Goal: Task Accomplishment & Management: Use online tool/utility

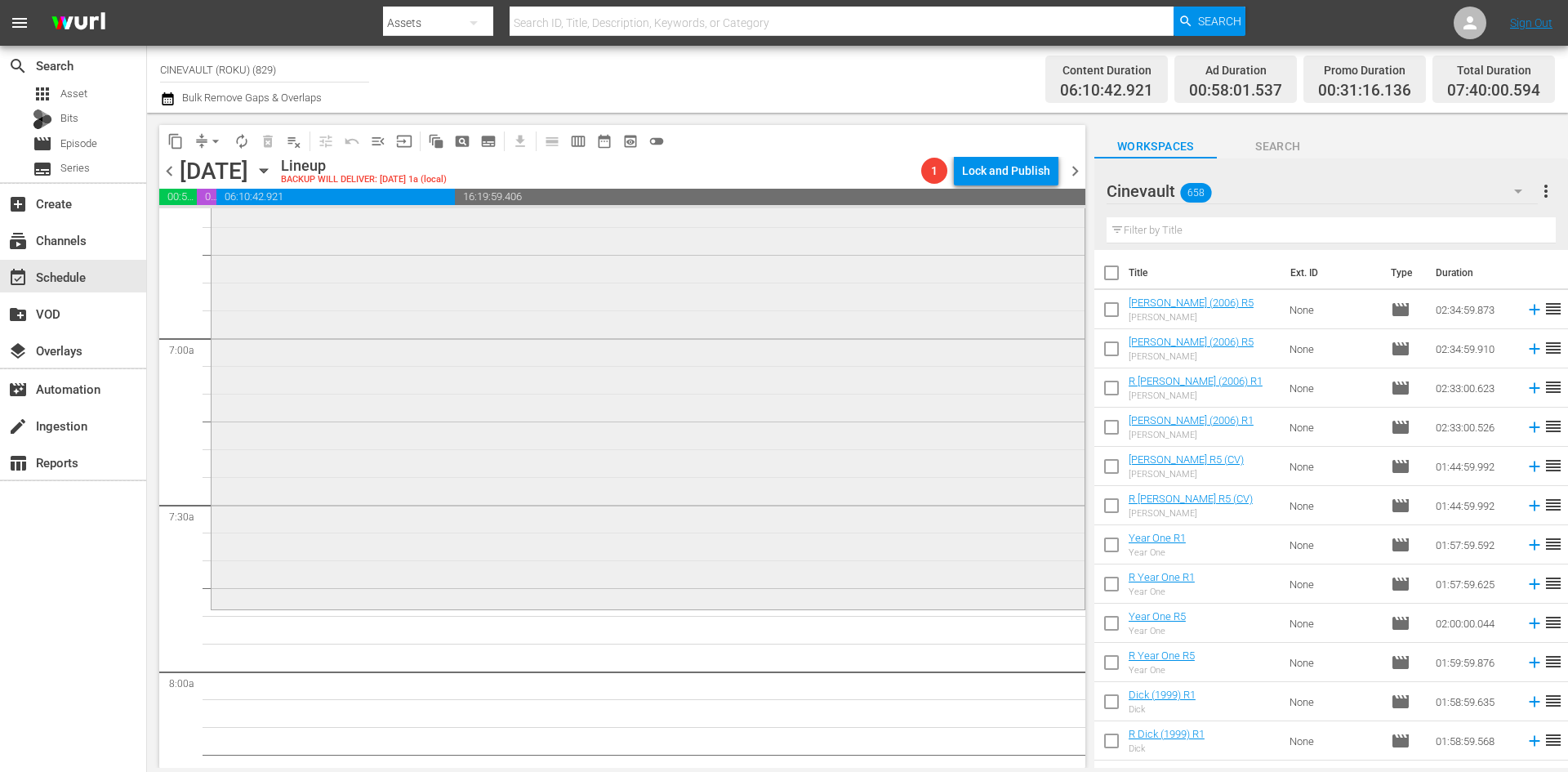
scroll to position [2205, 0]
click at [1228, 221] on input "text" at bounding box center [1331, 231] width 449 height 26
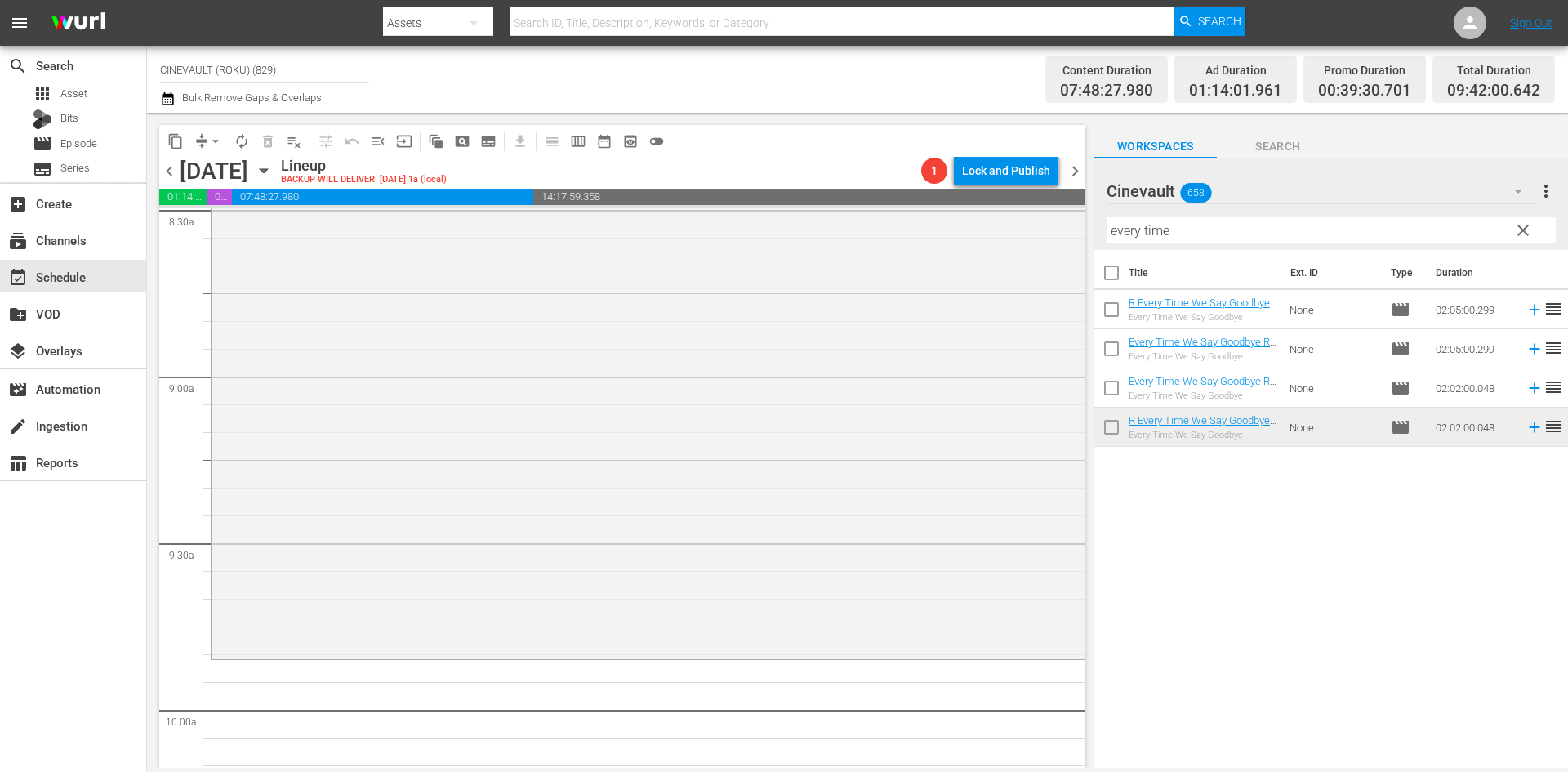
scroll to position [2858, 0]
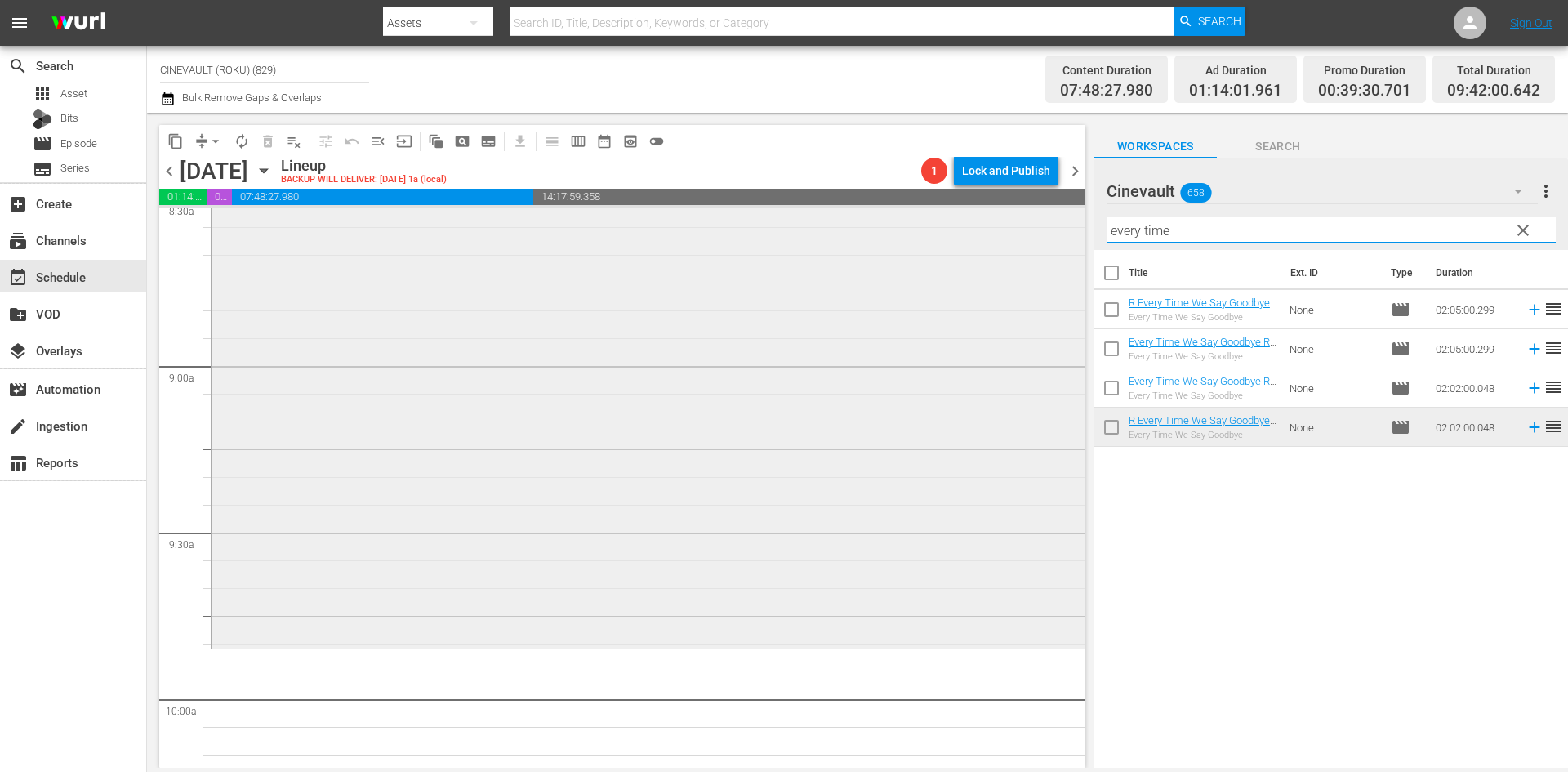
drag, startPoint x: 1209, startPoint y: 233, endPoint x: 601, endPoint y: 222, distance: 608.1
click at [601, 222] on div "content_copy compress arrow_drop_down autorenew_outlined delete_forever_outline…" at bounding box center [857, 440] width 1420 height 655
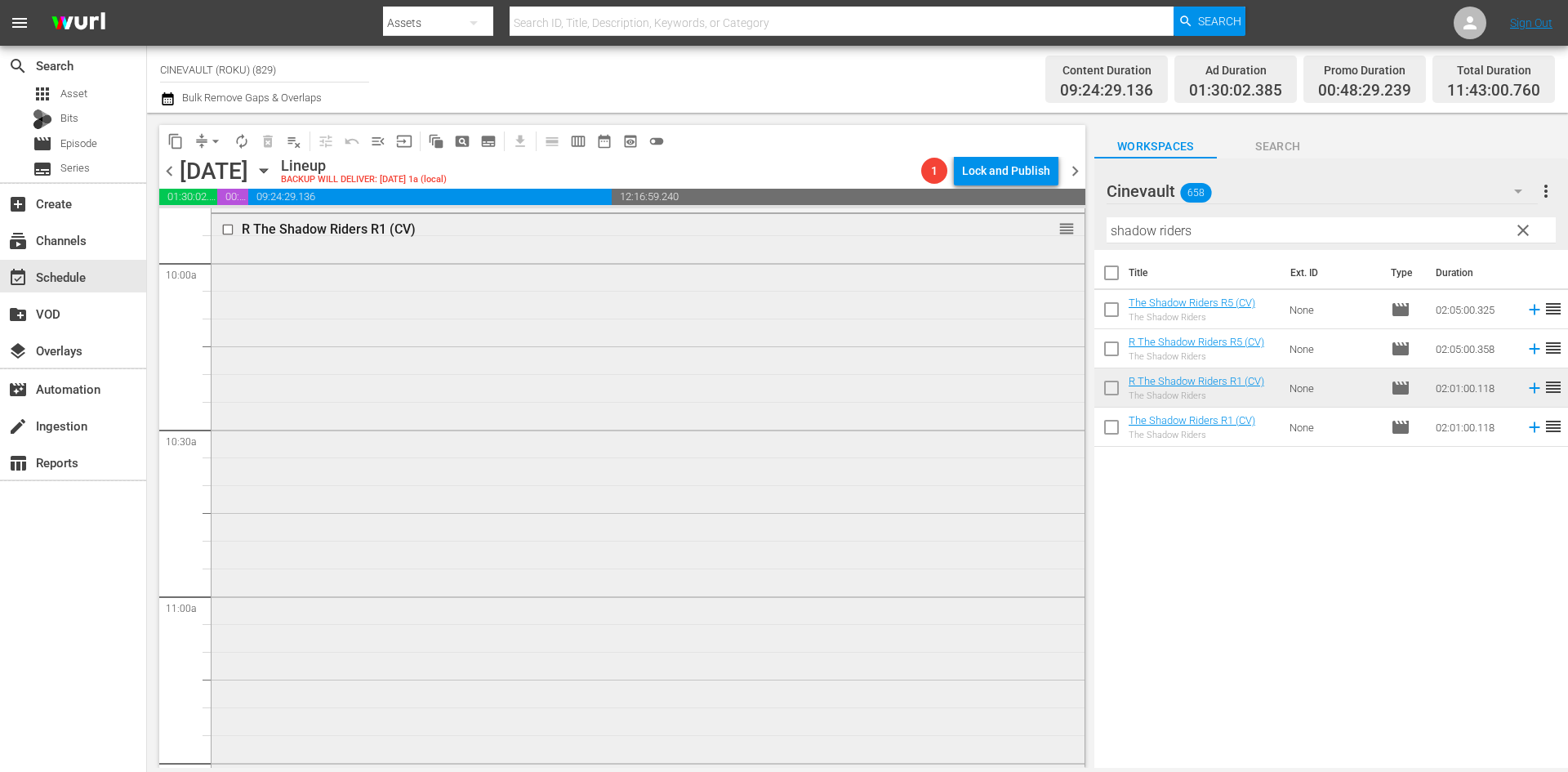
scroll to position [3195, 0]
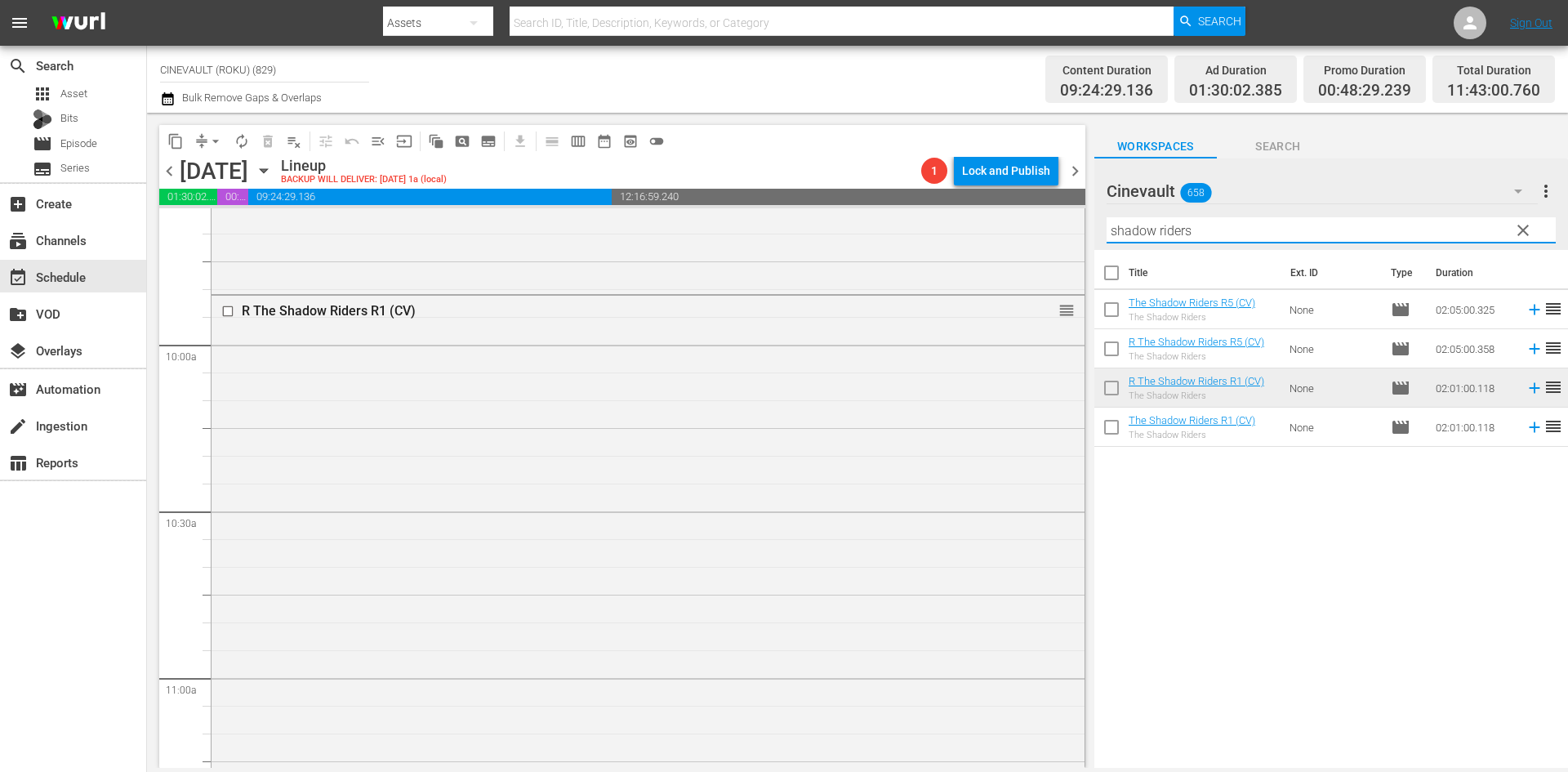
drag, startPoint x: 1223, startPoint y: 236, endPoint x: 1105, endPoint y: 225, distance: 118.5
click at [1105, 225] on div "Cinevault 658 Cinevault more_vert clear Filter by Title shadow riders" at bounding box center [1331, 204] width 473 height 92
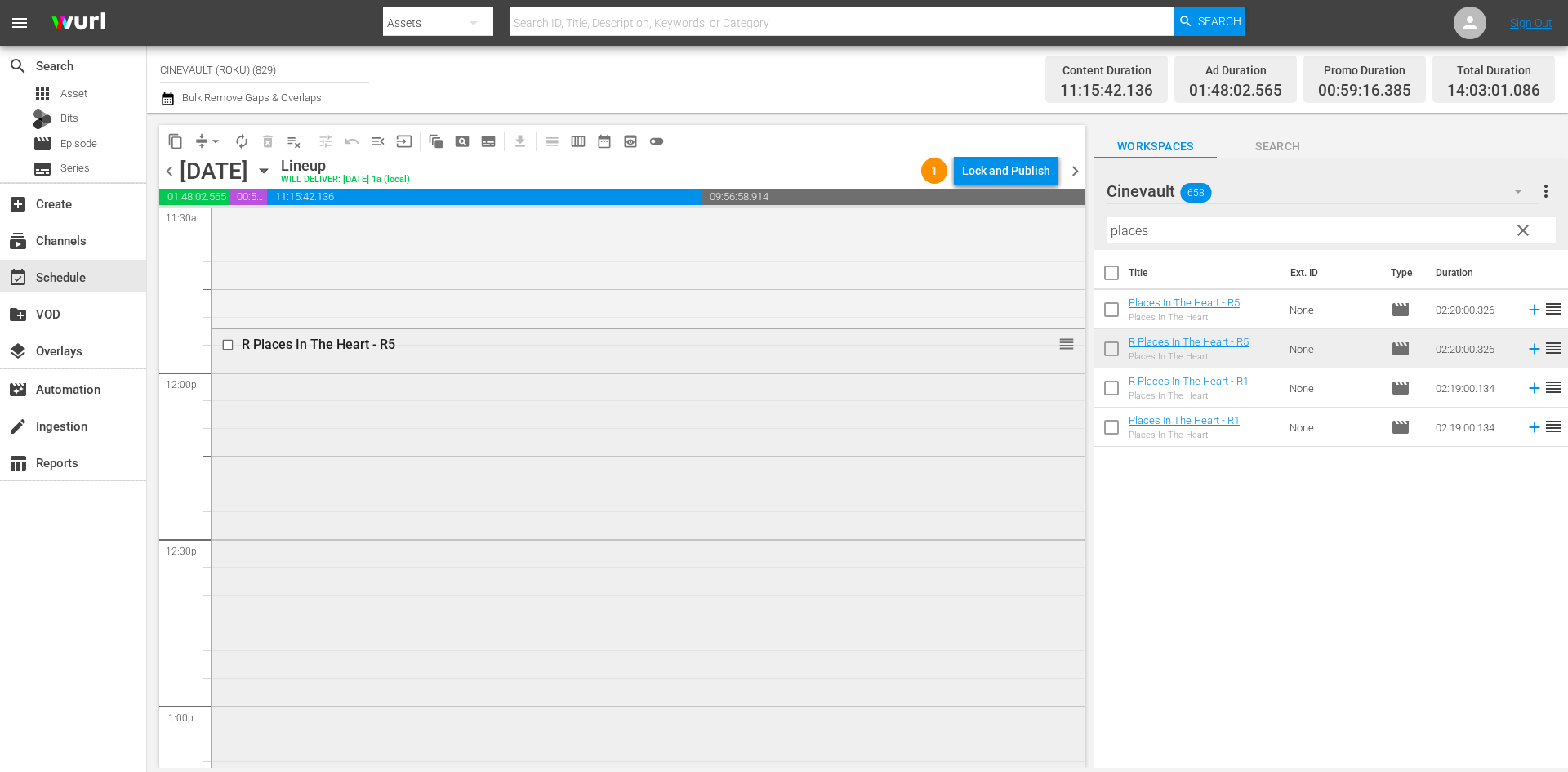
scroll to position [3849, 0]
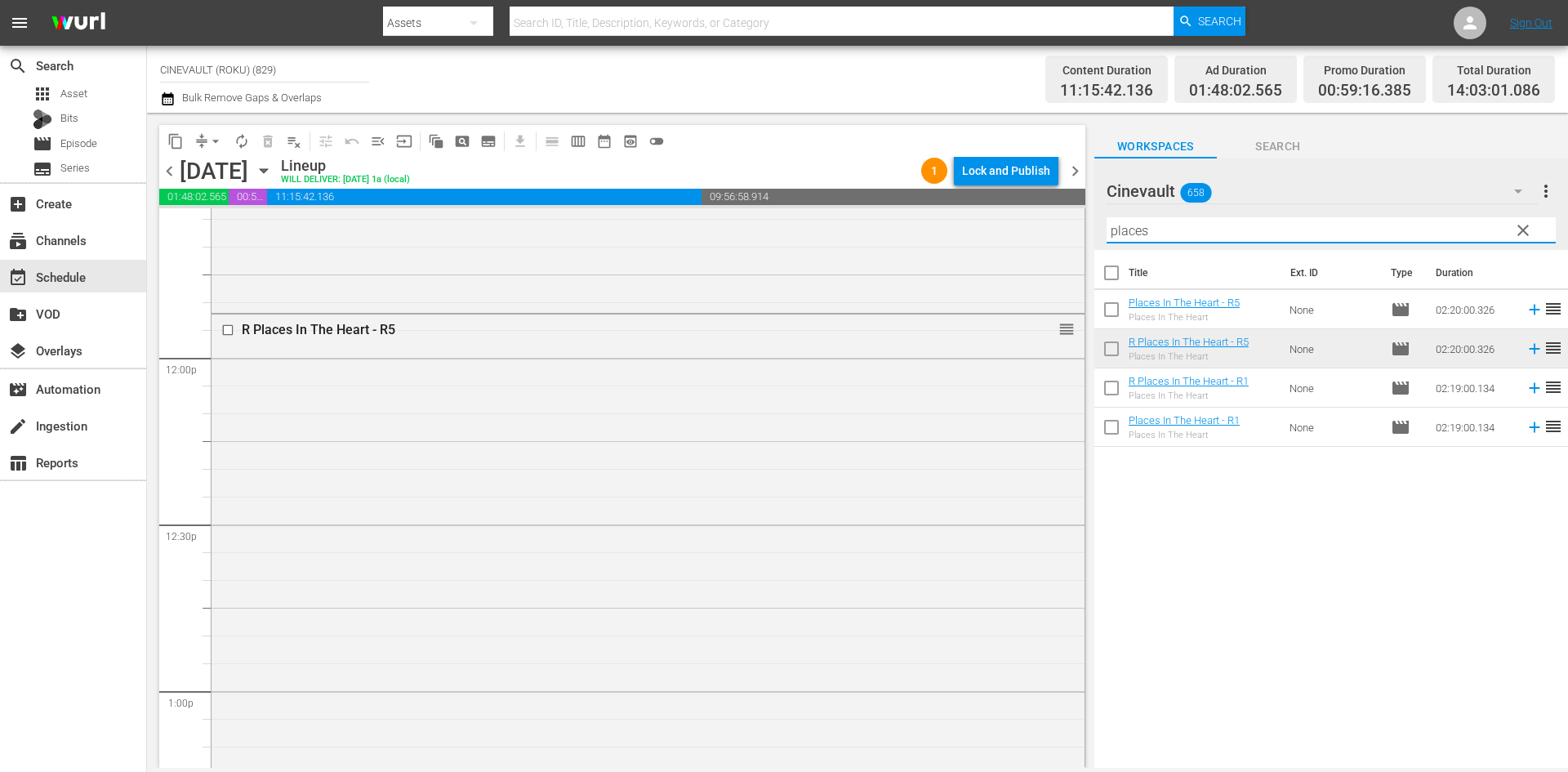
click at [1282, 237] on input "places" at bounding box center [1331, 231] width 449 height 26
drag, startPoint x: 1223, startPoint y: 231, endPoint x: 1102, endPoint y: 221, distance: 121.4
click at [1102, 221] on div "Cinevault 658 Cinevault more_vert clear Filter by Title places" at bounding box center [1331, 204] width 473 height 92
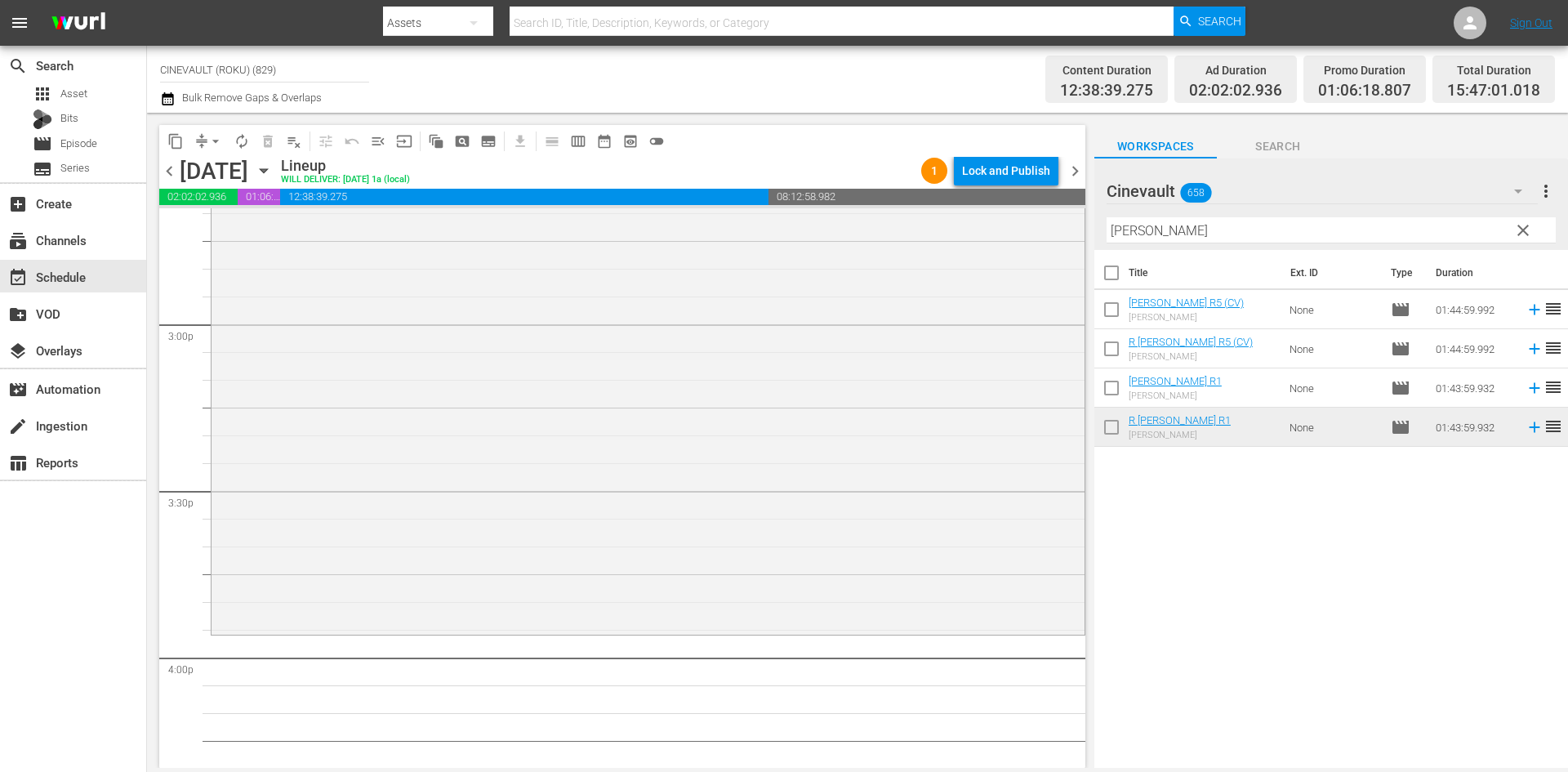
scroll to position [4910, 0]
drag, startPoint x: 1286, startPoint y: 241, endPoint x: 1041, endPoint y: 218, distance: 246.1
click at [1041, 218] on div "content_copy compress arrow_drop_down autorenew_outlined delete_forever_outline…" at bounding box center [857, 440] width 1420 height 655
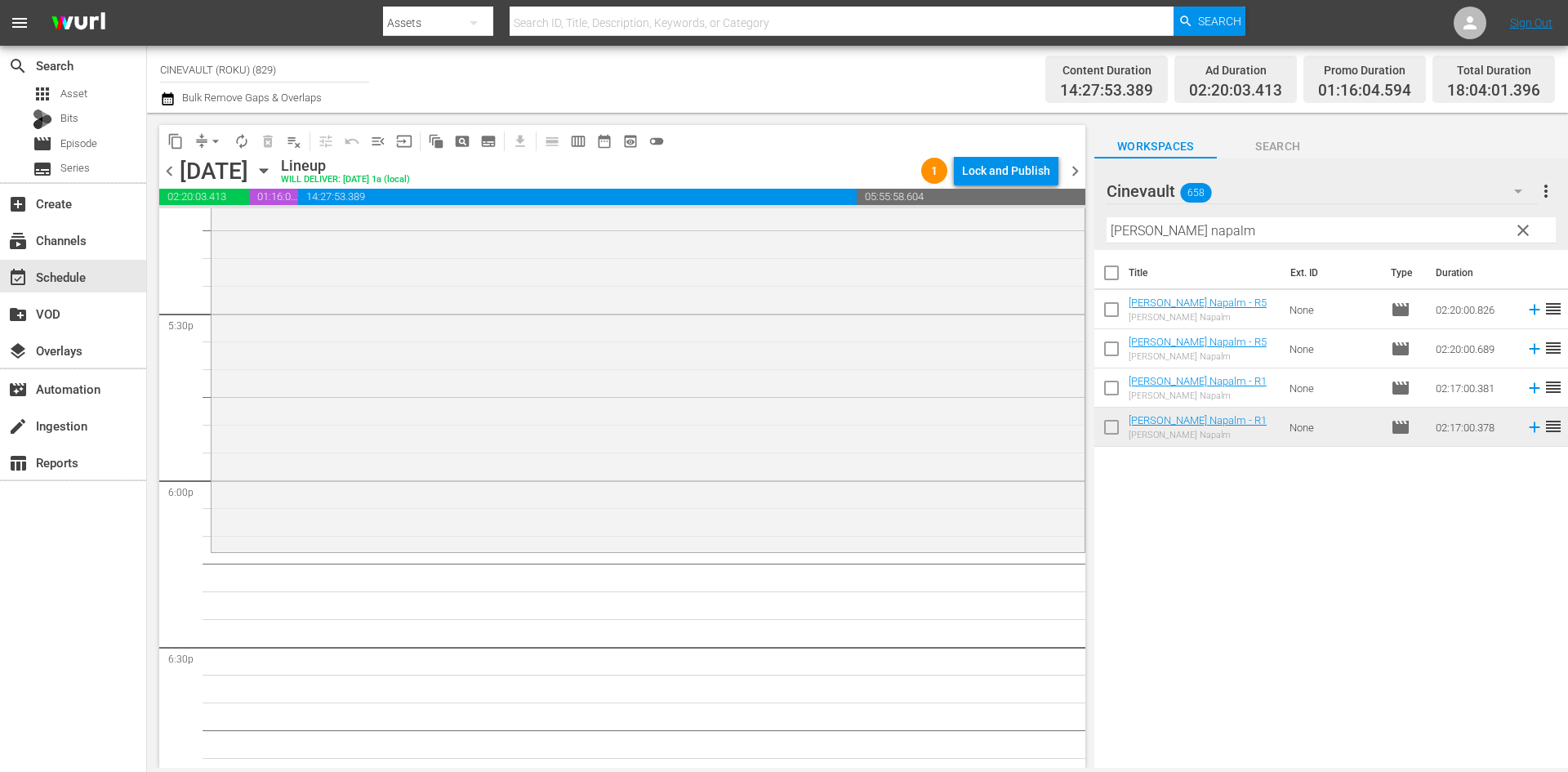
scroll to position [5727, 0]
drag, startPoint x: 1226, startPoint y: 231, endPoint x: 1019, endPoint y: 206, distance: 208.5
click at [1019, 206] on div "content_copy compress arrow_drop_down autorenew_outlined delete_forever_outline…" at bounding box center [857, 440] width 1420 height 655
click at [1345, 231] on input "wilder napalm" at bounding box center [1331, 231] width 449 height 26
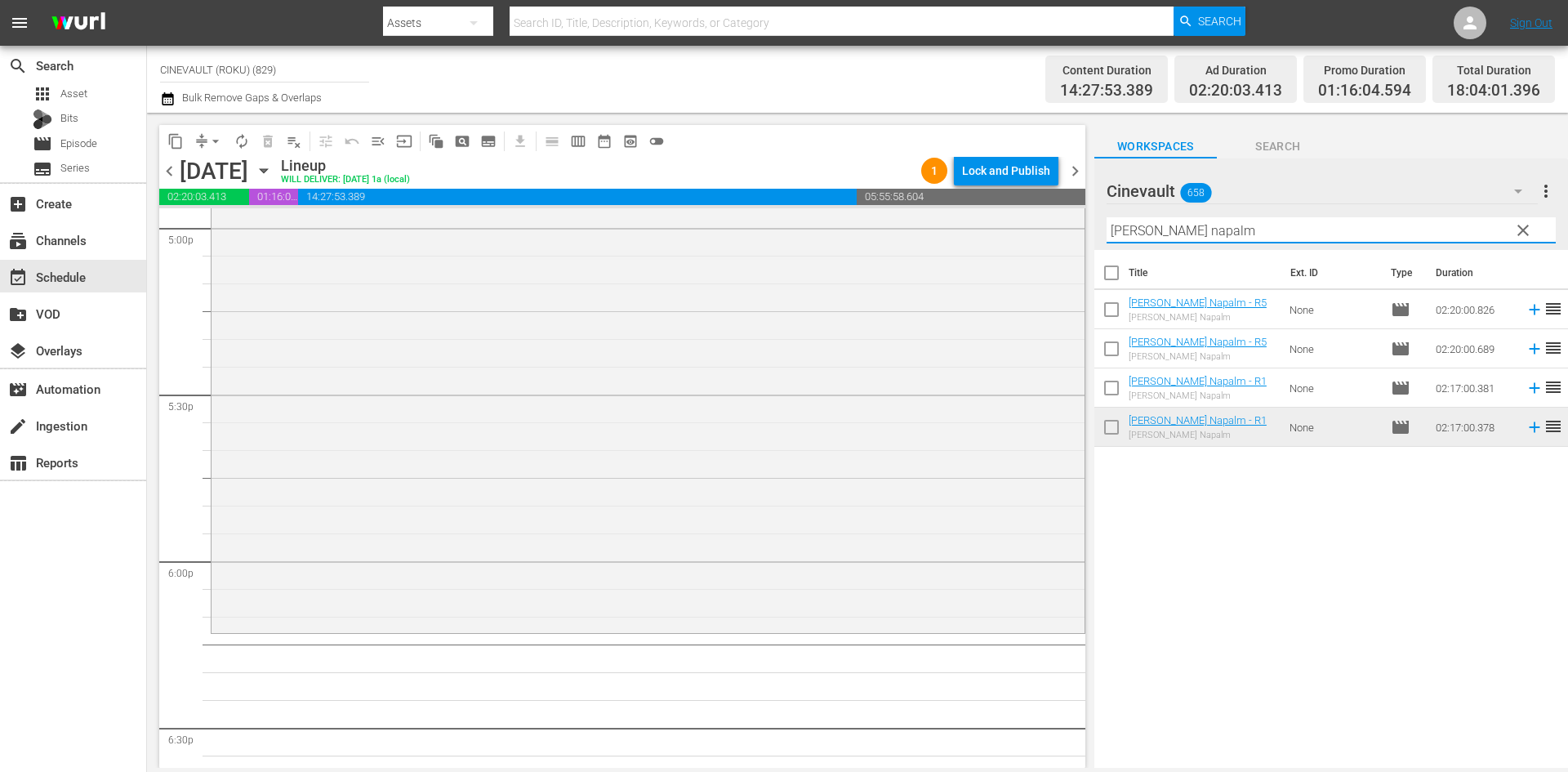
scroll to position [5646, 0]
drag, startPoint x: 1276, startPoint y: 230, endPoint x: 412, endPoint y: 213, distance: 864.2
click at [412, 213] on div "content_copy compress arrow_drop_down autorenew_outlined delete_forever_outline…" at bounding box center [857, 440] width 1420 height 655
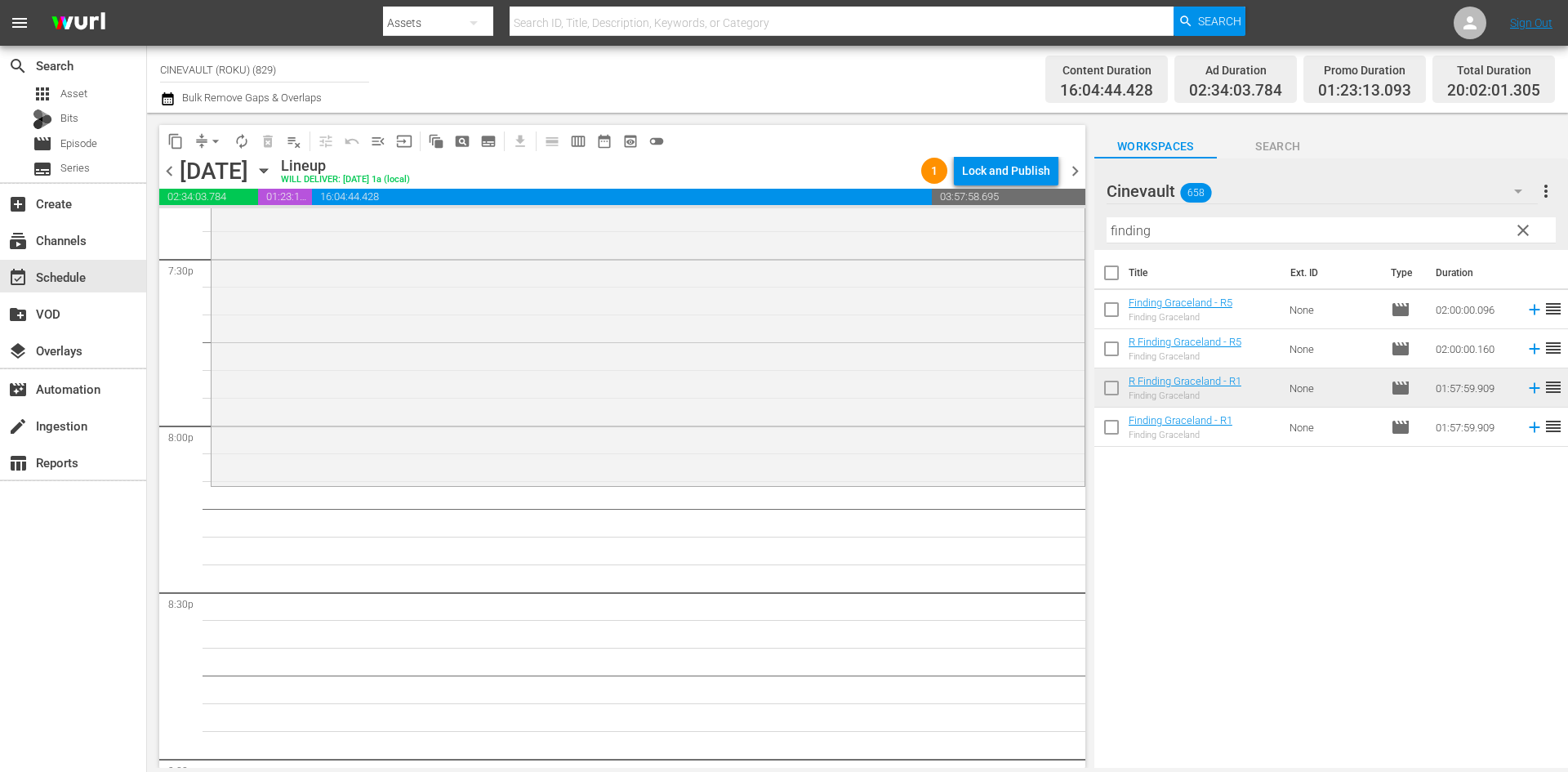
scroll to position [6462, 0]
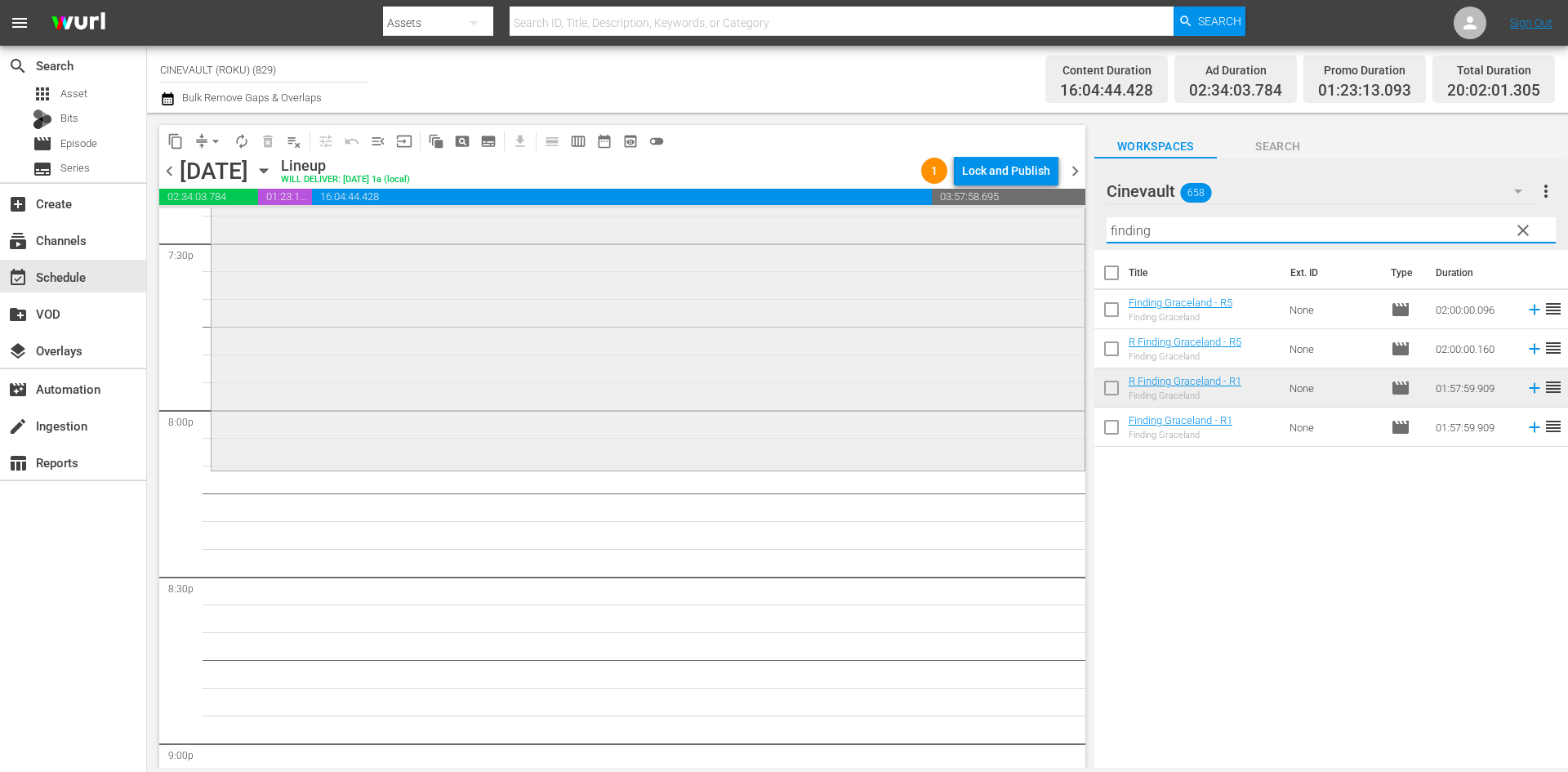
drag, startPoint x: 1165, startPoint y: 225, endPoint x: 971, endPoint y: 231, distance: 194.1
click at [971, 231] on div "content_copy compress arrow_drop_down autorenew_outlined delete_forever_outline…" at bounding box center [857, 440] width 1420 height 655
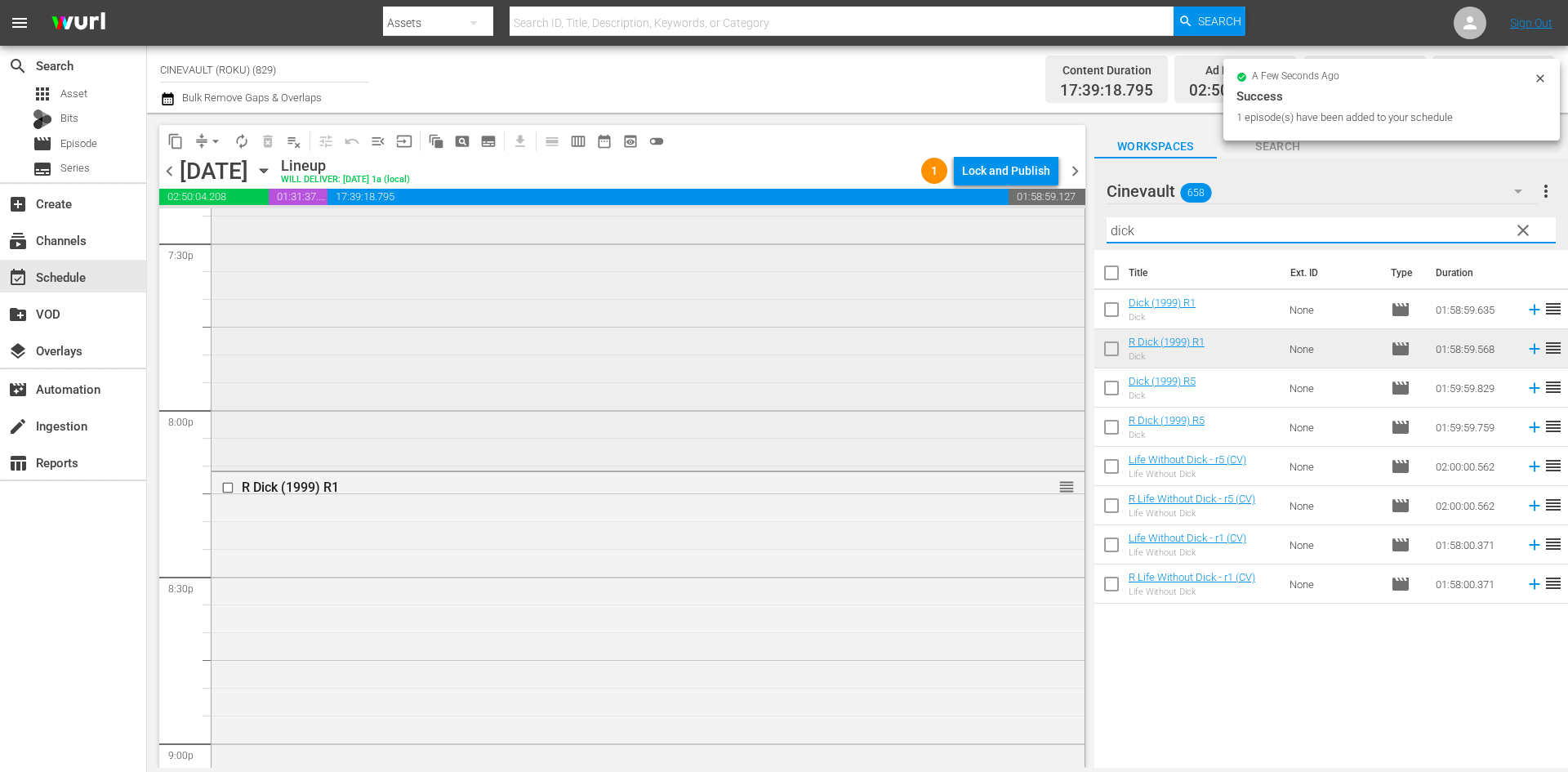
drag, startPoint x: 1209, startPoint y: 231, endPoint x: 925, endPoint y: 250, distance: 284.6
click at [925, 250] on div "content_copy compress arrow_drop_down autorenew_outlined delete_forever_outline…" at bounding box center [857, 440] width 1420 height 655
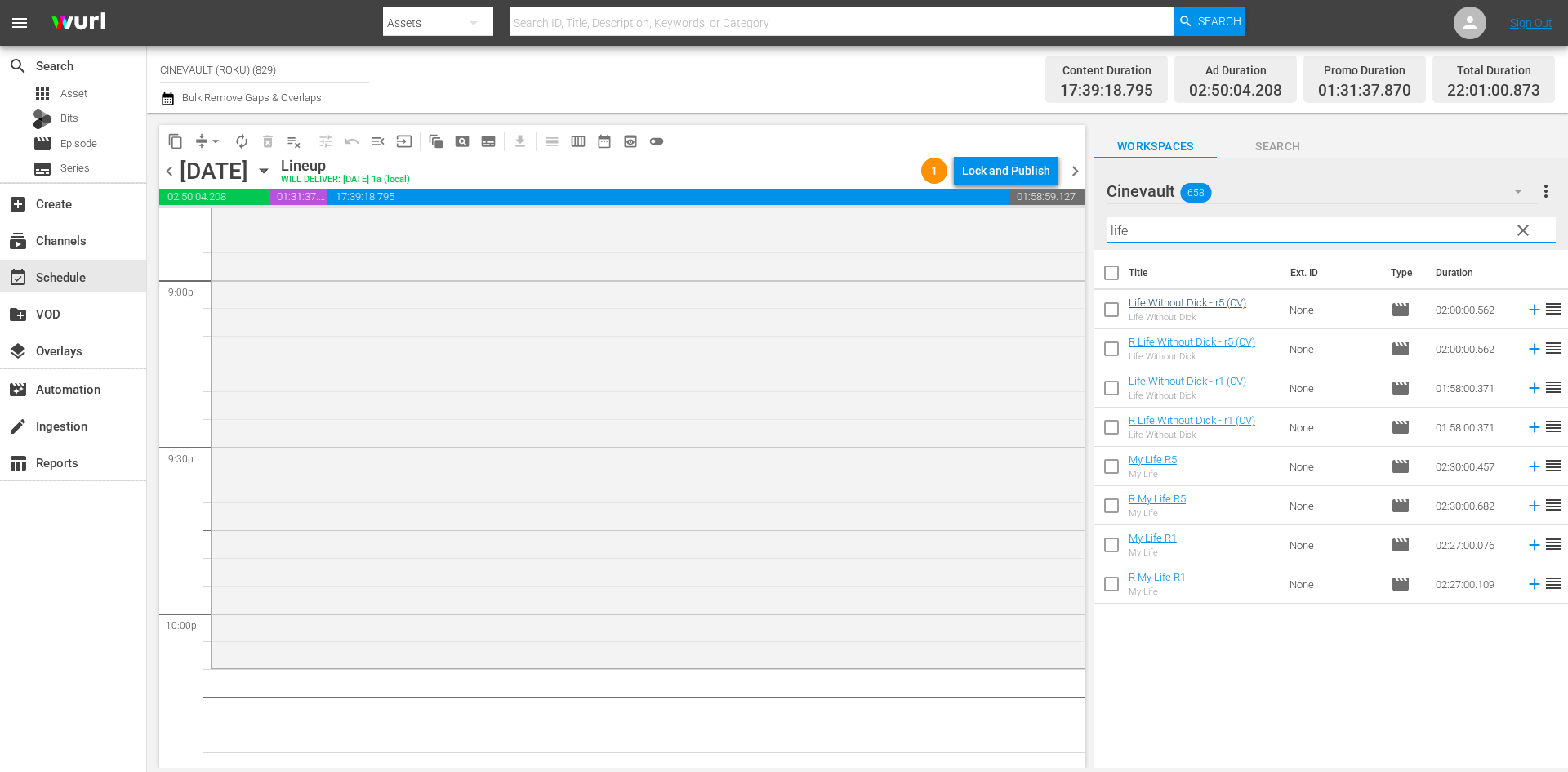
scroll to position [7116, 0]
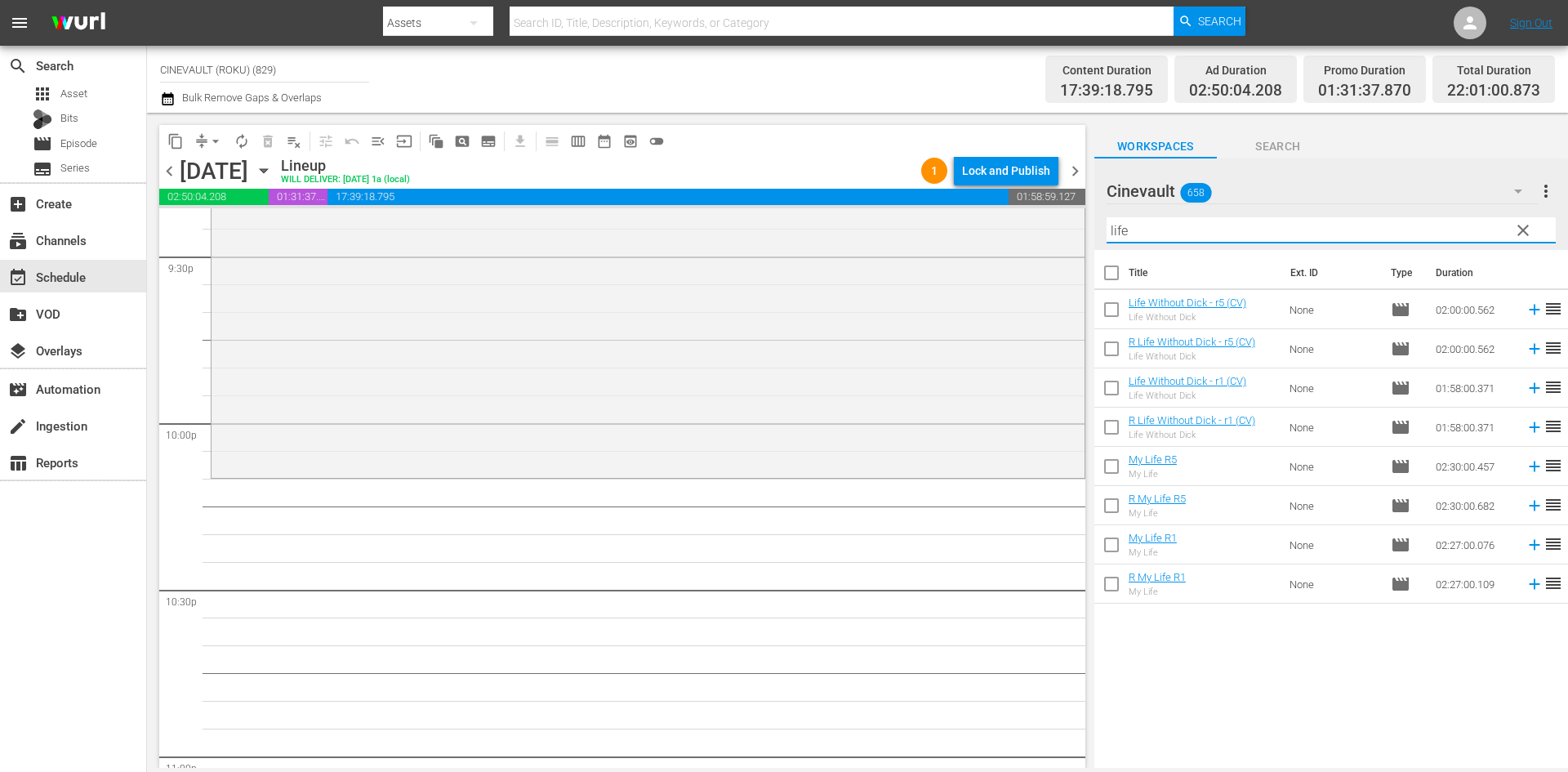
type input "life"
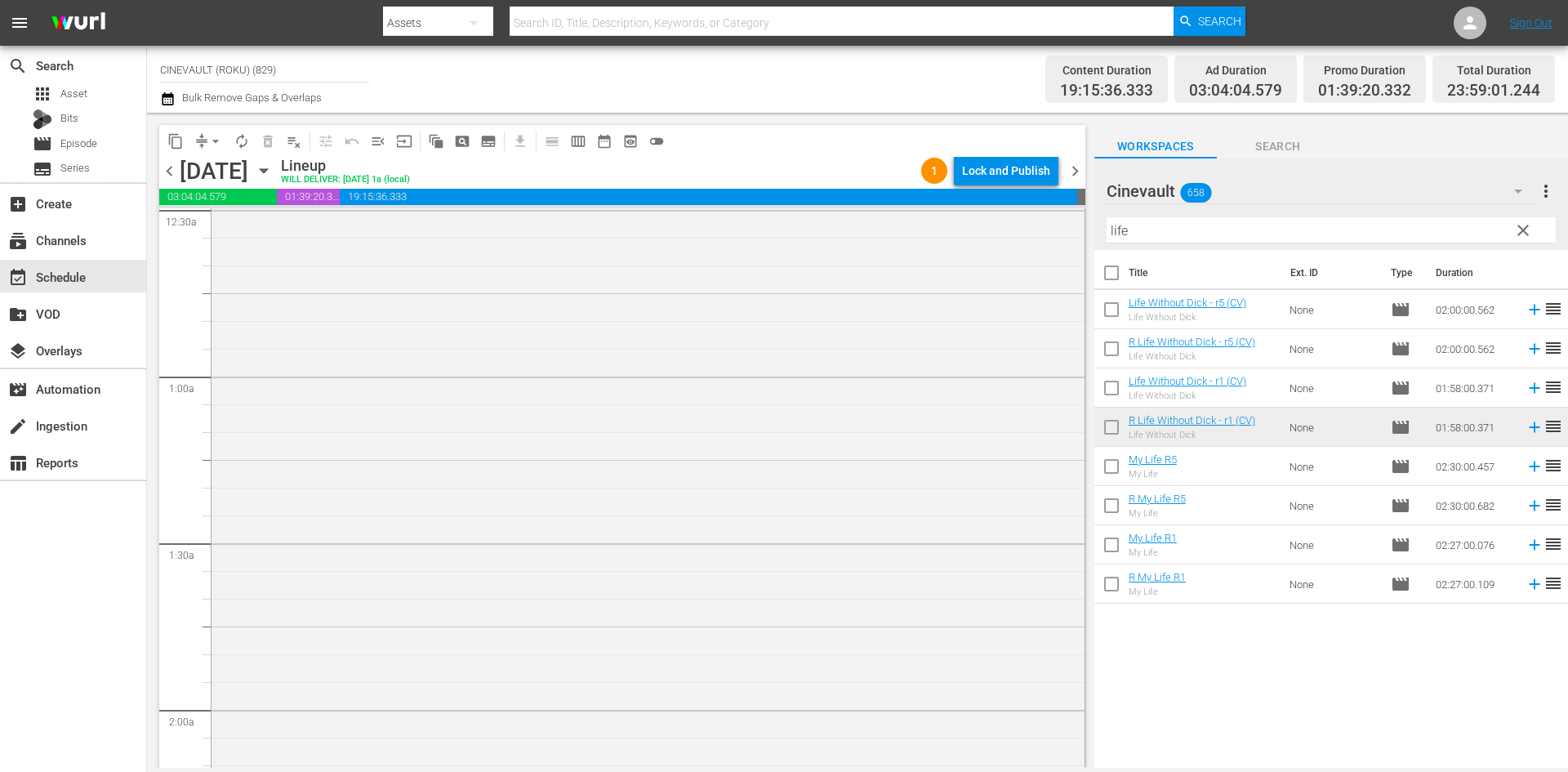
scroll to position [4, 0]
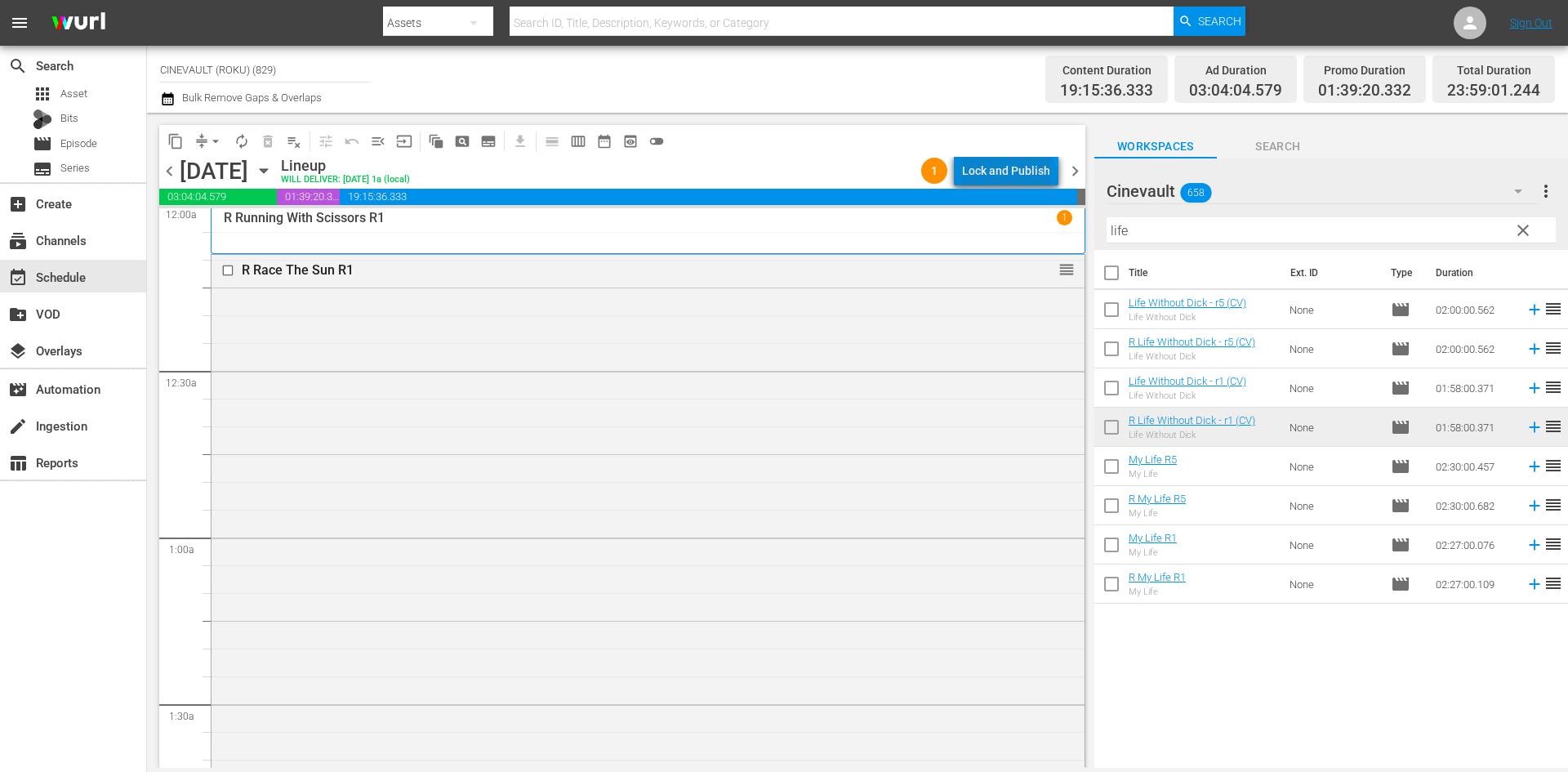
click at [1012, 184] on div "Lock and Publish" at bounding box center [1006, 171] width 88 height 29
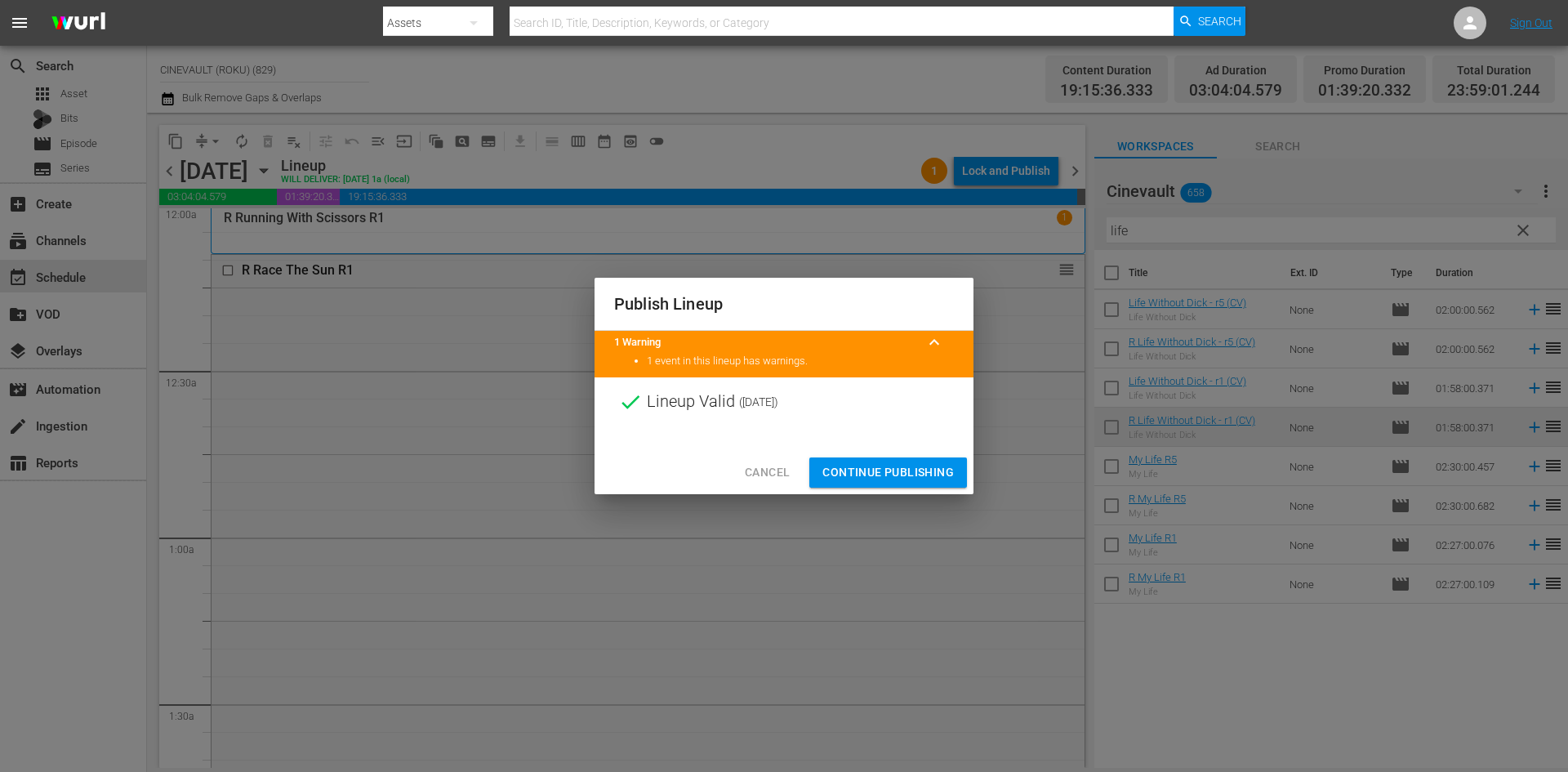
click at [942, 472] on span "Continue Publishing" at bounding box center [888, 472] width 131 height 21
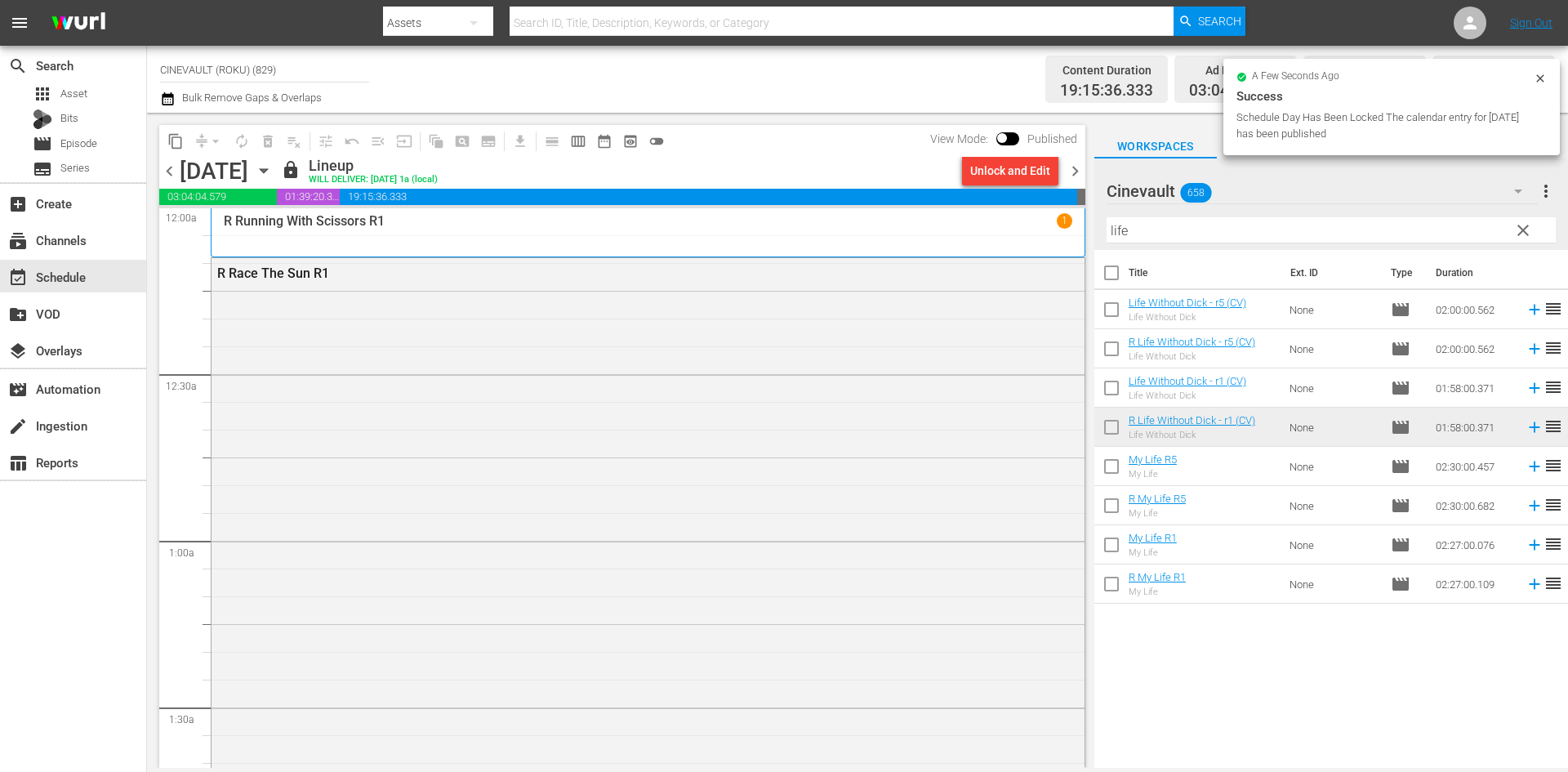
scroll to position [0, 0]
click at [1075, 177] on span "chevron_right" at bounding box center [1075, 171] width 21 height 21
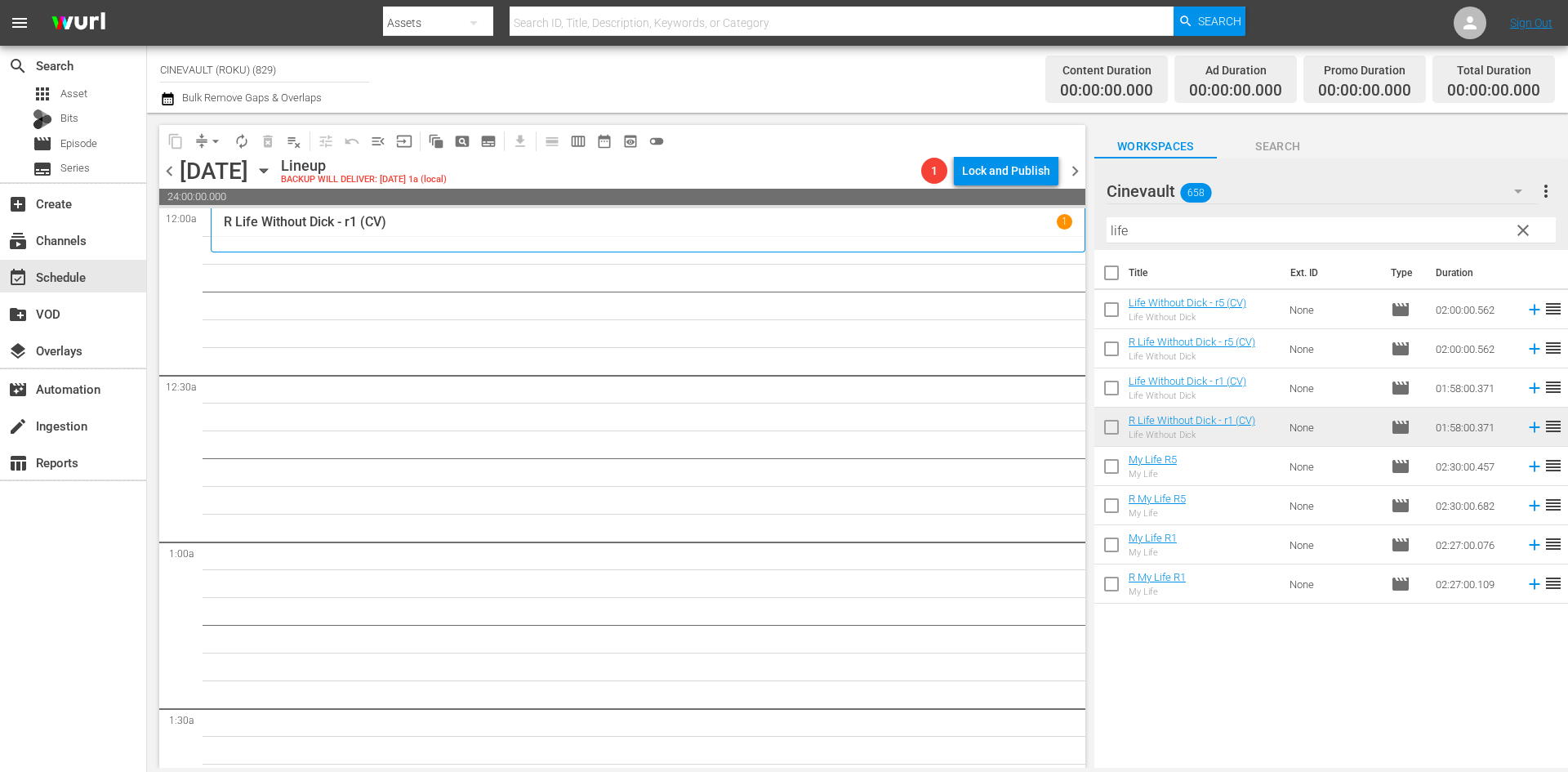
click at [1513, 227] on span "clear" at bounding box center [1522, 230] width 20 height 20
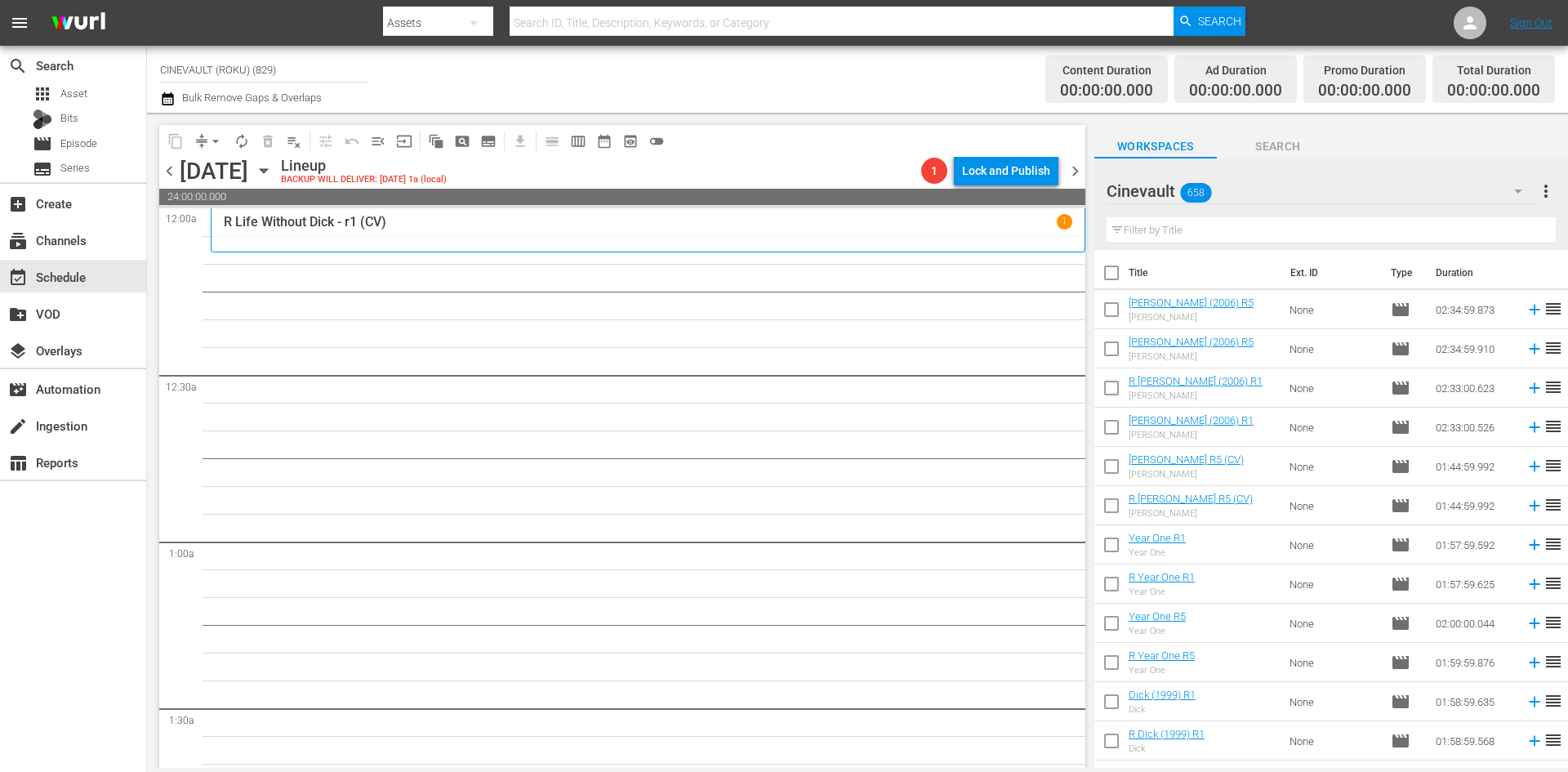
click at [1438, 231] on input "text" at bounding box center [1331, 231] width 449 height 26
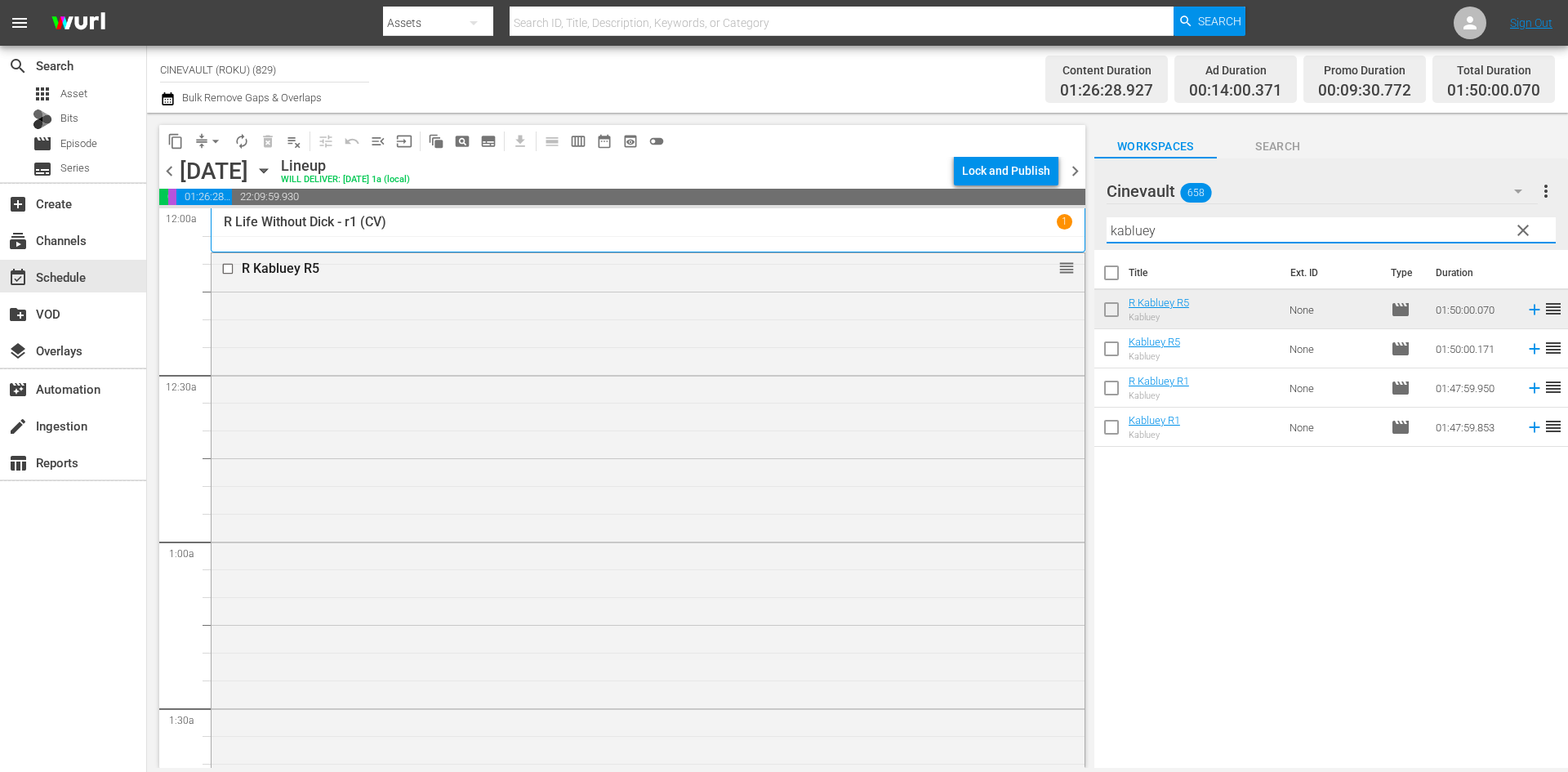
drag, startPoint x: 1203, startPoint y: 242, endPoint x: 1006, endPoint y: 184, distance: 205.4
click at [1006, 184] on div "content_copy compress arrow_drop_down autorenew_outlined delete_forever_outline…" at bounding box center [857, 440] width 1420 height 655
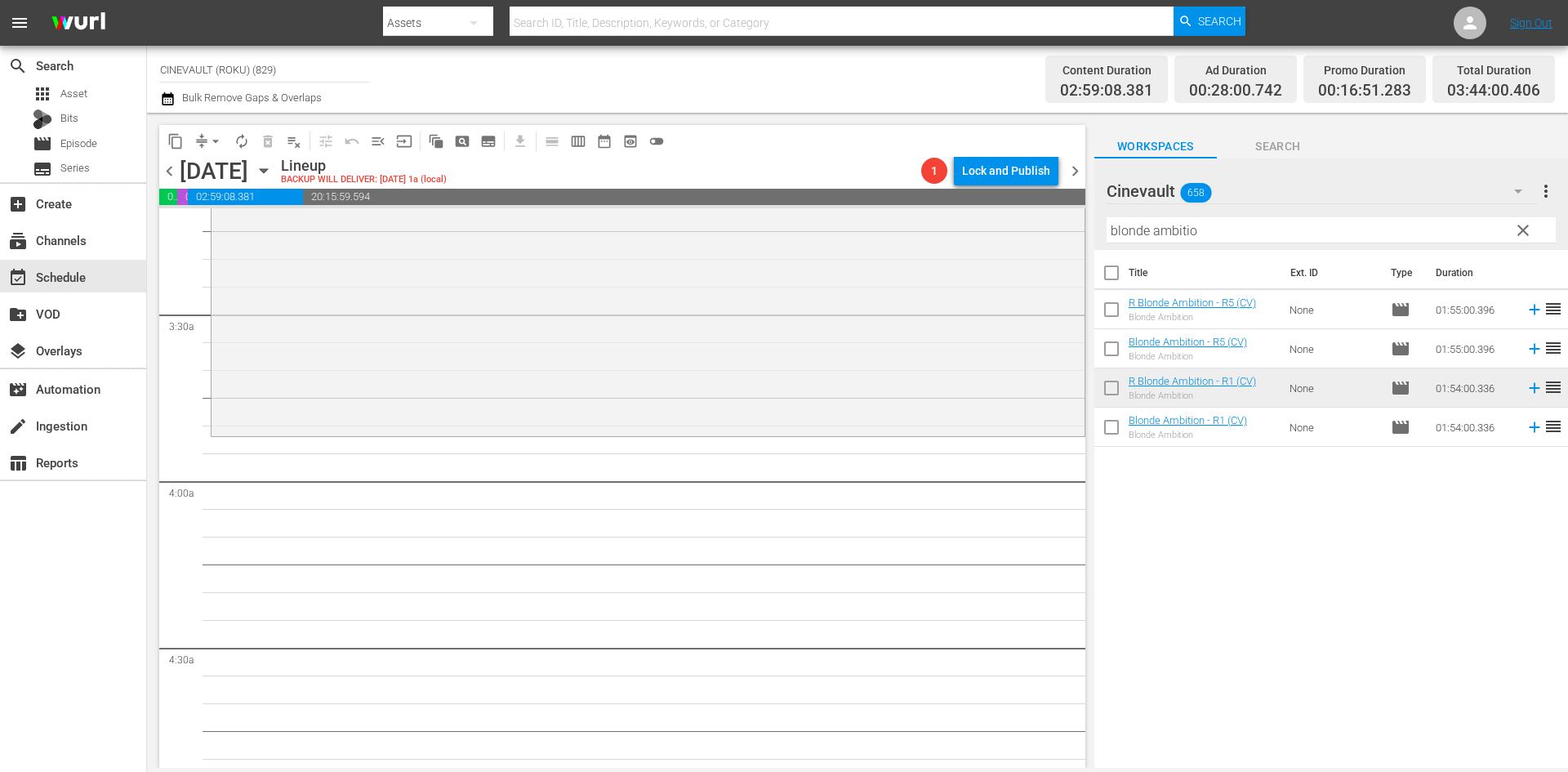
scroll to position [1061, 0]
drag, startPoint x: 1214, startPoint y: 237, endPoint x: 876, endPoint y: 161, distance: 346.4
click at [876, 161] on div "content_copy compress arrow_drop_down autorenew_outlined delete_forever_outline…" at bounding box center [857, 440] width 1420 height 655
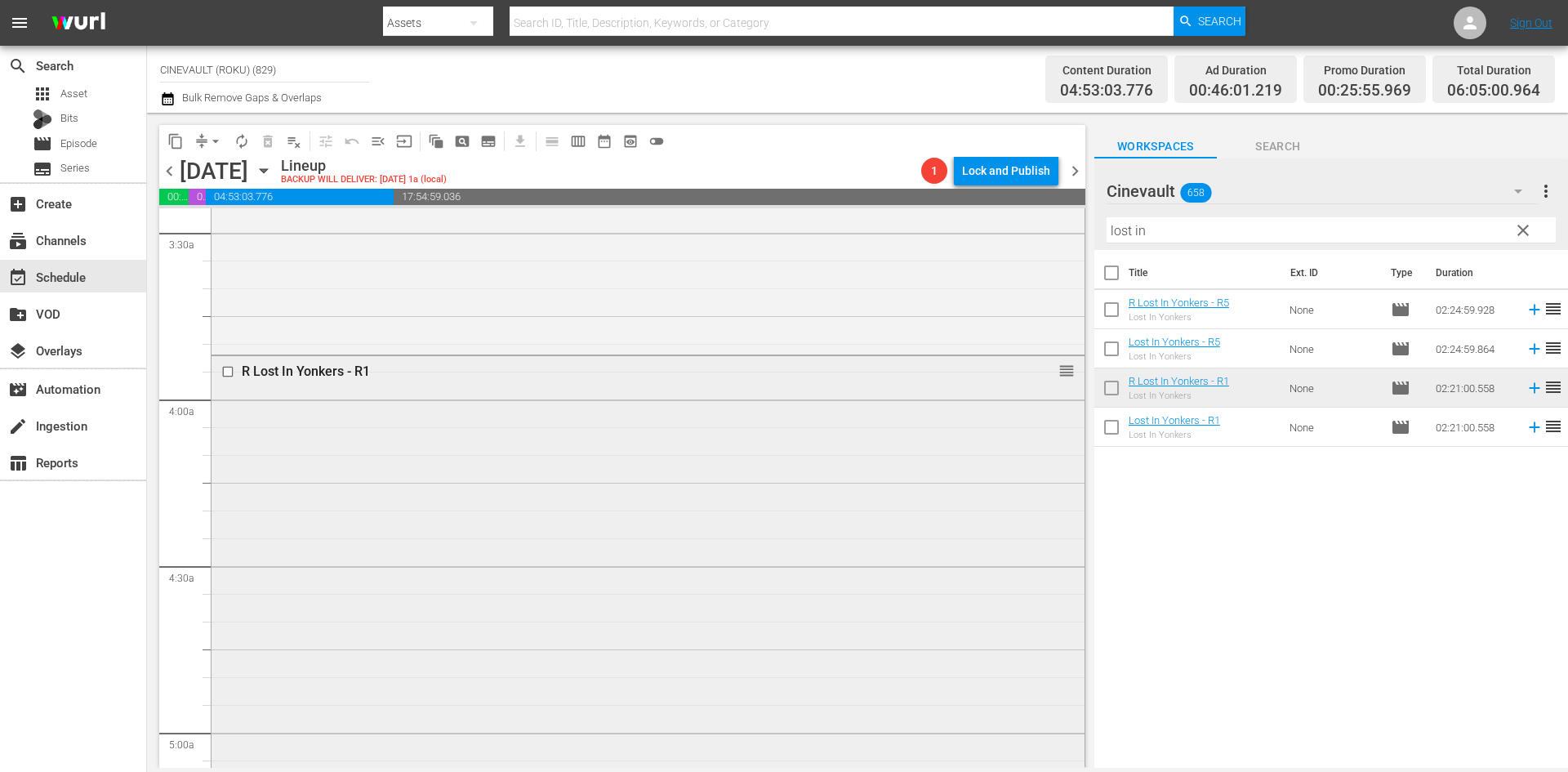
scroll to position [1143, 0]
drag, startPoint x: 1350, startPoint y: 217, endPoint x: 1231, endPoint y: 196, distance: 120.8
click at [1231, 196] on div "Cinevault 658 Cinevault more_vert clear Filter by Title lost in" at bounding box center [1331, 204] width 473 height 92
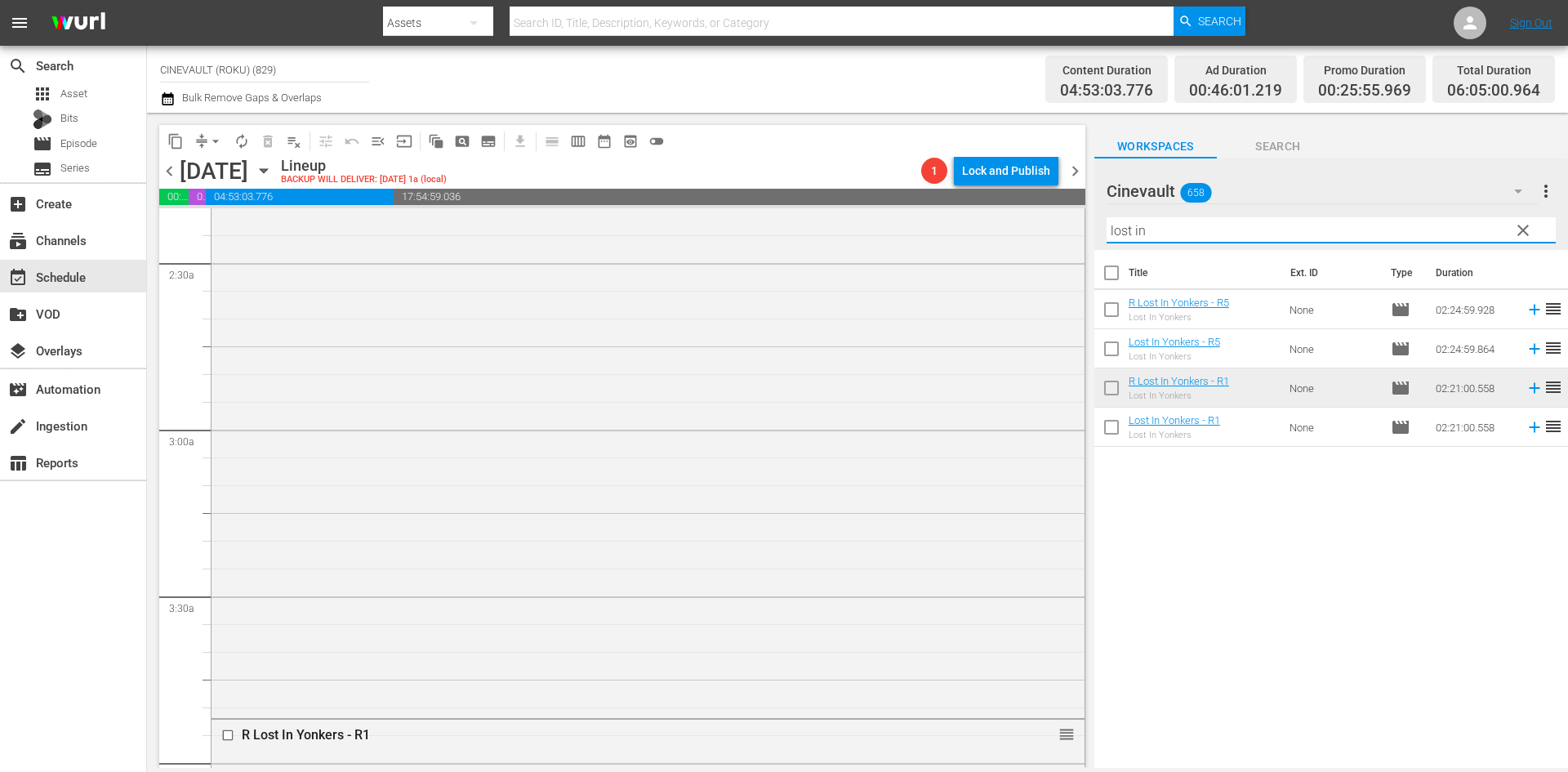
click at [1219, 241] on input "lost in" at bounding box center [1331, 231] width 449 height 26
drag, startPoint x: 1211, startPoint y: 237, endPoint x: 944, endPoint y: 206, distance: 268.8
click at [944, 206] on div "content_copy compress arrow_drop_down autorenew_outlined delete_forever_outline…" at bounding box center [857, 440] width 1420 height 655
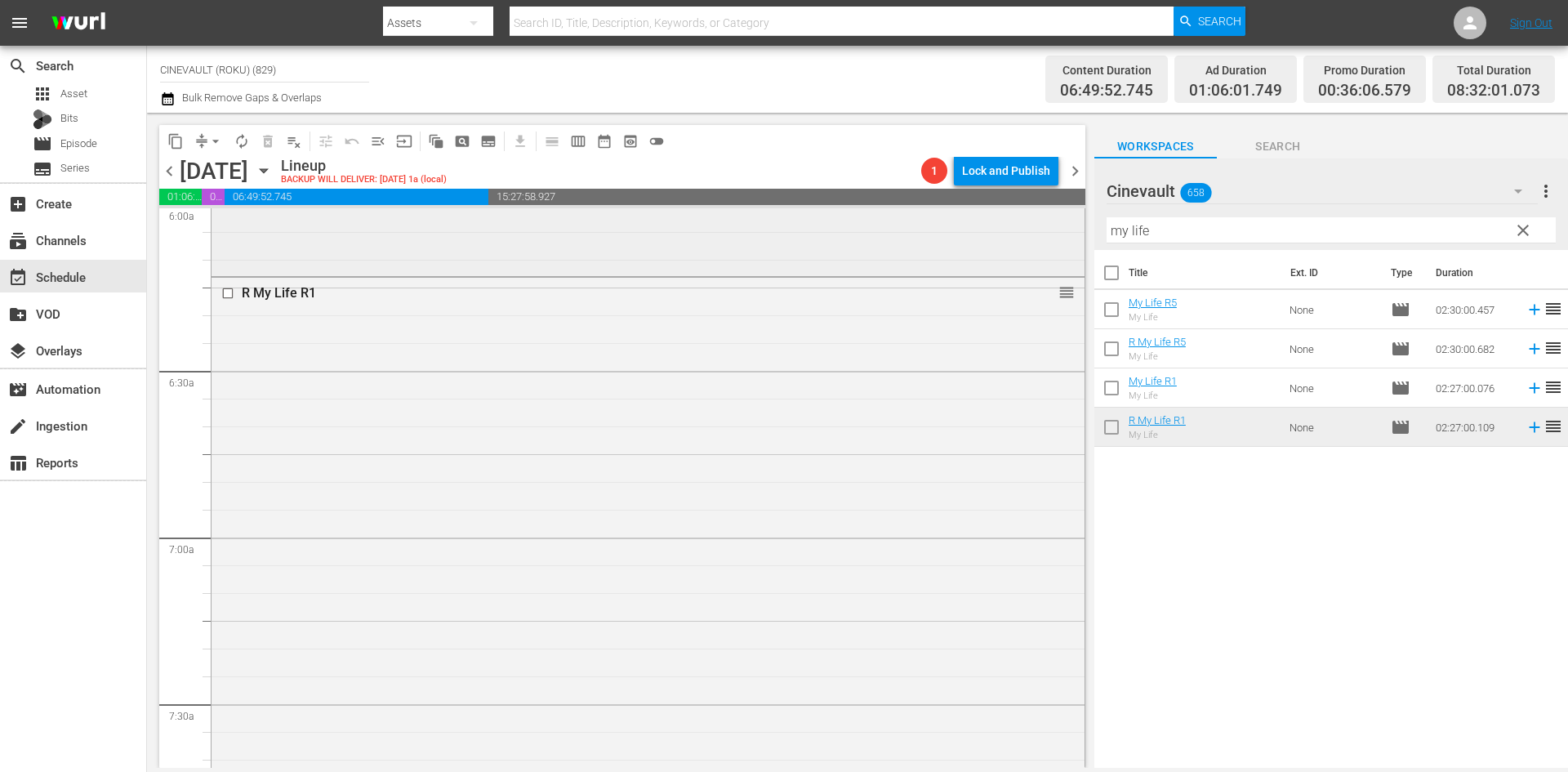
scroll to position [1921, 0]
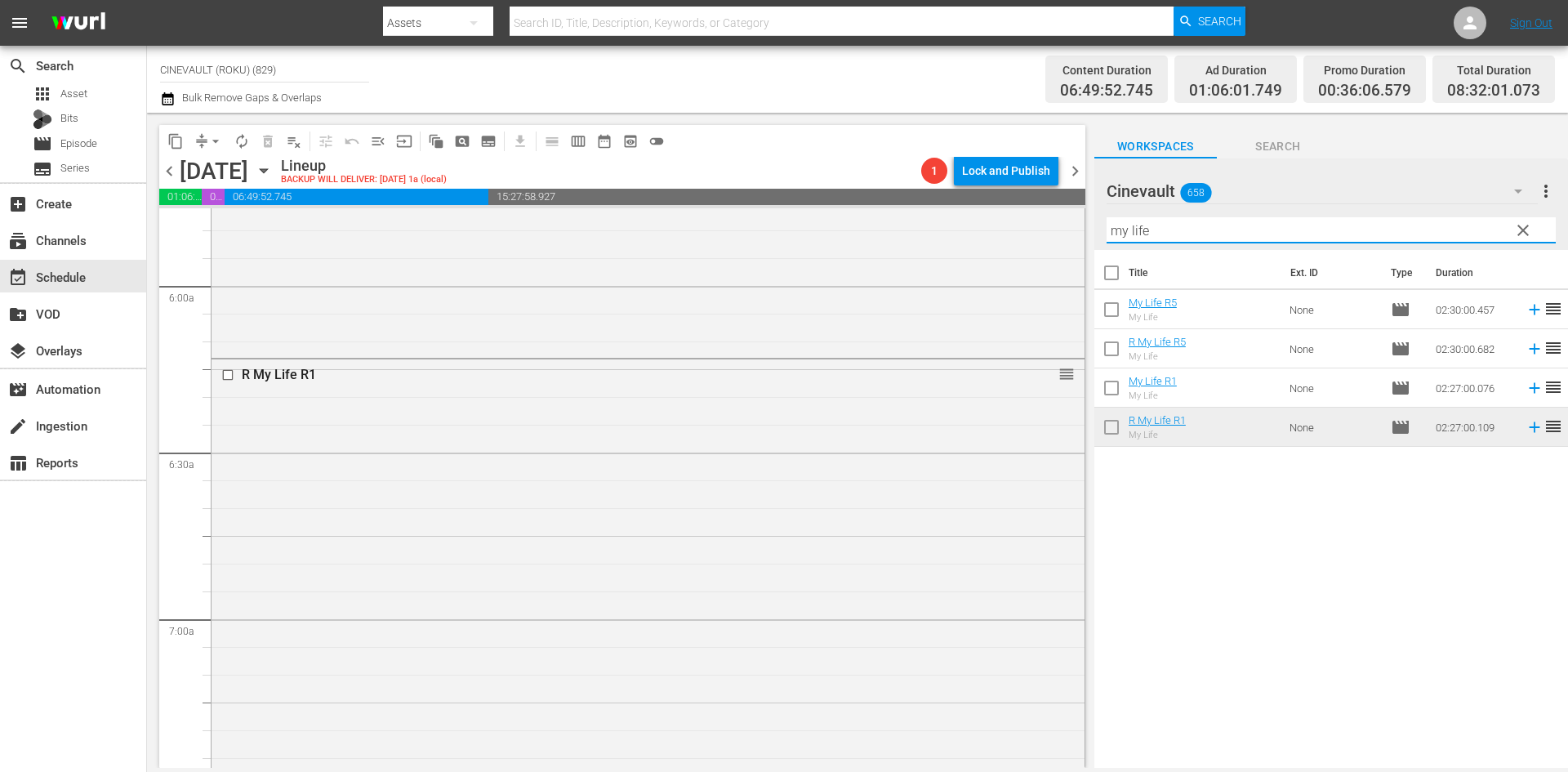
click at [1164, 225] on input "my life" at bounding box center [1331, 231] width 449 height 26
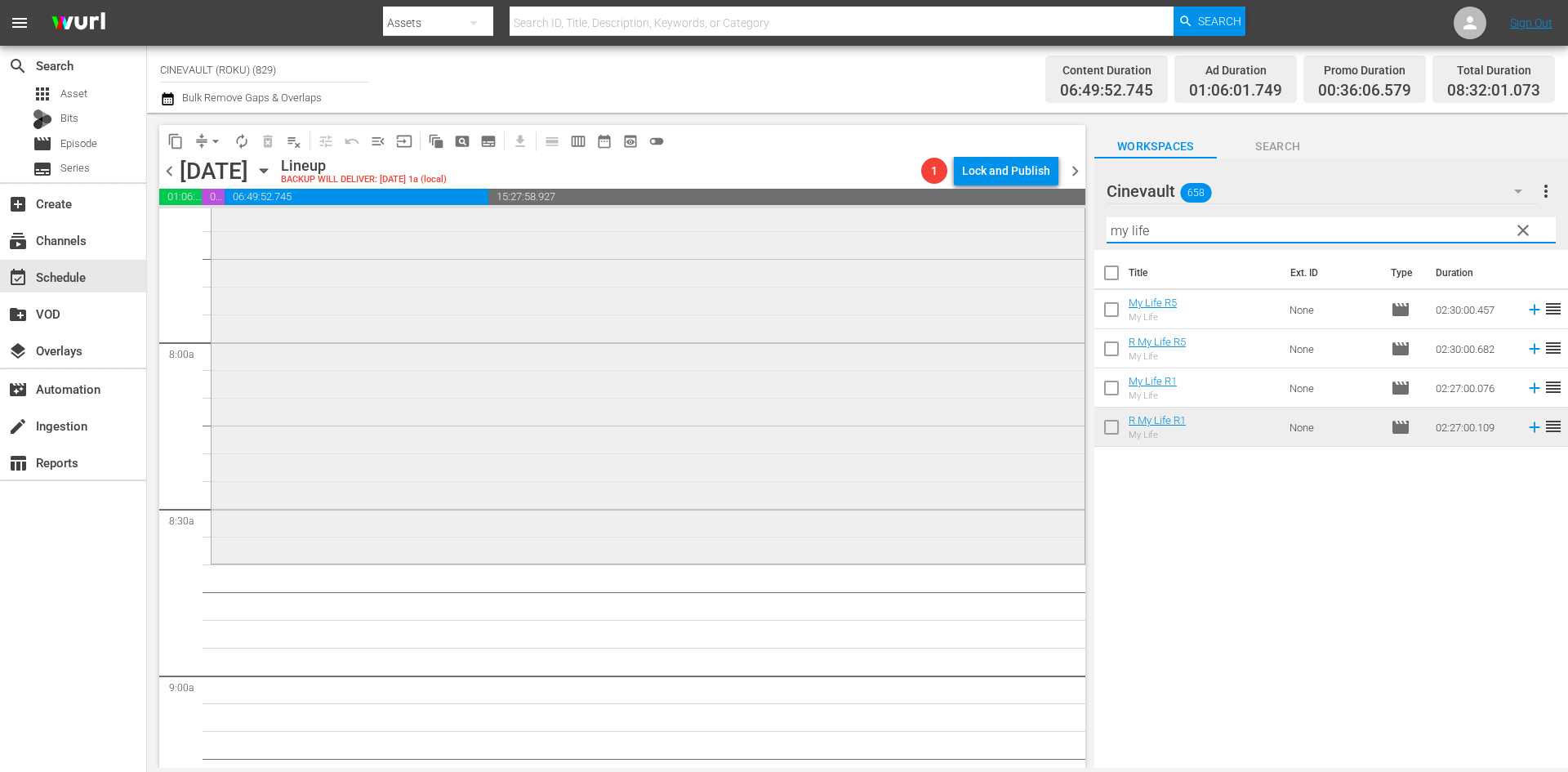
scroll to position [2575, 0]
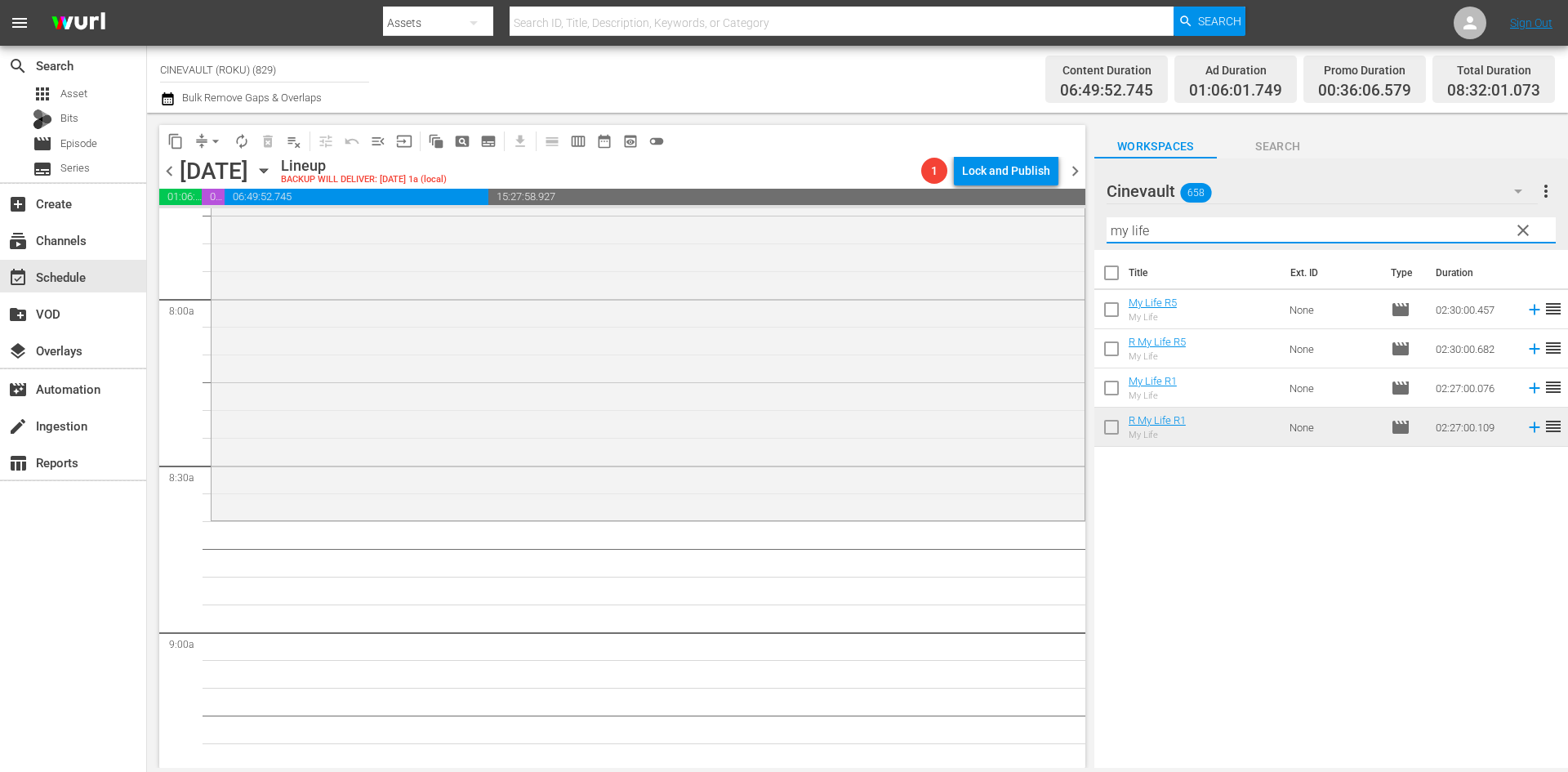
click at [1164, 231] on input "my life" at bounding box center [1331, 231] width 449 height 26
drag, startPoint x: 1173, startPoint y: 233, endPoint x: 958, endPoint y: 184, distance: 220.5
click at [958, 184] on div "content_copy compress arrow_drop_down autorenew_outlined delete_forever_outline…" at bounding box center [857, 440] width 1420 height 655
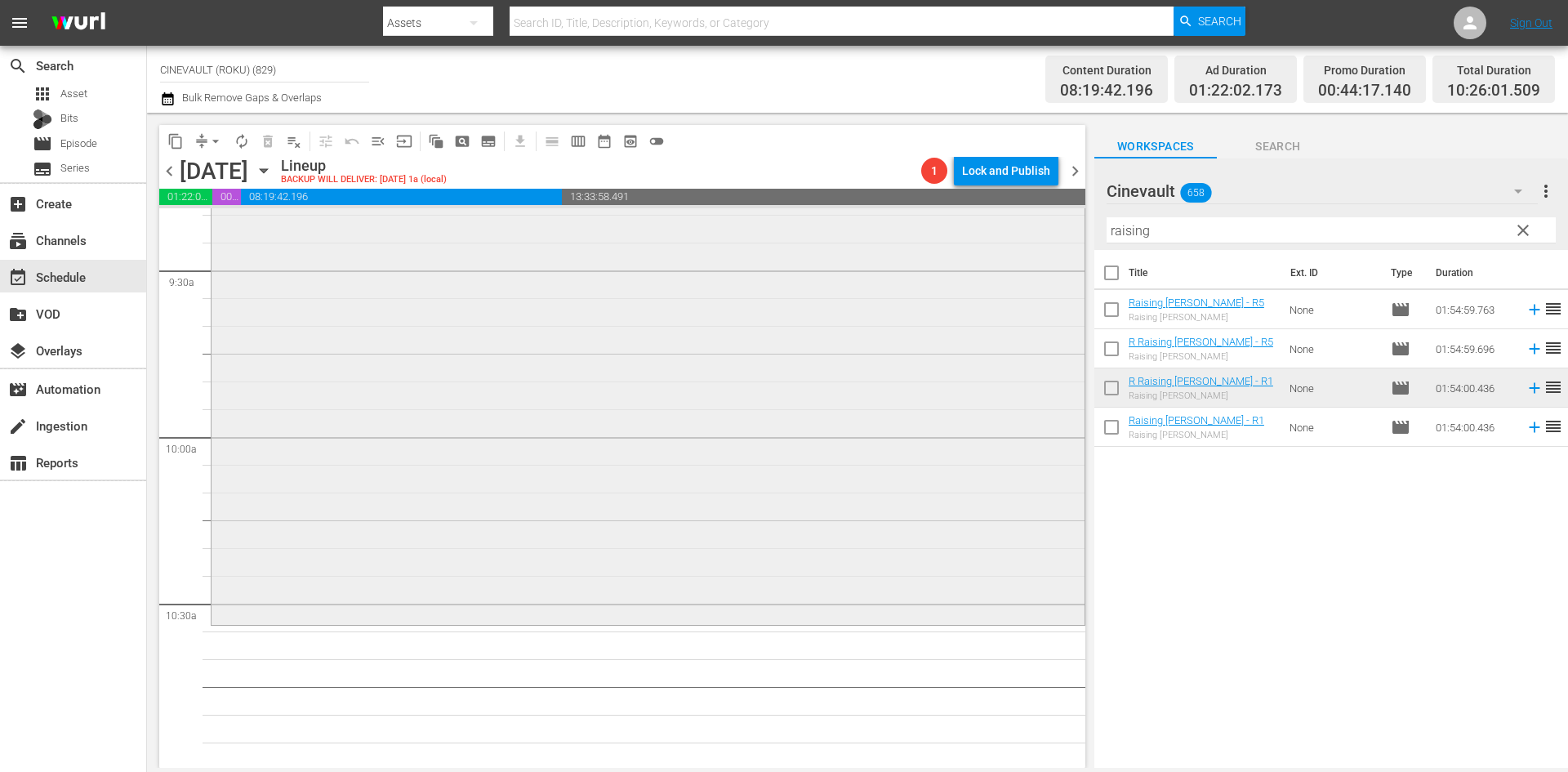
scroll to position [3185, 0]
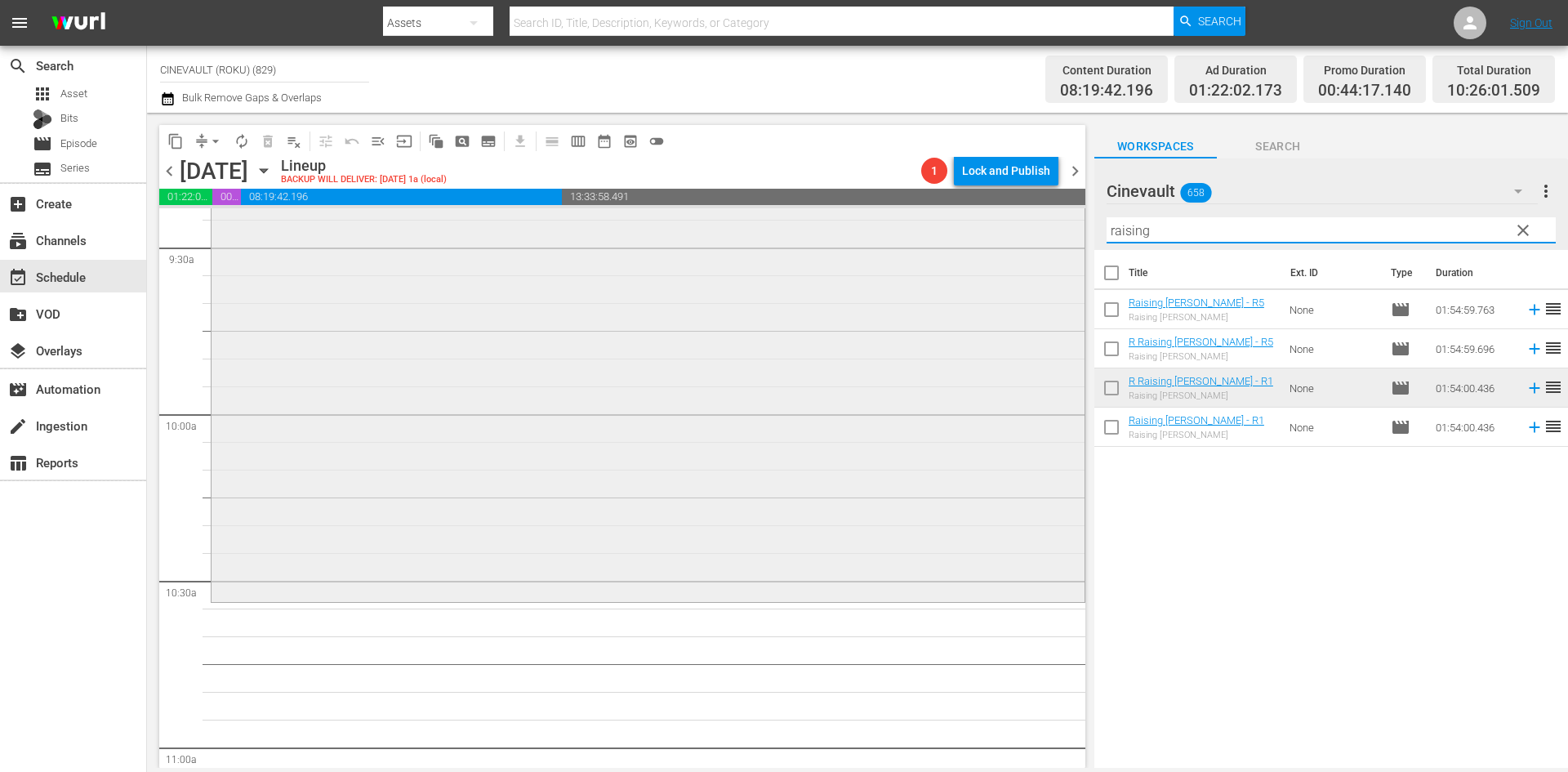
drag, startPoint x: 1233, startPoint y: 240, endPoint x: 971, endPoint y: 216, distance: 263.1
click at [971, 216] on div "content_copy compress arrow_drop_down autorenew_outlined delete_forever_outline…" at bounding box center [857, 440] width 1420 height 655
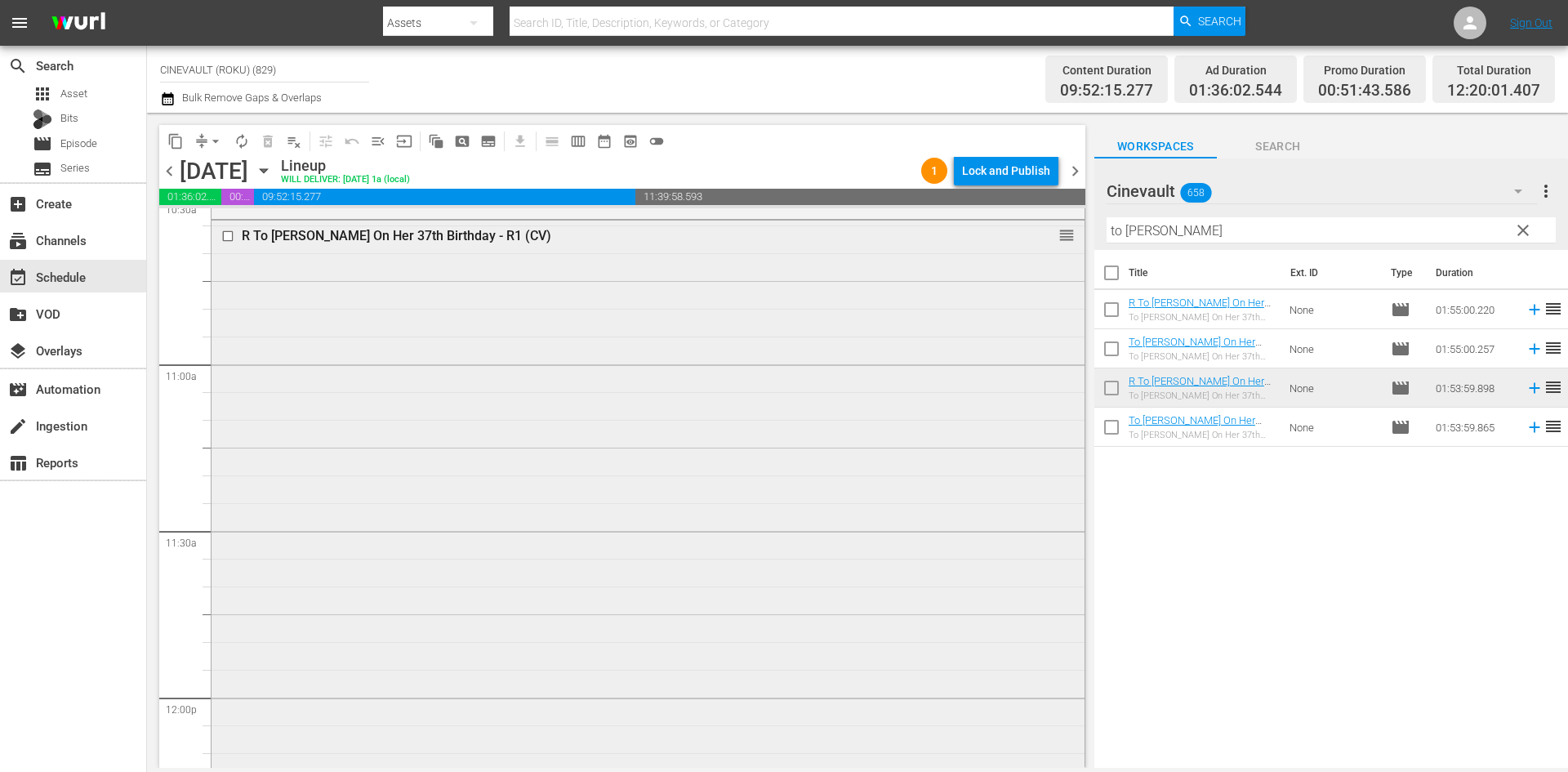
scroll to position [3653, 0]
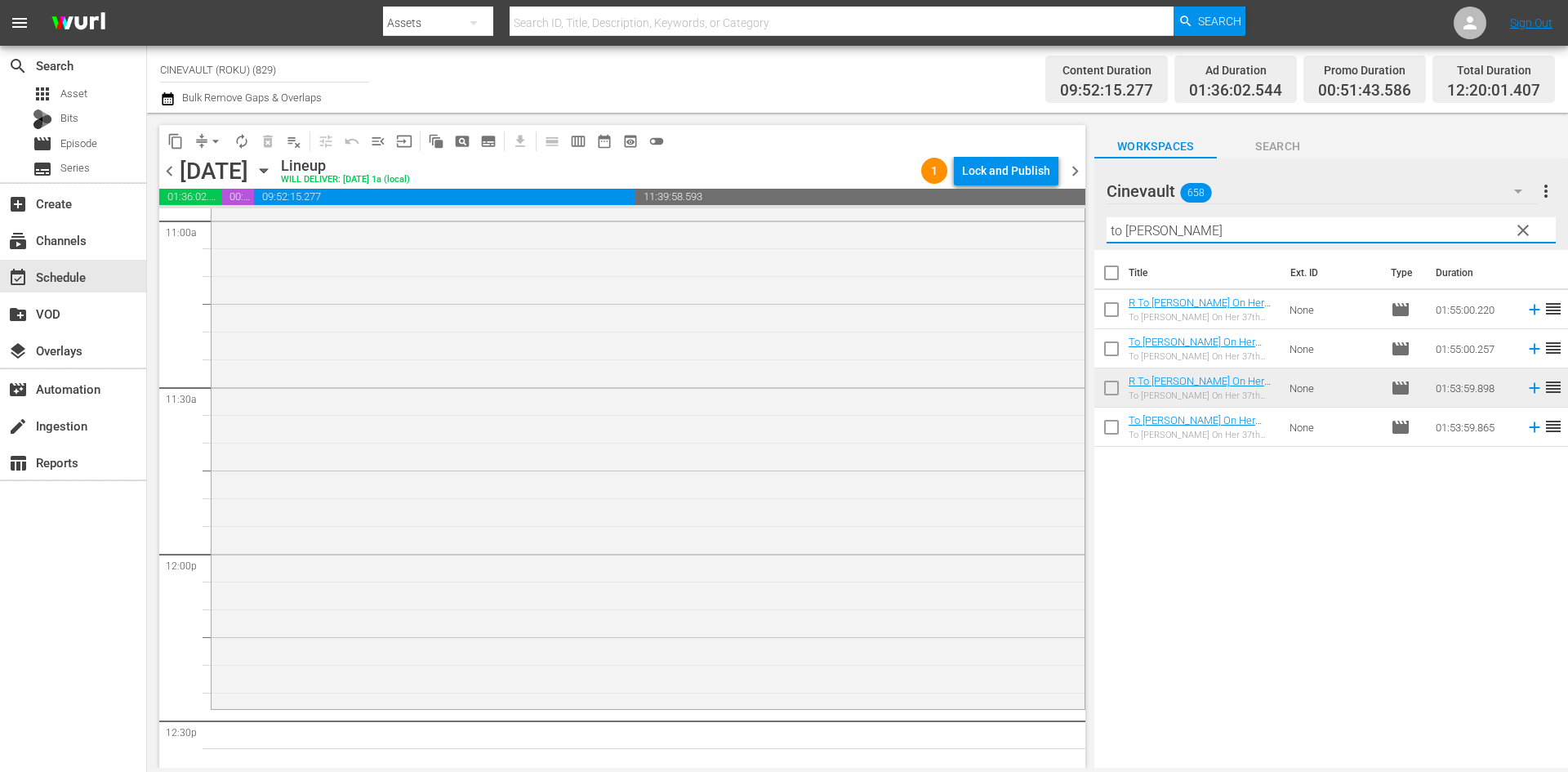
drag, startPoint x: 1155, startPoint y: 233, endPoint x: 1087, endPoint y: 227, distance: 68.3
click at [1087, 227] on div "content_copy compress arrow_drop_down autorenew_outlined delete_forever_outline…" at bounding box center [857, 440] width 1420 height 655
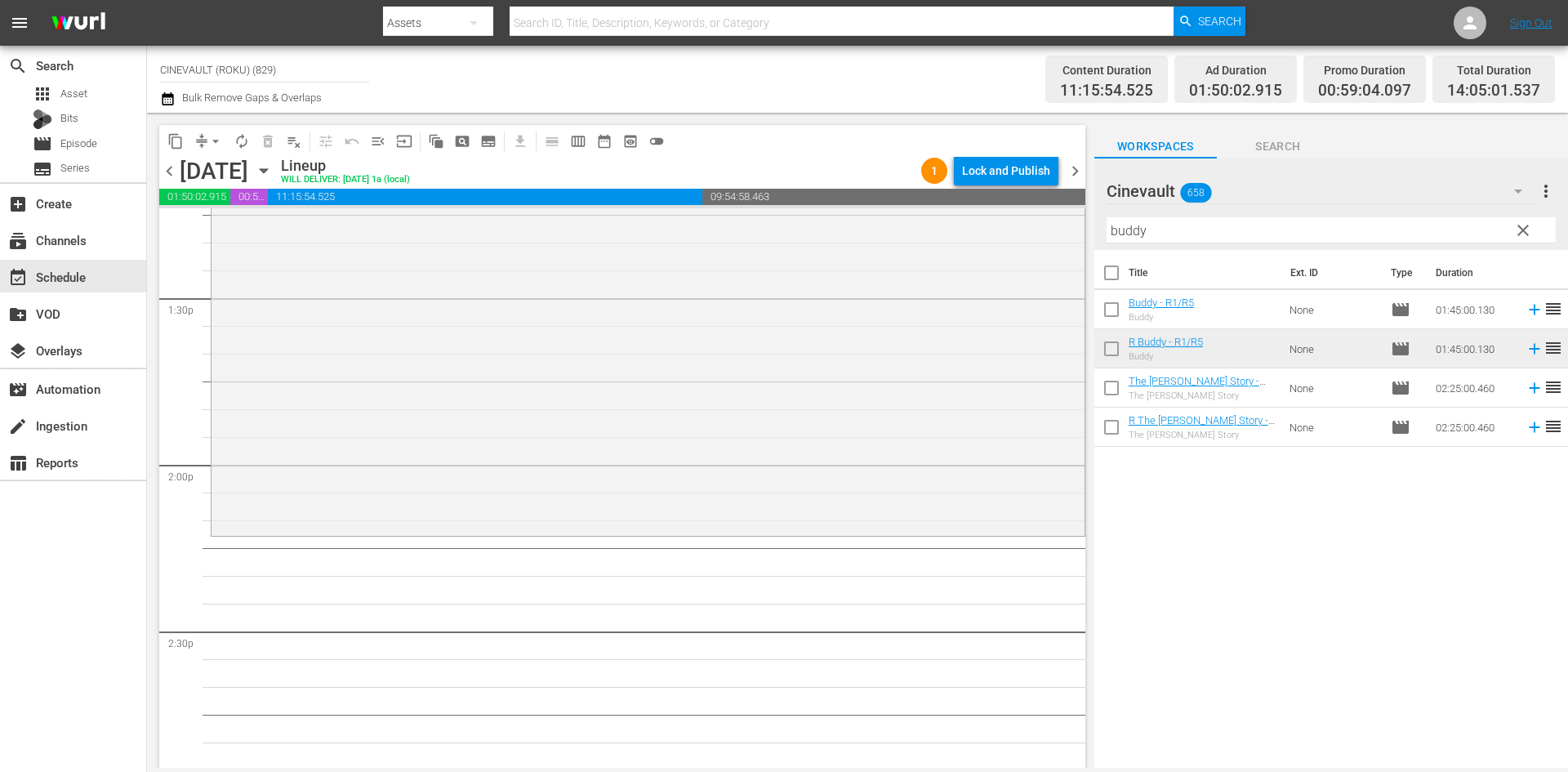
scroll to position [4410, 0]
drag, startPoint x: 1170, startPoint y: 232, endPoint x: 1046, endPoint y: 213, distance: 125.4
click at [1046, 213] on div "content_copy compress arrow_drop_down autorenew_outlined delete_forever_outline…" at bounding box center [857, 440] width 1420 height 655
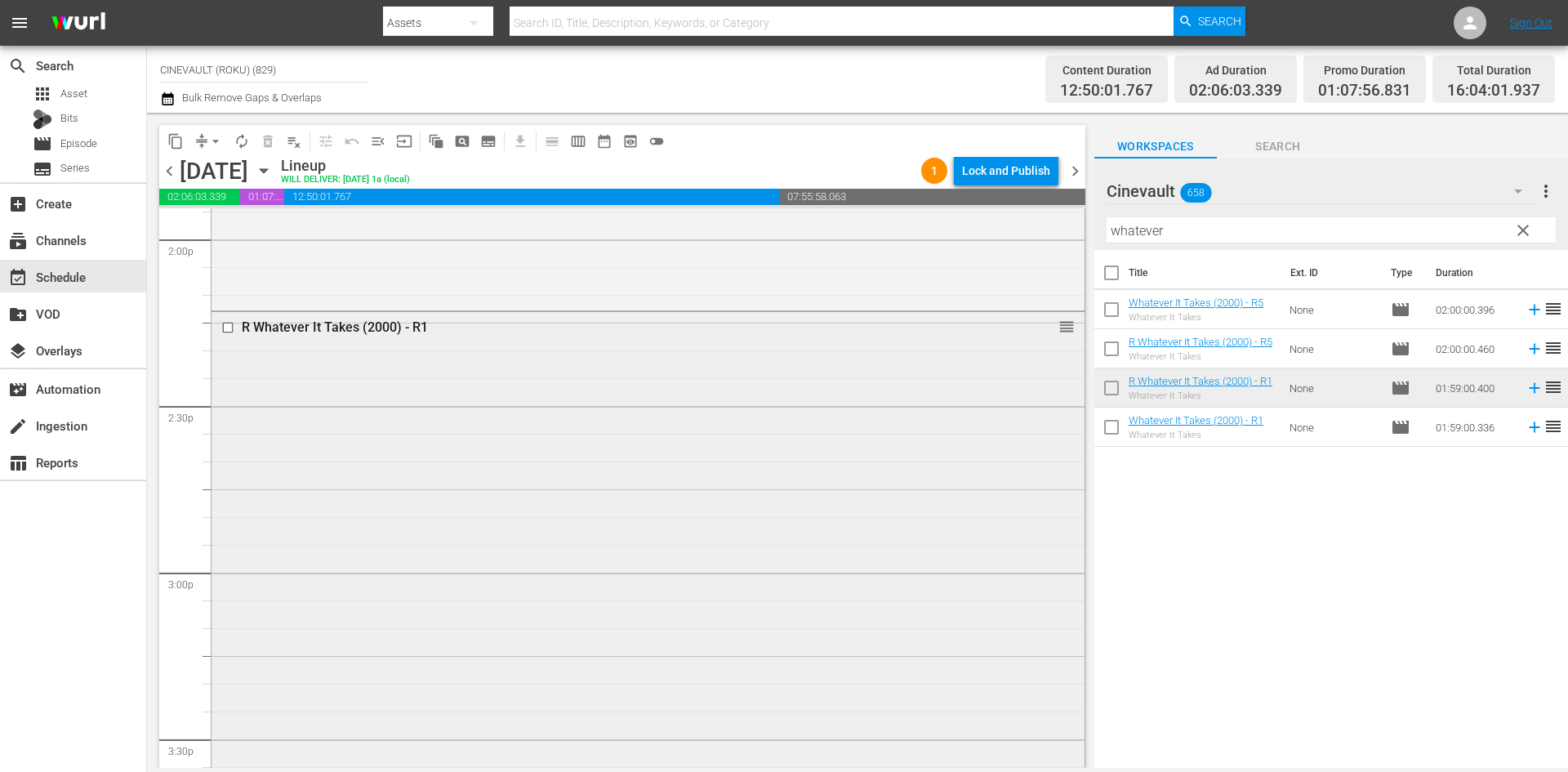
scroll to position [4573, 0]
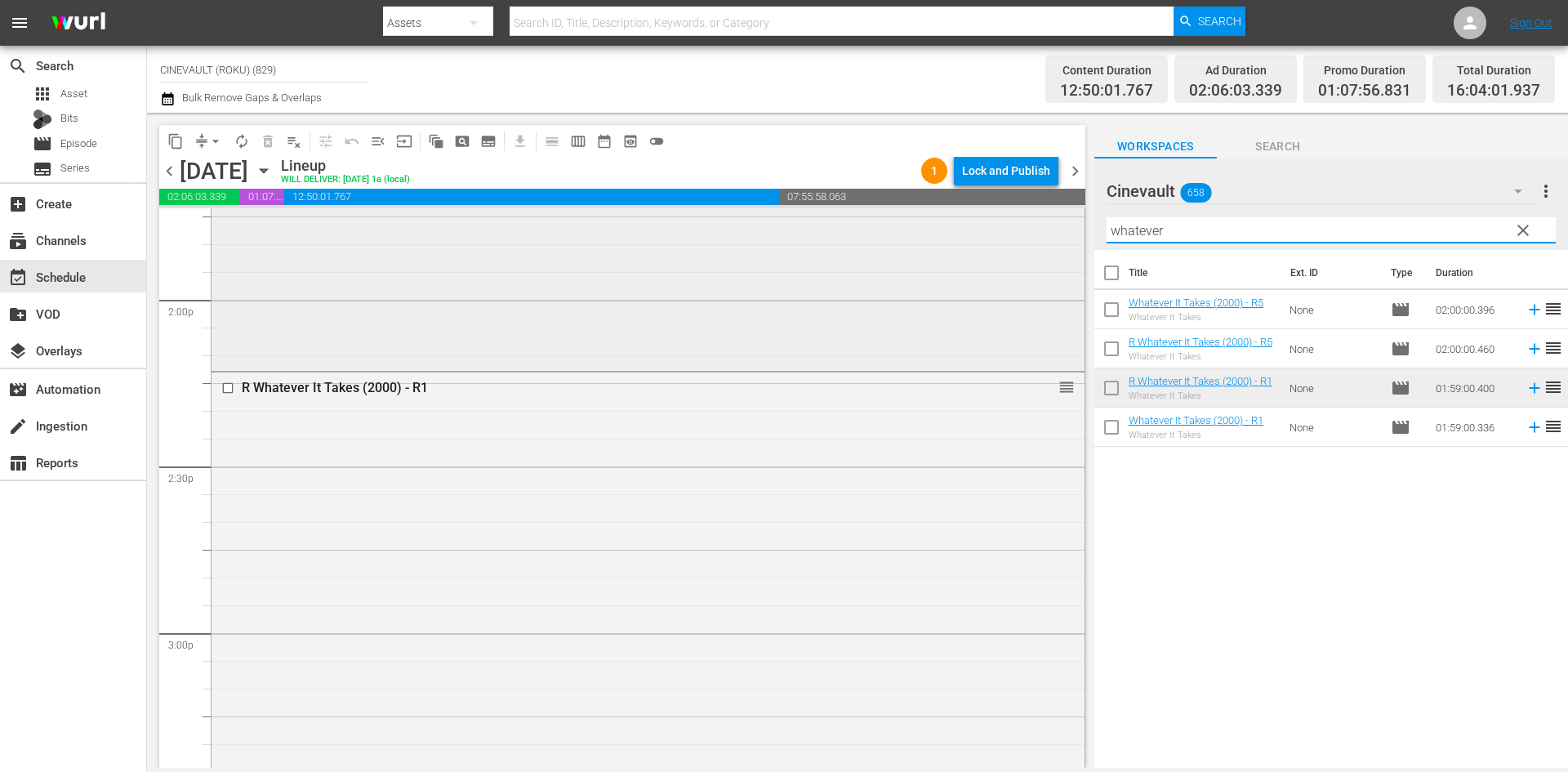
drag, startPoint x: 1261, startPoint y: 233, endPoint x: 1010, endPoint y: 250, distance: 251.6
click at [1010, 250] on div "content_copy compress arrow_drop_down autorenew_outlined delete_forever_outline…" at bounding box center [857, 440] width 1420 height 655
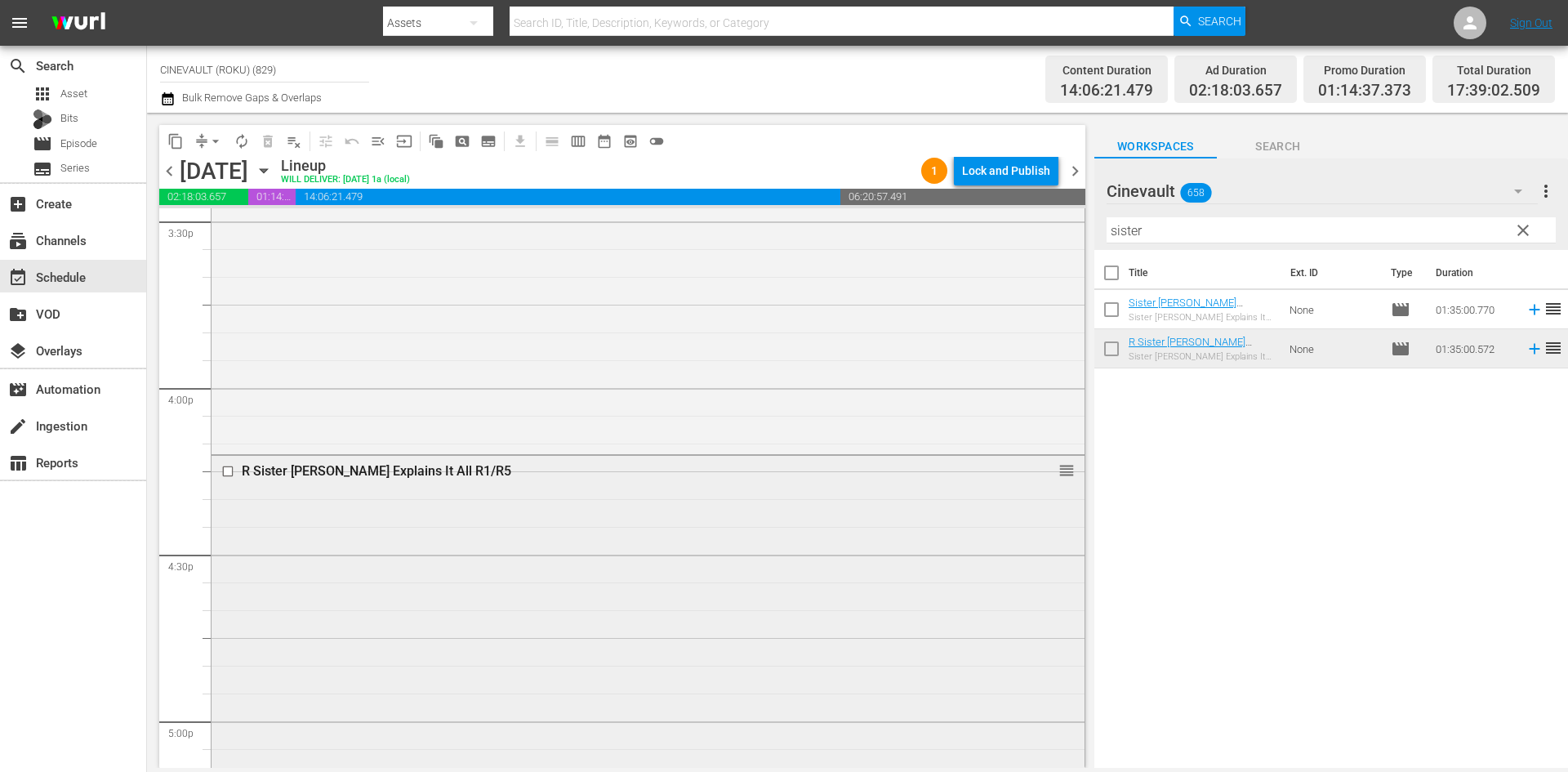
scroll to position [5145, 0]
drag, startPoint x: 1168, startPoint y: 221, endPoint x: 1024, endPoint y: 257, distance: 148.4
click at [1024, 257] on div "content_copy compress arrow_drop_down autorenew_outlined delete_forever_outline…" at bounding box center [857, 440] width 1420 height 655
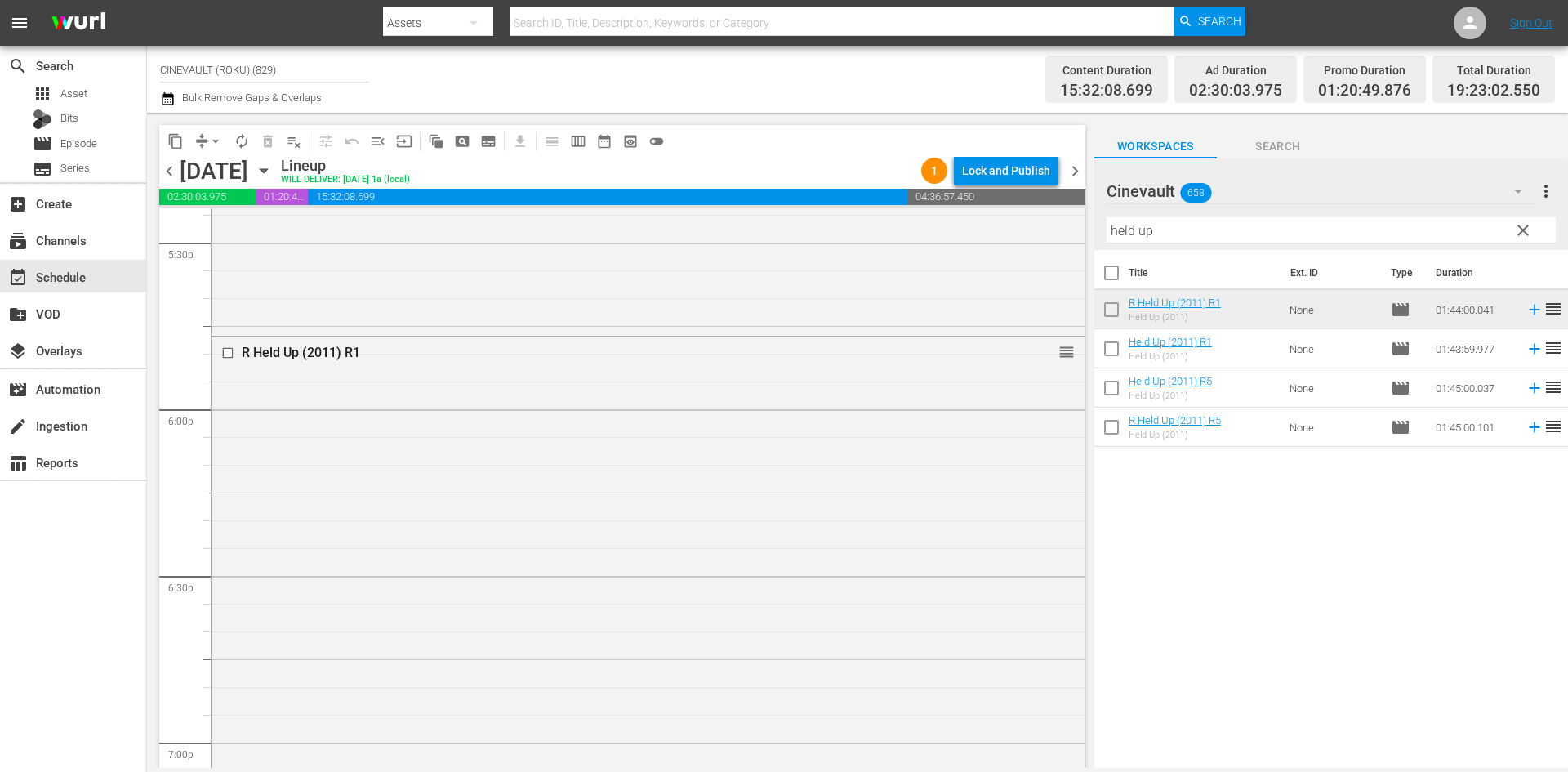
scroll to position [5772, 0]
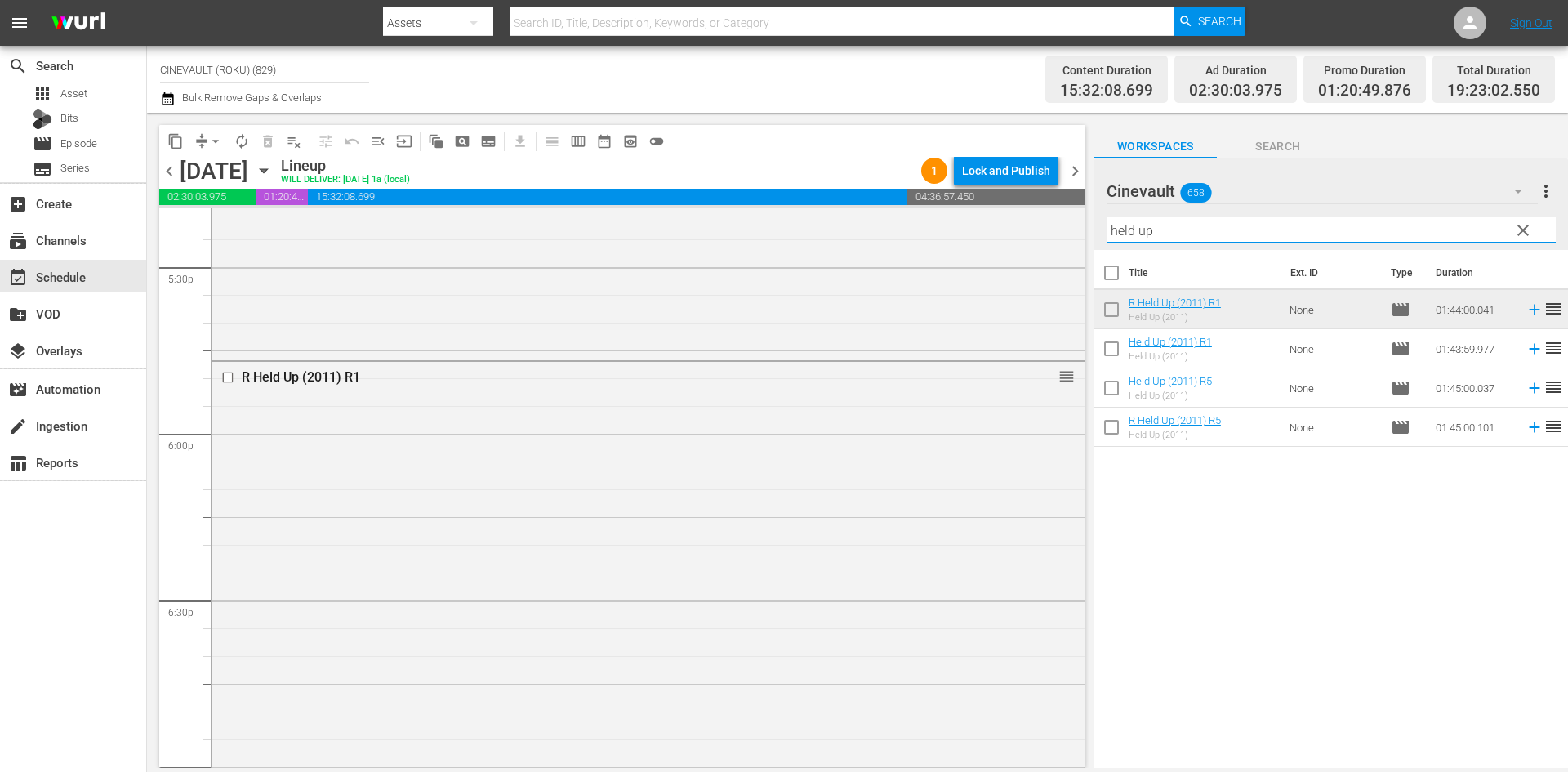
drag, startPoint x: 1141, startPoint y: 212, endPoint x: 729, endPoint y: 119, distance: 422.4
click at [729, 119] on div "content_copy compress arrow_drop_down autorenew_outlined delete_forever_outline…" at bounding box center [857, 440] width 1420 height 655
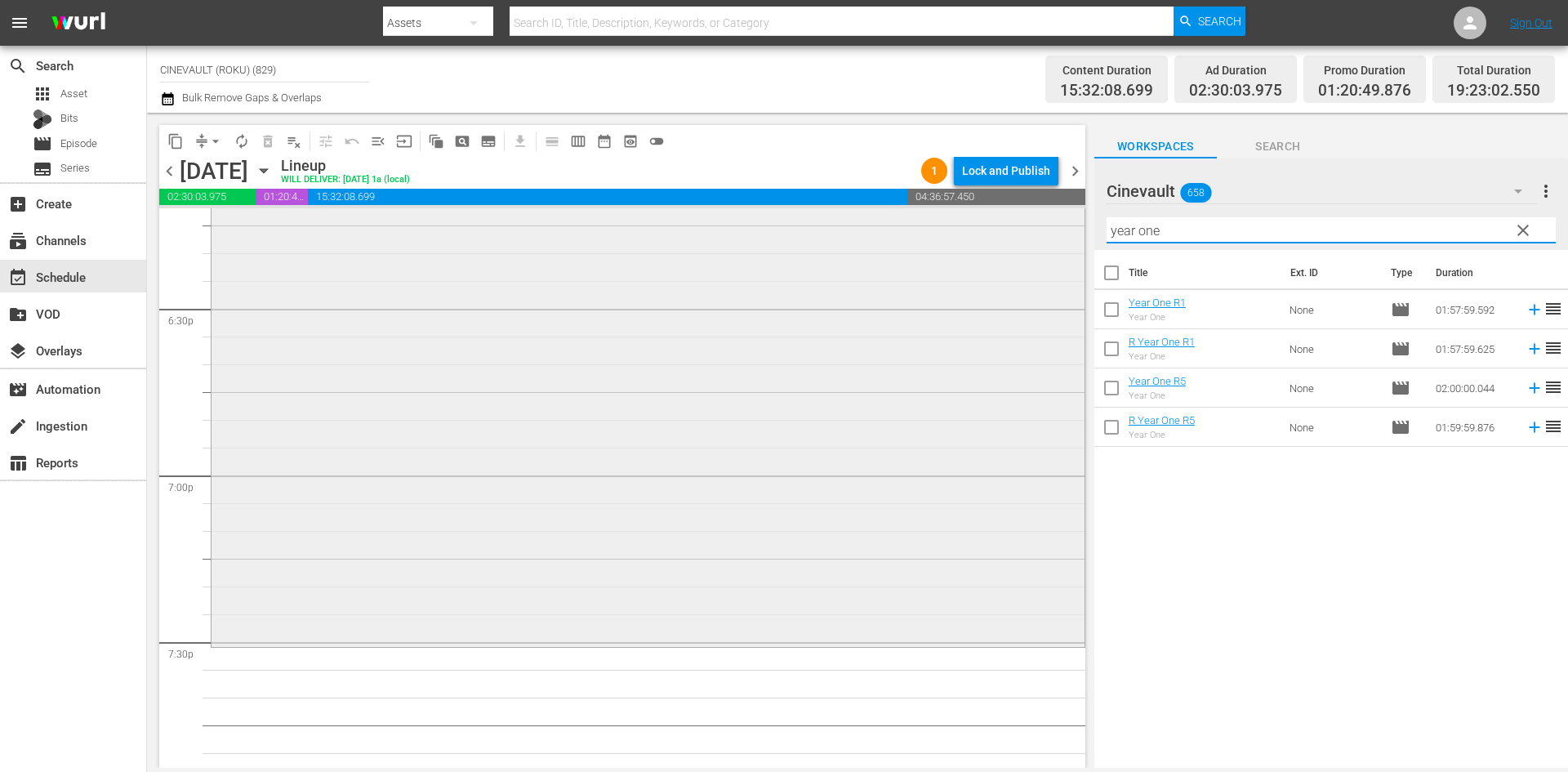
scroll to position [6180, 0]
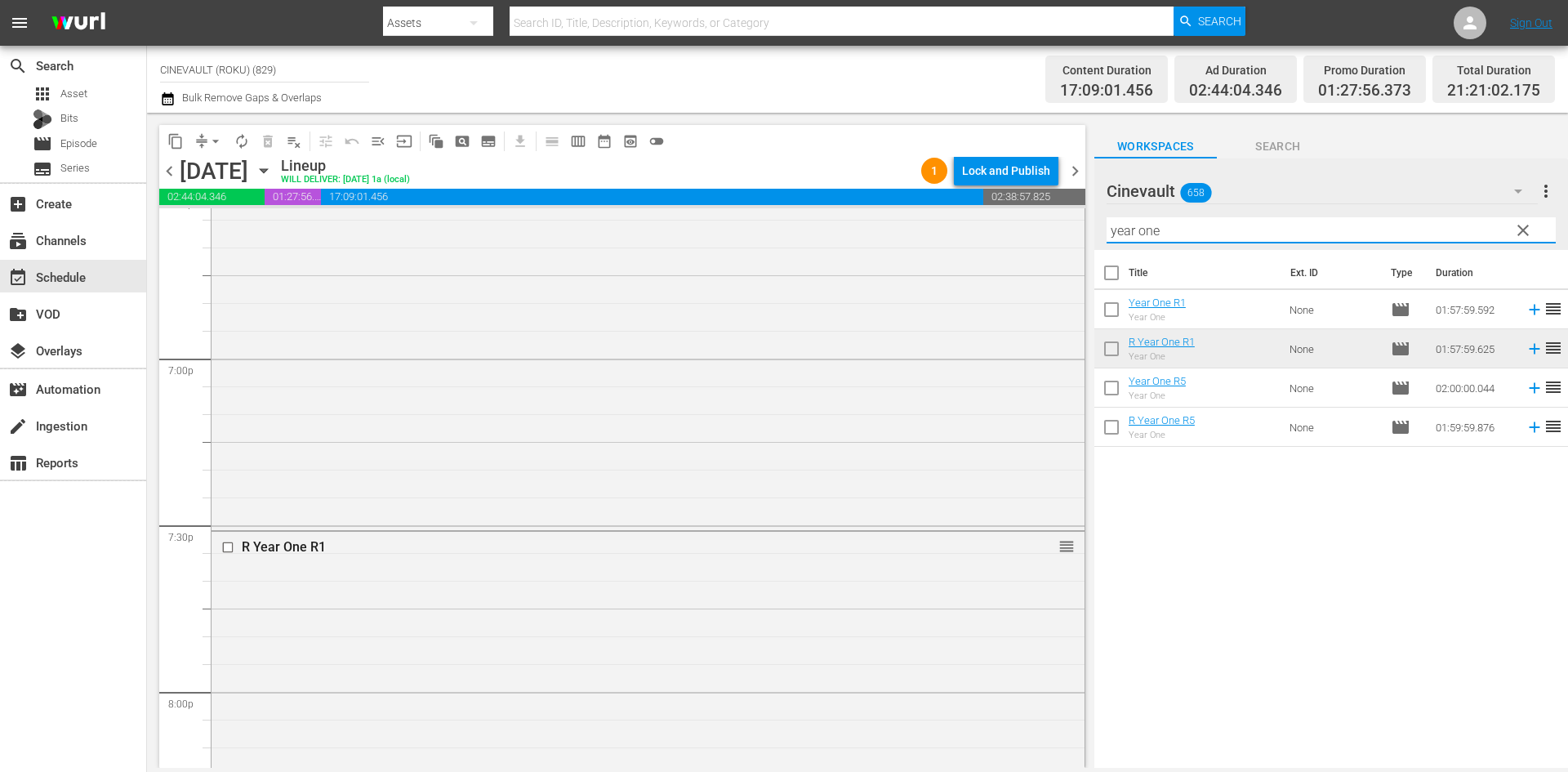
drag, startPoint x: 1218, startPoint y: 237, endPoint x: 867, endPoint y: 179, distance: 355.8
click at [867, 179] on div "content_copy compress arrow_drop_down autorenew_outlined delete_forever_outline…" at bounding box center [857, 440] width 1420 height 655
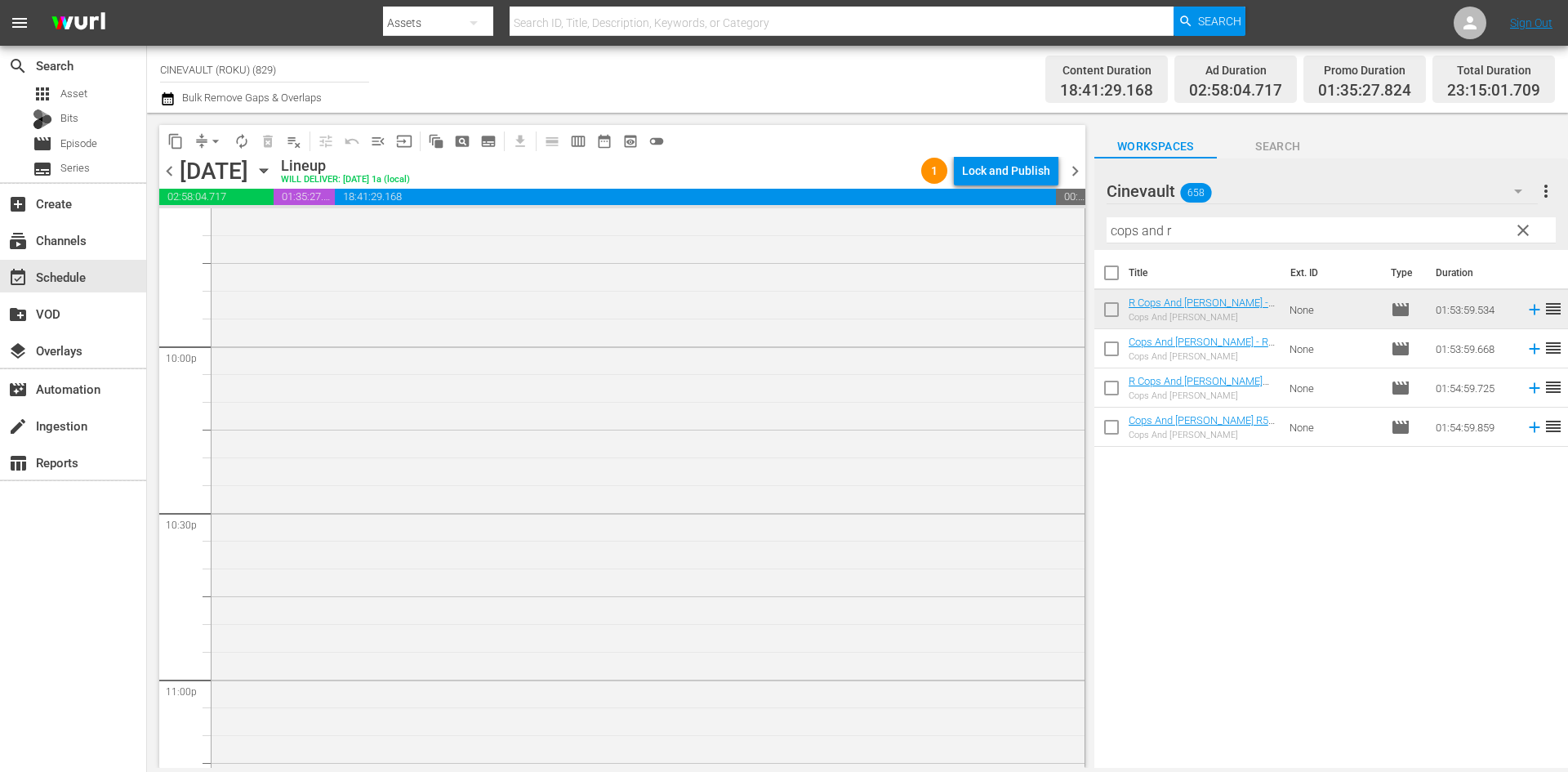
scroll to position [6947, 0]
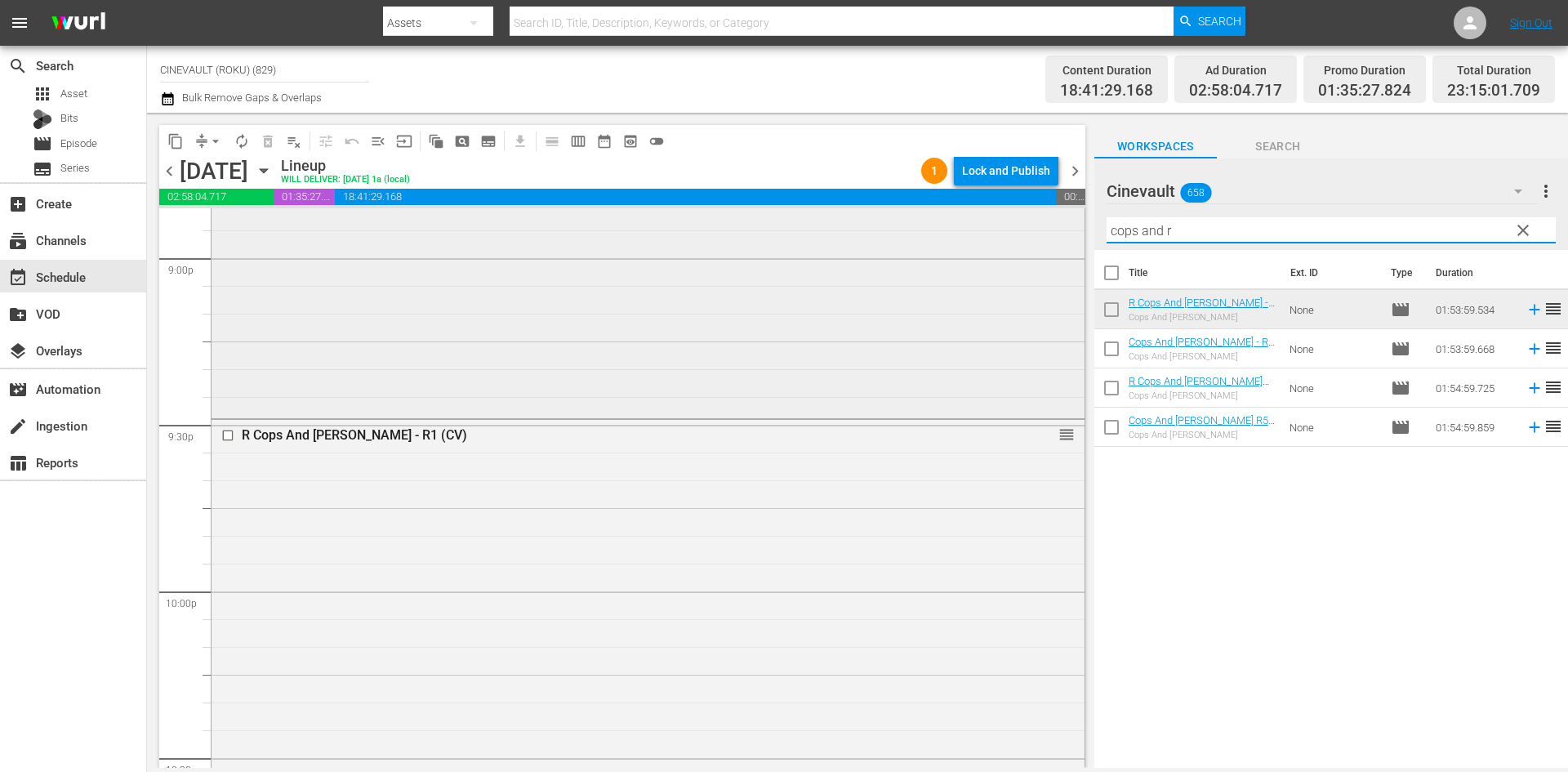
drag, startPoint x: 1245, startPoint y: 239, endPoint x: 1043, endPoint y: 248, distance: 202.2
click at [1043, 248] on div "content_copy compress arrow_drop_down autorenew_outlined delete_forever_outline…" at bounding box center [857, 440] width 1420 height 655
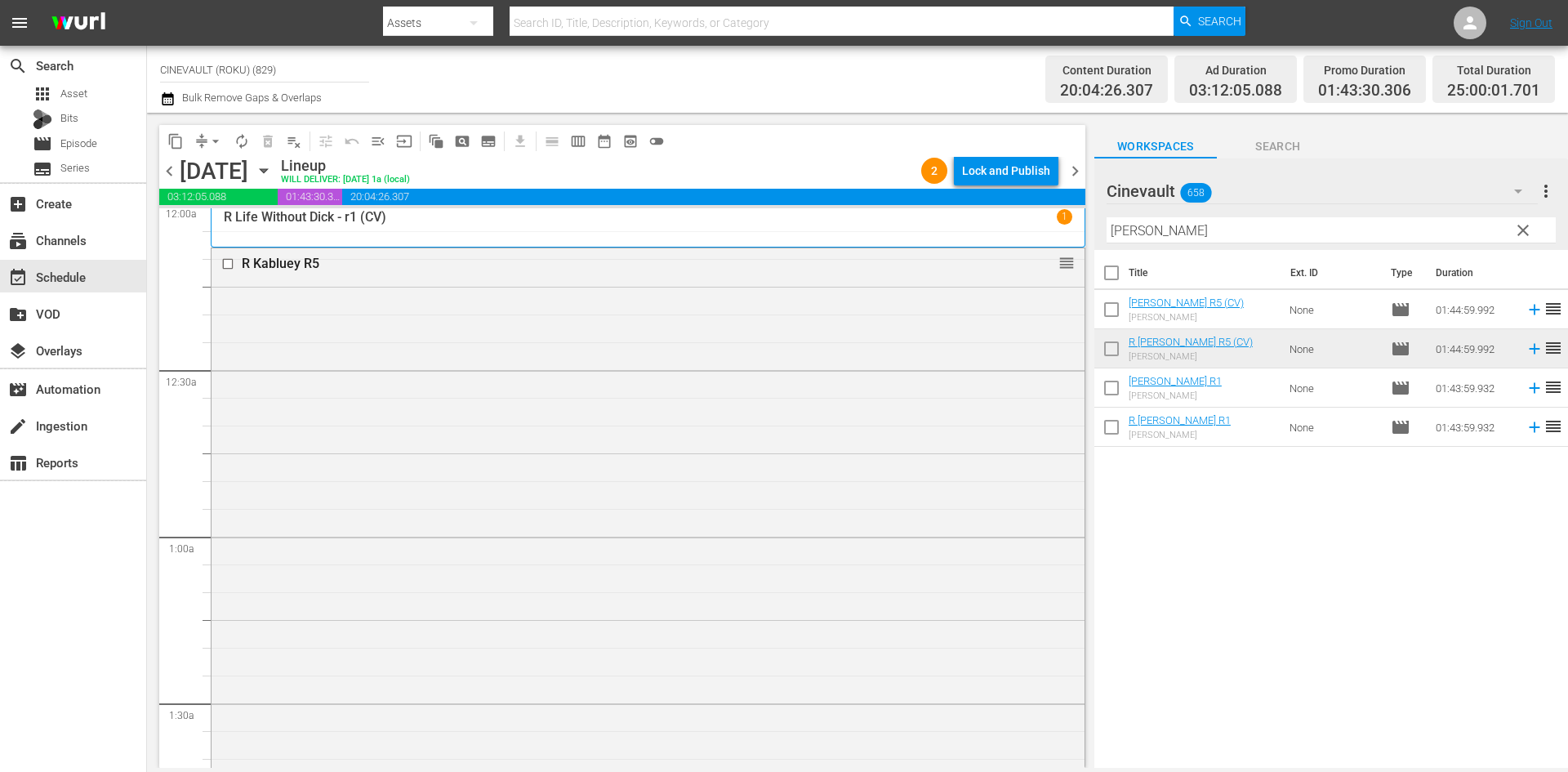
scroll to position [0, 0]
click at [1029, 174] on div "Lock and Publish" at bounding box center [1006, 171] width 88 height 29
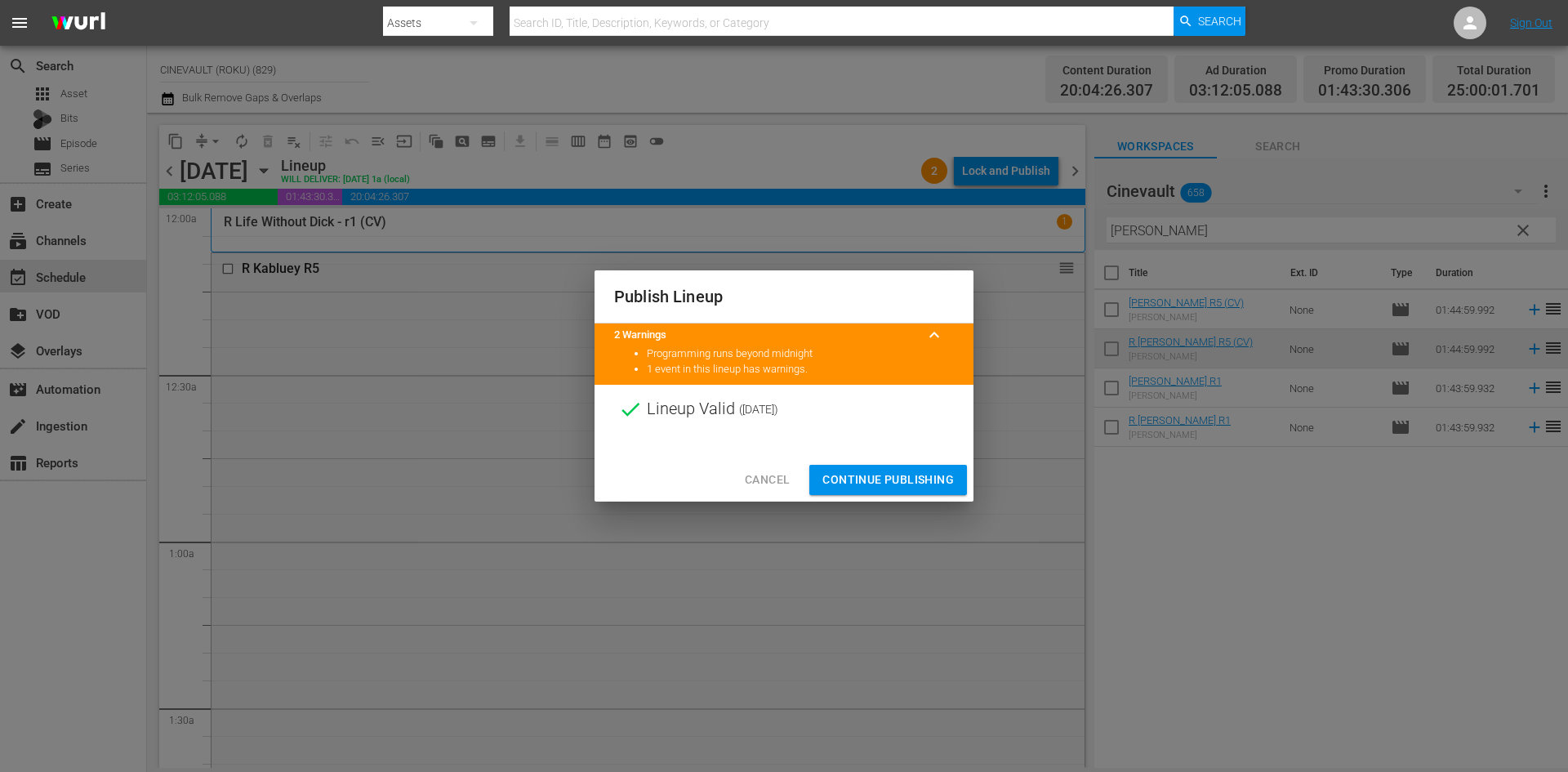
click at [935, 471] on span "Continue Publishing" at bounding box center [888, 480] width 131 height 21
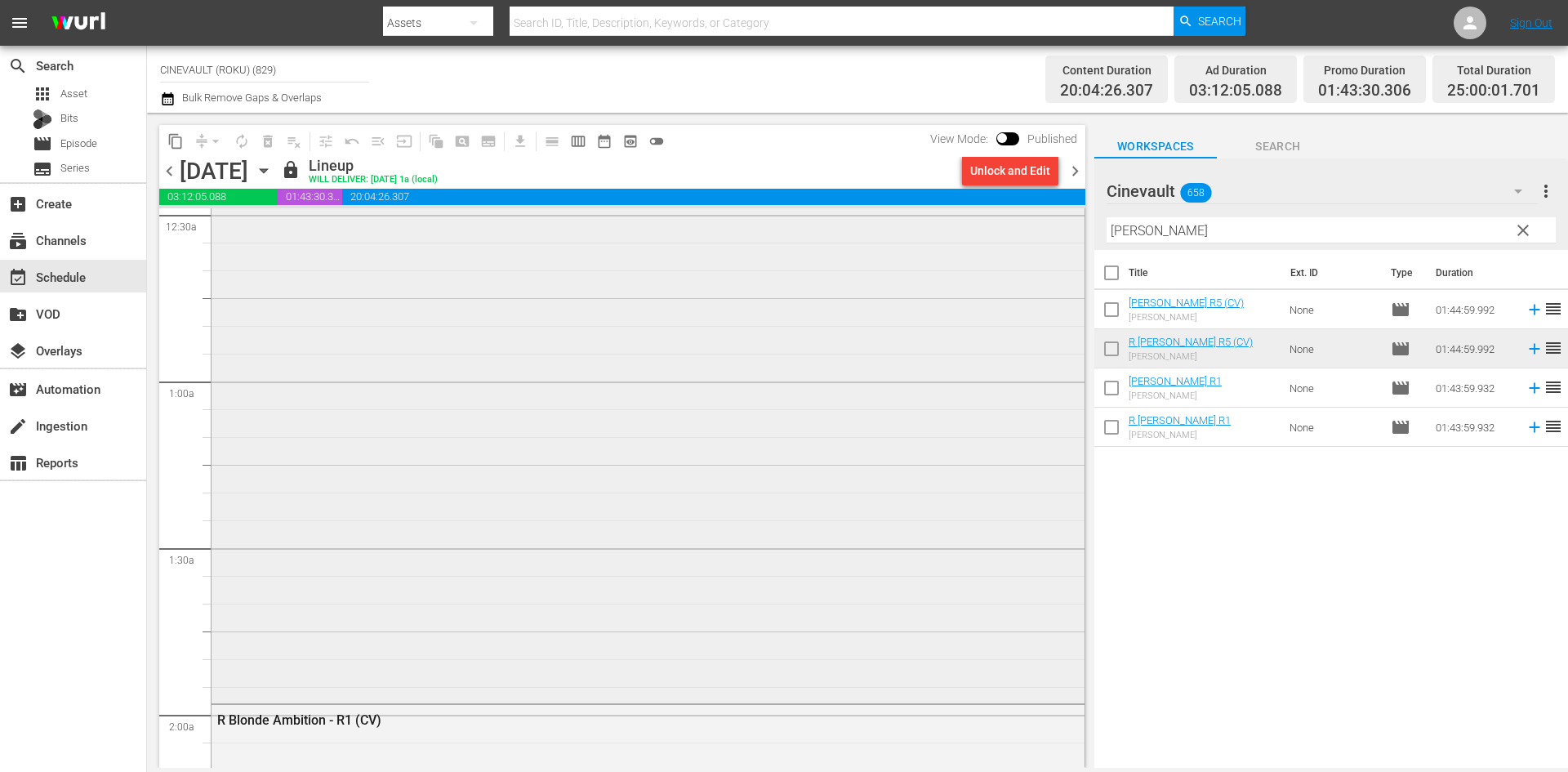
scroll to position [163, 0]
click at [1080, 168] on span "chevron_right" at bounding box center [1075, 171] width 21 height 21
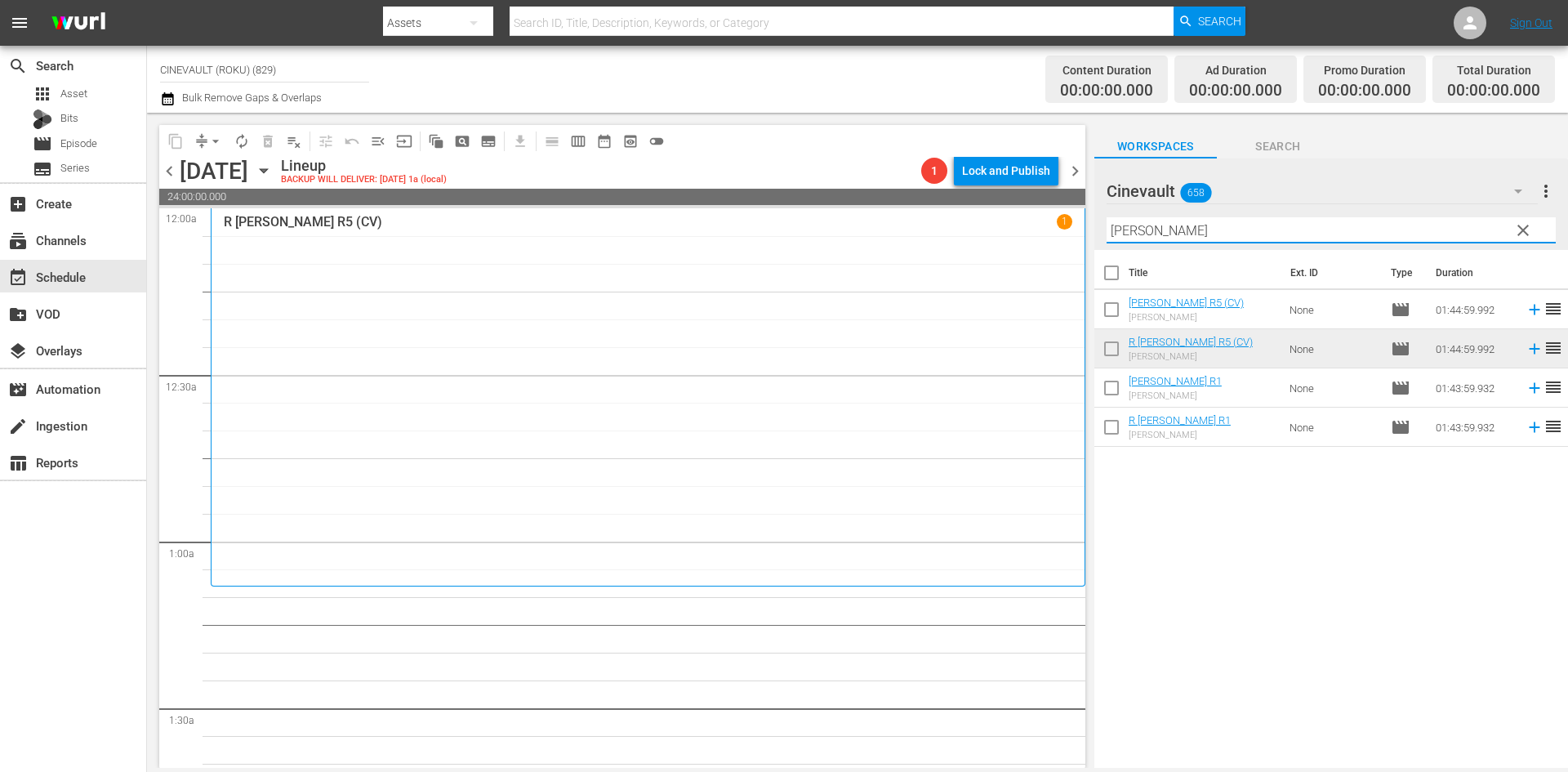
drag, startPoint x: 1237, startPoint y: 235, endPoint x: 1037, endPoint y: 231, distance: 200.0
click at [1037, 231] on div "content_copy compress arrow_drop_down autorenew_outlined delete_forever_outline…" at bounding box center [857, 440] width 1420 height 655
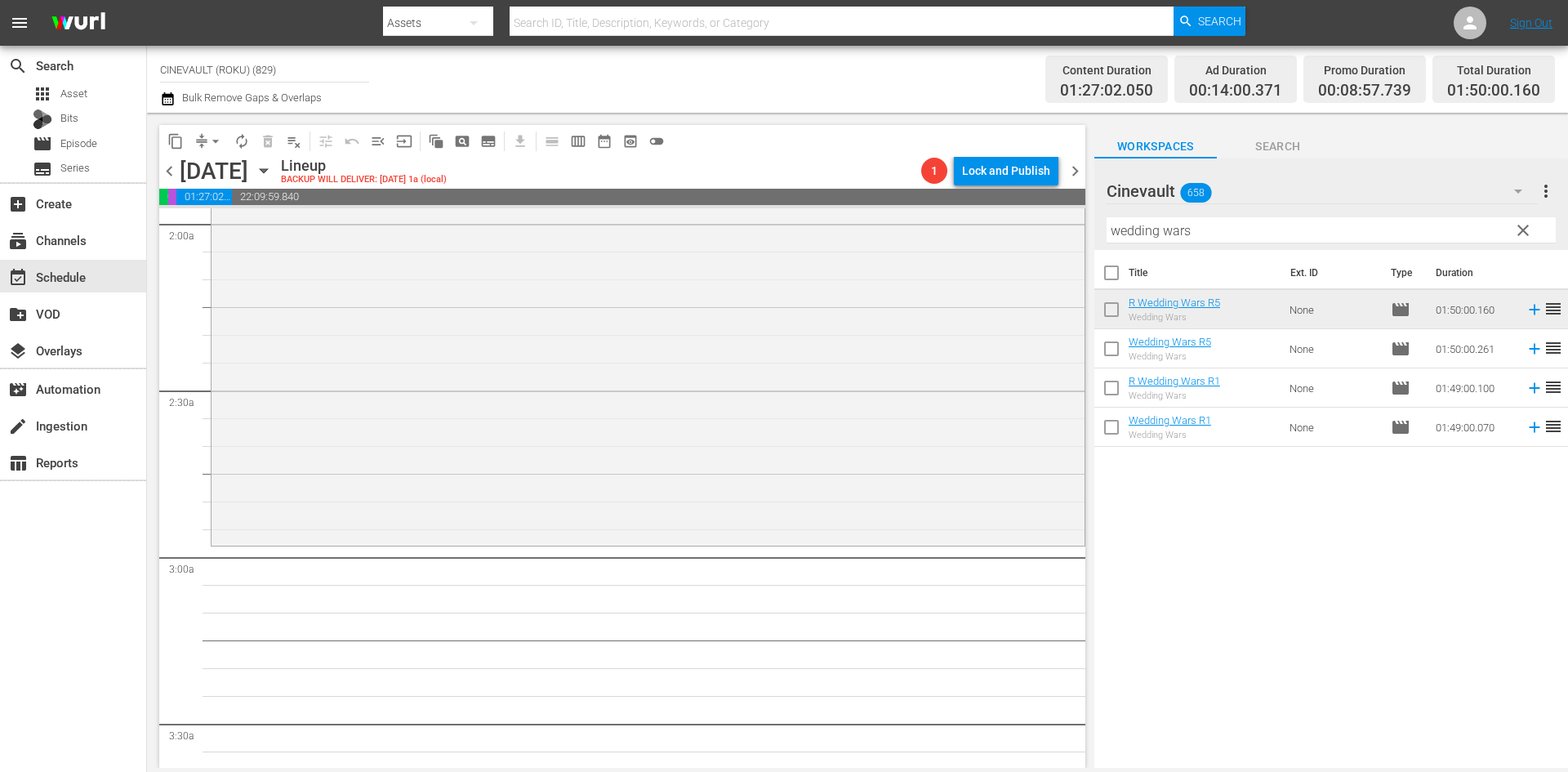
scroll to position [654, 0]
click at [1235, 245] on div "Filter by Title wedding wars" at bounding box center [1331, 230] width 449 height 39
drag, startPoint x: 1235, startPoint y: 222, endPoint x: 879, endPoint y: 190, distance: 357.4
click at [879, 190] on div "content_copy compress arrow_drop_down autorenew_outlined delete_forever_outline…" at bounding box center [857, 440] width 1420 height 655
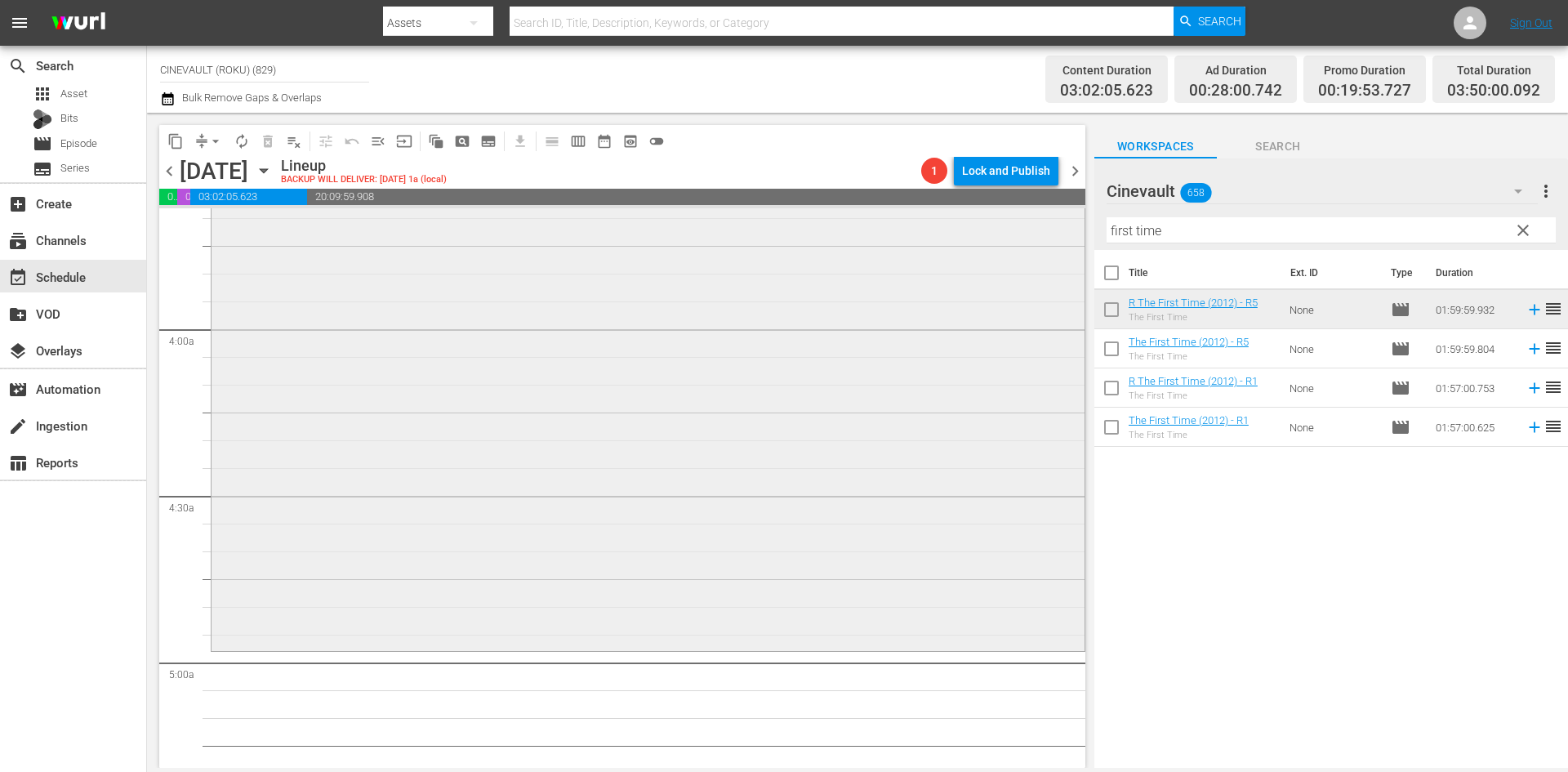
scroll to position [1225, 0]
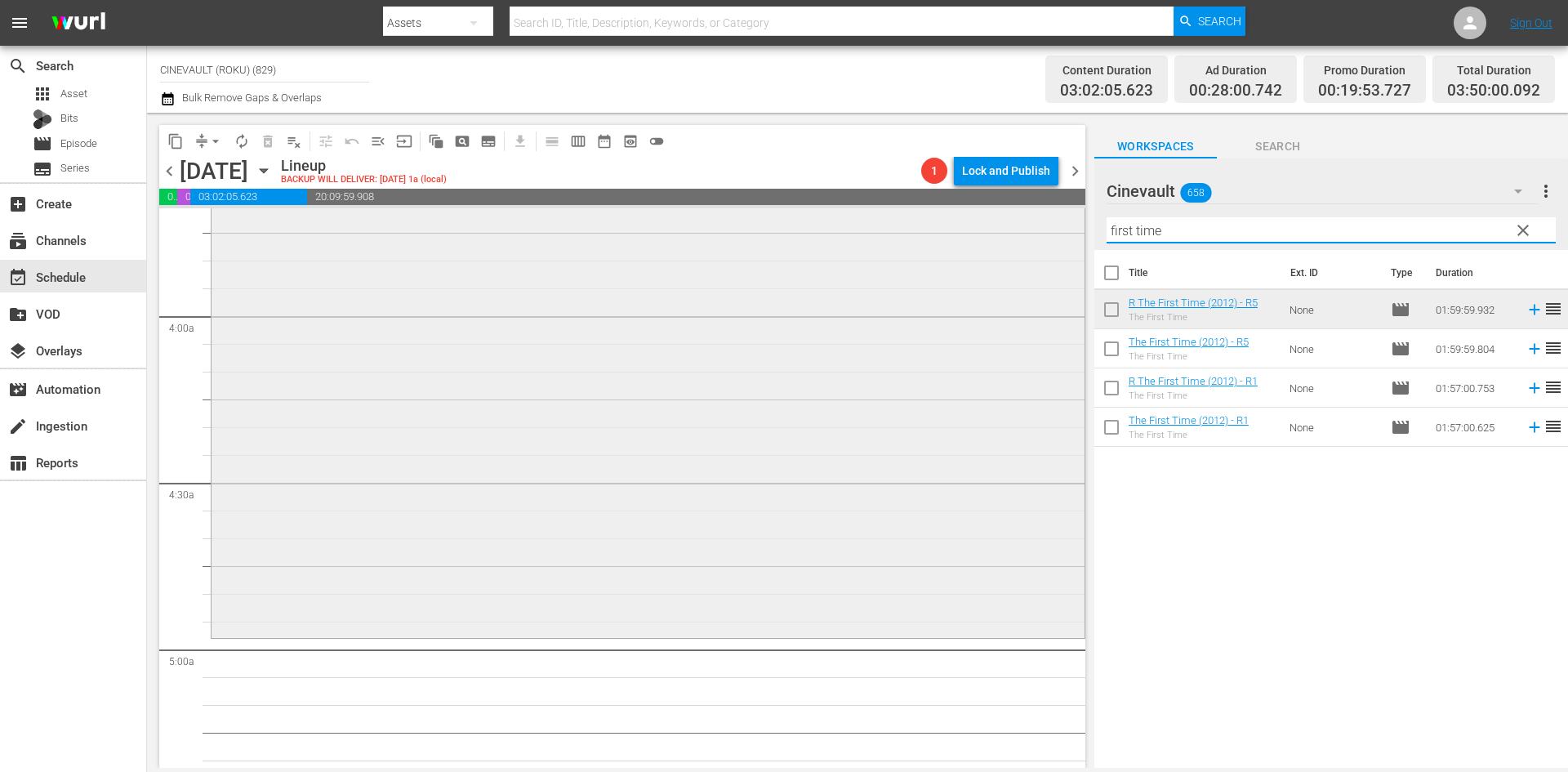
drag, startPoint x: 1192, startPoint y: 237, endPoint x: 1009, endPoint y: 223, distance: 183.5
click at [1009, 223] on div "content_copy compress arrow_drop_down autorenew_outlined delete_forever_outline…" at bounding box center [857, 440] width 1420 height 655
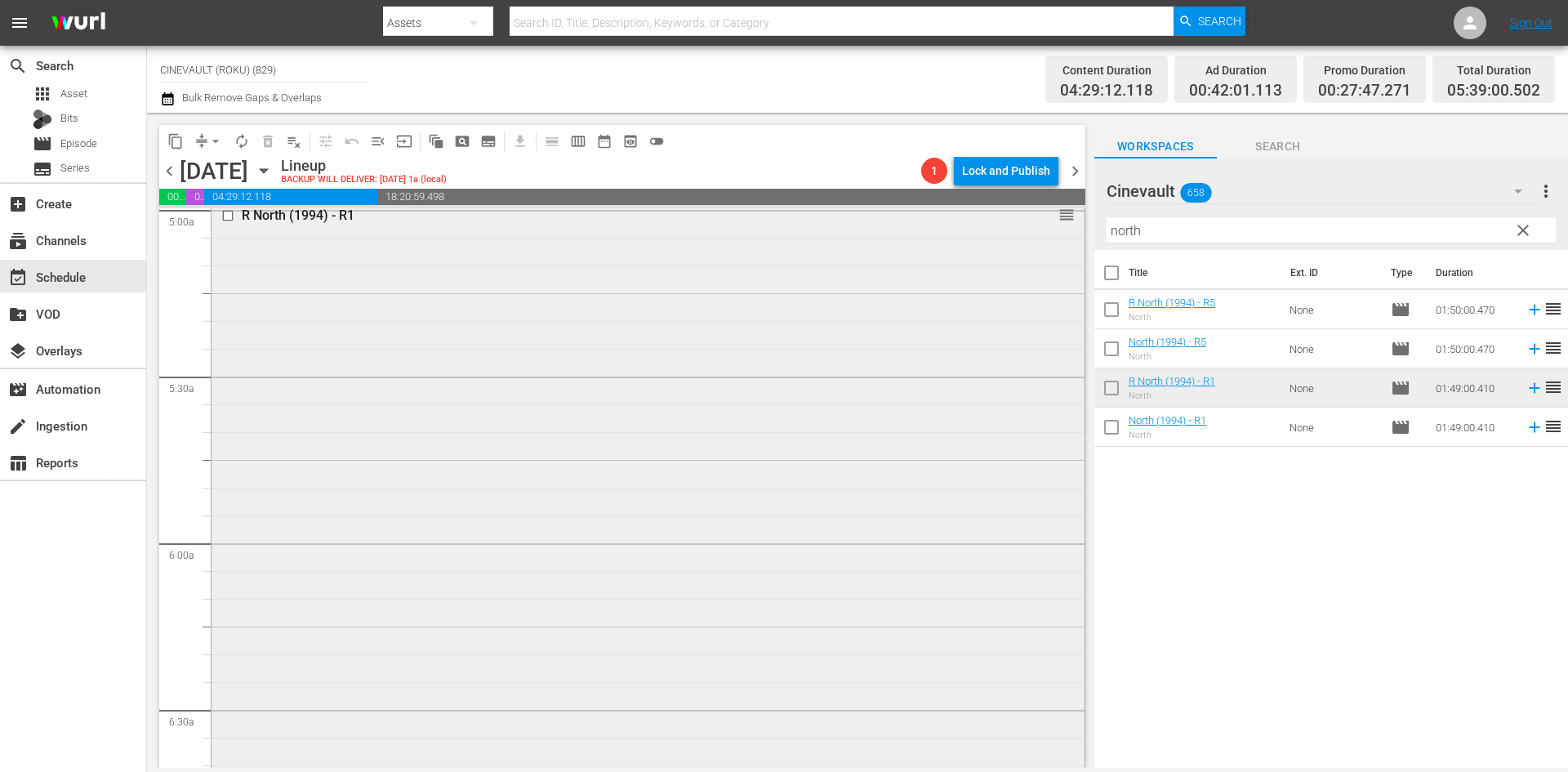
scroll to position [1583, 0]
drag, startPoint x: 1183, startPoint y: 244, endPoint x: 1216, endPoint y: 218, distance: 42.0
click at [1185, 237] on div "Filter by Title north" at bounding box center [1331, 230] width 449 height 39
drag, startPoint x: 1216, startPoint y: 218, endPoint x: 1193, endPoint y: 218, distance: 23.0
click at [1193, 218] on div "Filter by Title north" at bounding box center [1331, 230] width 449 height 39
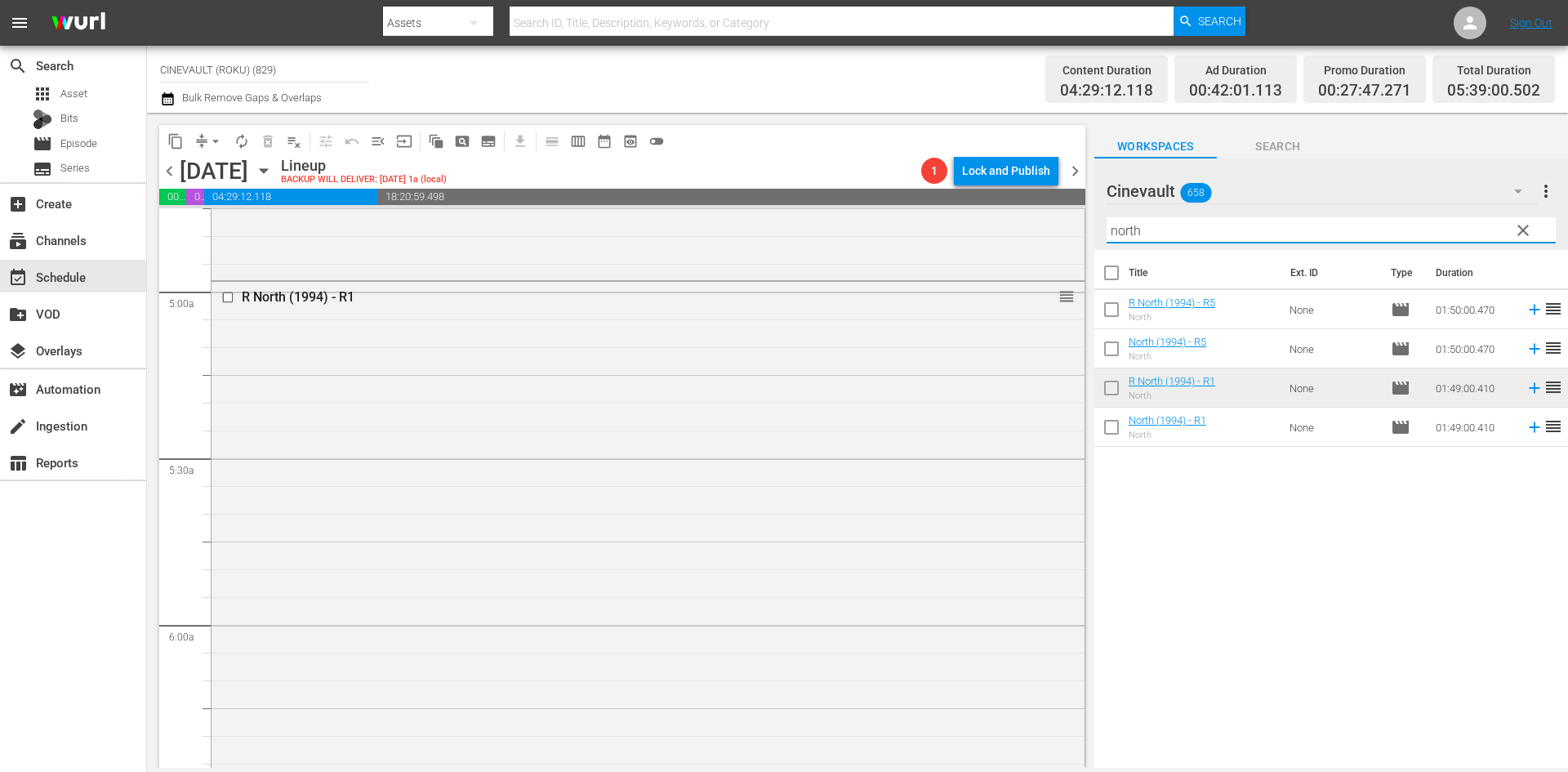
drag, startPoint x: 1198, startPoint y: 224, endPoint x: 932, endPoint y: 187, distance: 268.6
click at [932, 187] on div "content_copy compress arrow_drop_down autorenew_outlined delete_forever_outline…" at bounding box center [857, 440] width 1420 height 655
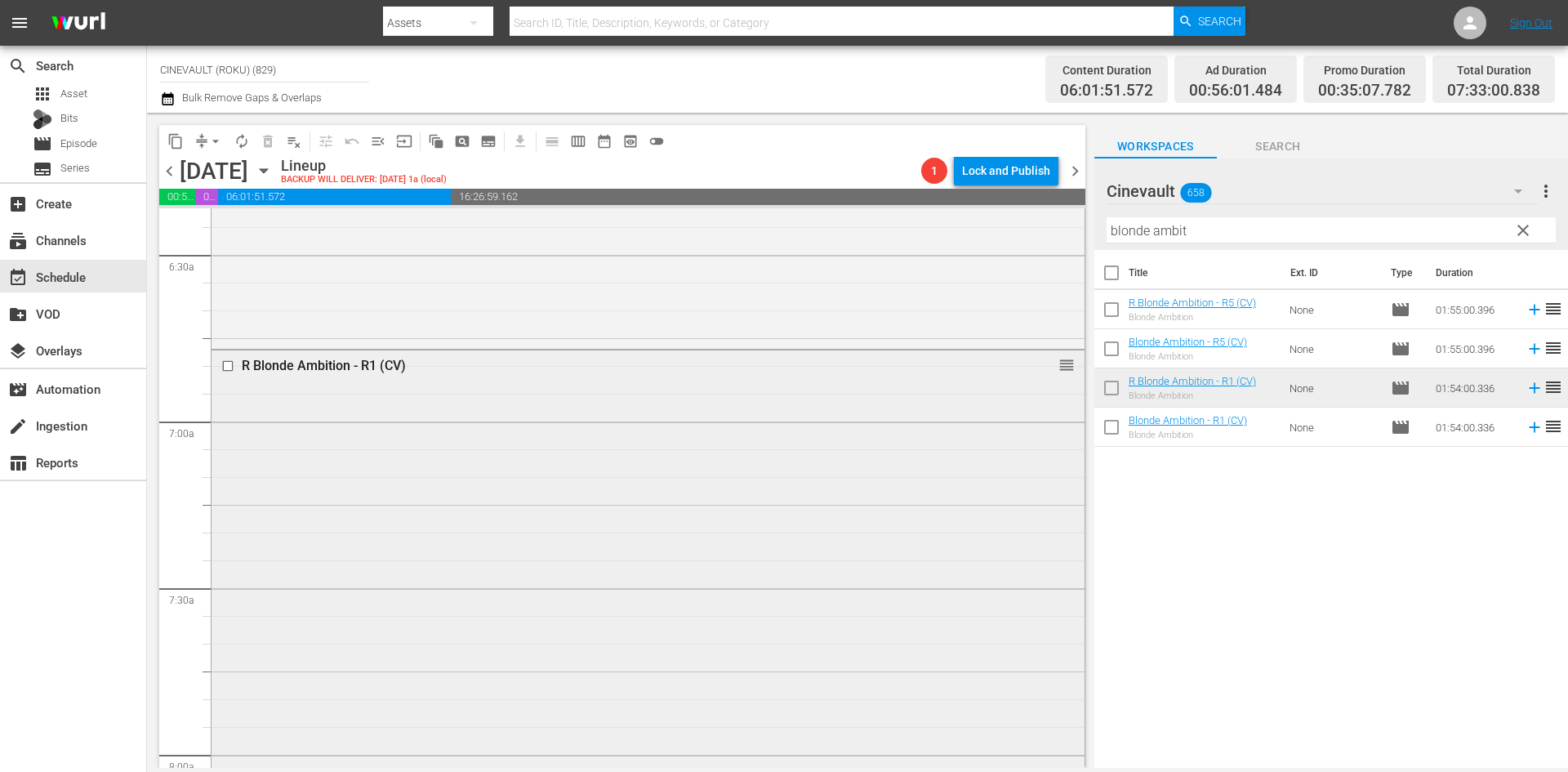
scroll to position [2086, 0]
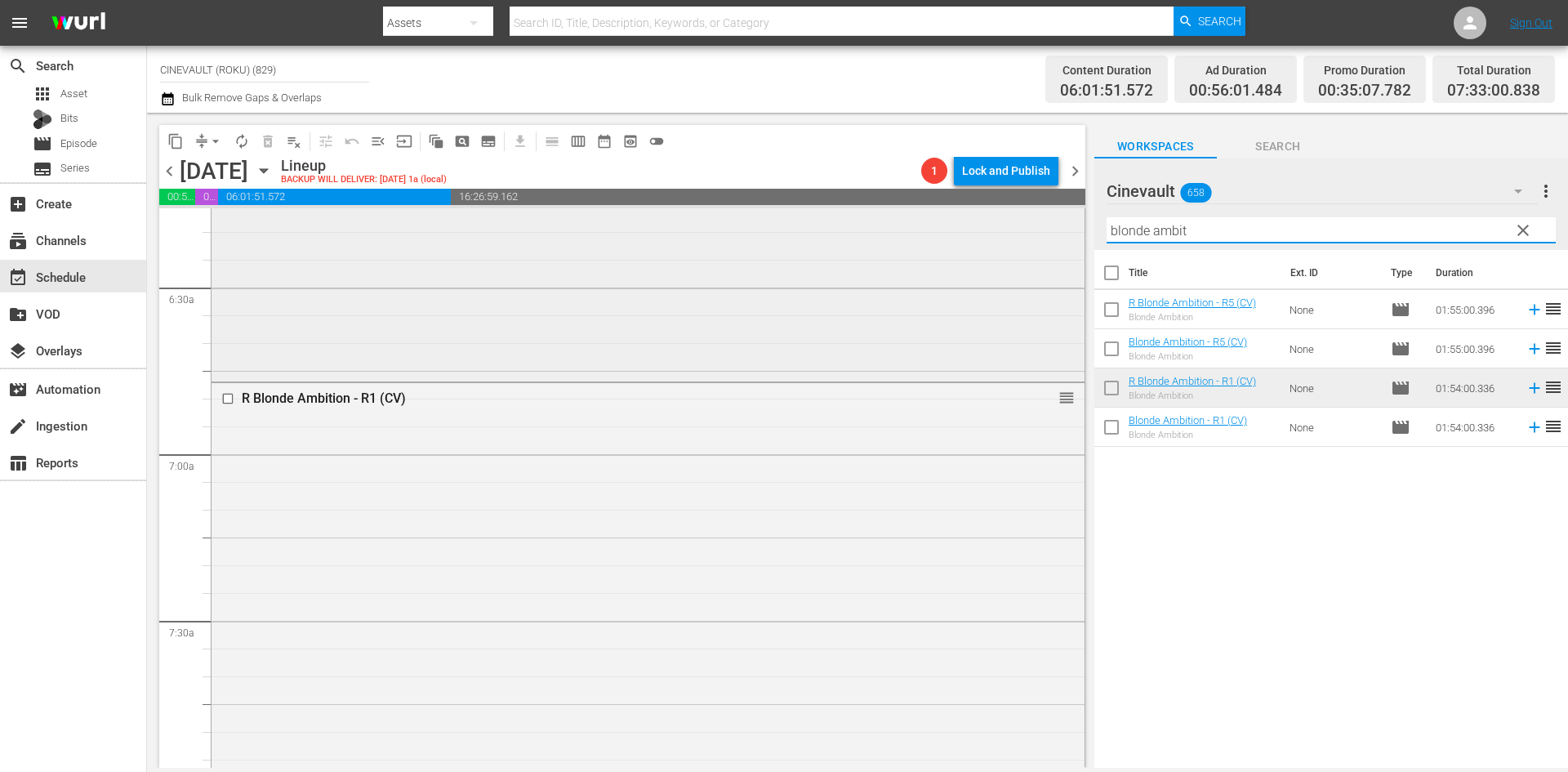
drag, startPoint x: 1256, startPoint y: 219, endPoint x: 1027, endPoint y: 225, distance: 229.1
click at [1027, 225] on div "content_copy compress arrow_drop_down autorenew_outlined delete_forever_outline…" at bounding box center [857, 440] width 1420 height 655
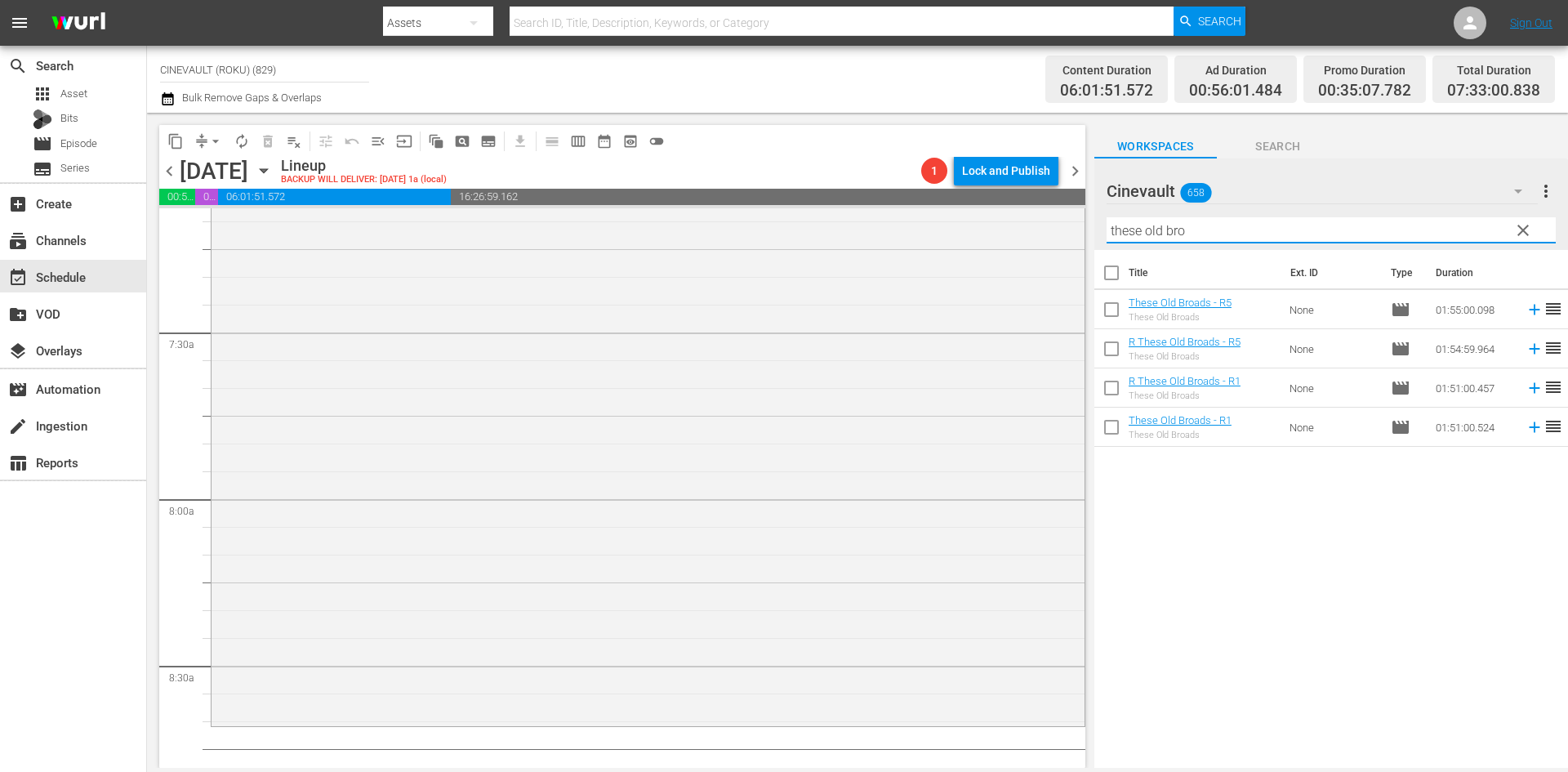
scroll to position [2495, 0]
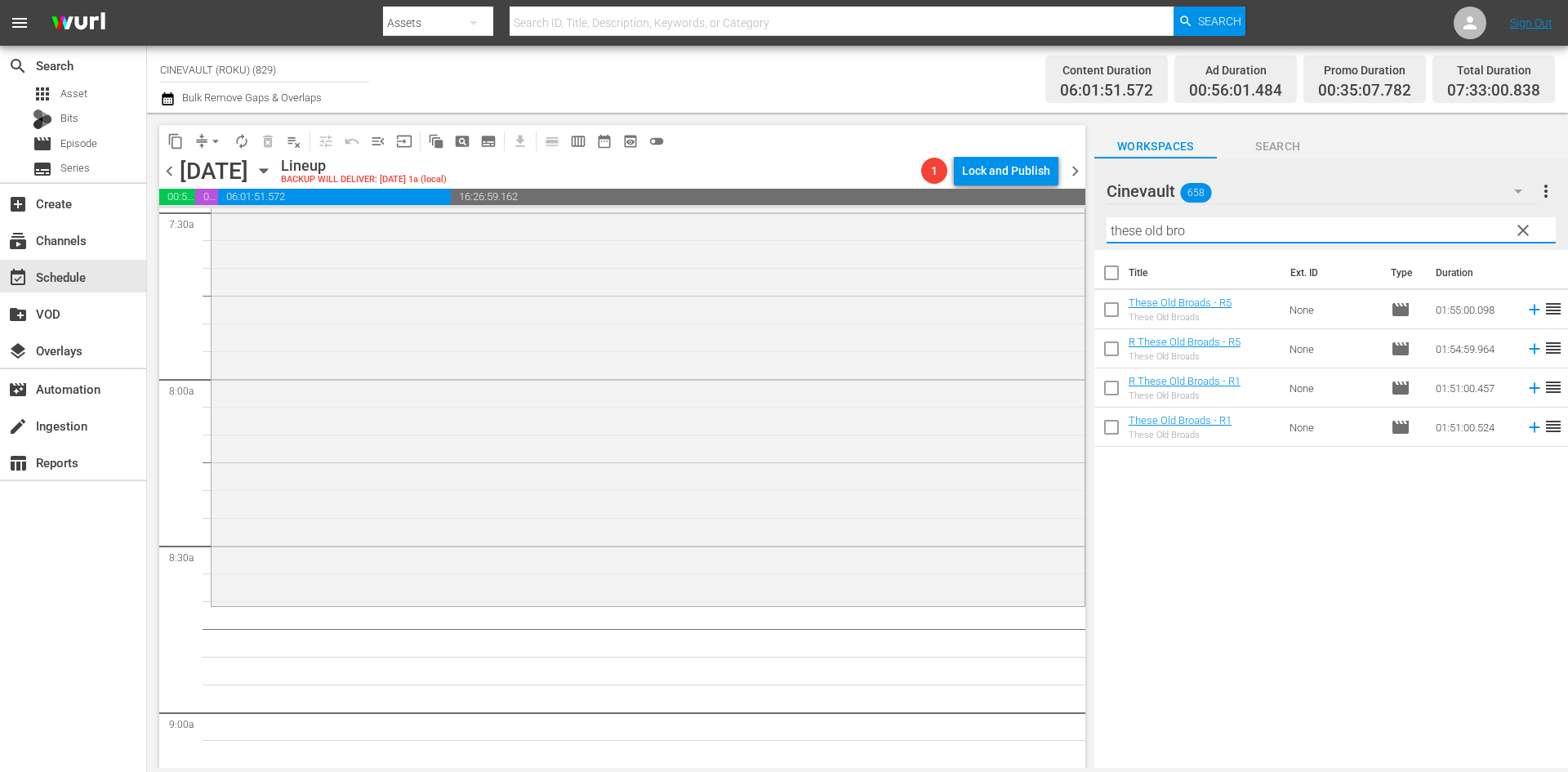
type input "these old bro"
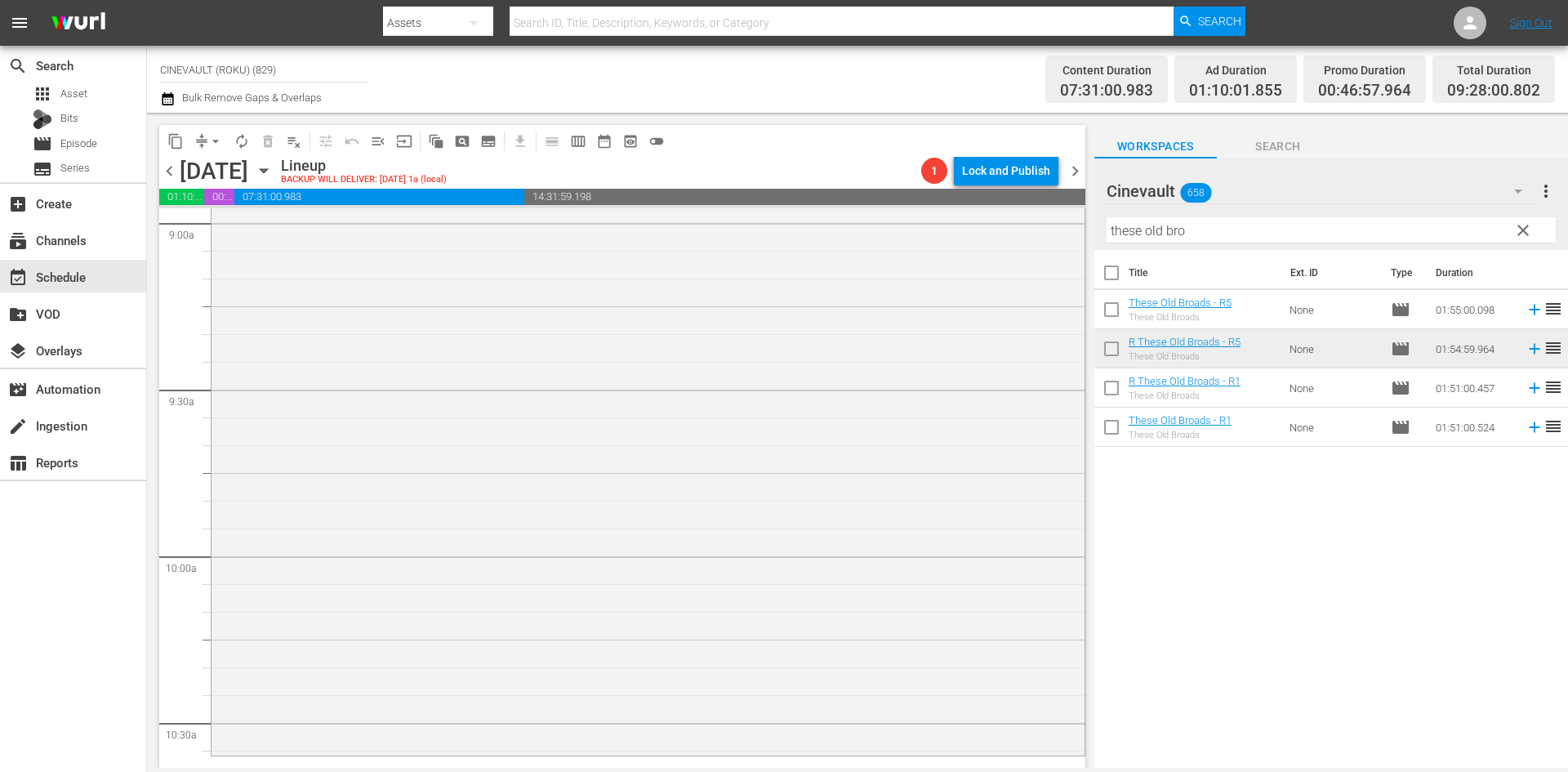
scroll to position [2984, 0]
drag, startPoint x: 1211, startPoint y: 235, endPoint x: 1090, endPoint y: 231, distance: 121.1
click at [1090, 231] on div "content_copy compress arrow_drop_down autorenew_outlined delete_forever_outline…" at bounding box center [857, 440] width 1420 height 655
click at [1176, 233] on input "these old bro" at bounding box center [1331, 231] width 449 height 26
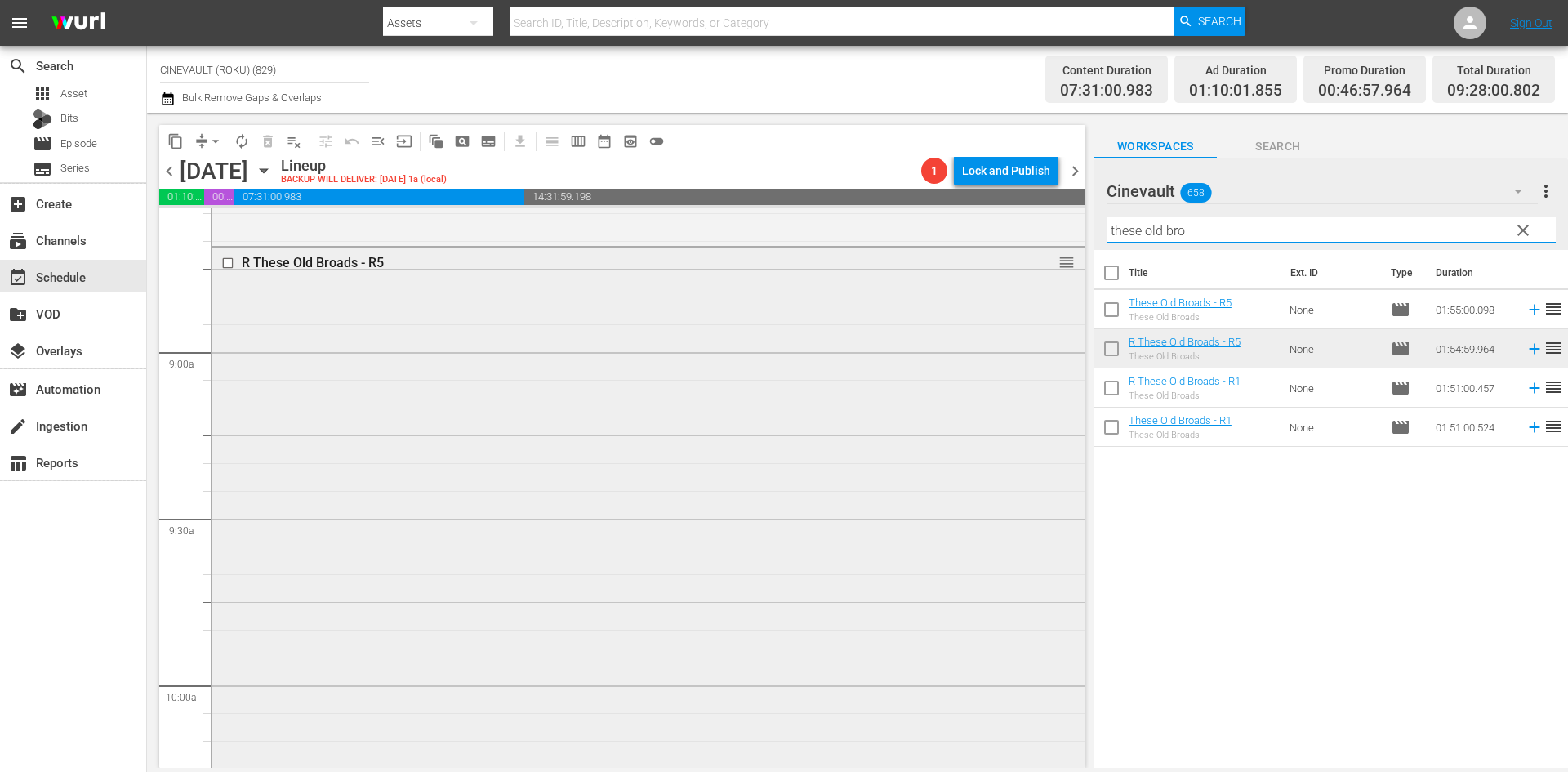
scroll to position [2740, 0]
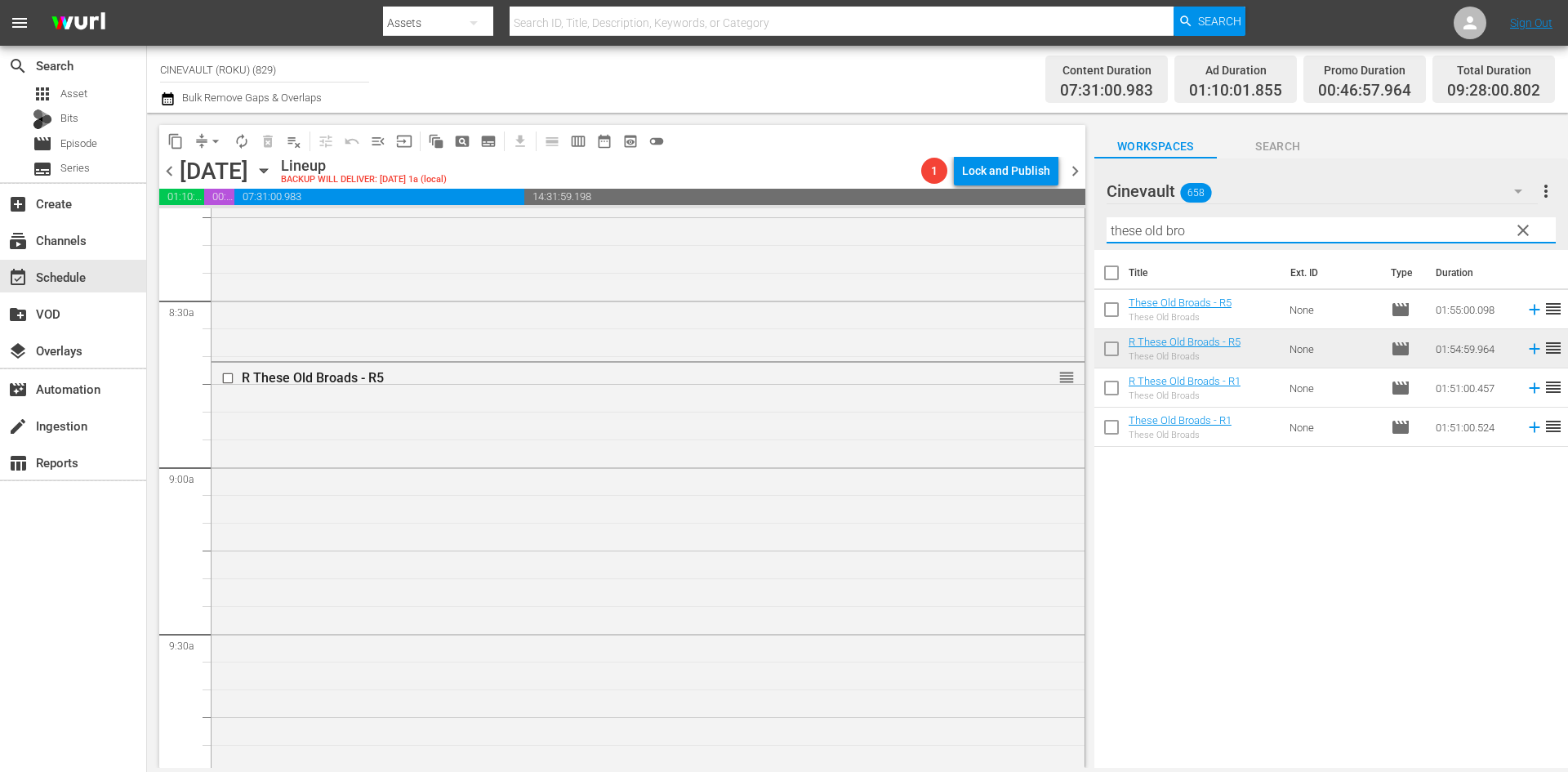
drag, startPoint x: 1236, startPoint y: 225, endPoint x: 953, endPoint y: 200, distance: 284.1
click at [953, 200] on div "content_copy compress arrow_drop_down autorenew_outlined delete_forever_outline…" at bounding box center [857, 440] width 1420 height 655
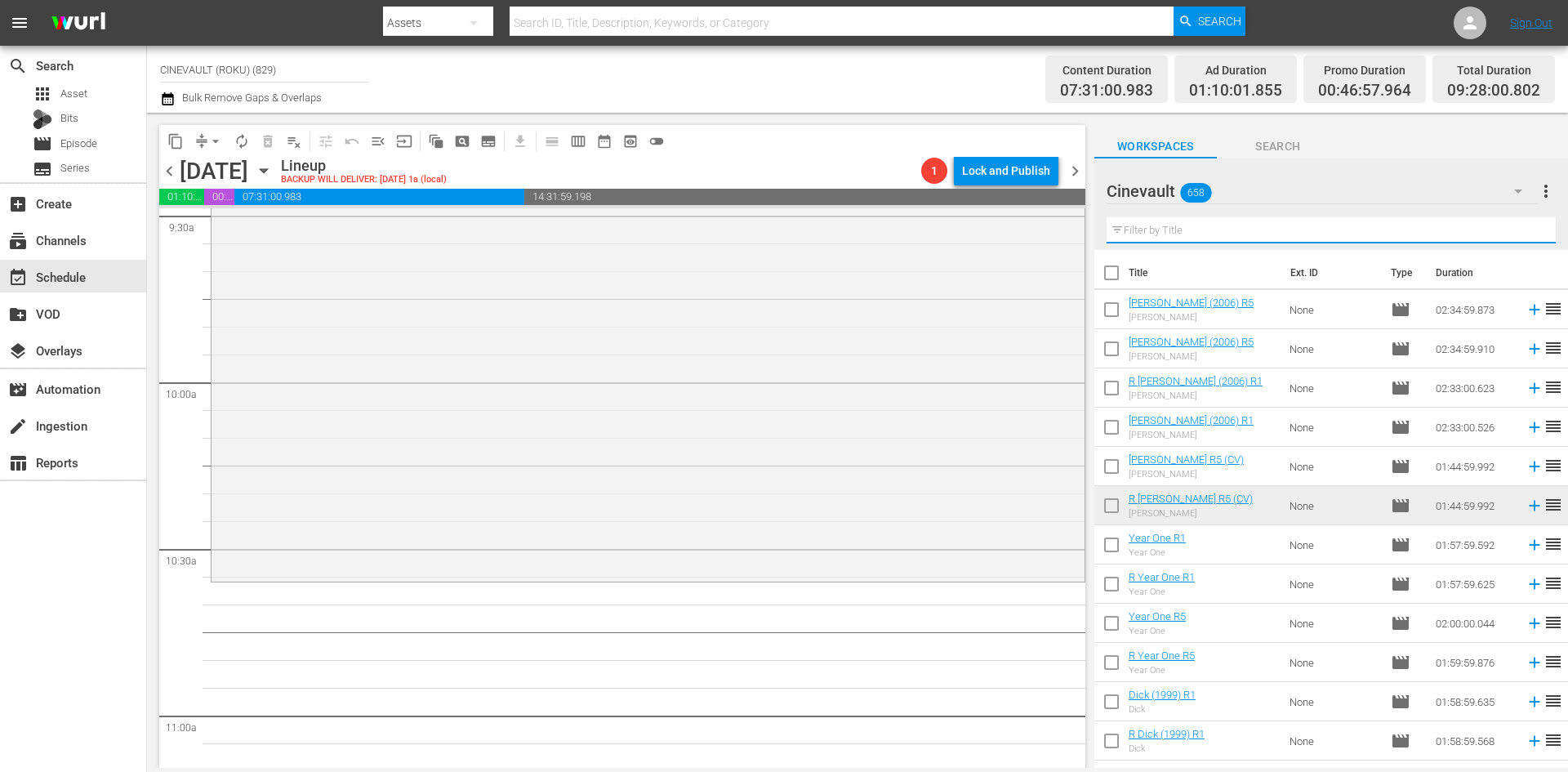
scroll to position [3185, 0]
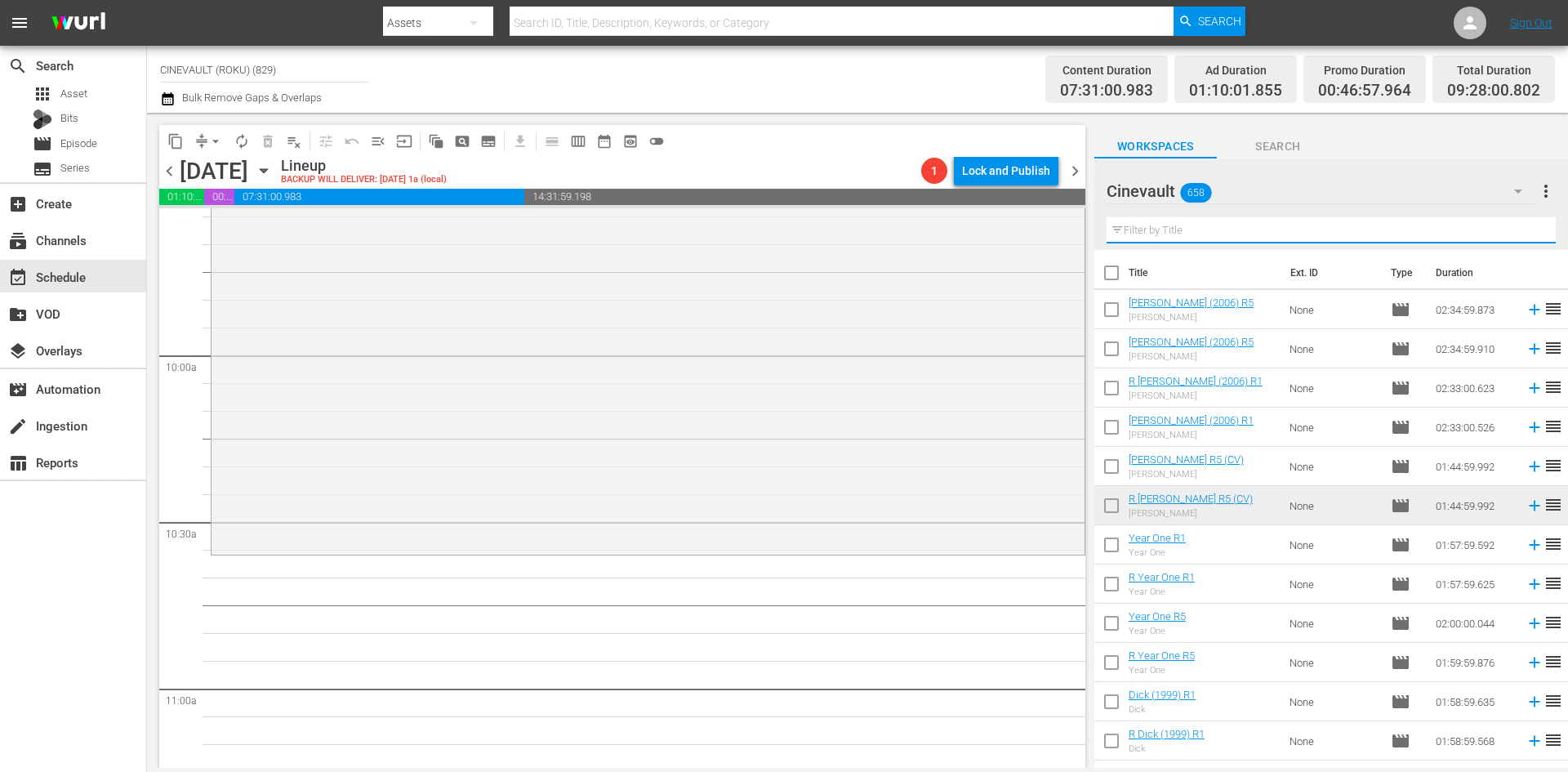
click at [1417, 233] on input "text" at bounding box center [1331, 231] width 449 height 26
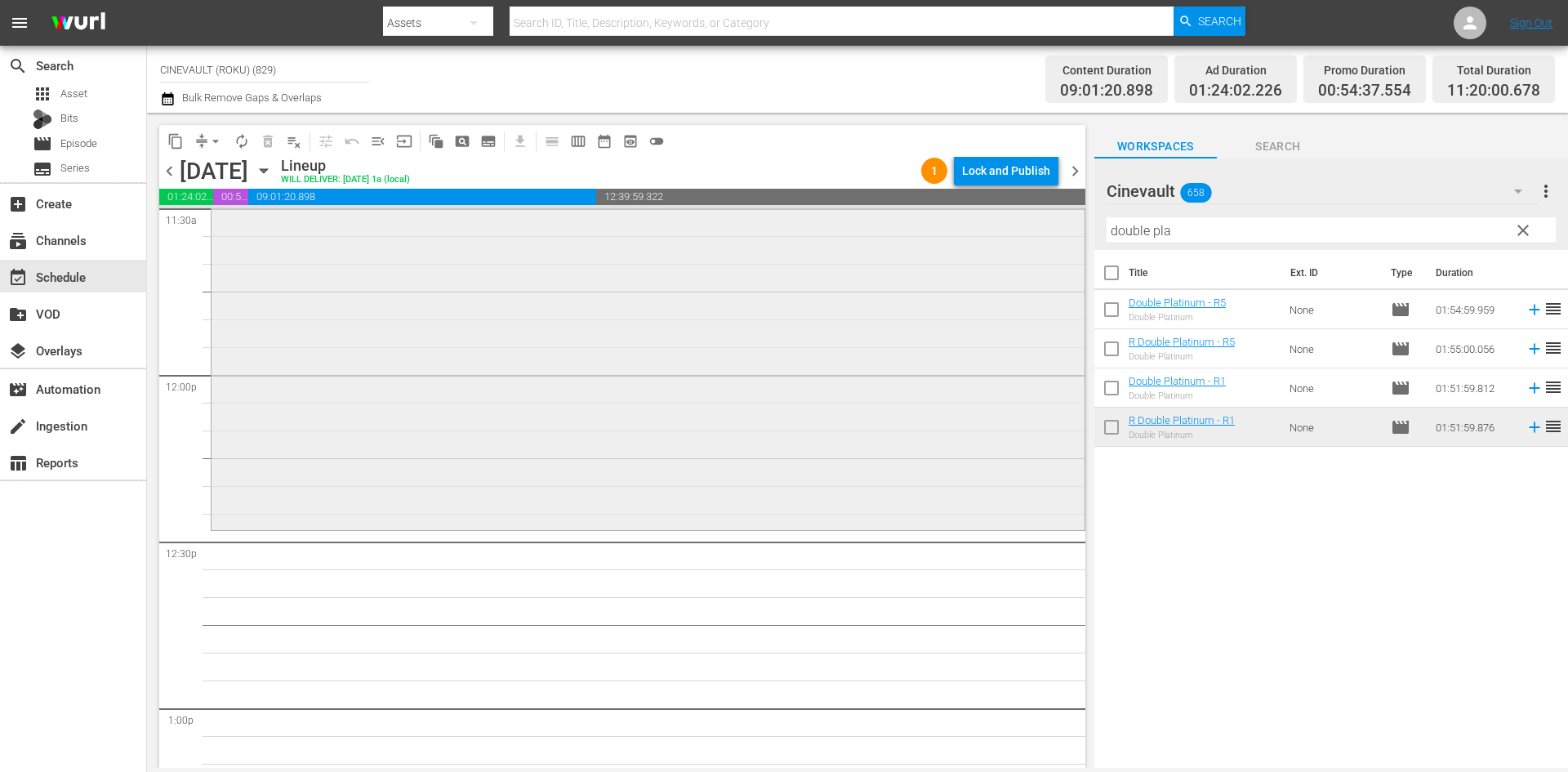
scroll to position [3838, 0]
drag, startPoint x: 1231, startPoint y: 228, endPoint x: 1059, endPoint y: 217, distance: 172.4
click at [1059, 217] on div "content_copy compress arrow_drop_down autorenew_outlined delete_forever_outline…" at bounding box center [857, 440] width 1420 height 655
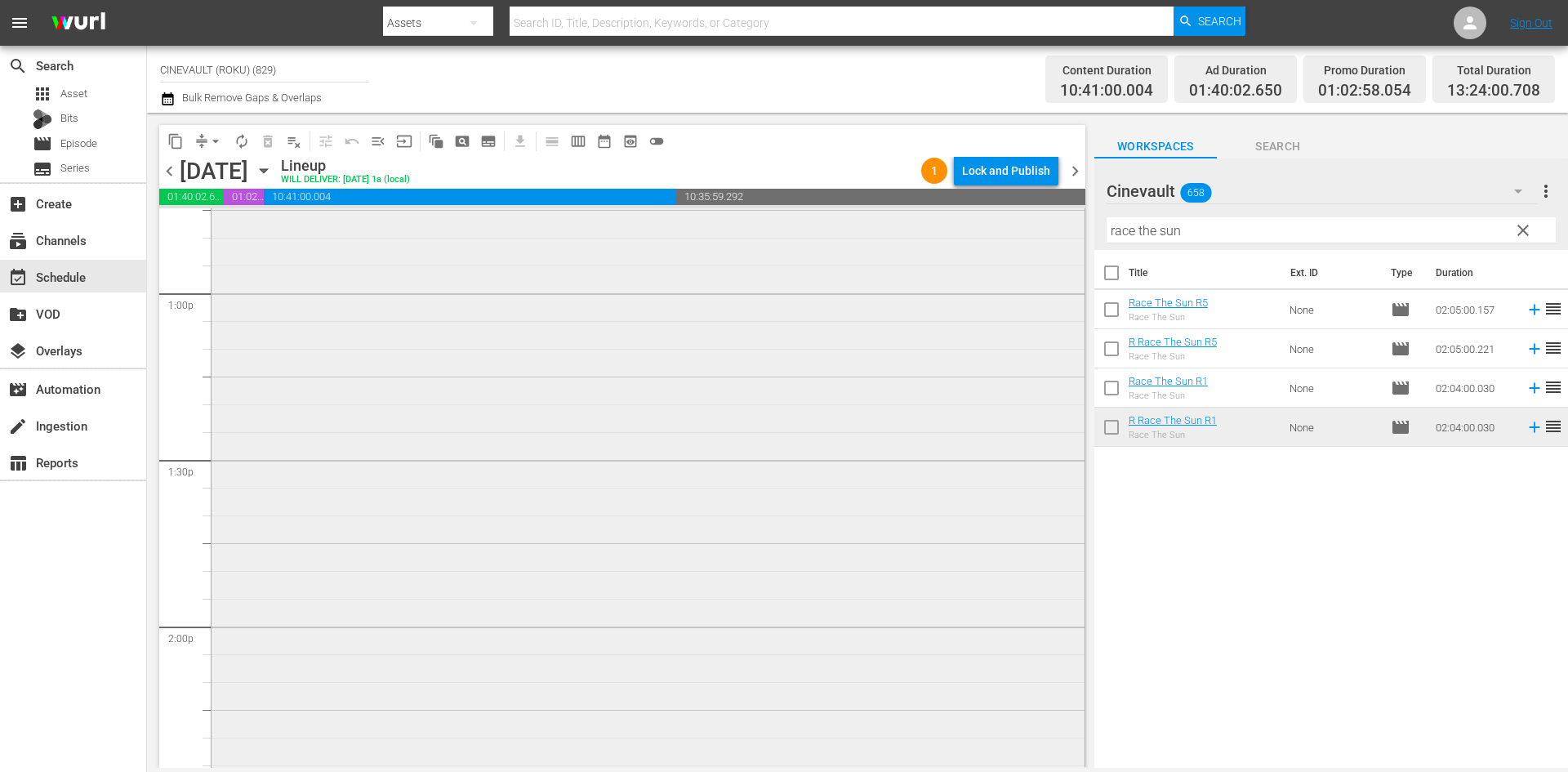
scroll to position [4410, 0]
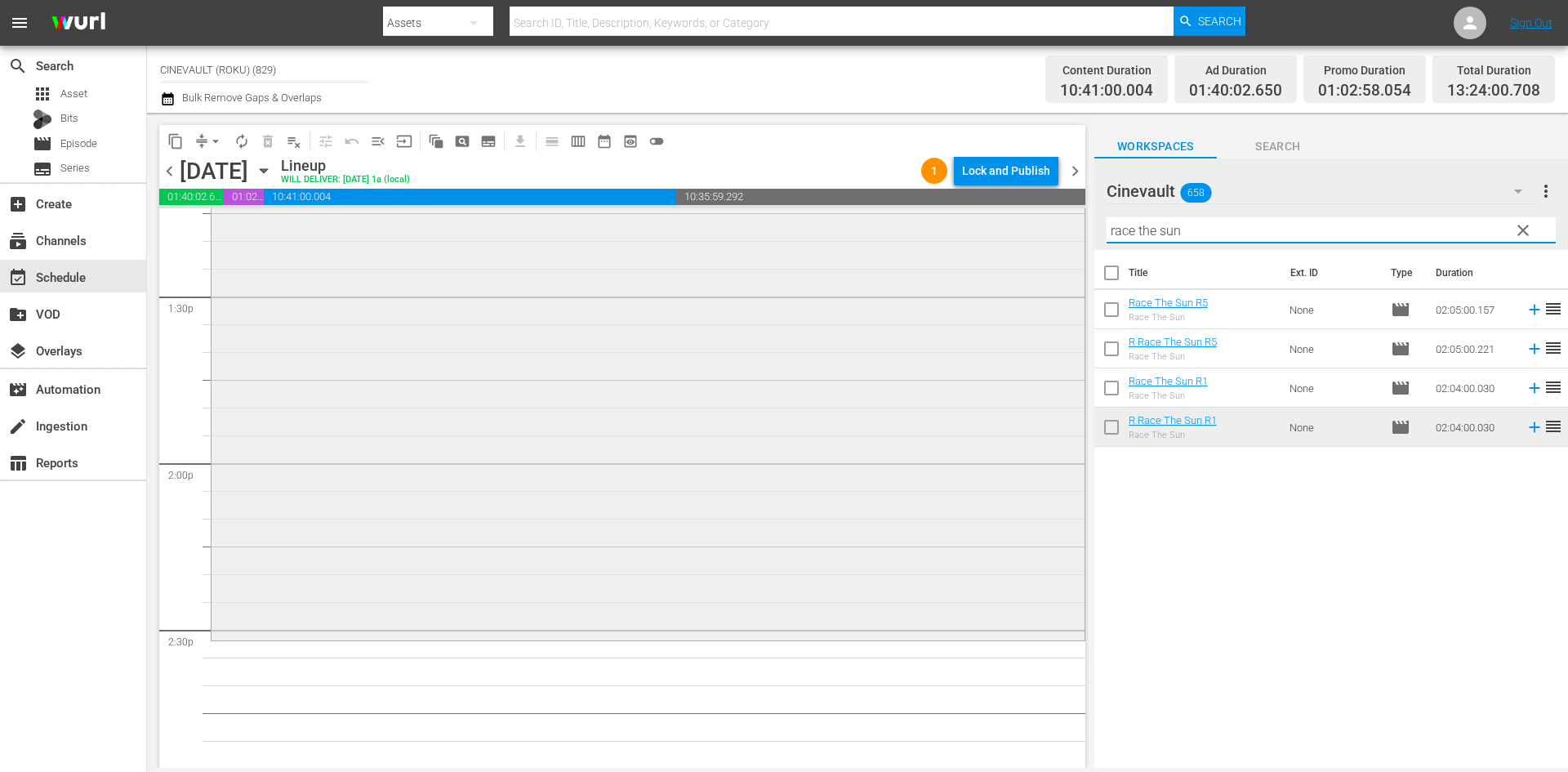
drag, startPoint x: 1345, startPoint y: 235, endPoint x: 1033, endPoint y: 216, distance: 312.6
click at [1033, 216] on div "content_copy compress arrow_drop_down autorenew_outlined delete_forever_outline…" at bounding box center [857, 440] width 1420 height 655
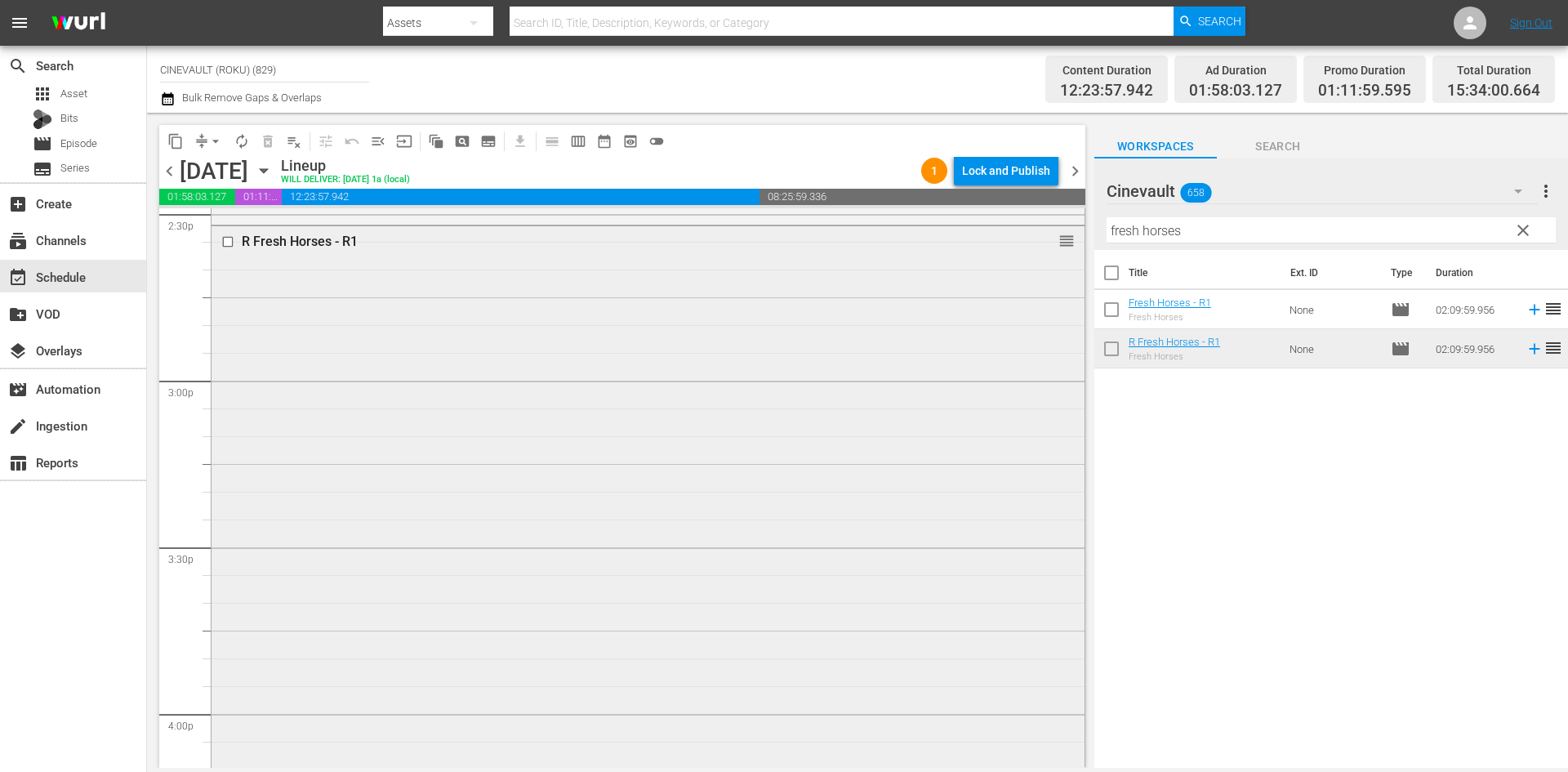
scroll to position [4736, 0]
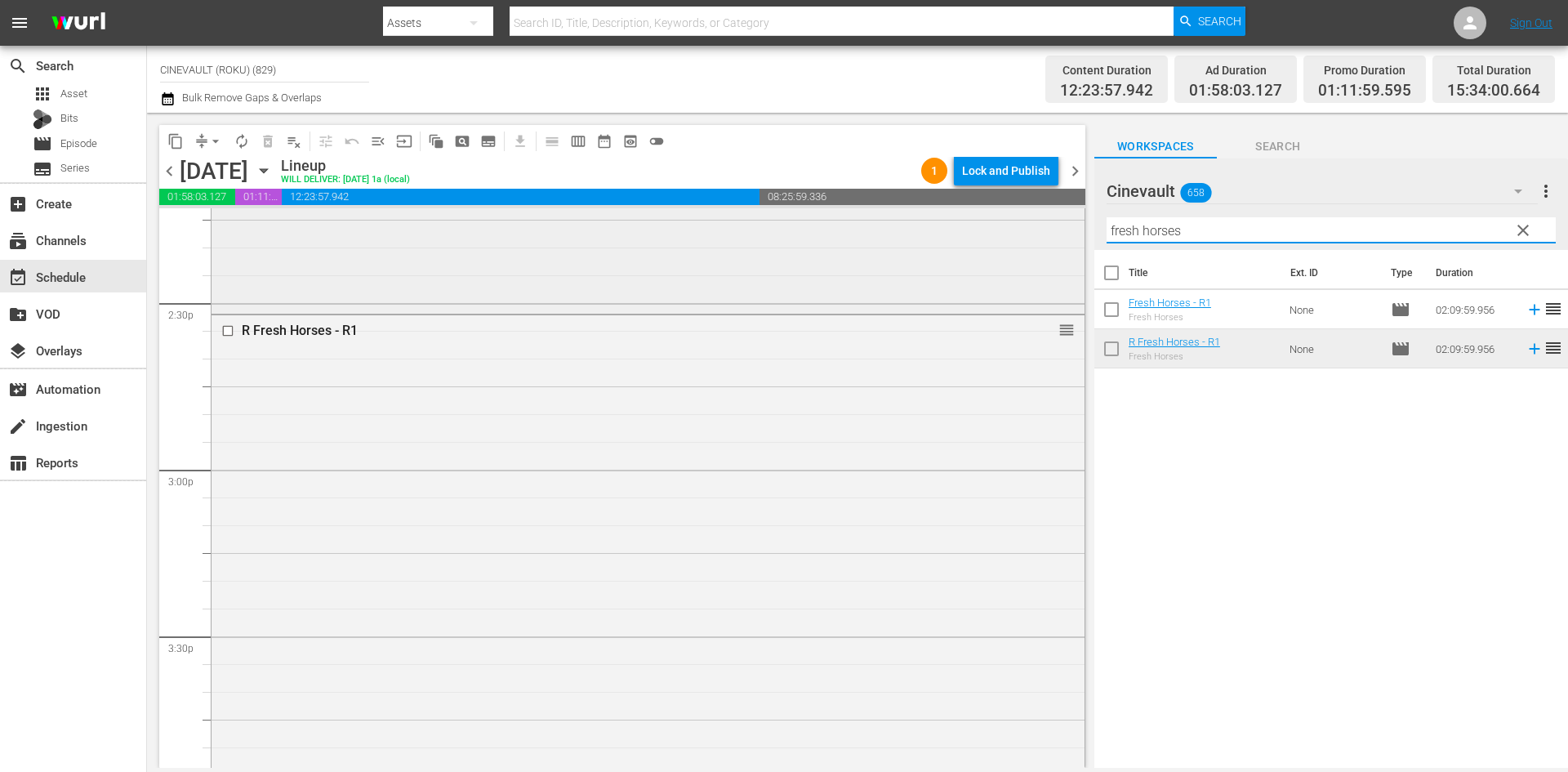
drag, startPoint x: 1233, startPoint y: 225, endPoint x: 1064, endPoint y: 220, distance: 169.1
click at [1064, 220] on div "content_copy compress arrow_drop_down autorenew_outlined delete_forever_outline…" at bounding box center [857, 440] width 1420 height 655
click at [1167, 227] on input "fresh horses" at bounding box center [1331, 231] width 449 height 26
drag, startPoint x: 1200, startPoint y: 233, endPoint x: 858, endPoint y: 209, distance: 342.8
click at [858, 209] on div "content_copy compress arrow_drop_down autorenew_outlined delete_forever_outline…" at bounding box center [857, 440] width 1420 height 655
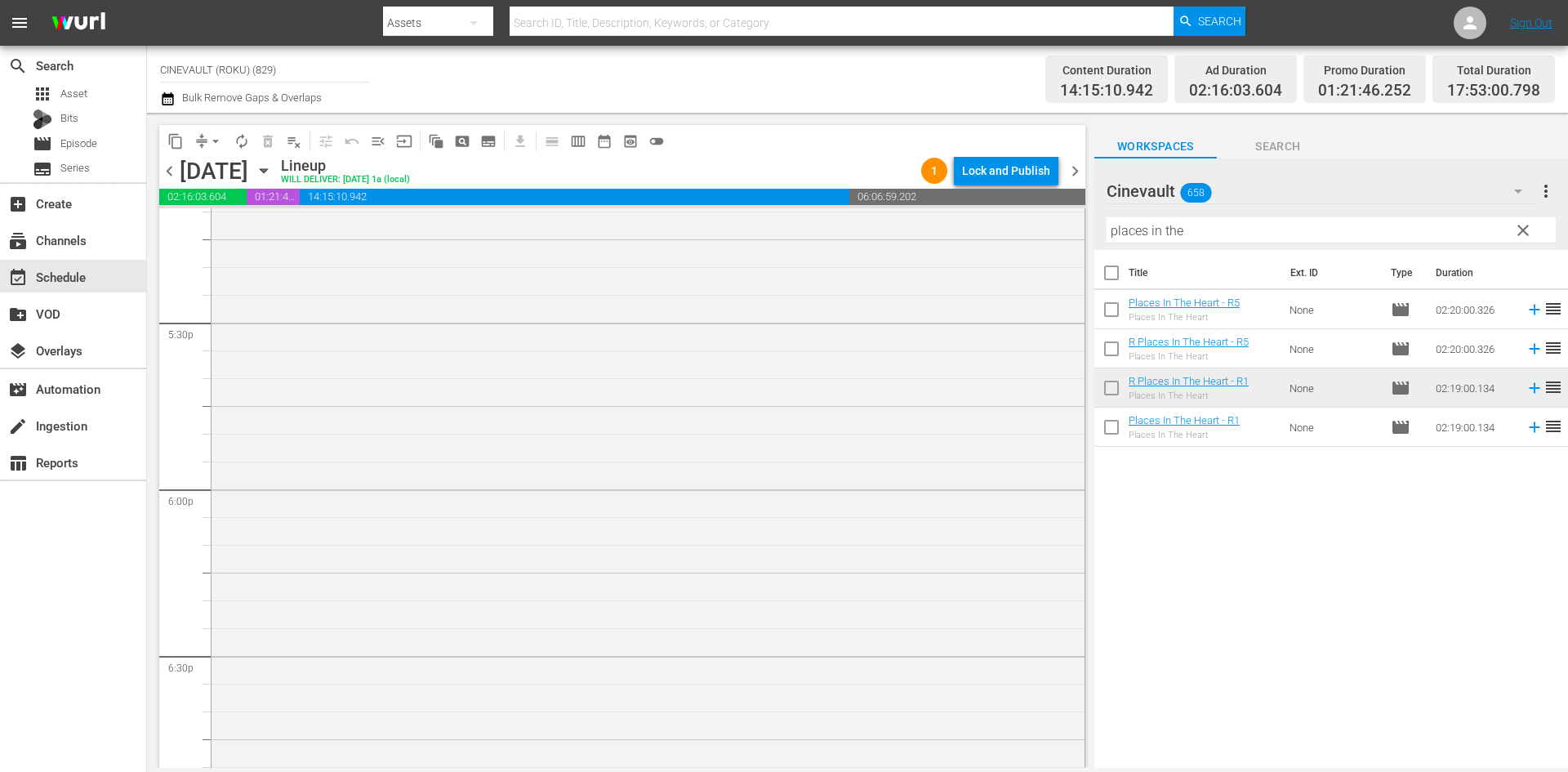
scroll to position [5880, 0]
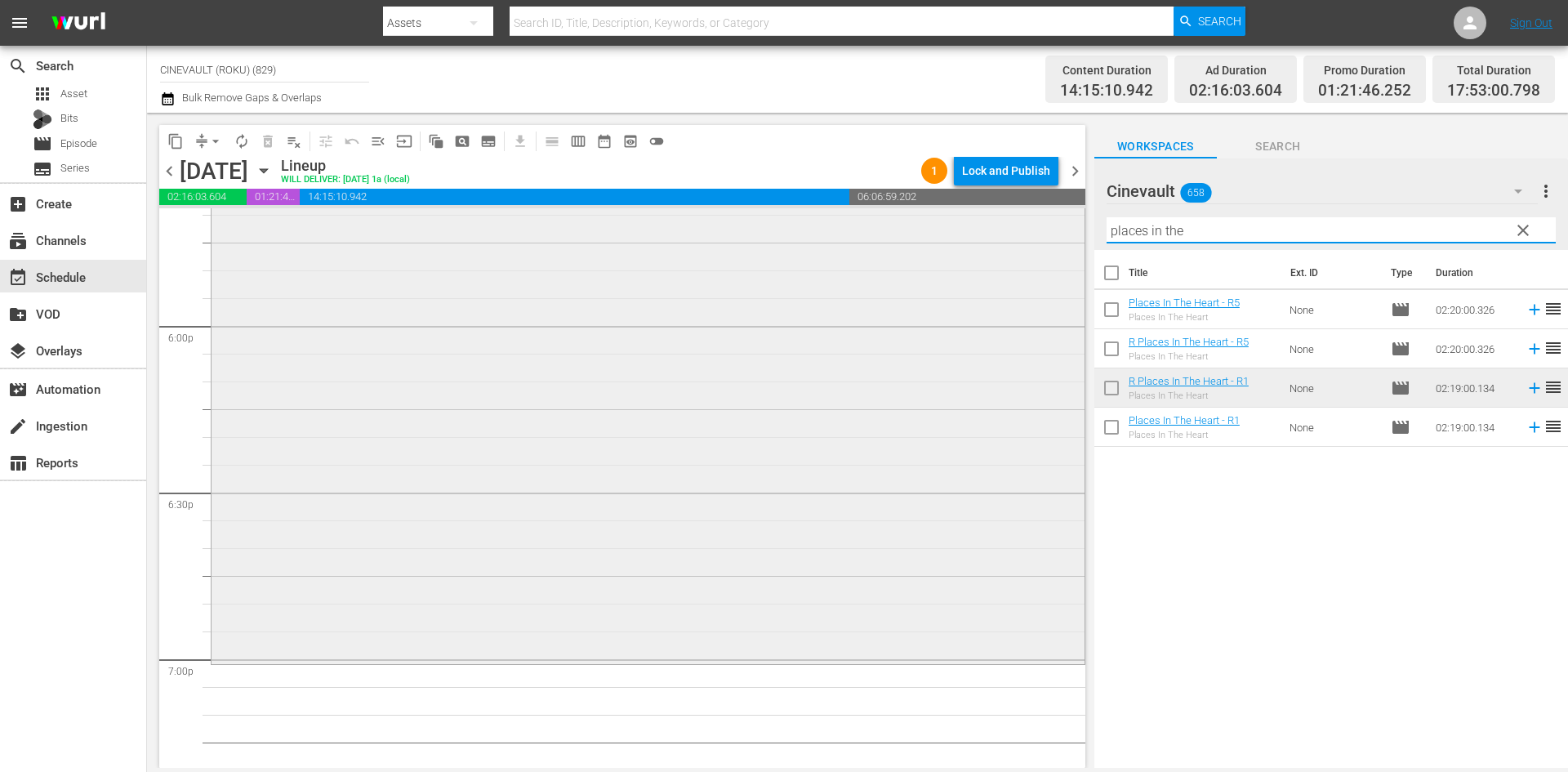
drag, startPoint x: 1267, startPoint y: 225, endPoint x: 886, endPoint y: 223, distance: 381.0
click at [886, 223] on div "content_copy compress arrow_drop_down autorenew_outlined delete_forever_outline…" at bounding box center [857, 440] width 1420 height 655
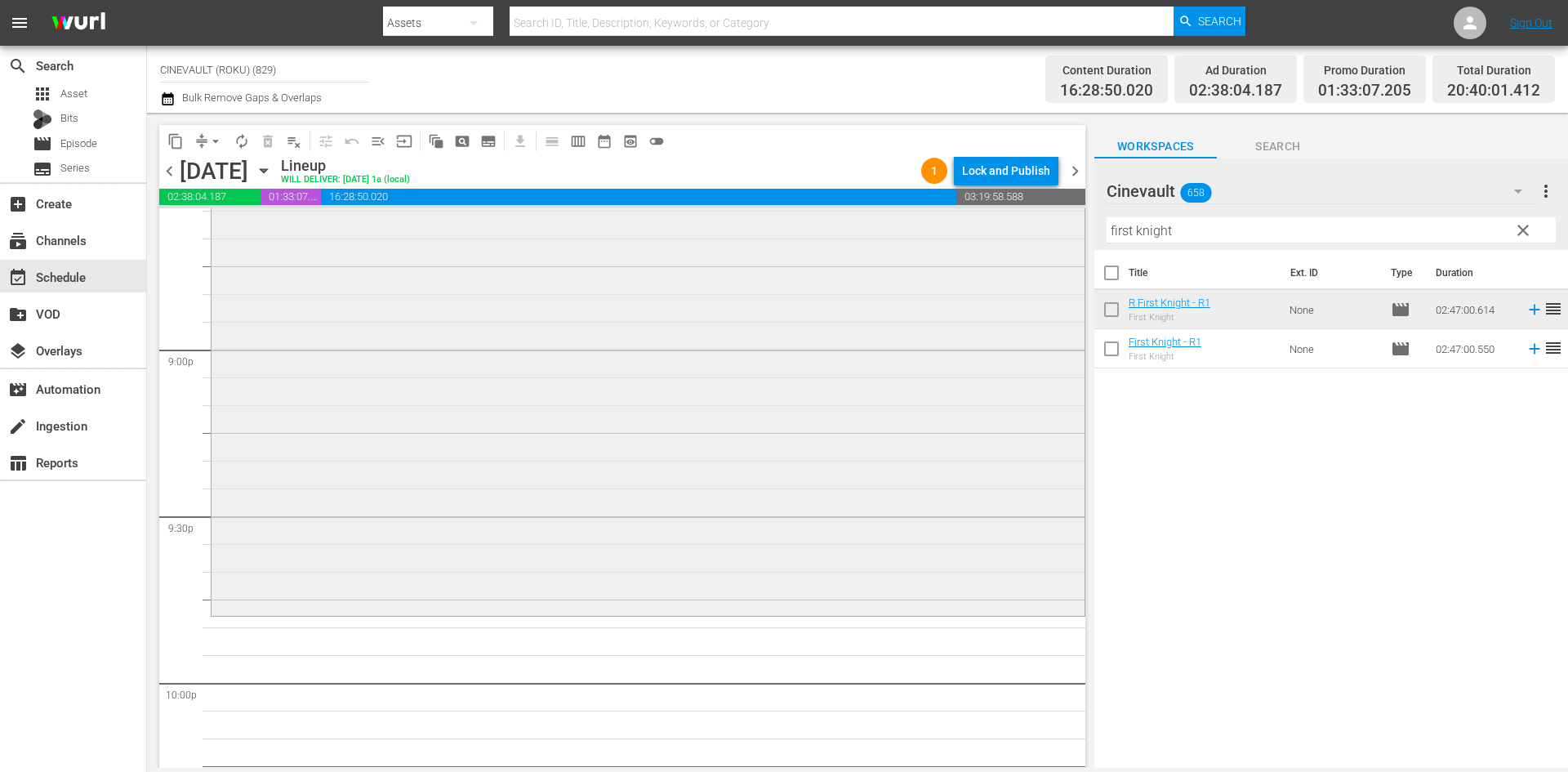
scroll to position [6860, 0]
drag, startPoint x: 1289, startPoint y: 218, endPoint x: 1021, endPoint y: 219, distance: 268.0
click at [1021, 219] on div "content_copy compress arrow_drop_down autorenew_outlined delete_forever_outline…" at bounding box center [857, 440] width 1420 height 655
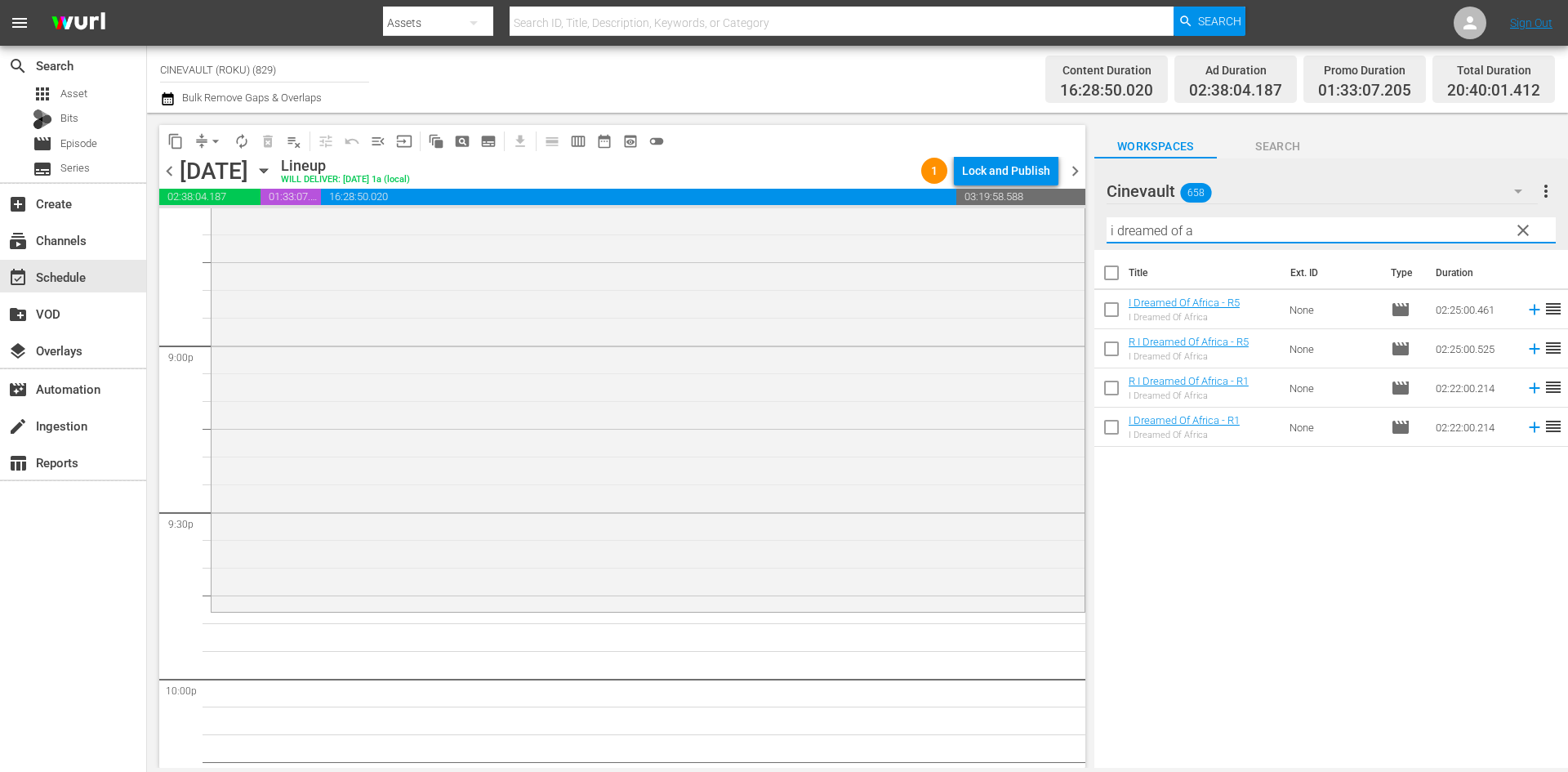
type input "i dreamed of a"
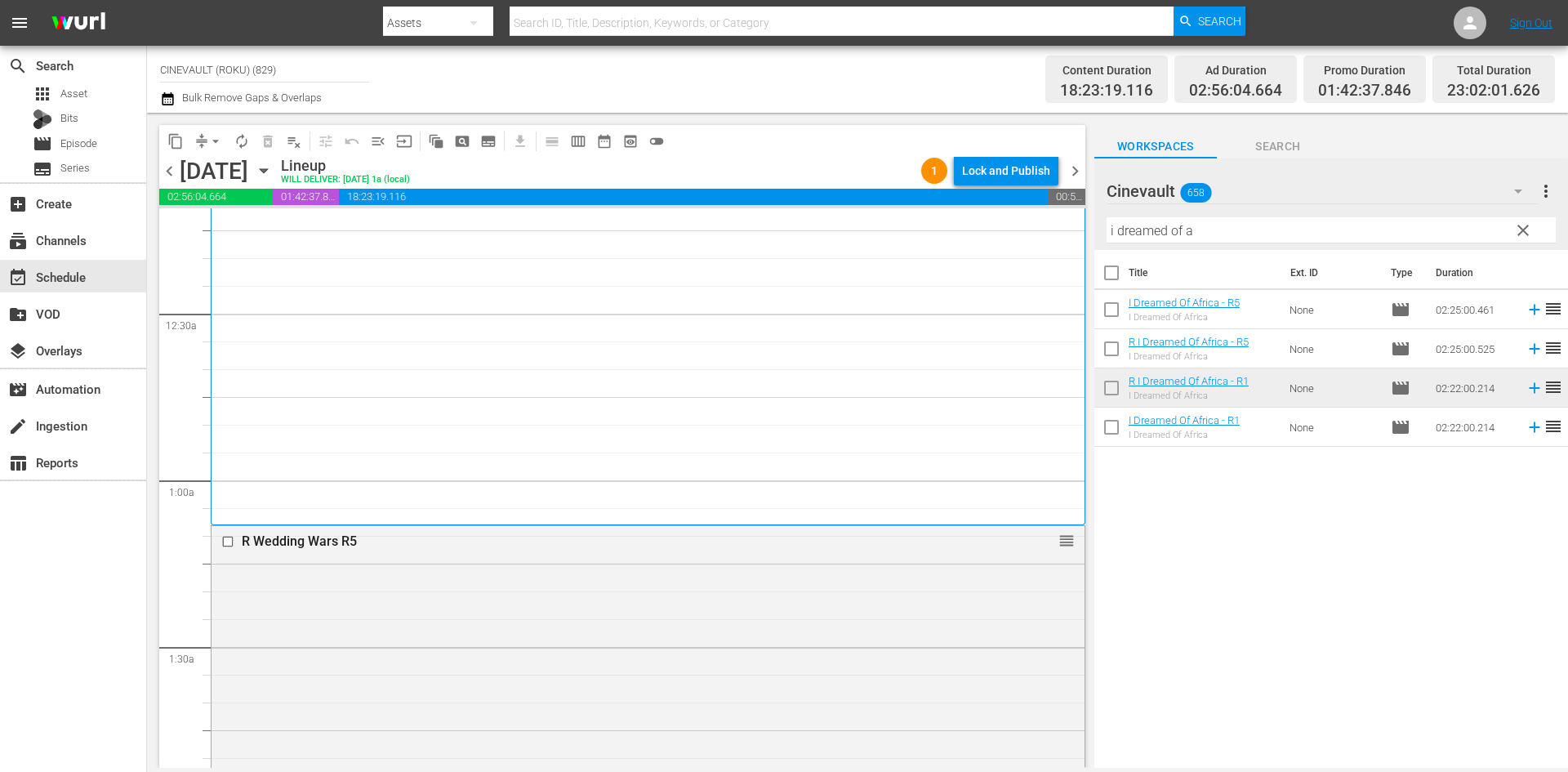
scroll to position [0, 0]
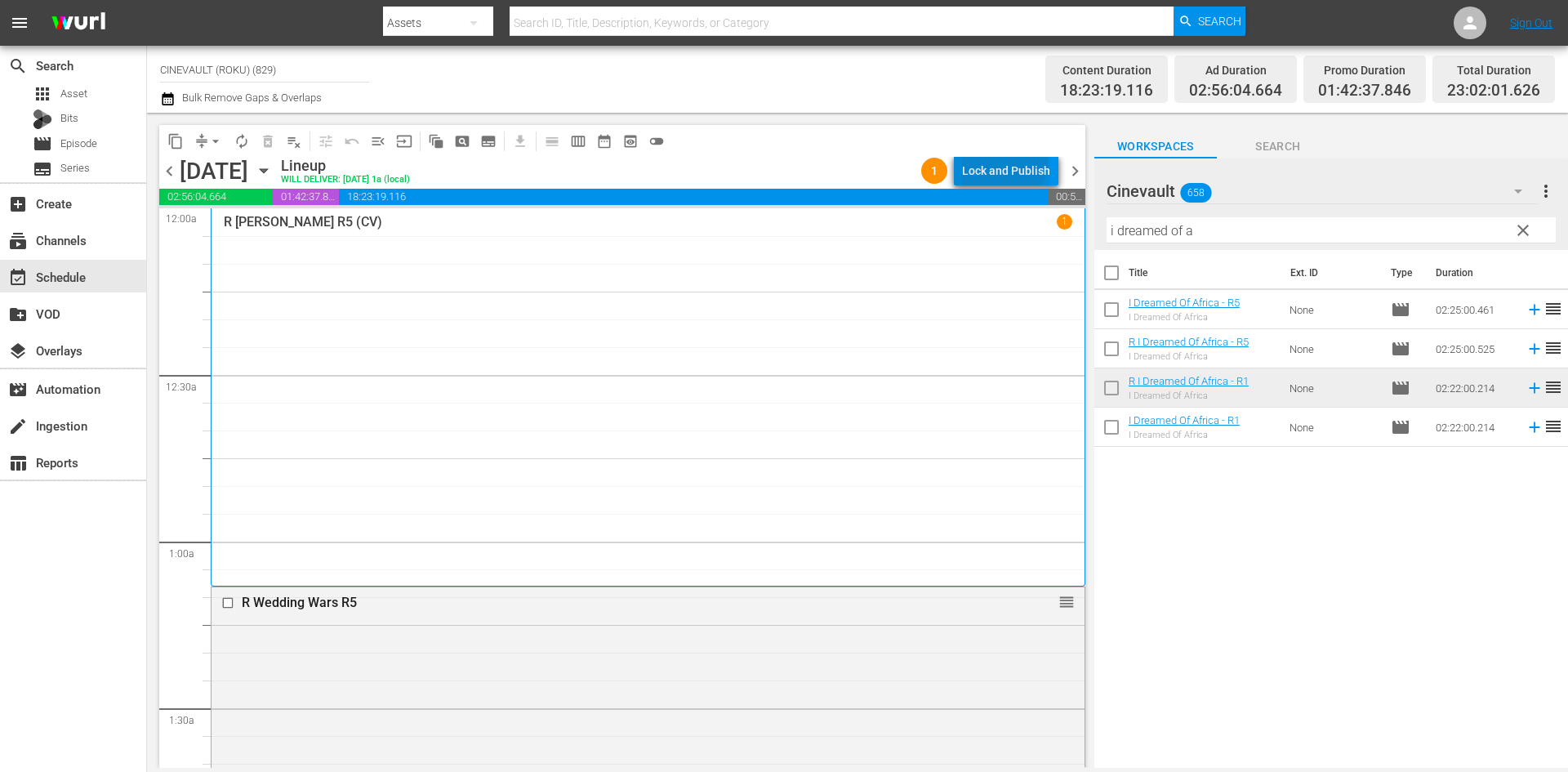
click at [1007, 161] on div "Lock and Publish" at bounding box center [1006, 171] width 88 height 29
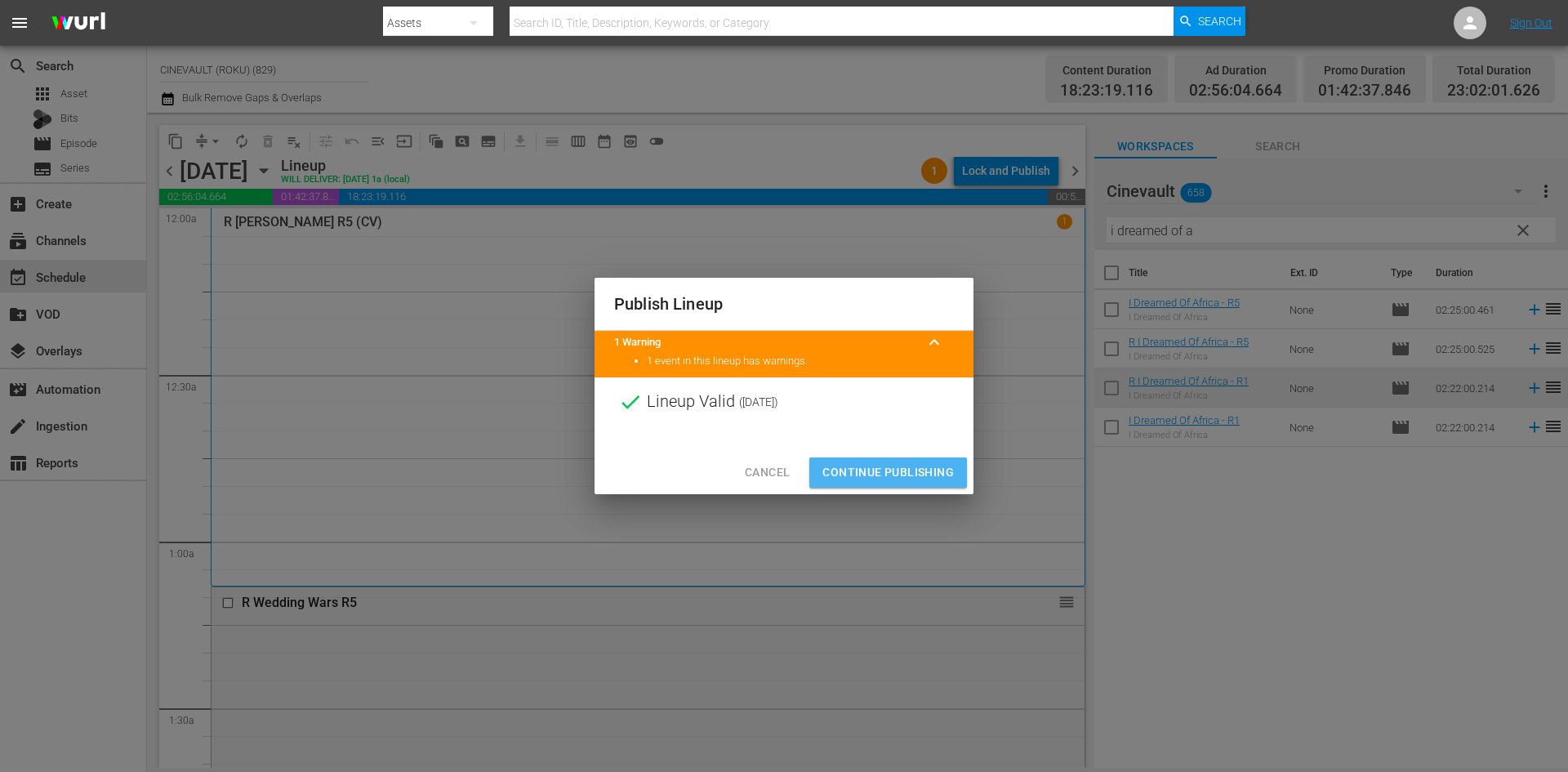
click at [939, 470] on span "Continue Publishing" at bounding box center [888, 472] width 131 height 21
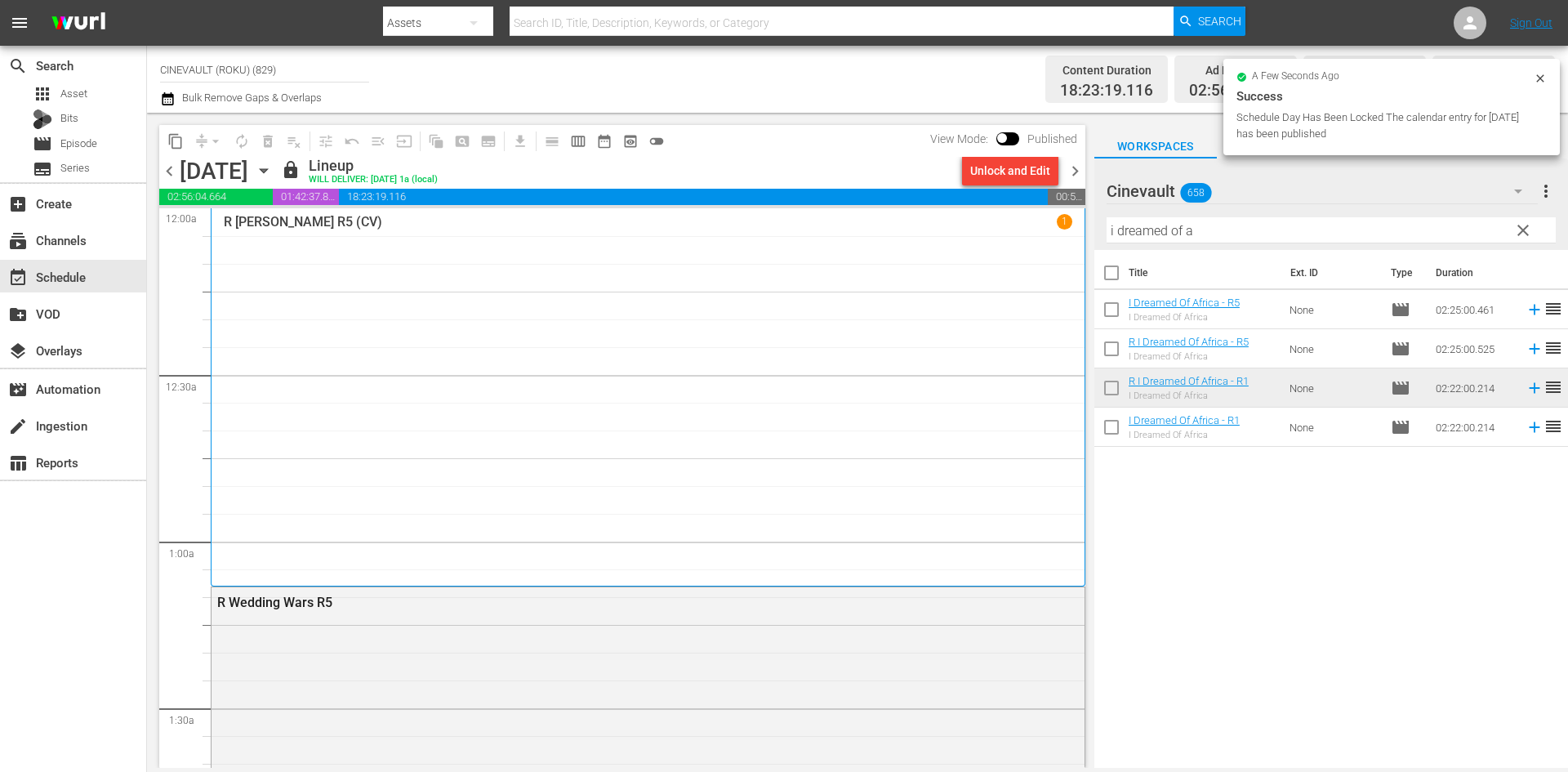
click at [1082, 174] on span "chevron_right" at bounding box center [1075, 171] width 21 height 21
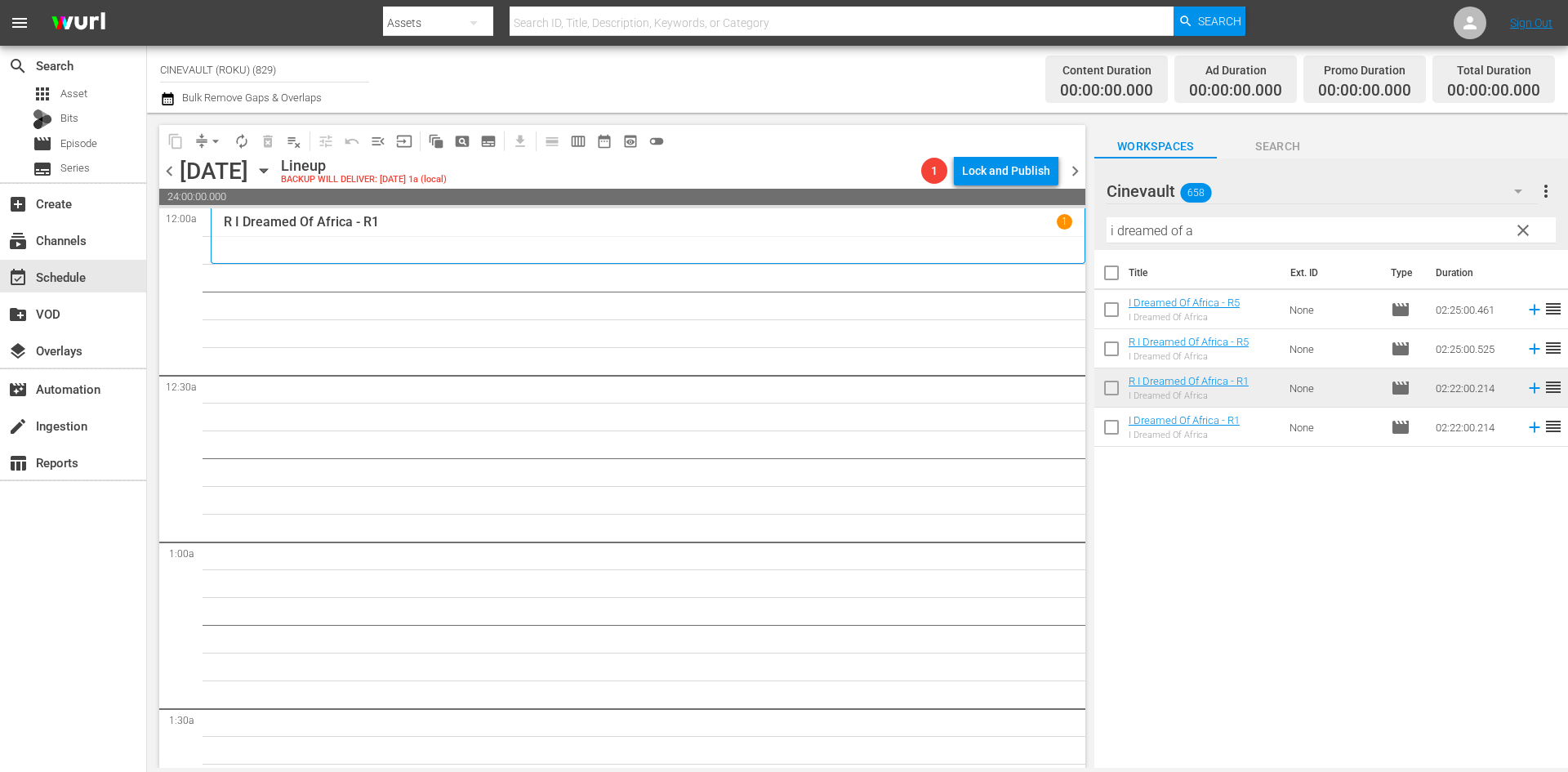
click at [1237, 232] on input "i dreamed of a" at bounding box center [1331, 231] width 449 height 26
click at [1150, 234] on input "i dreamed of a" at bounding box center [1331, 231] width 449 height 26
drag, startPoint x: 1253, startPoint y: 220, endPoint x: 1046, endPoint y: 221, distance: 207.0
click at [1046, 221] on div "content_copy compress arrow_drop_down autorenew_outlined delete_forever_outline…" at bounding box center [857, 440] width 1420 height 655
click at [1192, 229] on input "i dreamed of a" at bounding box center [1331, 231] width 449 height 26
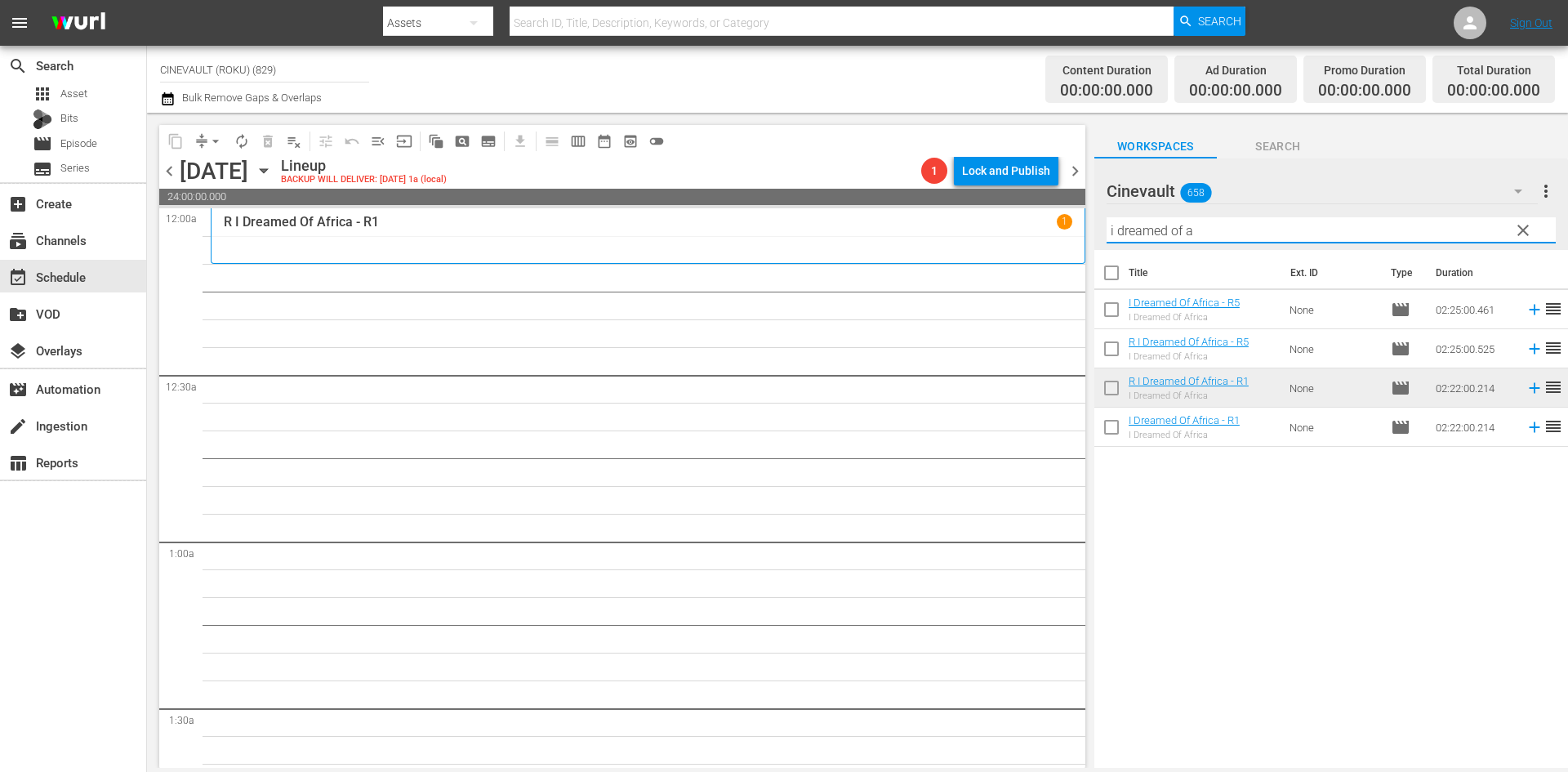
drag, startPoint x: 1249, startPoint y: 223, endPoint x: 1024, endPoint y: 210, distance: 225.4
click at [1024, 210] on div "content_copy compress arrow_drop_down autorenew_outlined delete_forever_outline…" at bounding box center [857, 440] width 1420 height 655
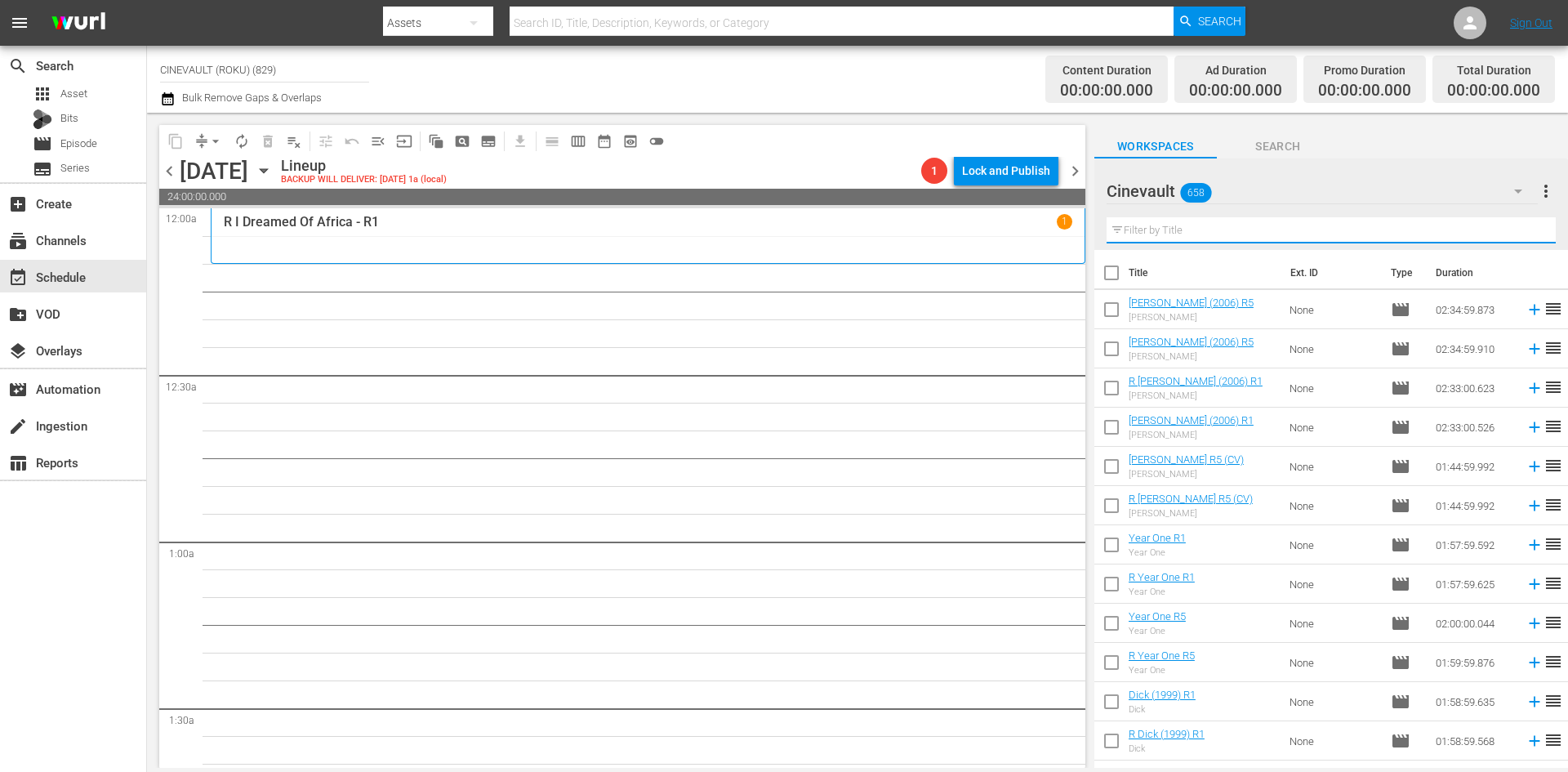
type input "r"
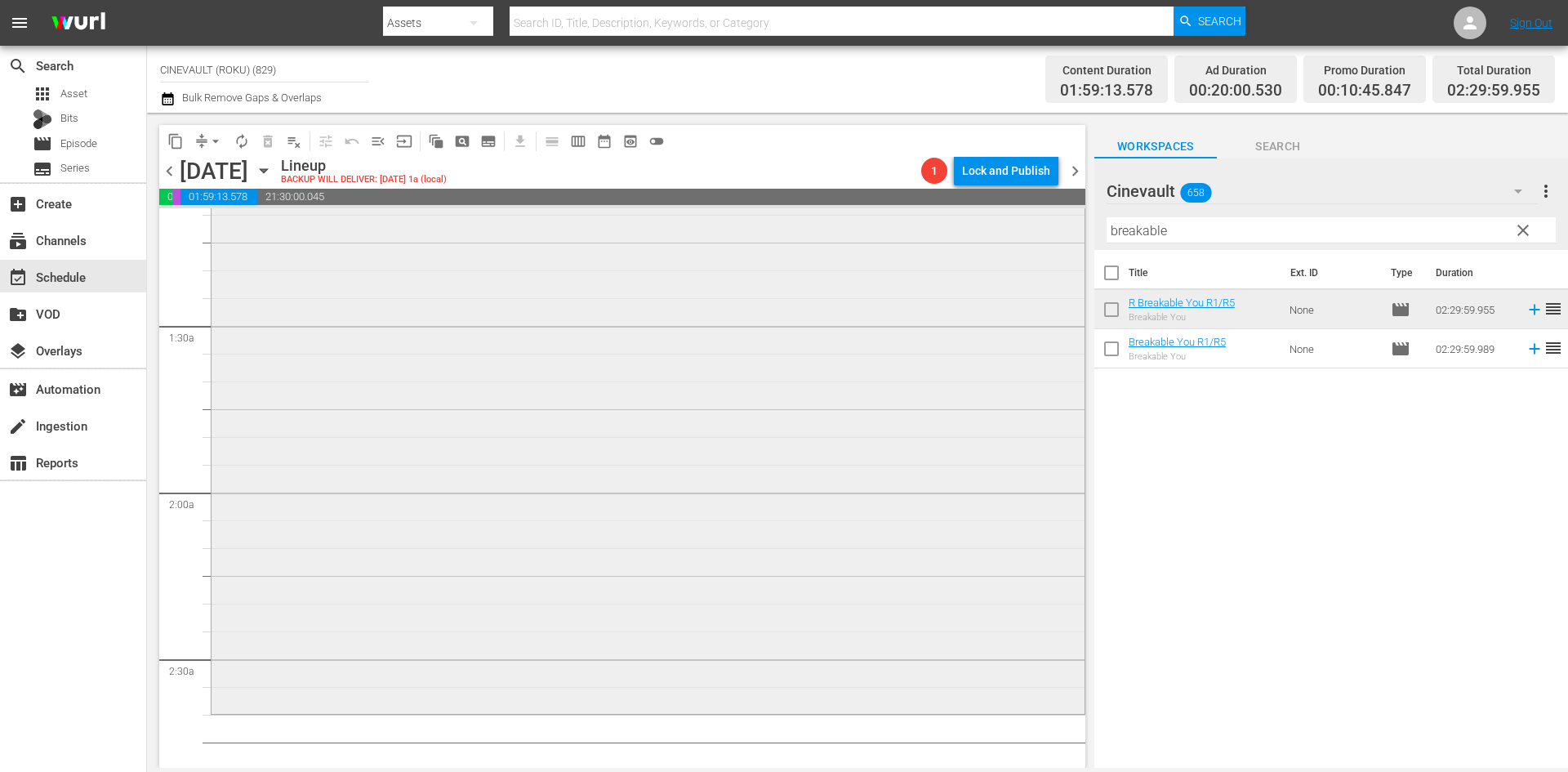
scroll to position [408, 0]
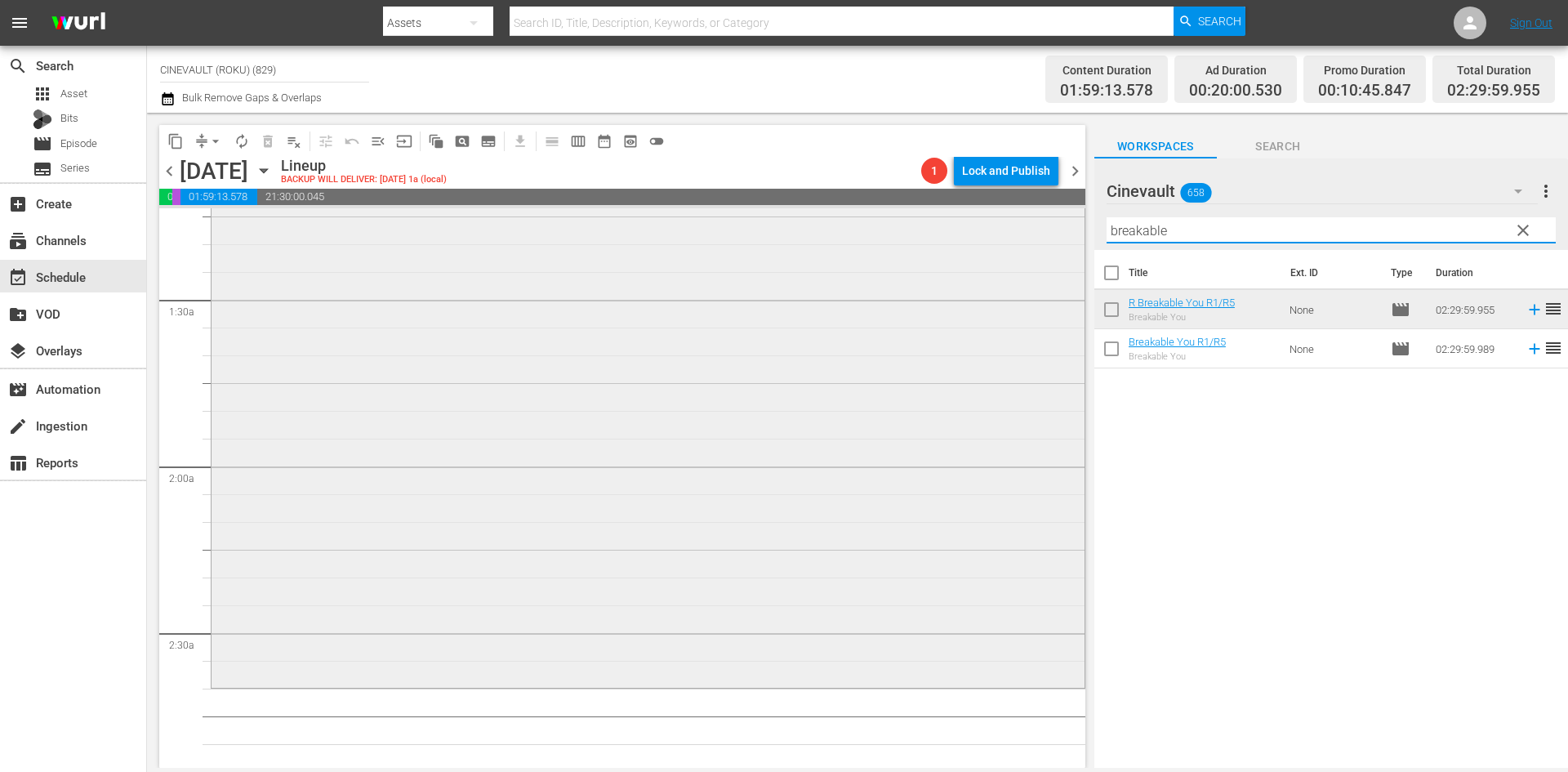
drag, startPoint x: 1192, startPoint y: 232, endPoint x: 1033, endPoint y: 236, distance: 159.1
click at [1033, 236] on div "content_copy compress arrow_drop_down autorenew_outlined delete_forever_outline…" at bounding box center [857, 440] width 1420 height 655
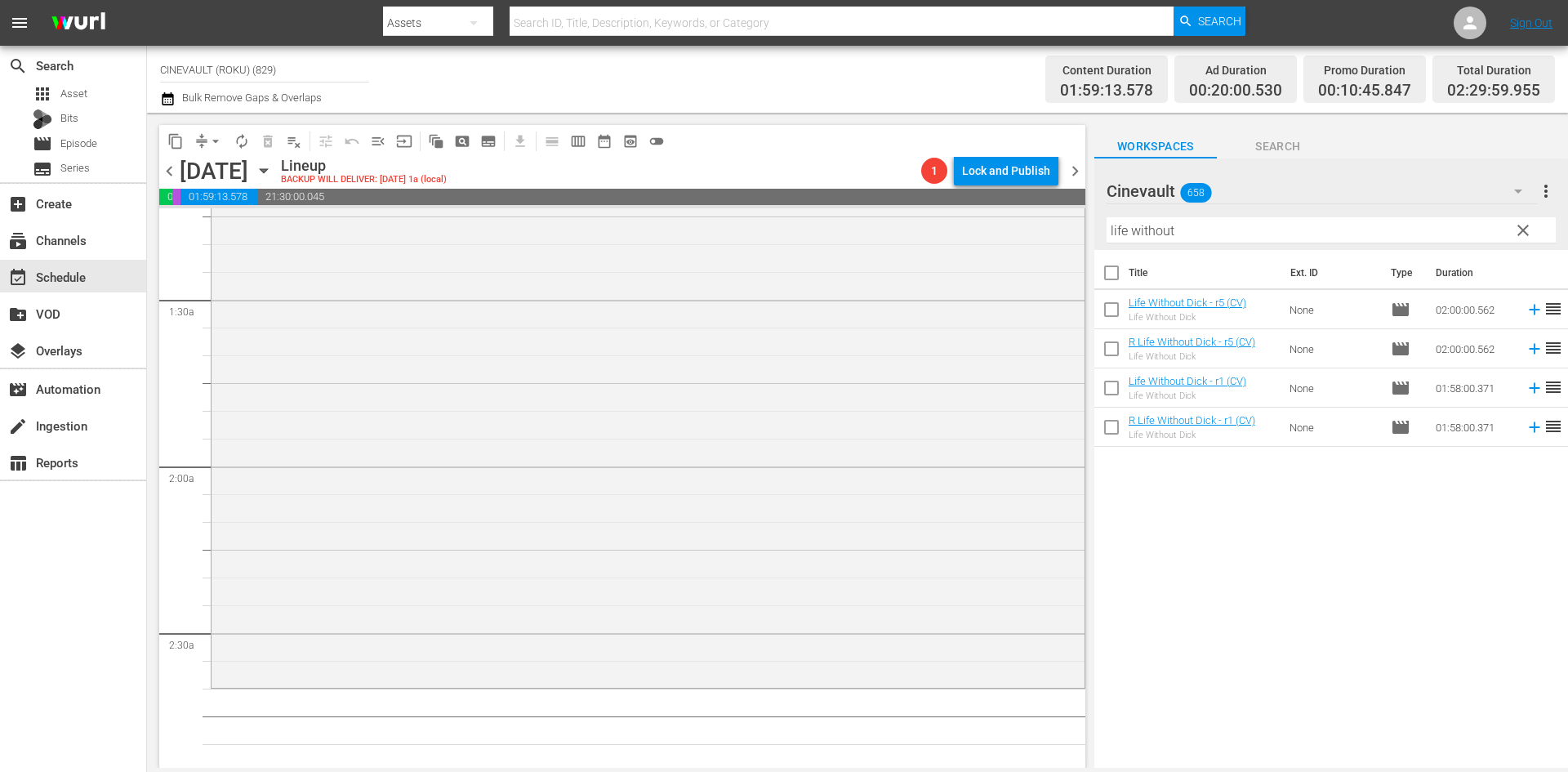
click at [1291, 392] on td "None" at bounding box center [1333, 388] width 101 height 39
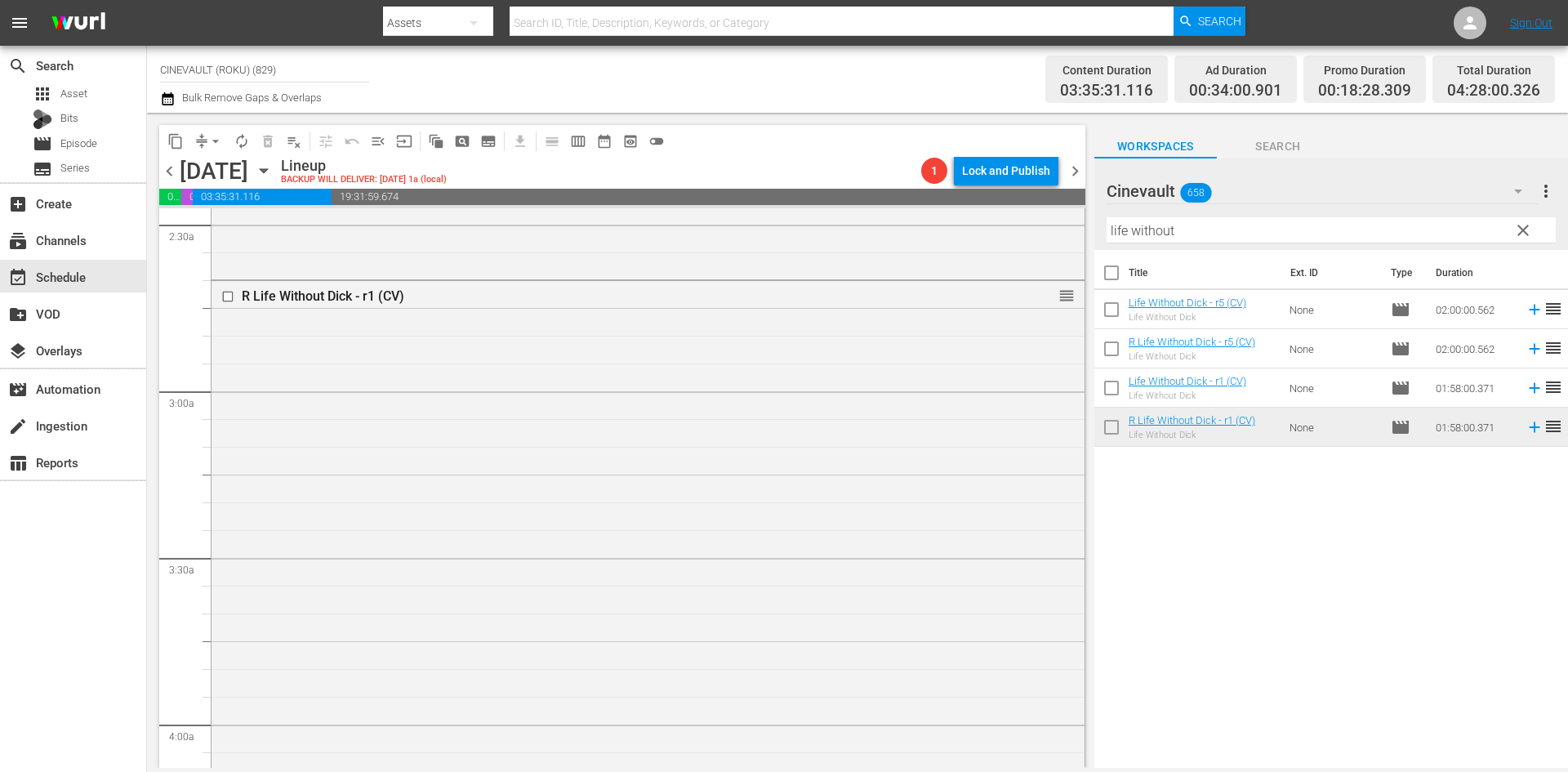
scroll to position [1143, 0]
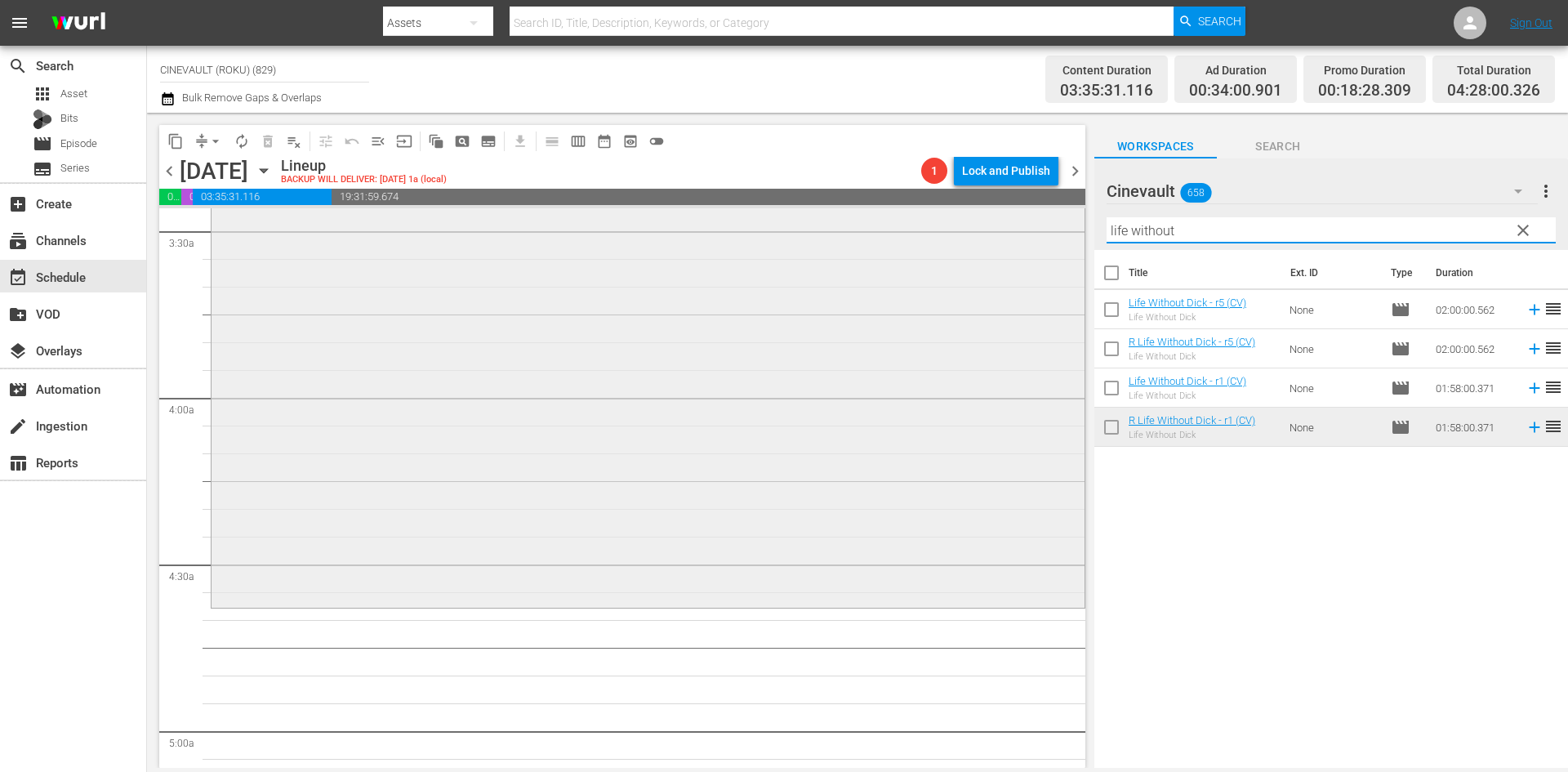
drag, startPoint x: 1400, startPoint y: 236, endPoint x: 875, endPoint y: 271, distance: 526.2
click at [875, 271] on div "content_copy compress arrow_drop_down autorenew_outlined delete_forever_outline…" at bounding box center [857, 440] width 1420 height 655
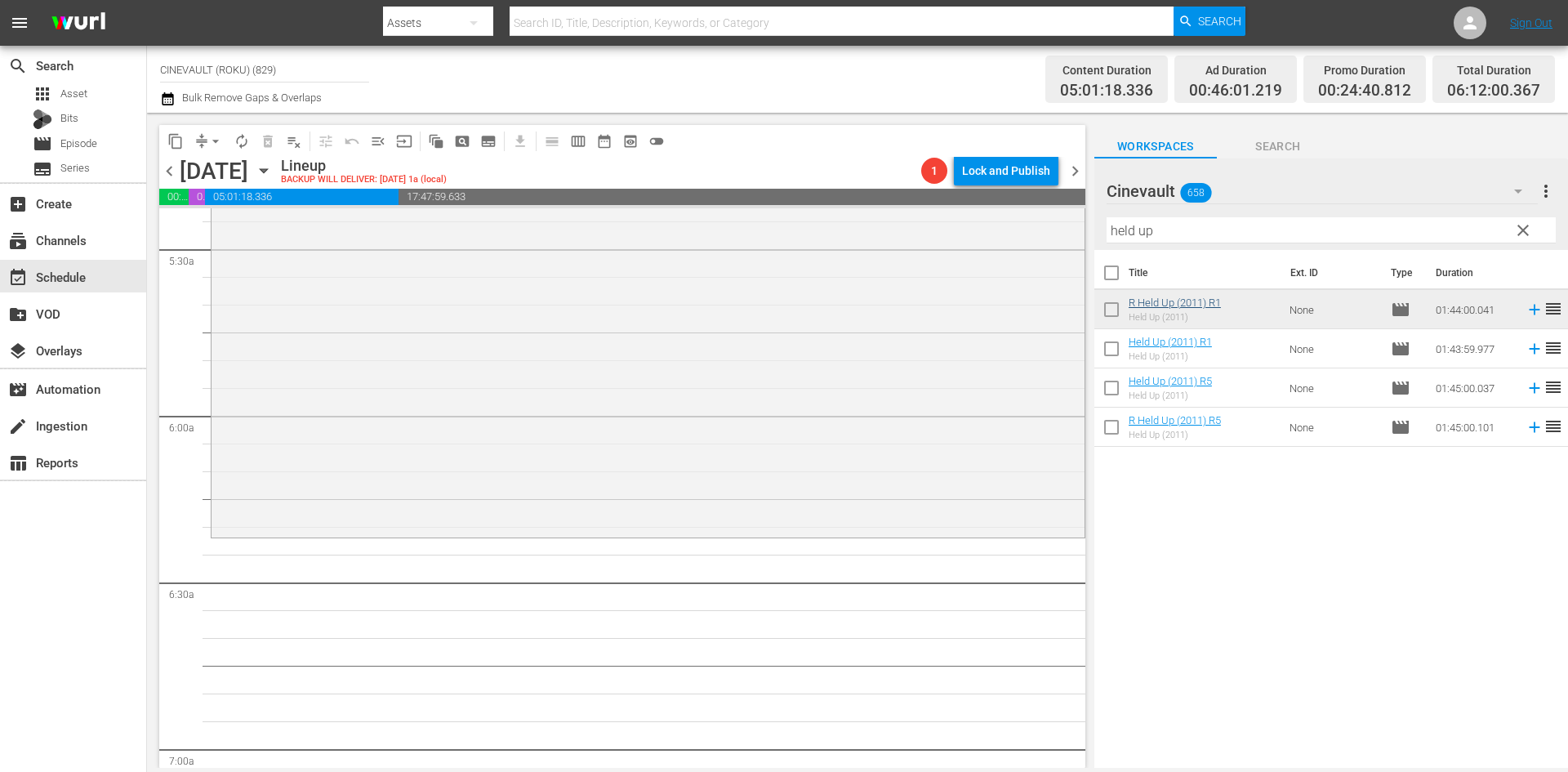
scroll to position [1797, 0]
drag, startPoint x: 1283, startPoint y: 238, endPoint x: 813, endPoint y: 225, distance: 470.2
click at [813, 225] on div "content_copy compress arrow_drop_down autorenew_outlined delete_forever_outline…" at bounding box center [857, 440] width 1420 height 655
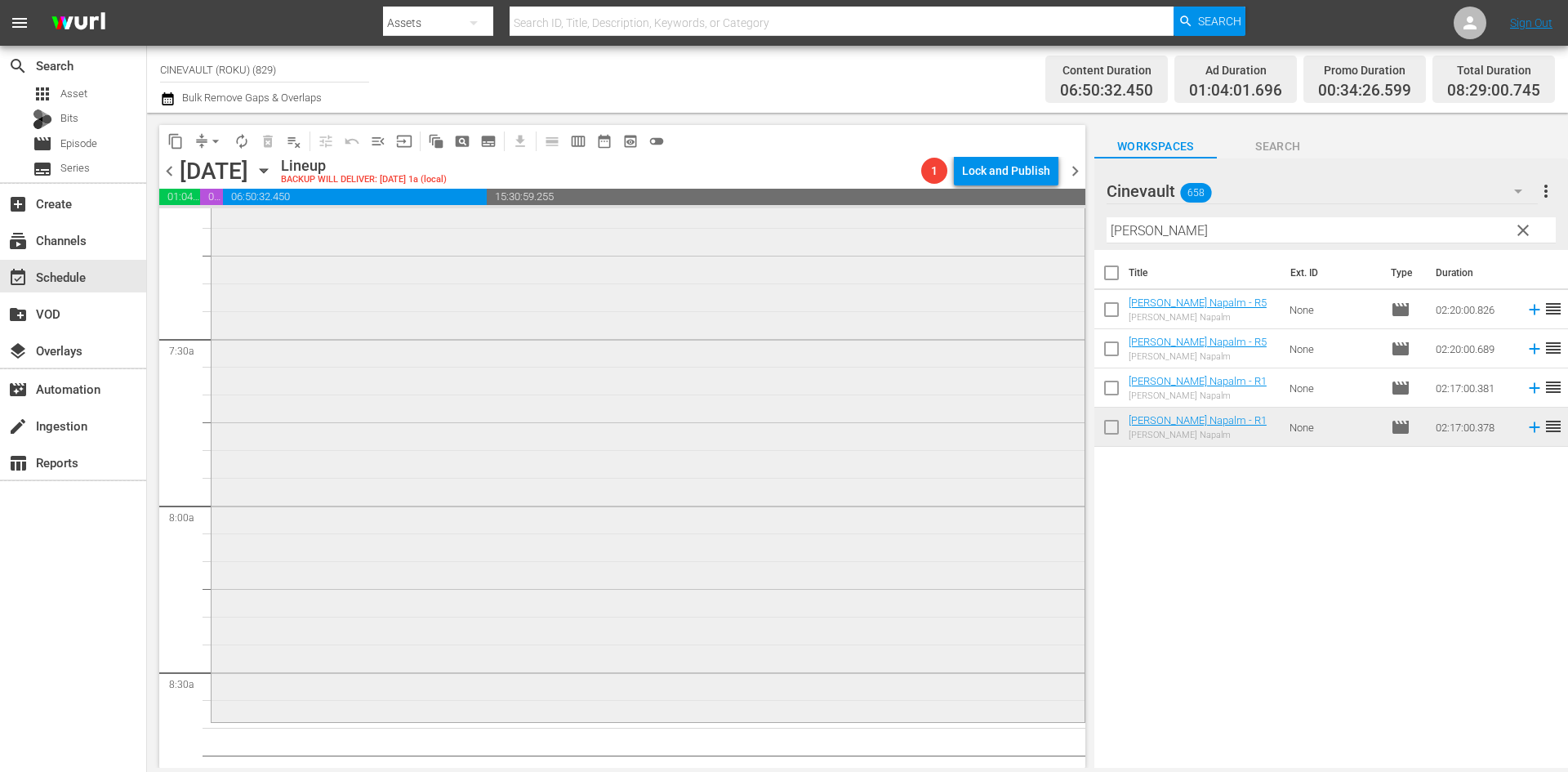
scroll to position [2532, 0]
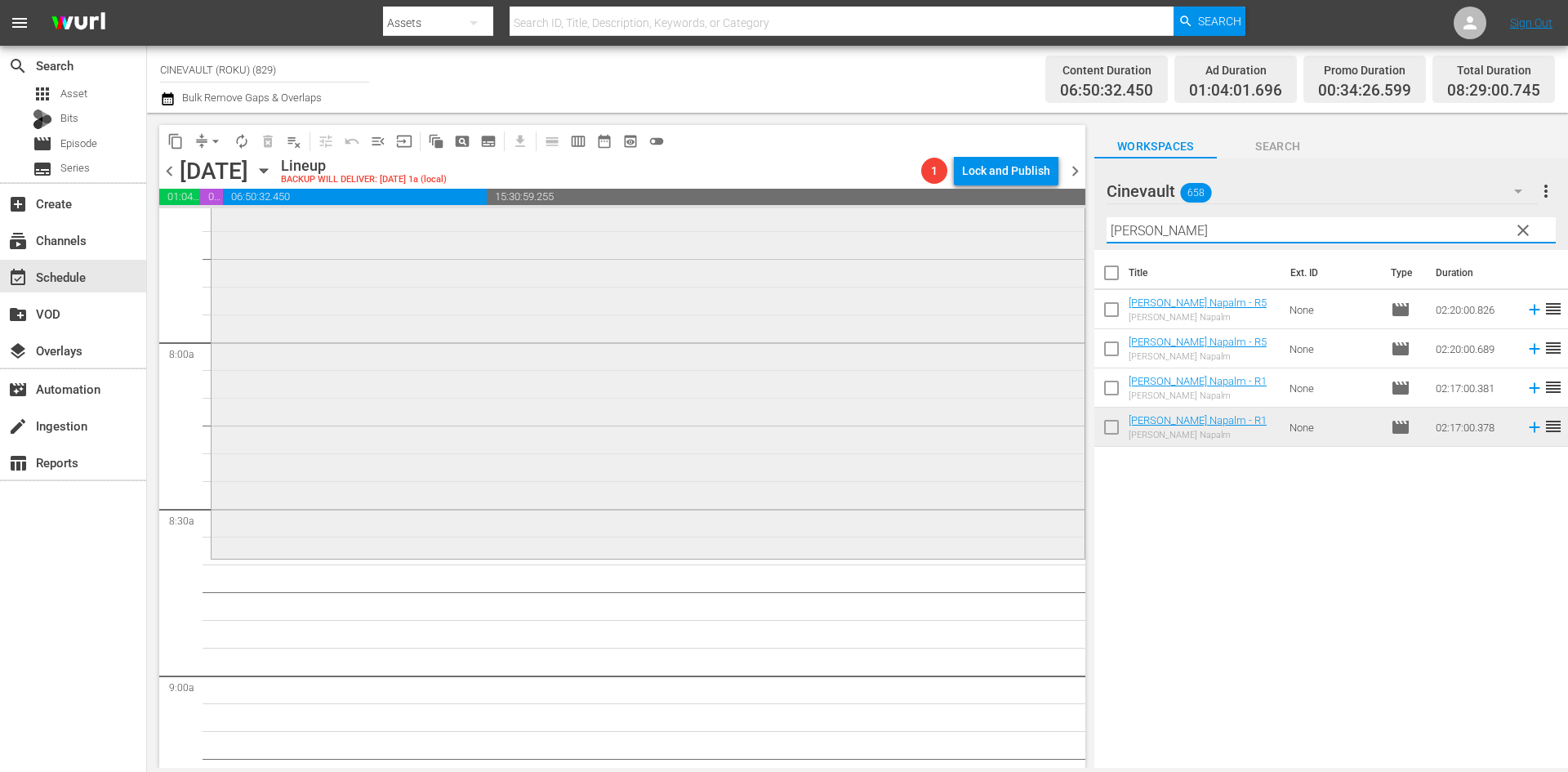
drag, startPoint x: 1179, startPoint y: 231, endPoint x: 1072, endPoint y: 227, distance: 107.1
click at [1072, 227] on div "content_copy compress arrow_drop_down autorenew_outlined delete_forever_outline…" at bounding box center [857, 440] width 1420 height 655
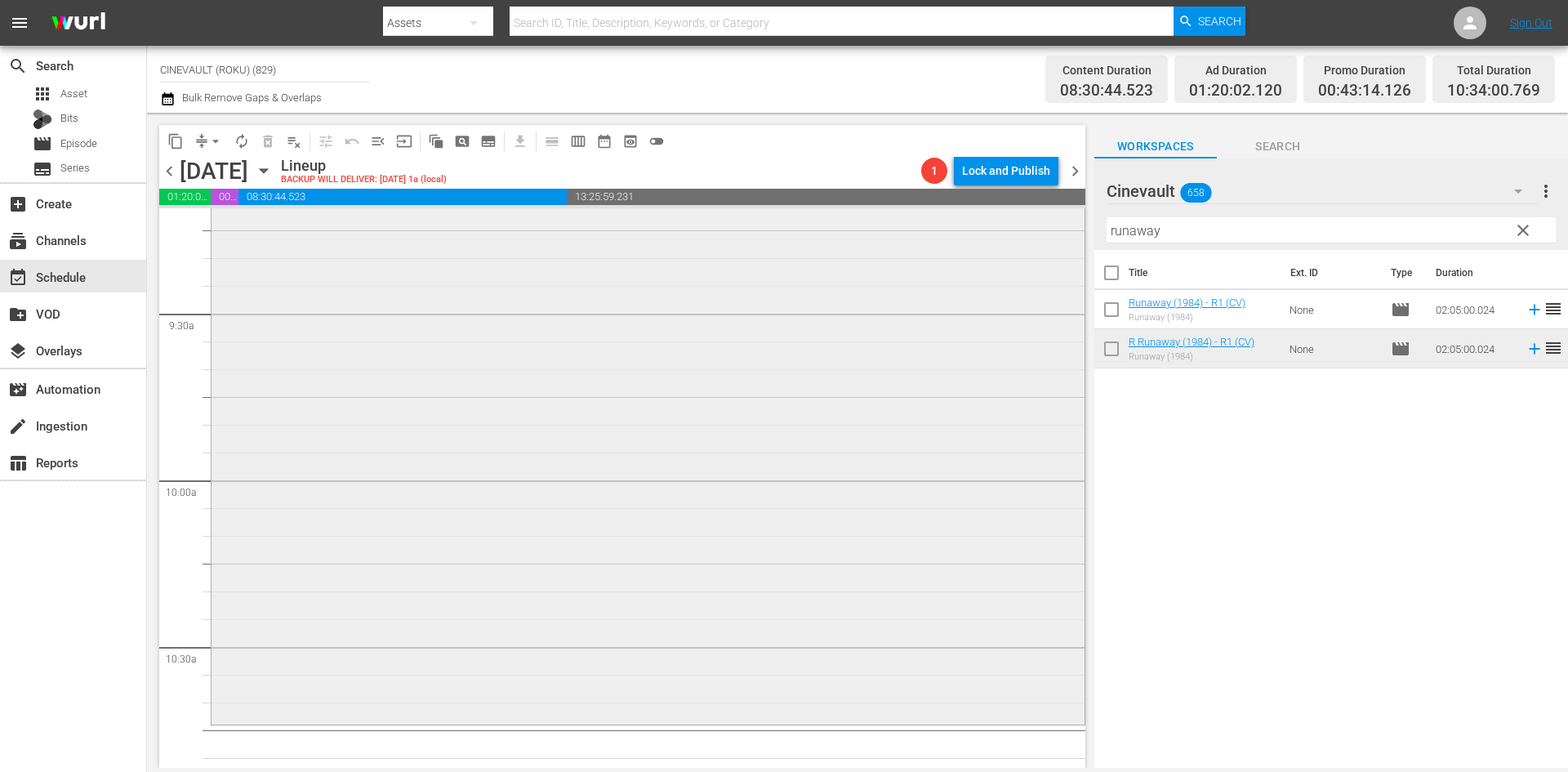
scroll to position [3185, 0]
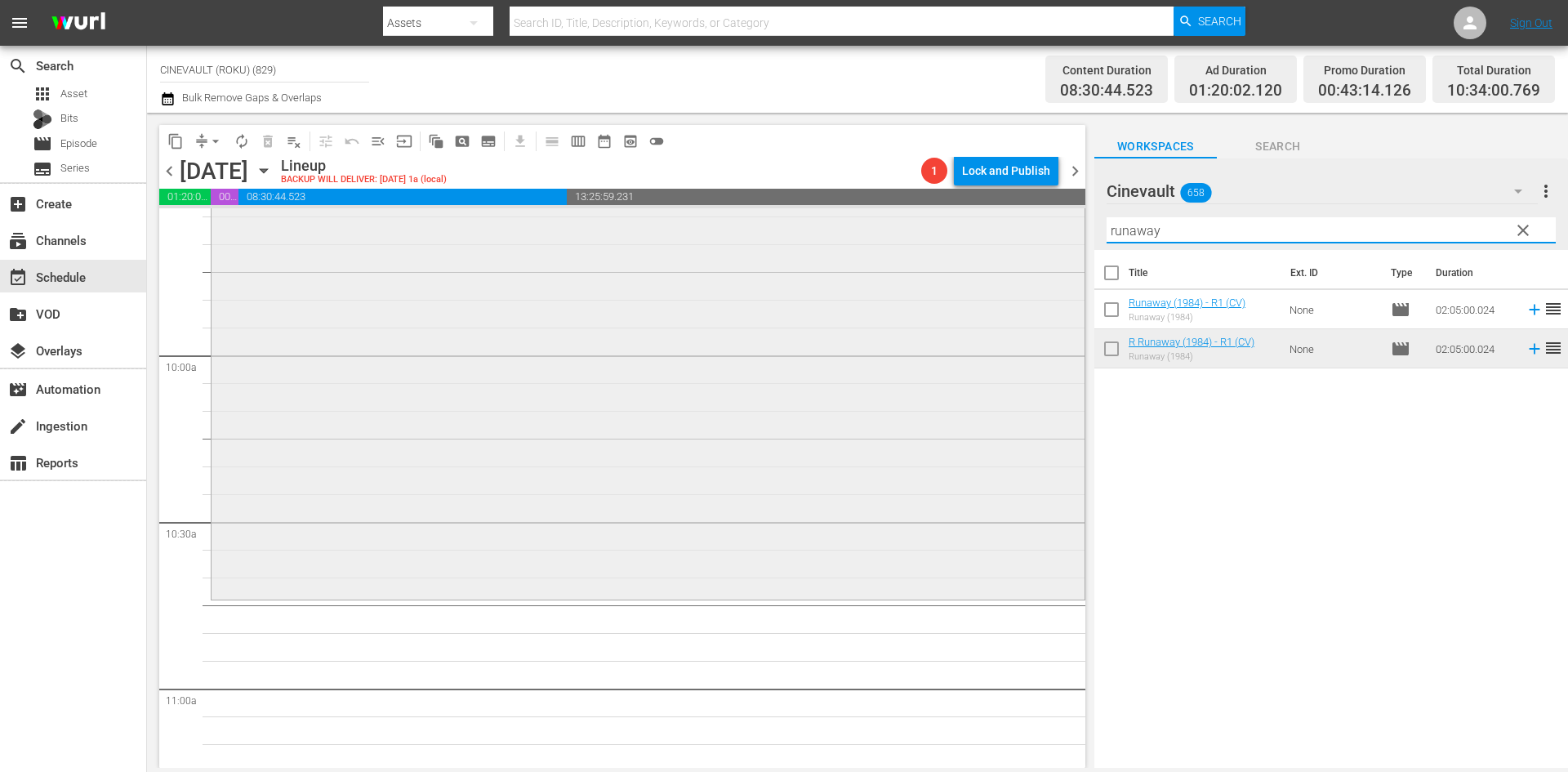
drag, startPoint x: 1208, startPoint y: 238, endPoint x: 945, endPoint y: 236, distance: 263.0
click at [945, 236] on div "content_copy compress arrow_drop_down autorenew_outlined delete_forever_outline…" at bounding box center [857, 440] width 1420 height 655
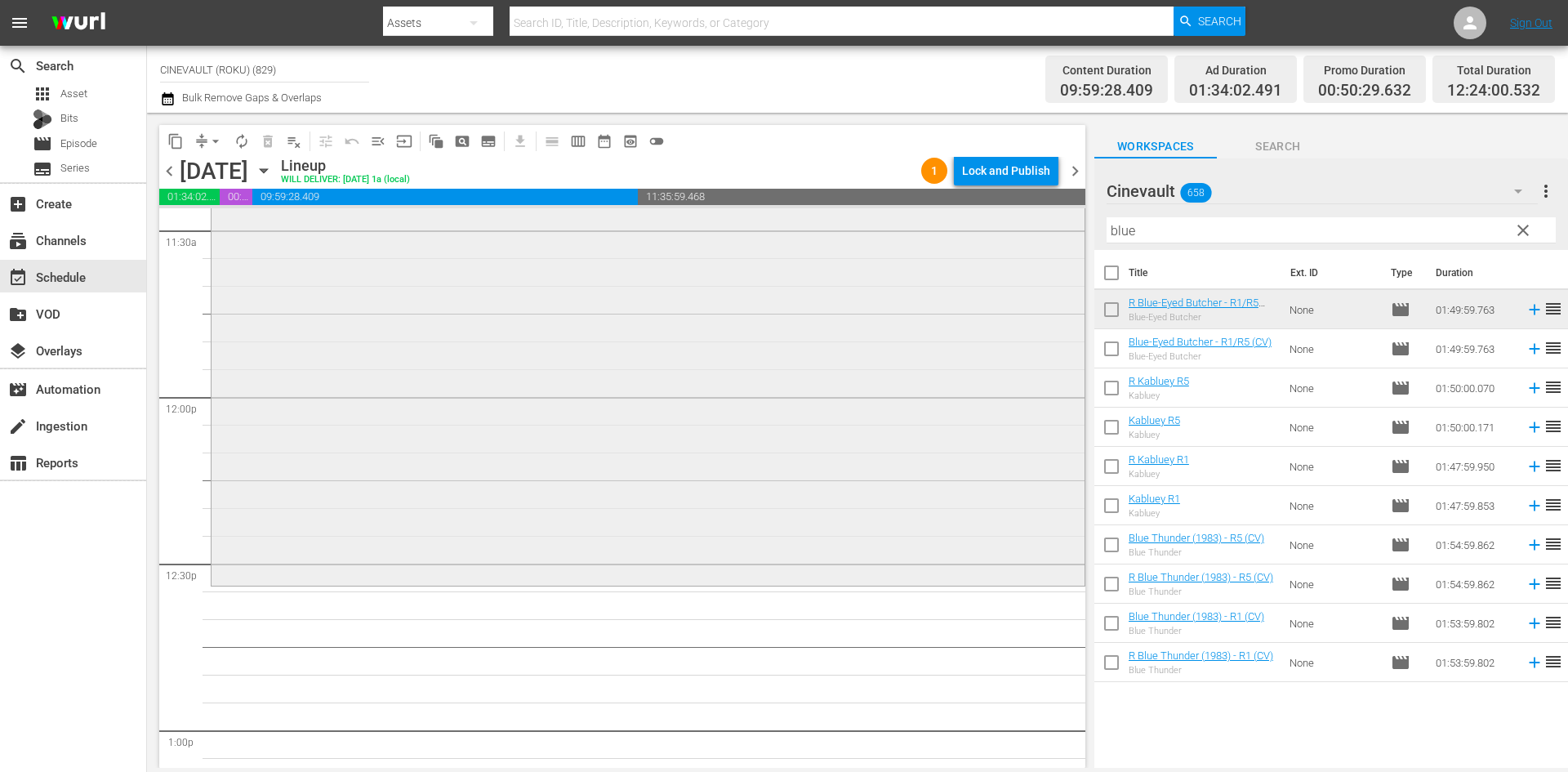
scroll to position [3838, 0]
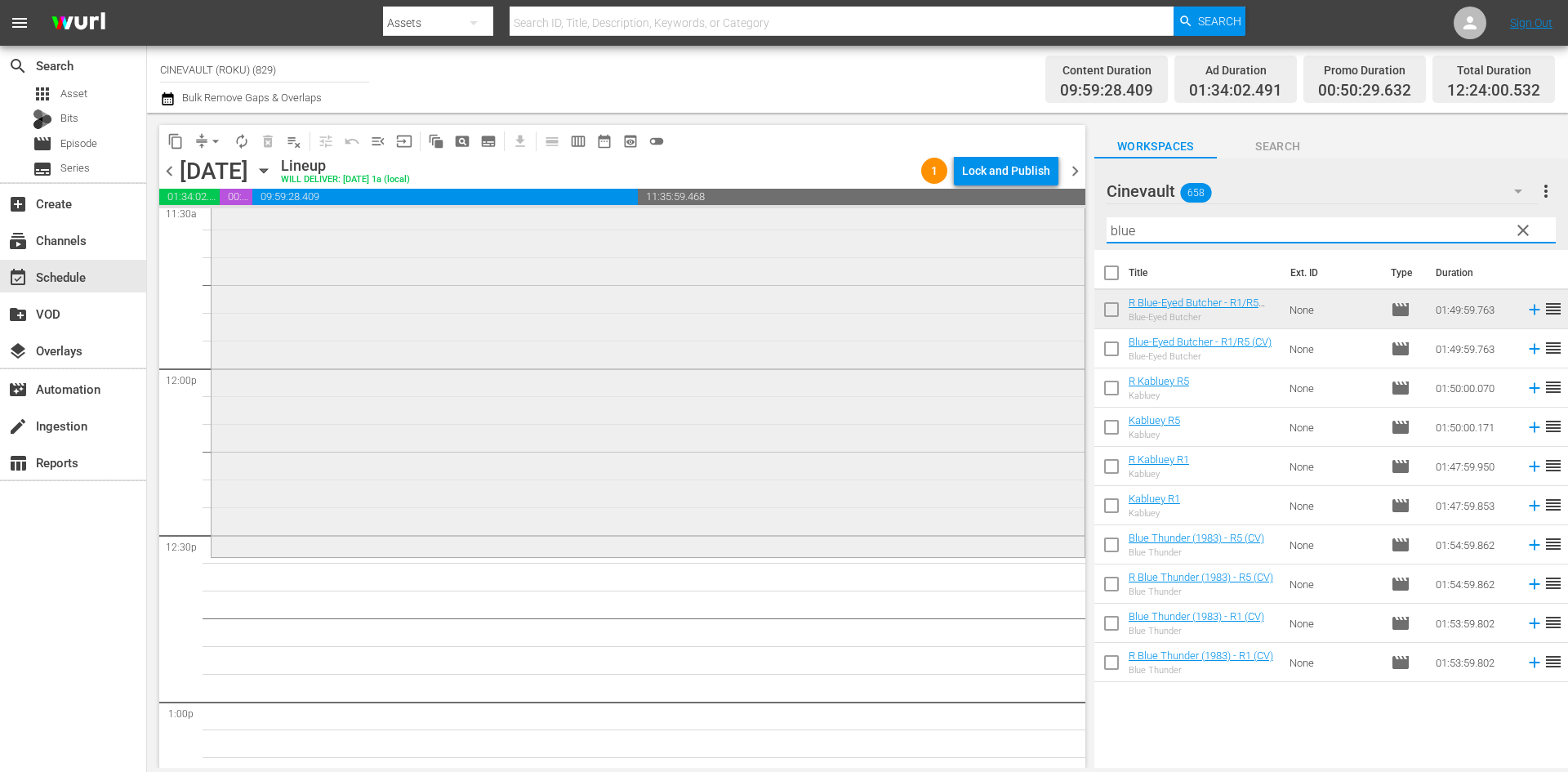
drag, startPoint x: 1230, startPoint y: 237, endPoint x: 1002, endPoint y: 228, distance: 228.2
click at [1002, 228] on div "content_copy compress arrow_drop_down autorenew_outlined delete_forever_outline…" at bounding box center [857, 440] width 1420 height 655
click at [1140, 234] on input "blue" at bounding box center [1331, 231] width 449 height 26
drag, startPoint x: 1154, startPoint y: 234, endPoint x: 964, endPoint y: 230, distance: 190.0
click at [964, 230] on div "content_copy compress arrow_drop_down autorenew_outlined delete_forever_outline…" at bounding box center [857, 440] width 1420 height 655
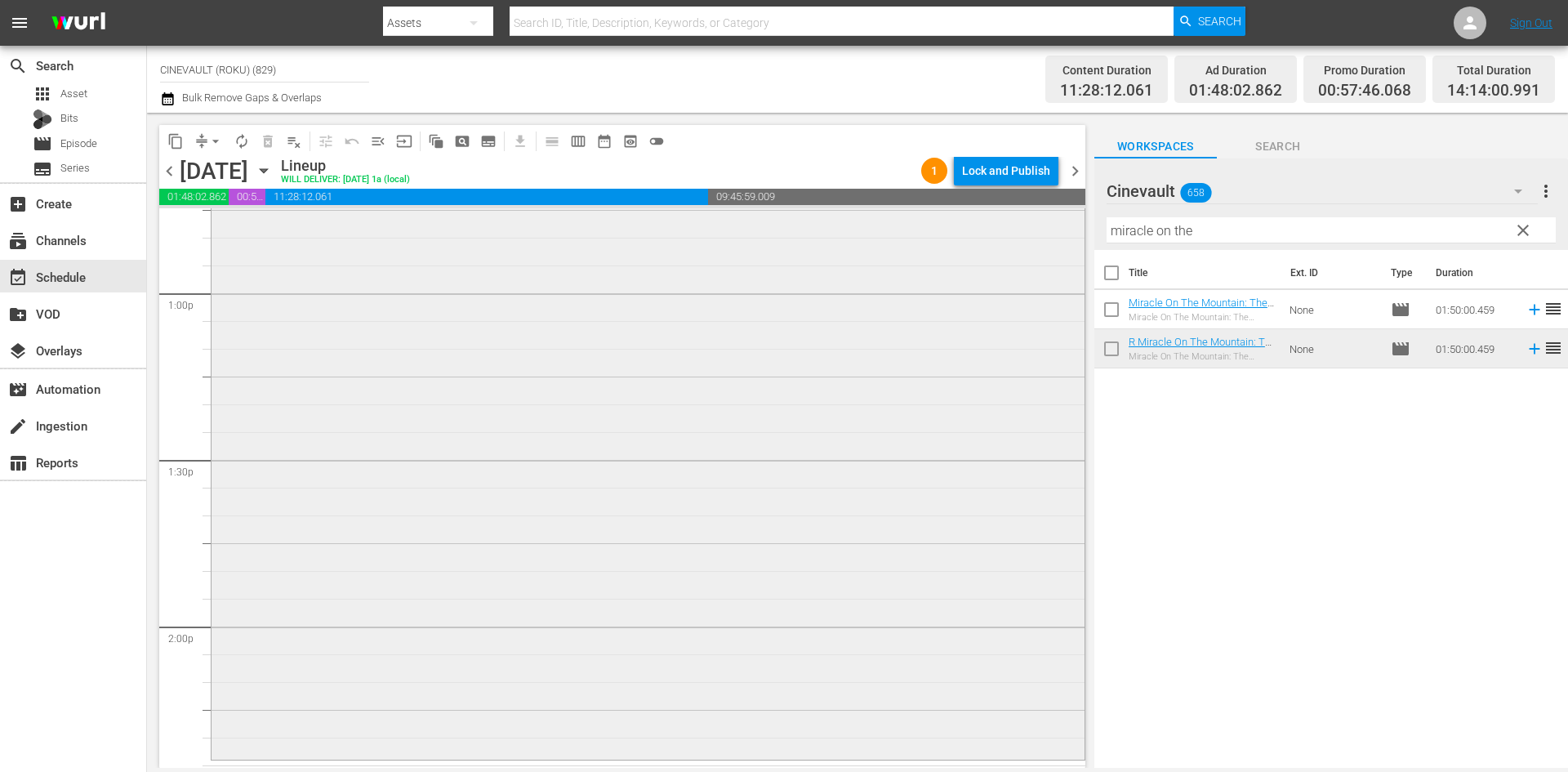
scroll to position [4410, 0]
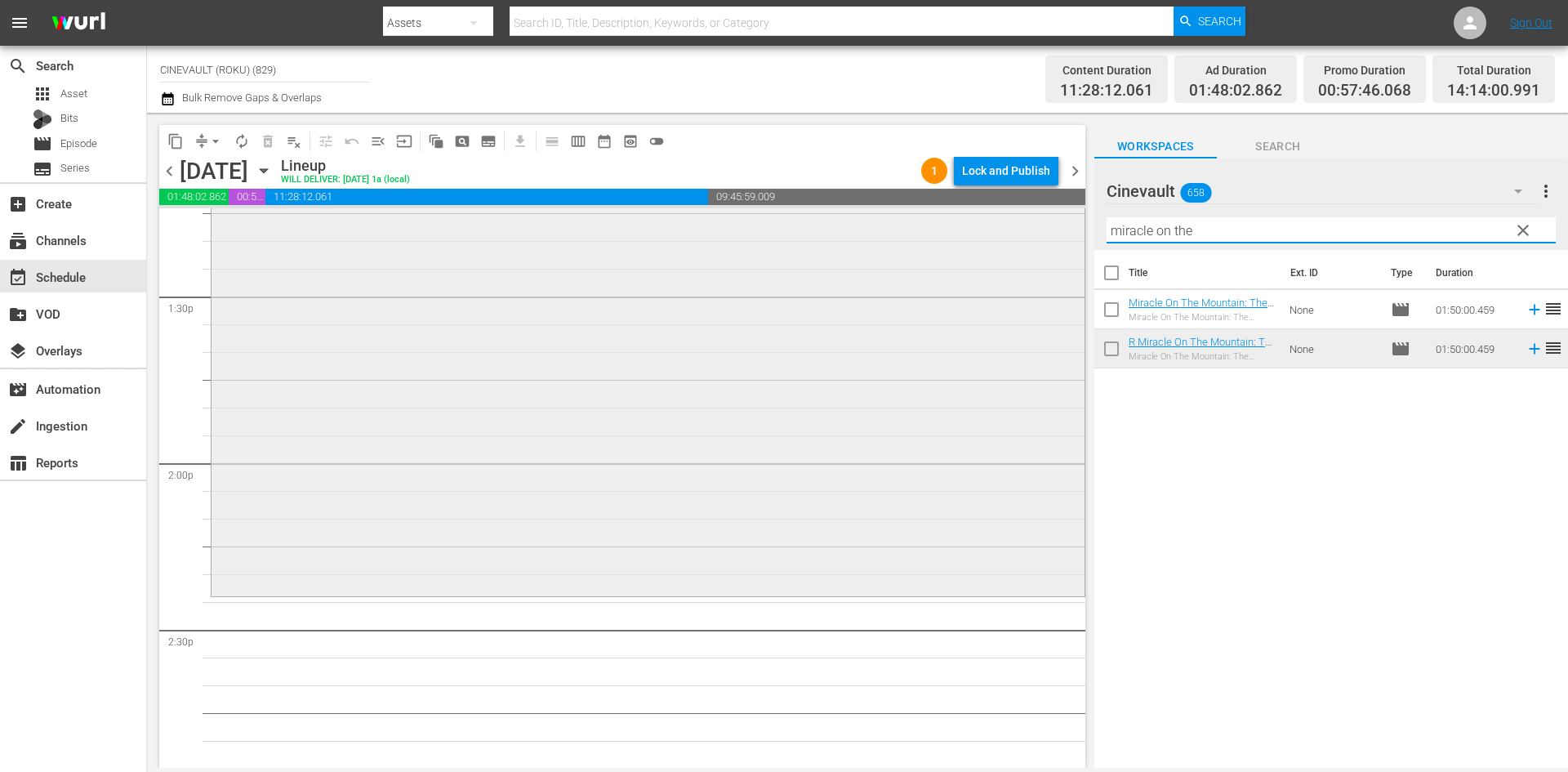
drag, startPoint x: 1230, startPoint y: 238, endPoint x: 890, endPoint y: 278, distance: 342.3
click at [890, 278] on div "content_copy compress arrow_drop_down autorenew_outlined delete_forever_outline…" at bounding box center [857, 440] width 1420 height 655
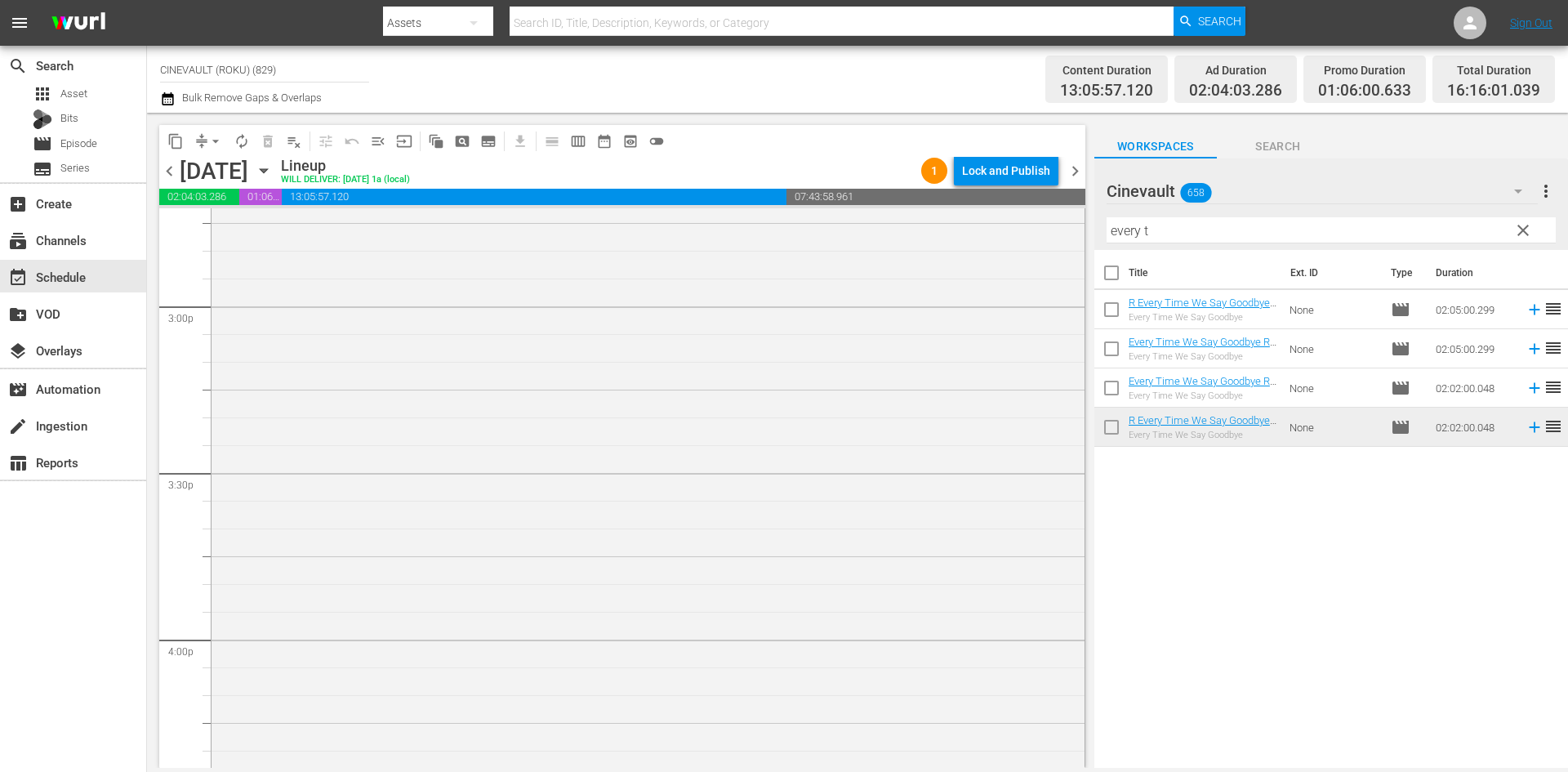
scroll to position [5063, 0]
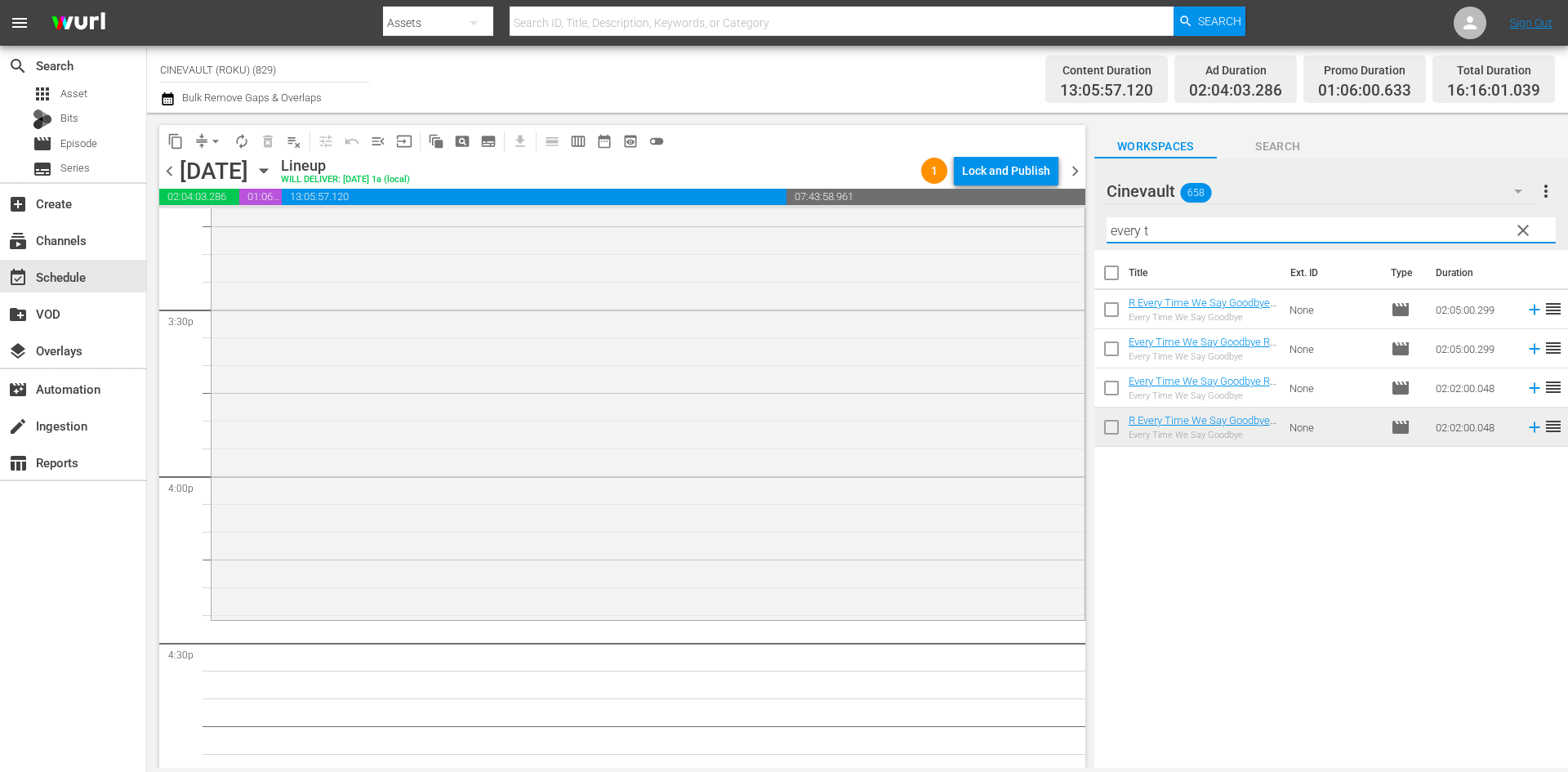
drag, startPoint x: 1198, startPoint y: 234, endPoint x: 690, endPoint y: 178, distance: 511.1
click at [690, 178] on div "content_copy compress arrow_drop_down autorenew_outlined delete_forever_outline…" at bounding box center [857, 440] width 1420 height 655
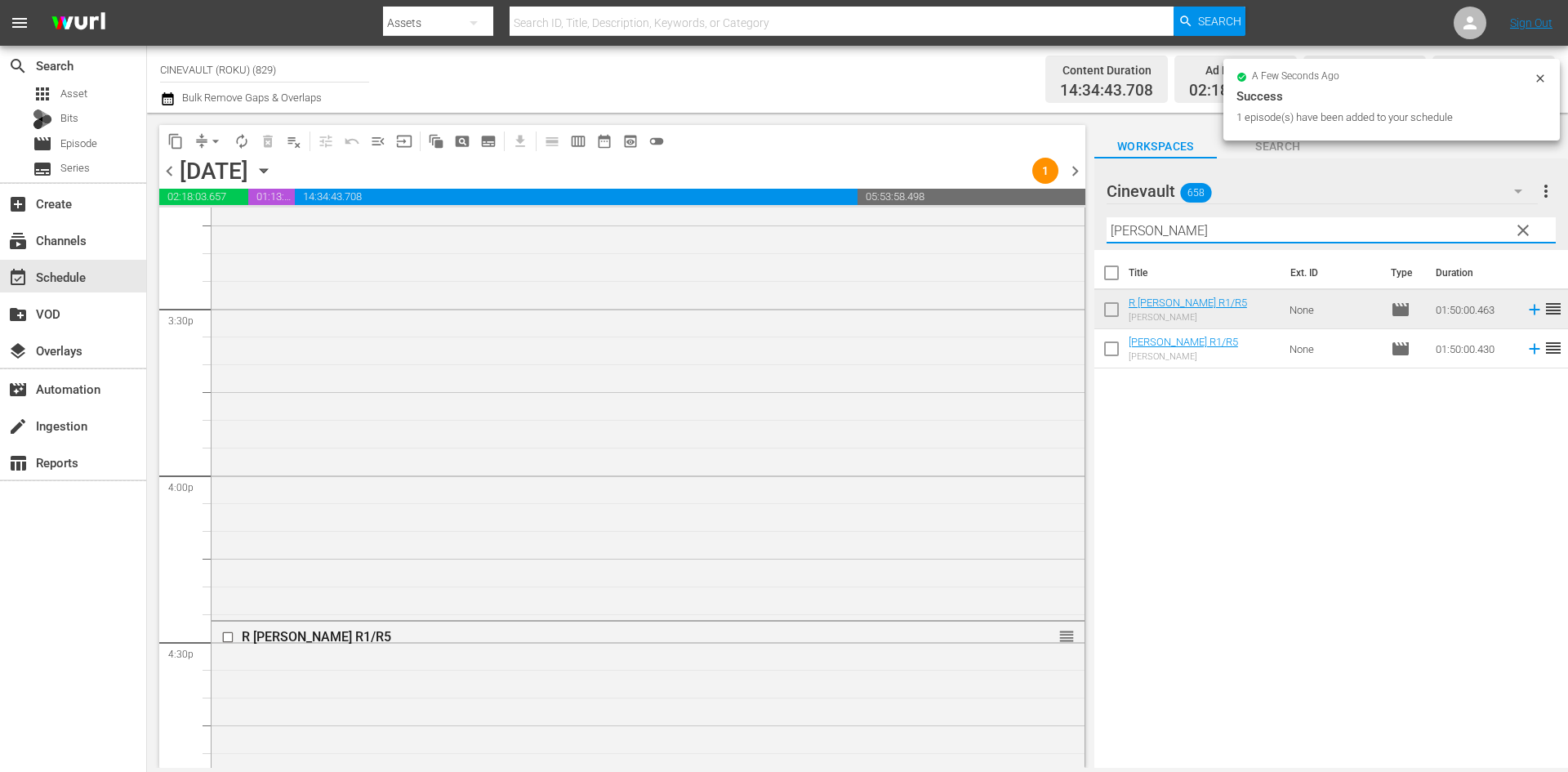
scroll to position [4952, 0]
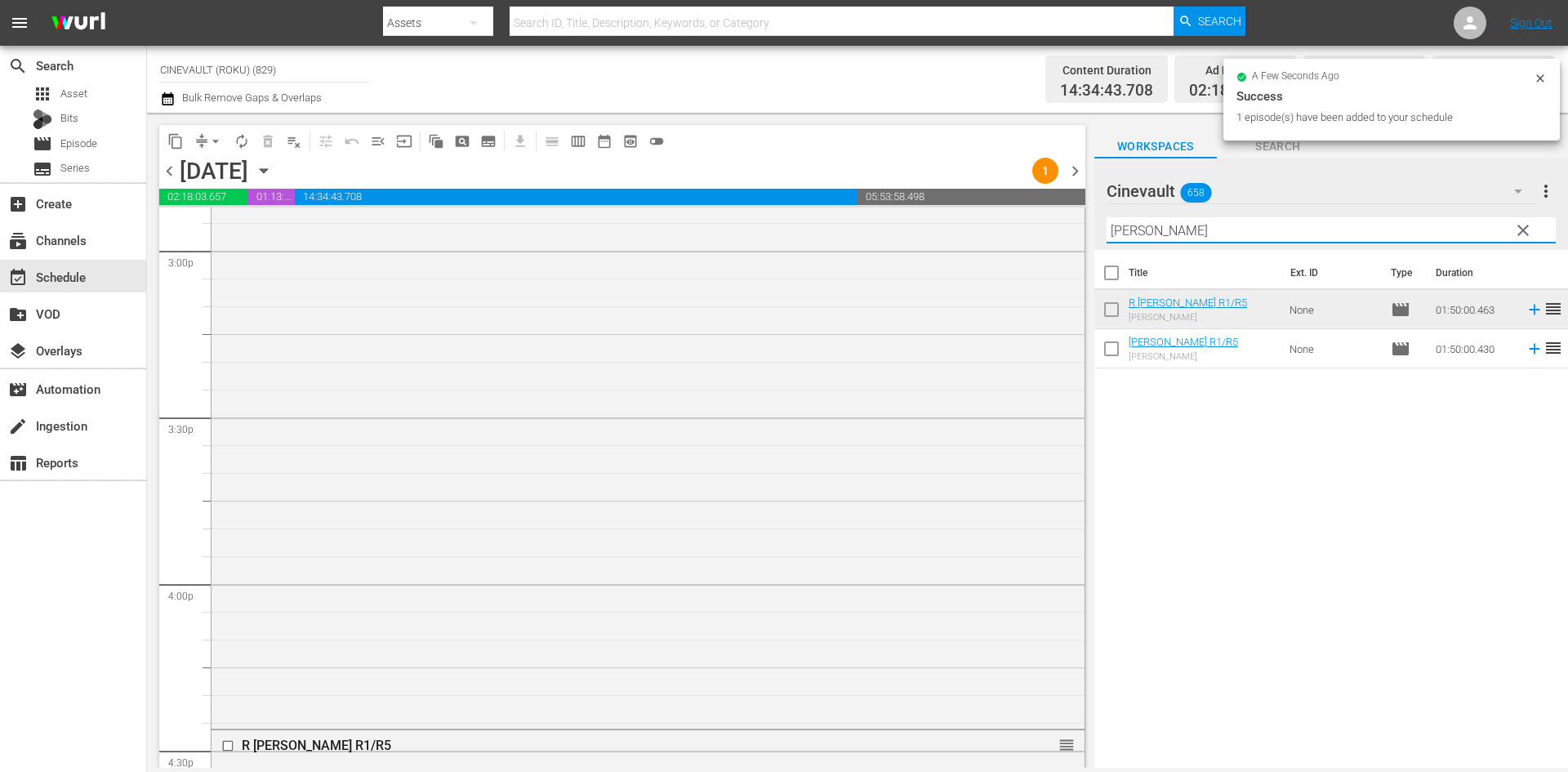
click at [987, 215] on div "content_copy compress arrow_drop_down autorenew_outlined delete_forever_outline…" at bounding box center [857, 440] width 1420 height 655
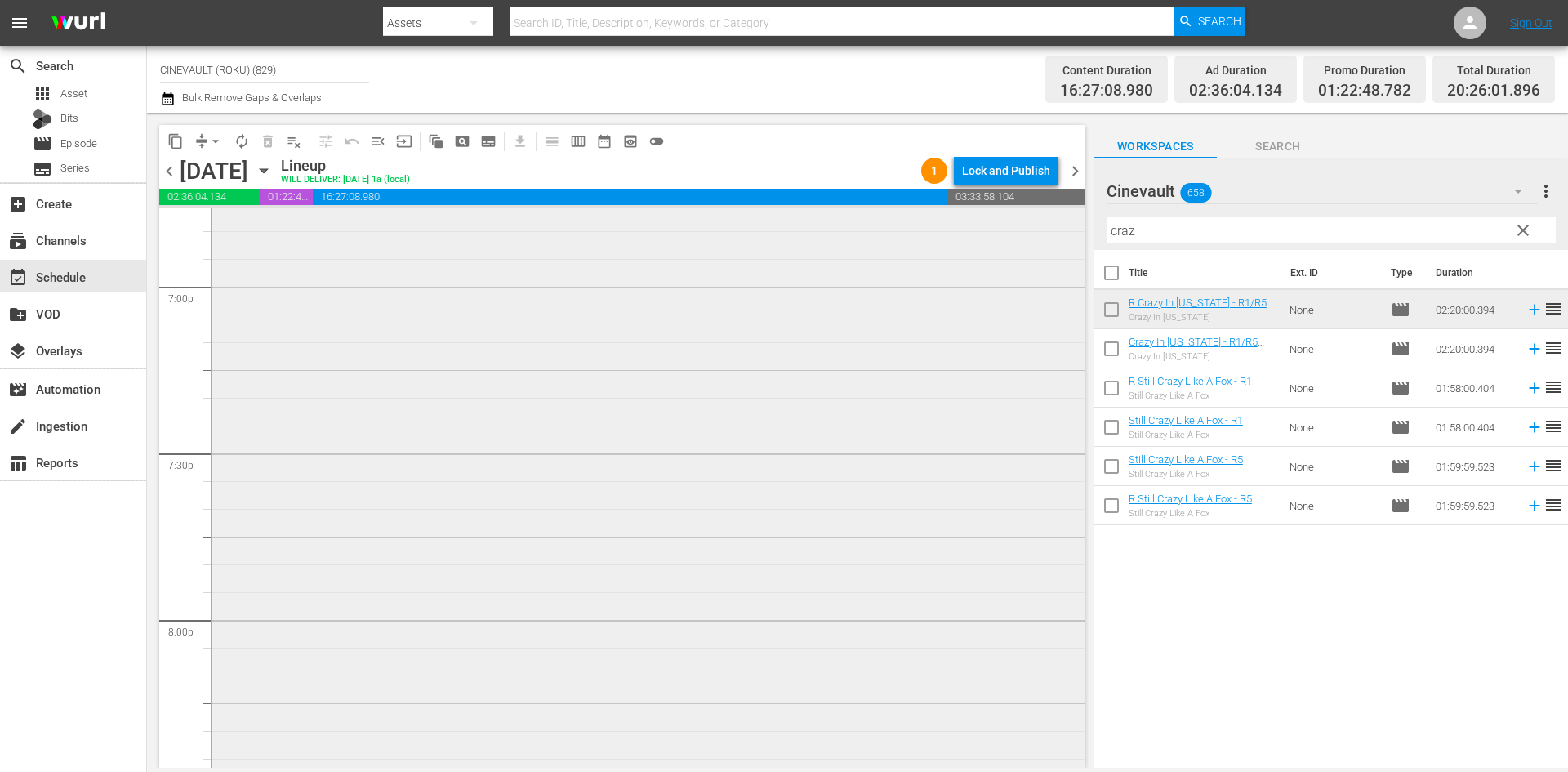
scroll to position [6340, 0]
drag, startPoint x: 1152, startPoint y: 226, endPoint x: 949, endPoint y: 216, distance: 203.2
click at [949, 216] on div "content_copy compress arrow_drop_down autorenew_outlined delete_forever_outline…" at bounding box center [857, 440] width 1420 height 655
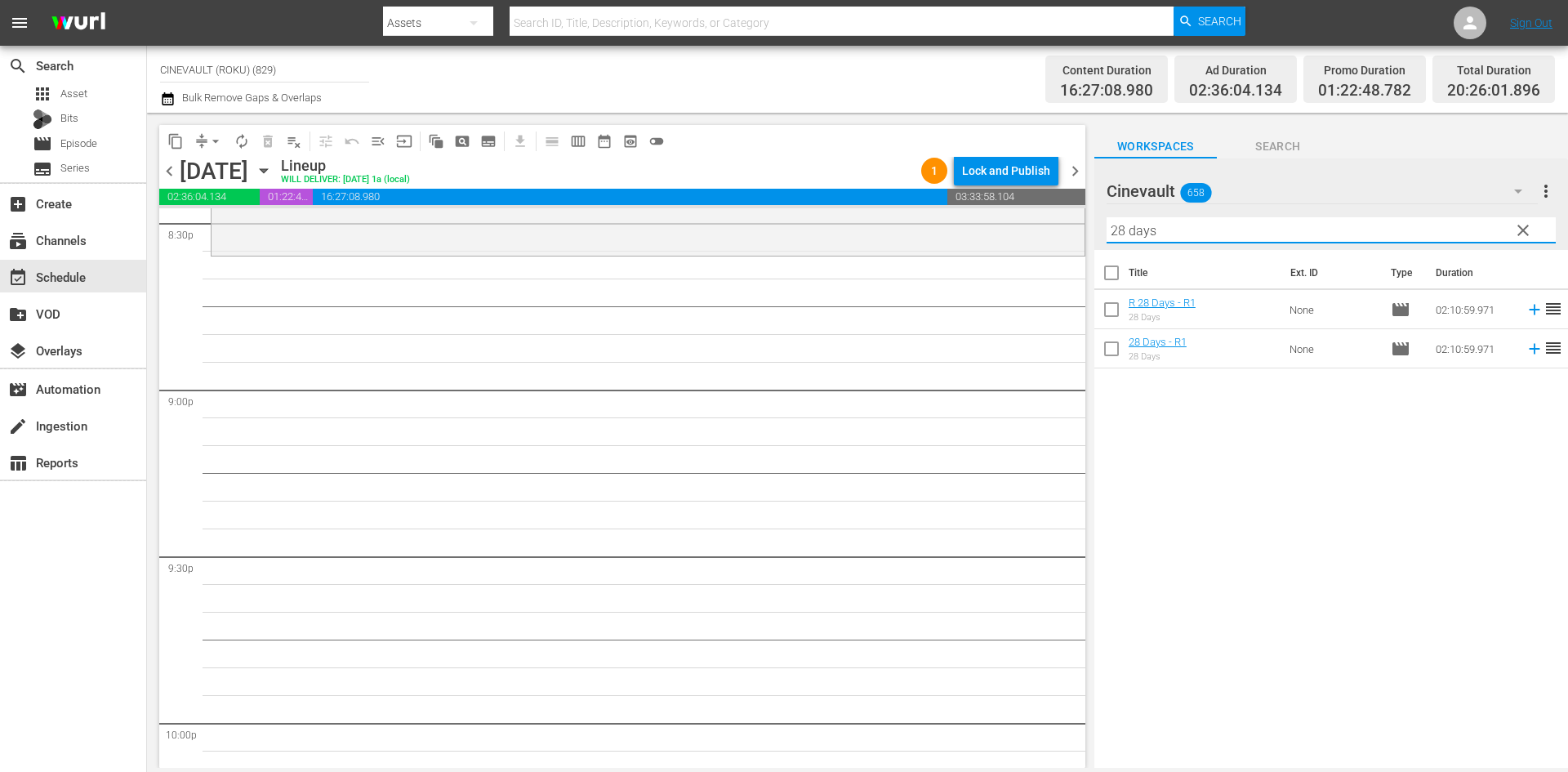
scroll to position [6817, 0]
drag, startPoint x: 1172, startPoint y: 233, endPoint x: 933, endPoint y: 181, distance: 244.6
click at [933, 181] on div "content_copy compress arrow_drop_down autorenew_outlined delete_forever_outline…" at bounding box center [857, 440] width 1420 height 655
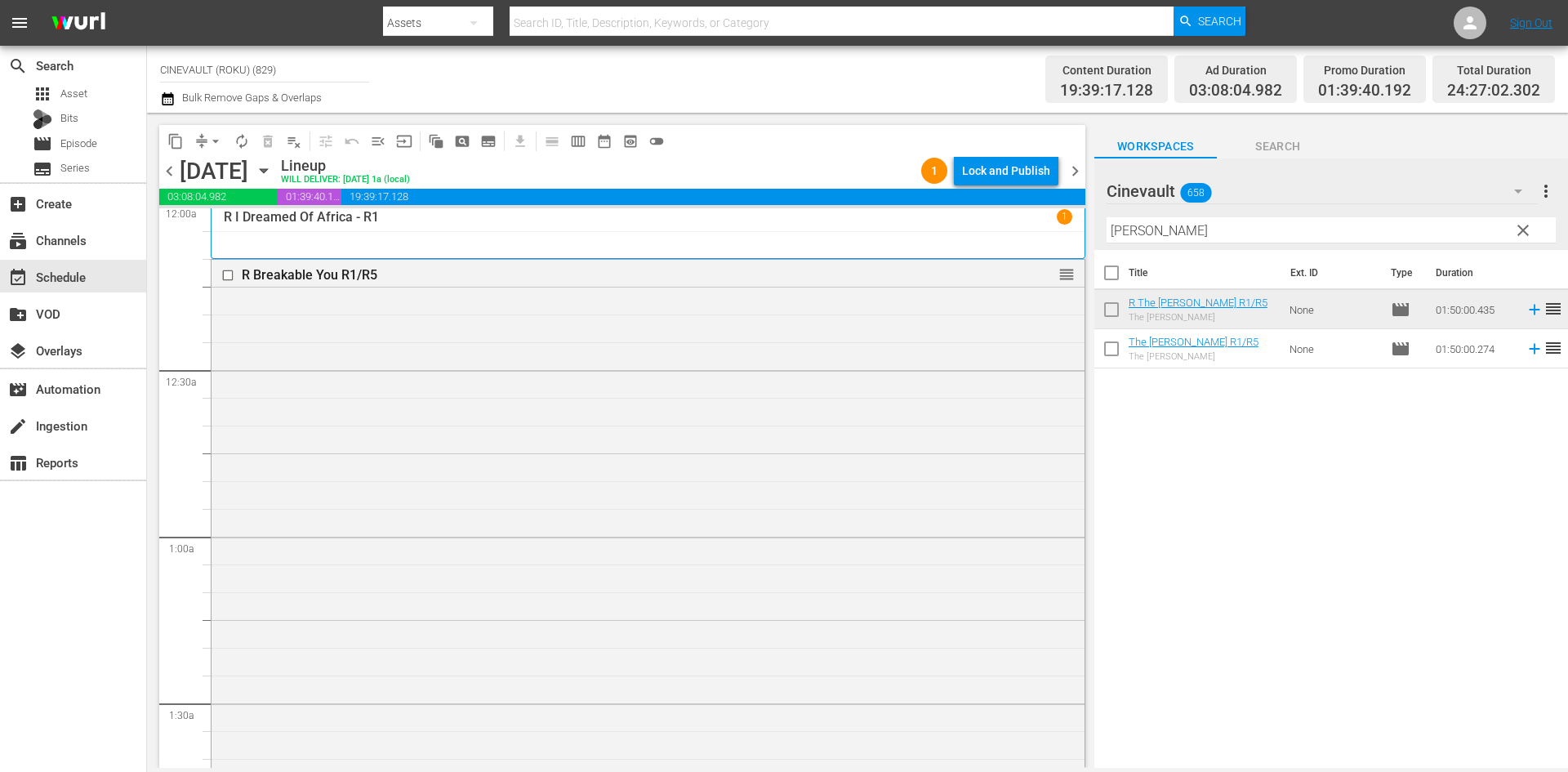
scroll to position [0, 0]
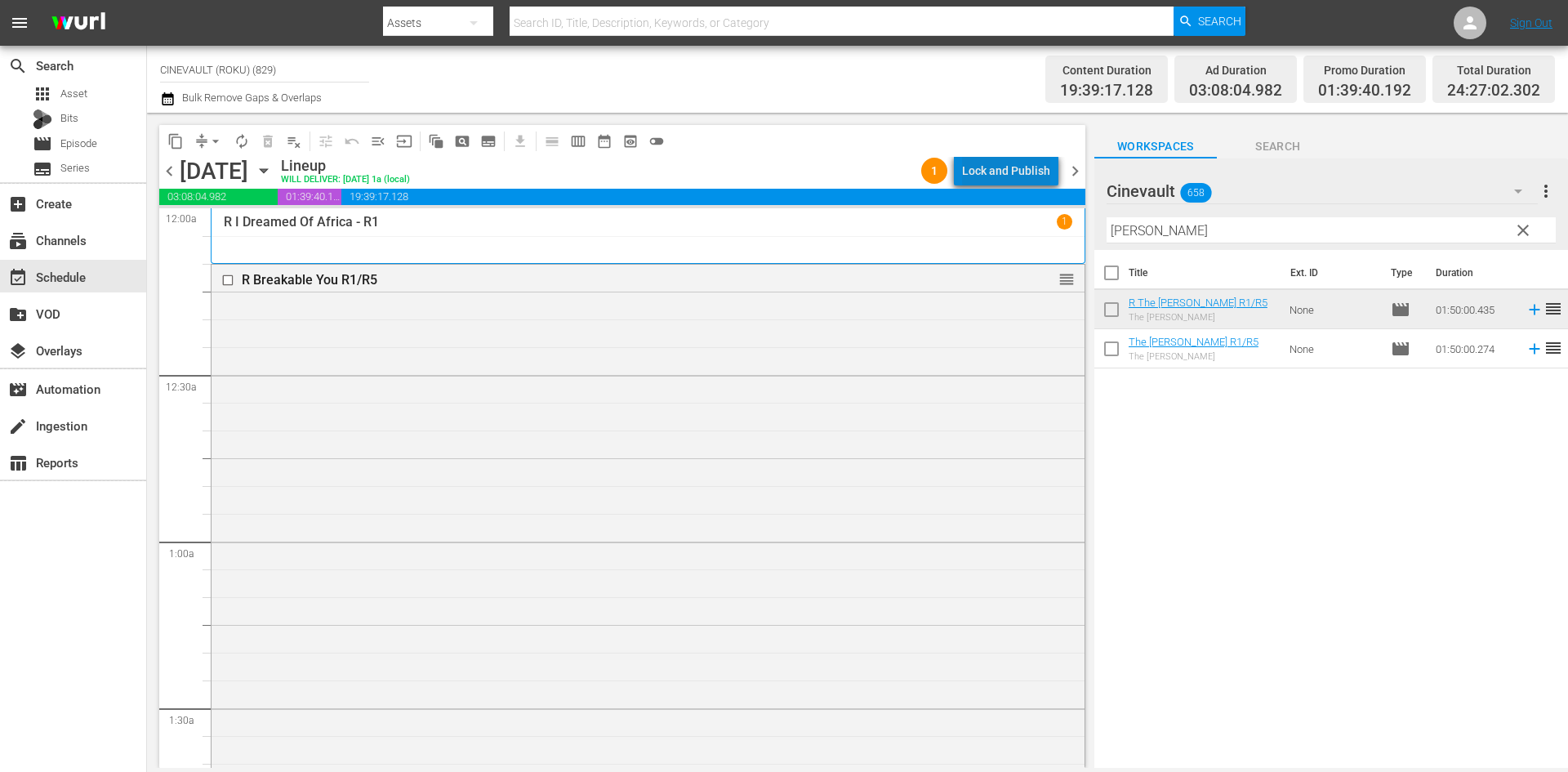
click at [1019, 173] on div "Lock and Publish" at bounding box center [1006, 171] width 88 height 29
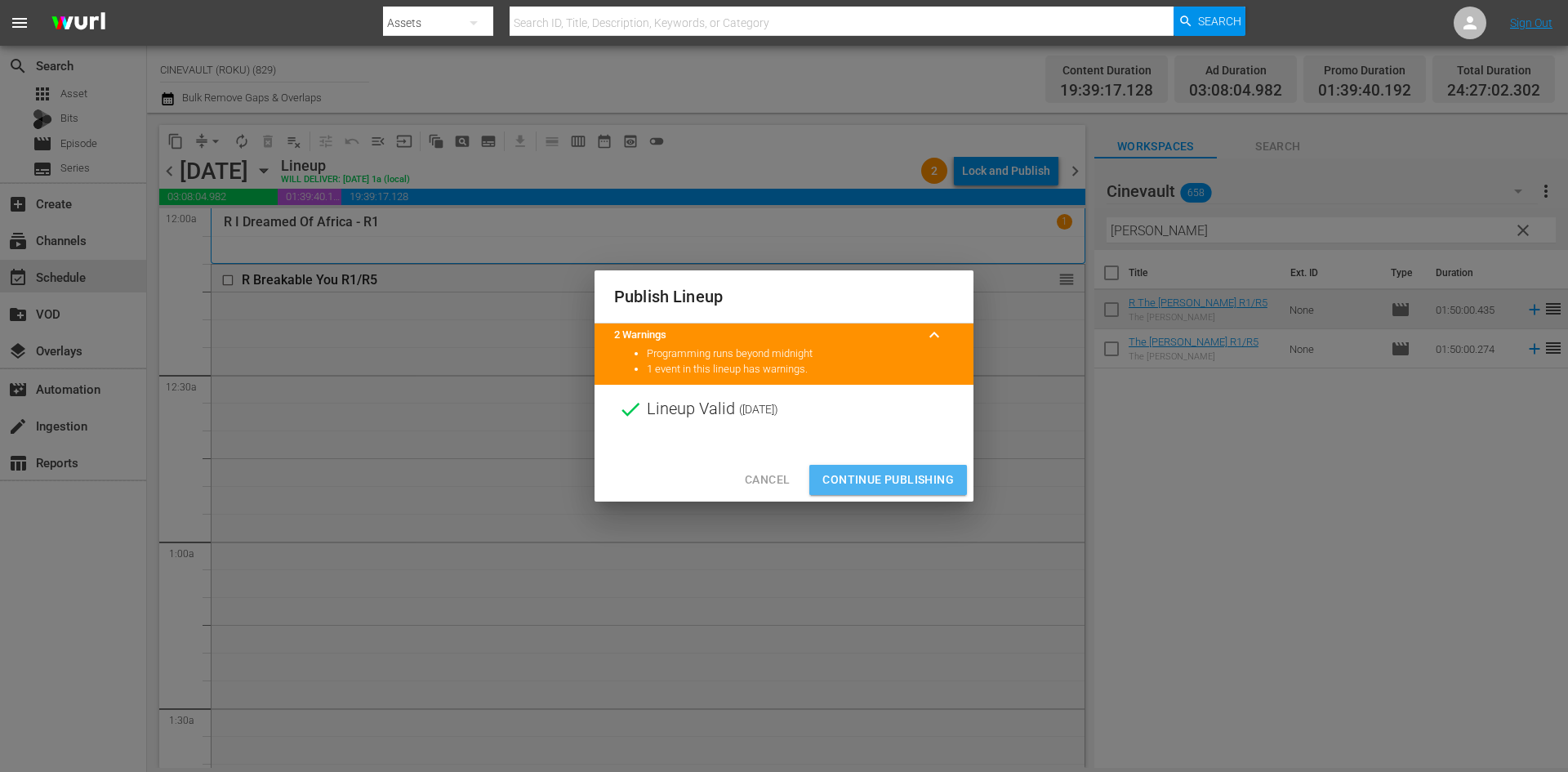
click at [939, 480] on span "Continue Publishing" at bounding box center [888, 480] width 131 height 21
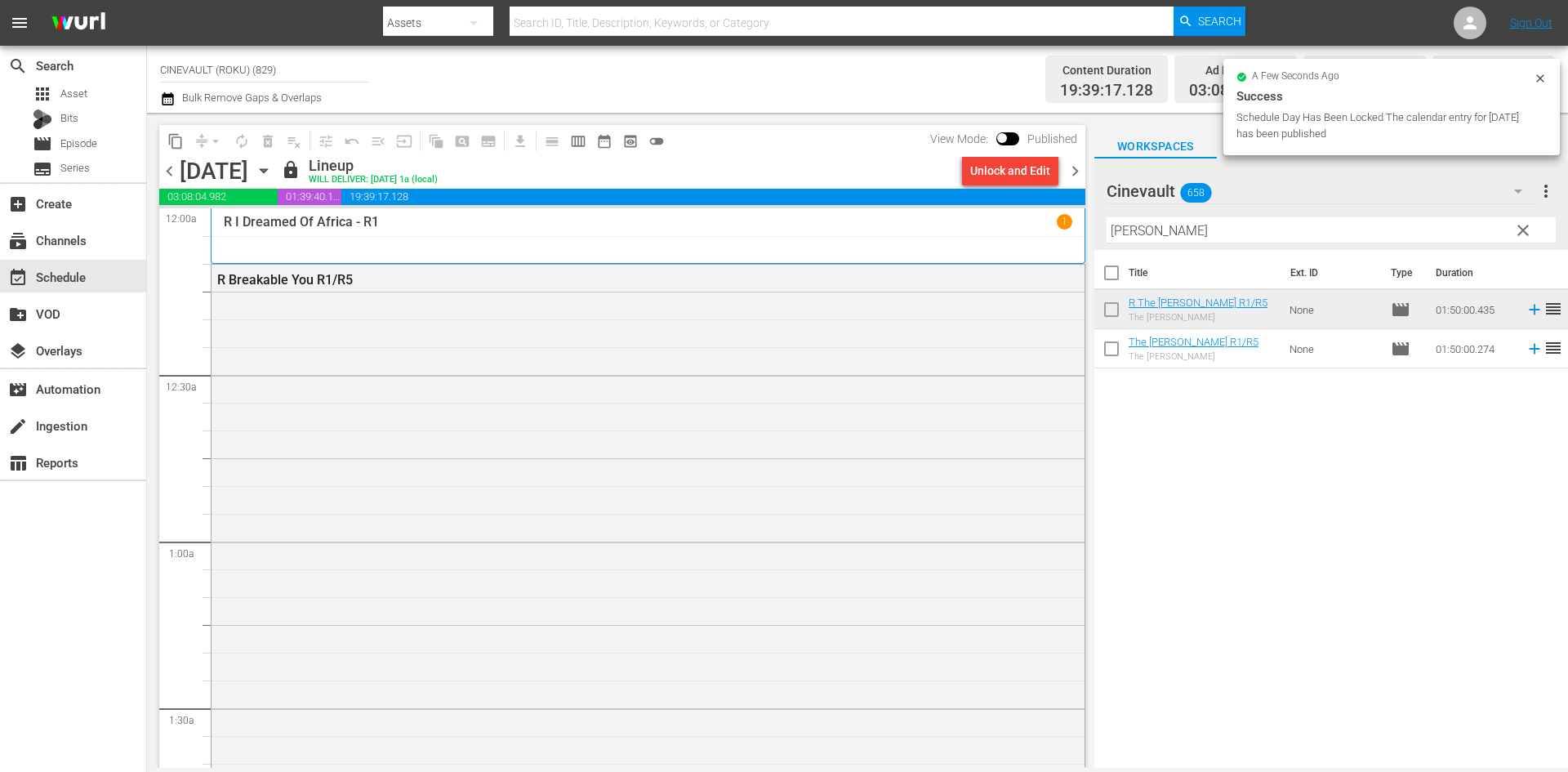
click at [1077, 170] on span "chevron_right" at bounding box center [1075, 171] width 21 height 21
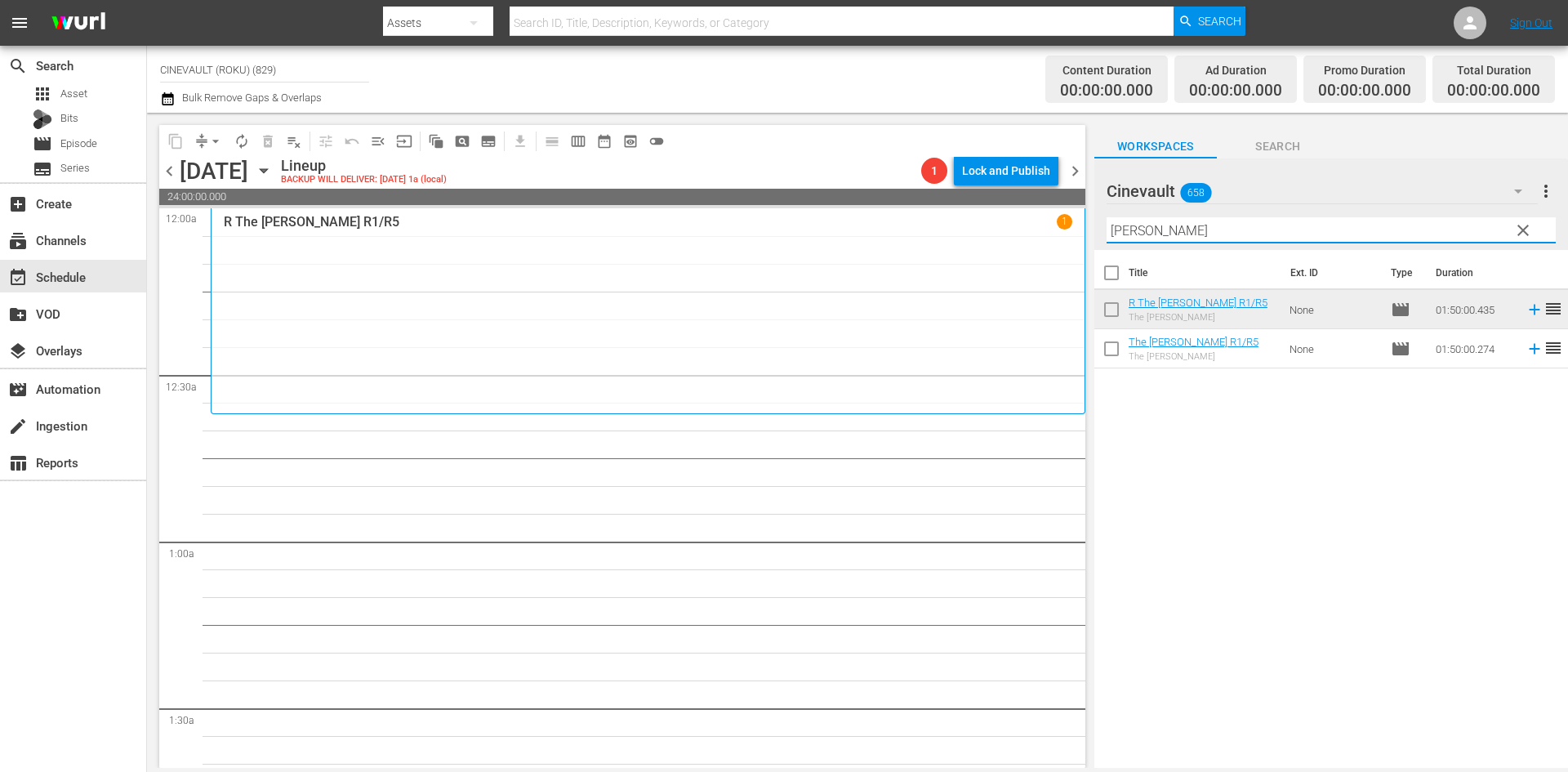
drag, startPoint x: 1161, startPoint y: 226, endPoint x: 1017, endPoint y: 221, distance: 144.1
click at [1017, 221] on div "content_copy compress arrow_drop_down autorenew_outlined delete_forever_outline…" at bounding box center [857, 440] width 1420 height 655
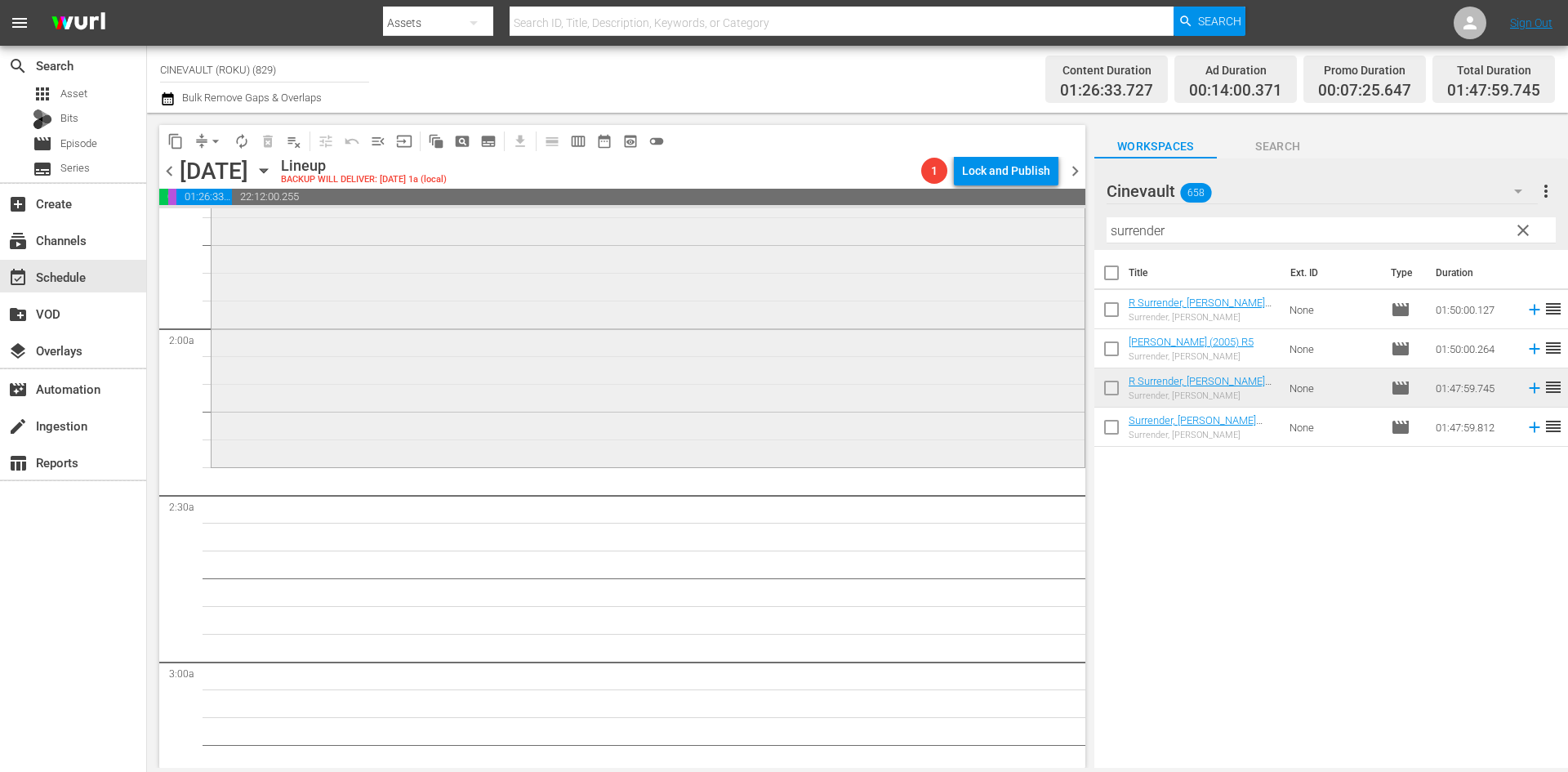
scroll to position [572, 0]
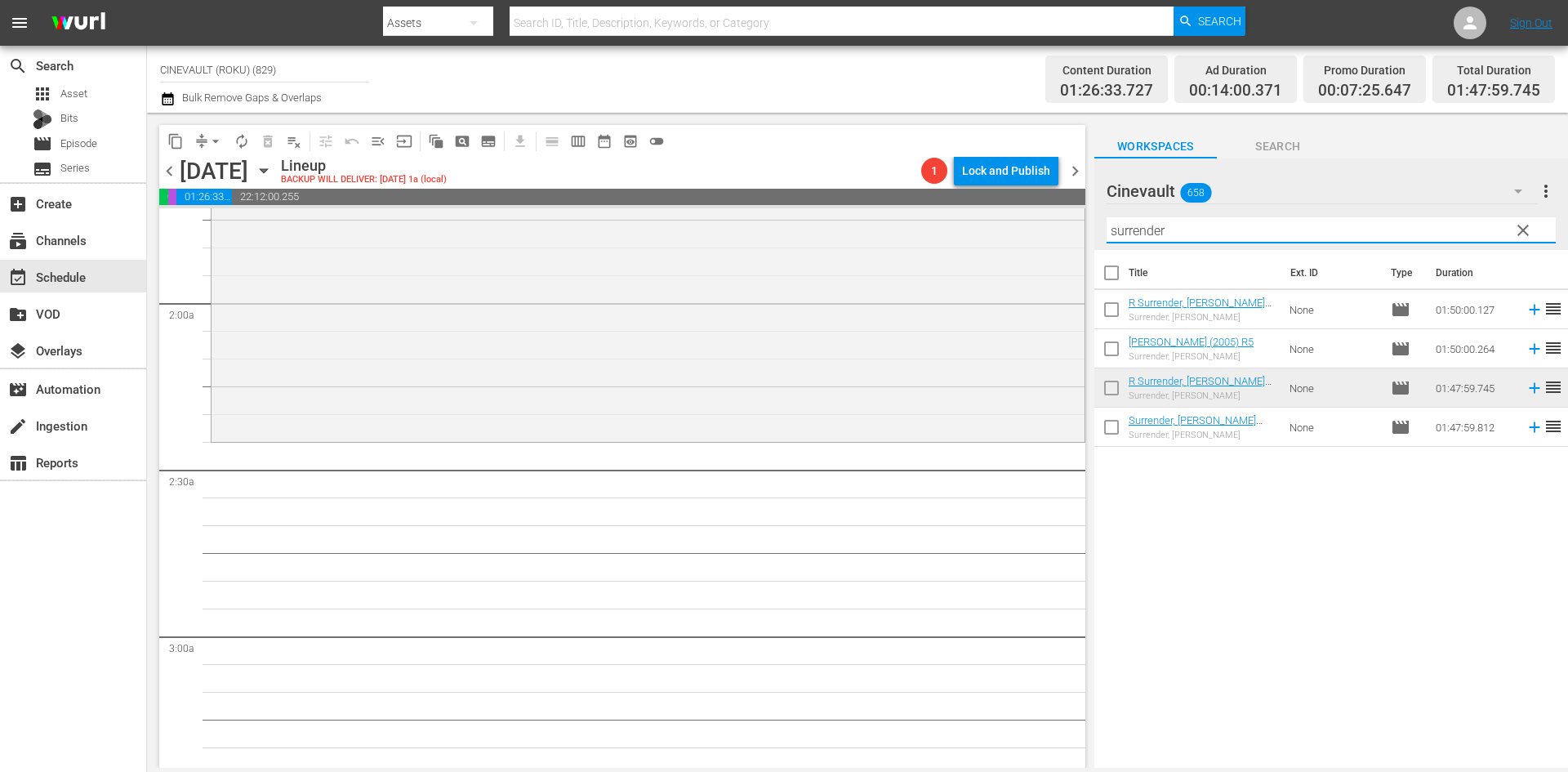
drag, startPoint x: 1206, startPoint y: 228, endPoint x: 1088, endPoint y: 239, distance: 118.5
click at [1088, 239] on div "content_copy compress arrow_drop_down autorenew_outlined delete_forever_outline…" at bounding box center [857, 440] width 1420 height 655
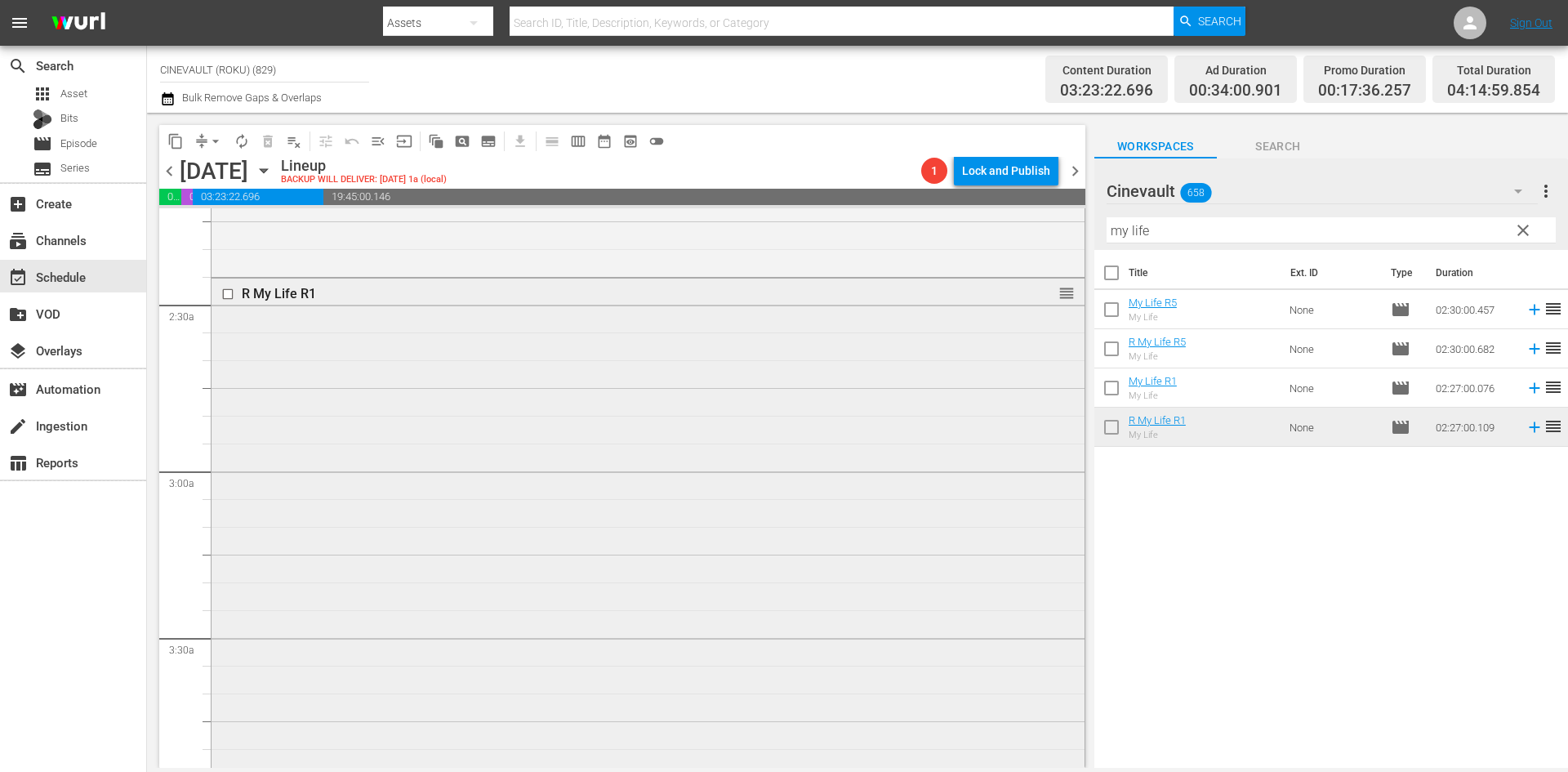
scroll to position [735, 0]
drag, startPoint x: 1280, startPoint y: 240, endPoint x: 886, endPoint y: 244, distance: 394.0
click at [886, 244] on div "content_copy compress arrow_drop_down autorenew_outlined delete_forever_outline…" at bounding box center [857, 440] width 1420 height 655
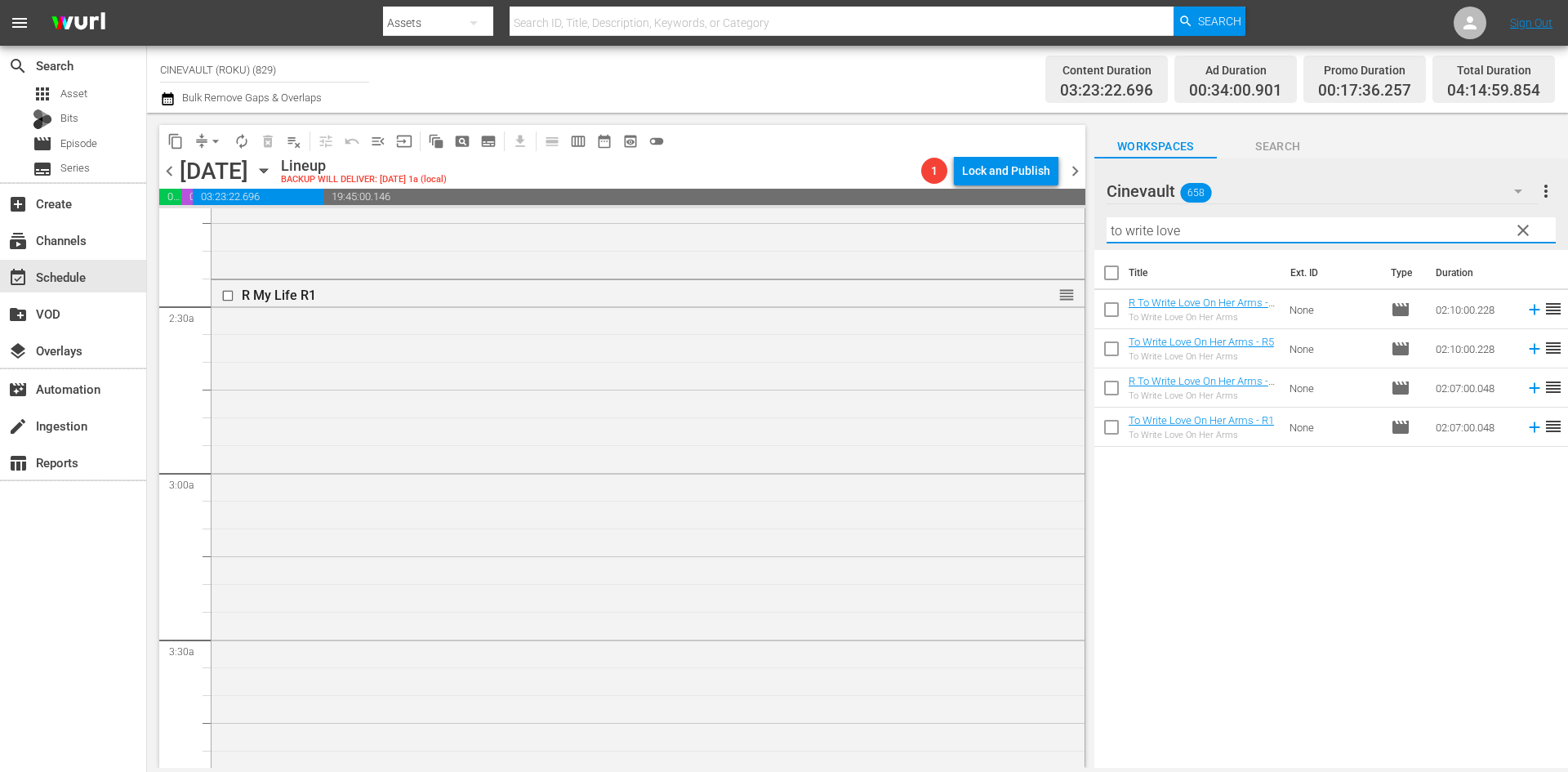
click at [1404, 395] on td "movie" at bounding box center [1407, 388] width 45 height 39
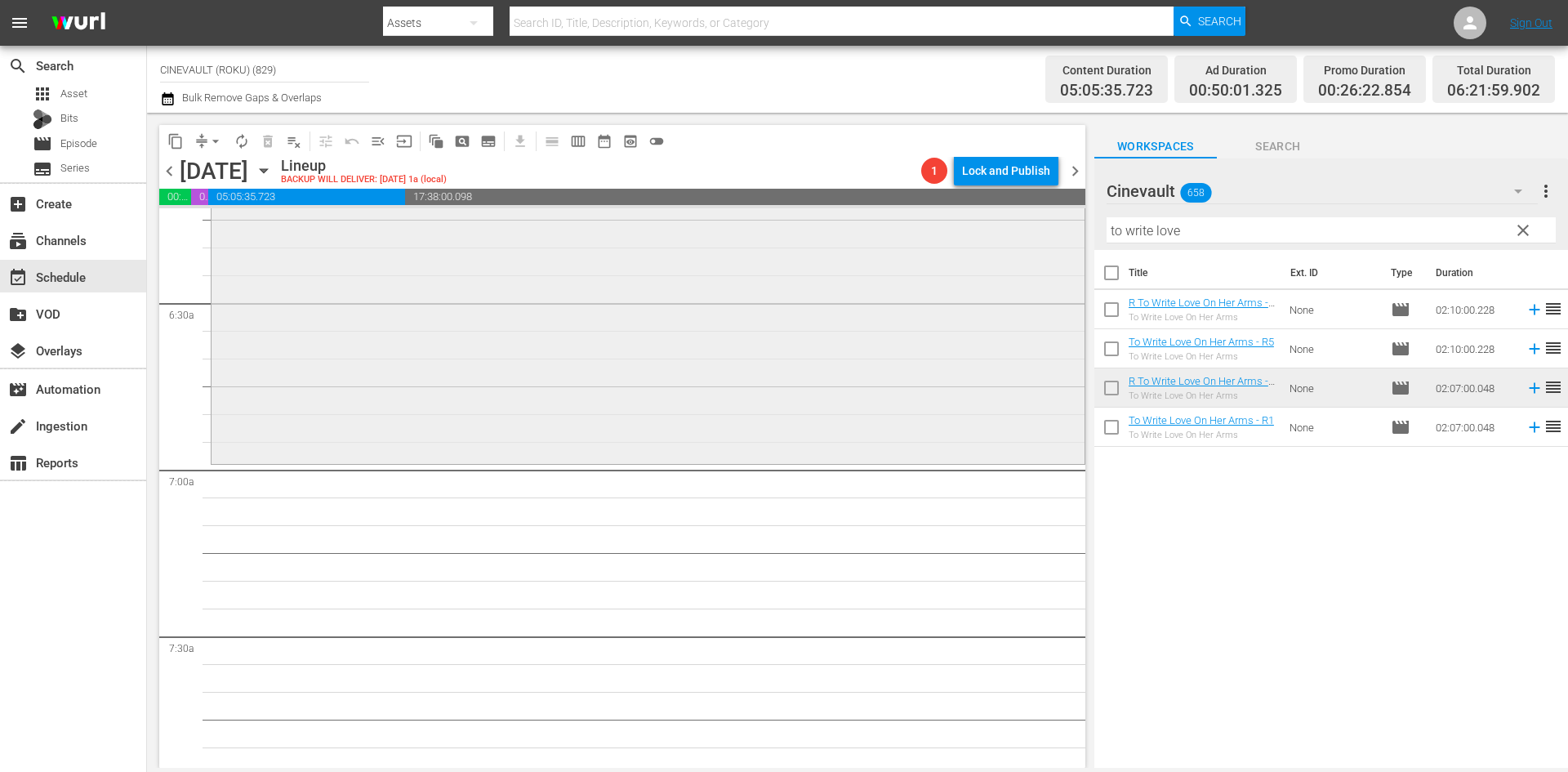
scroll to position [2123, 0]
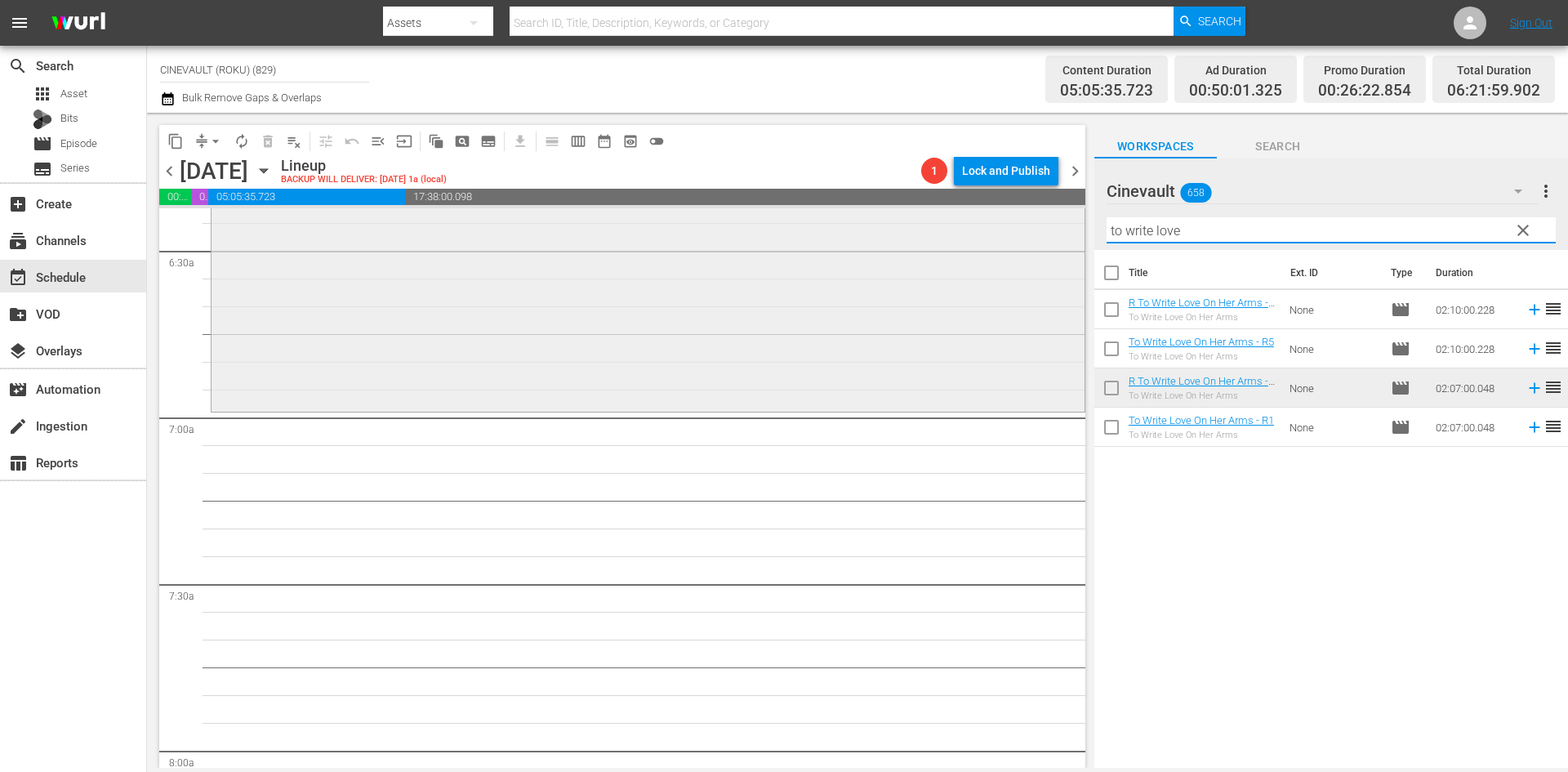
drag, startPoint x: 1231, startPoint y: 222, endPoint x: 976, endPoint y: 214, distance: 255.1
click at [976, 214] on div "content_copy compress arrow_drop_down autorenew_outlined delete_forever_outline…" at bounding box center [857, 440] width 1420 height 655
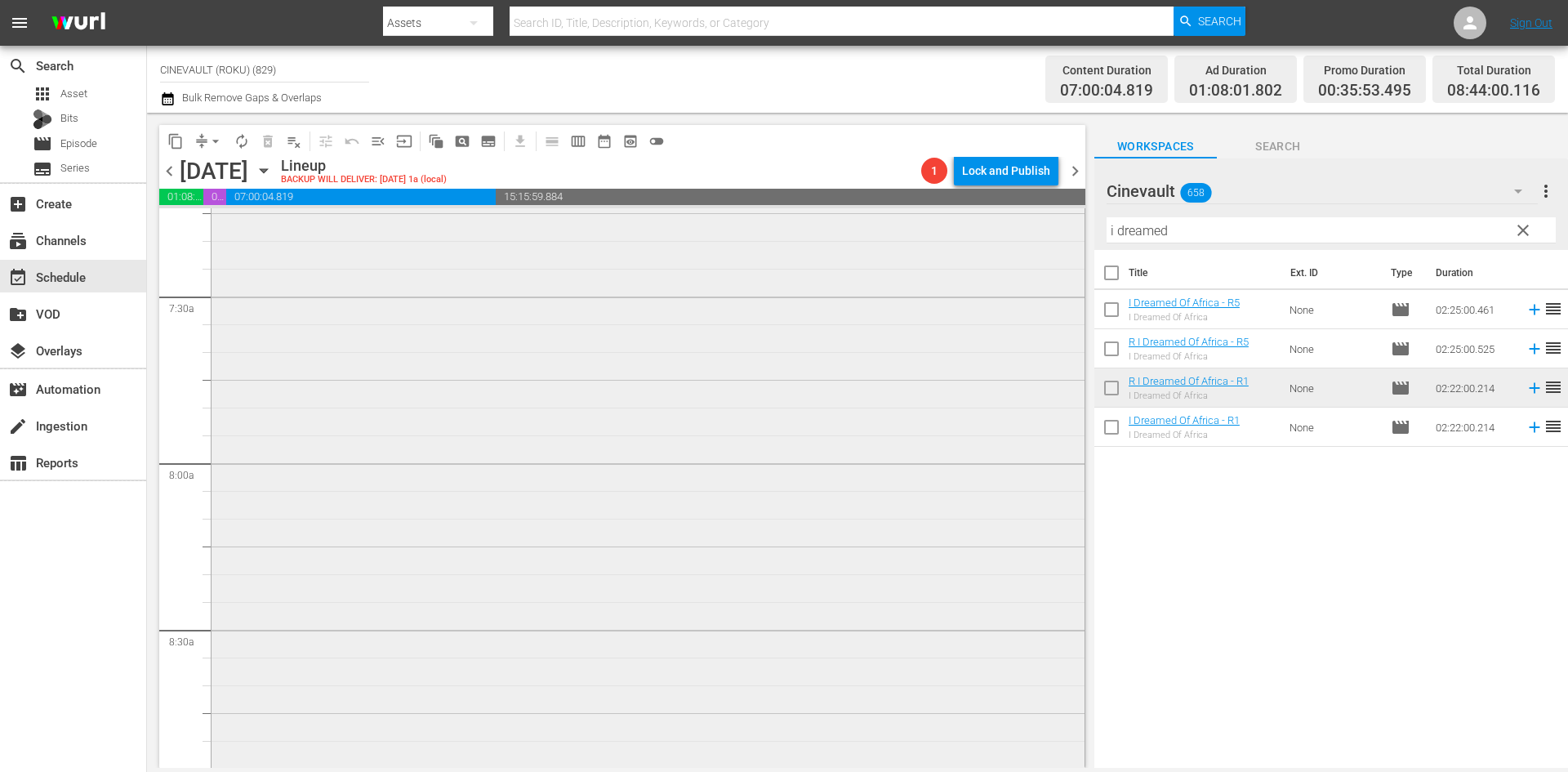
scroll to position [2287, 0]
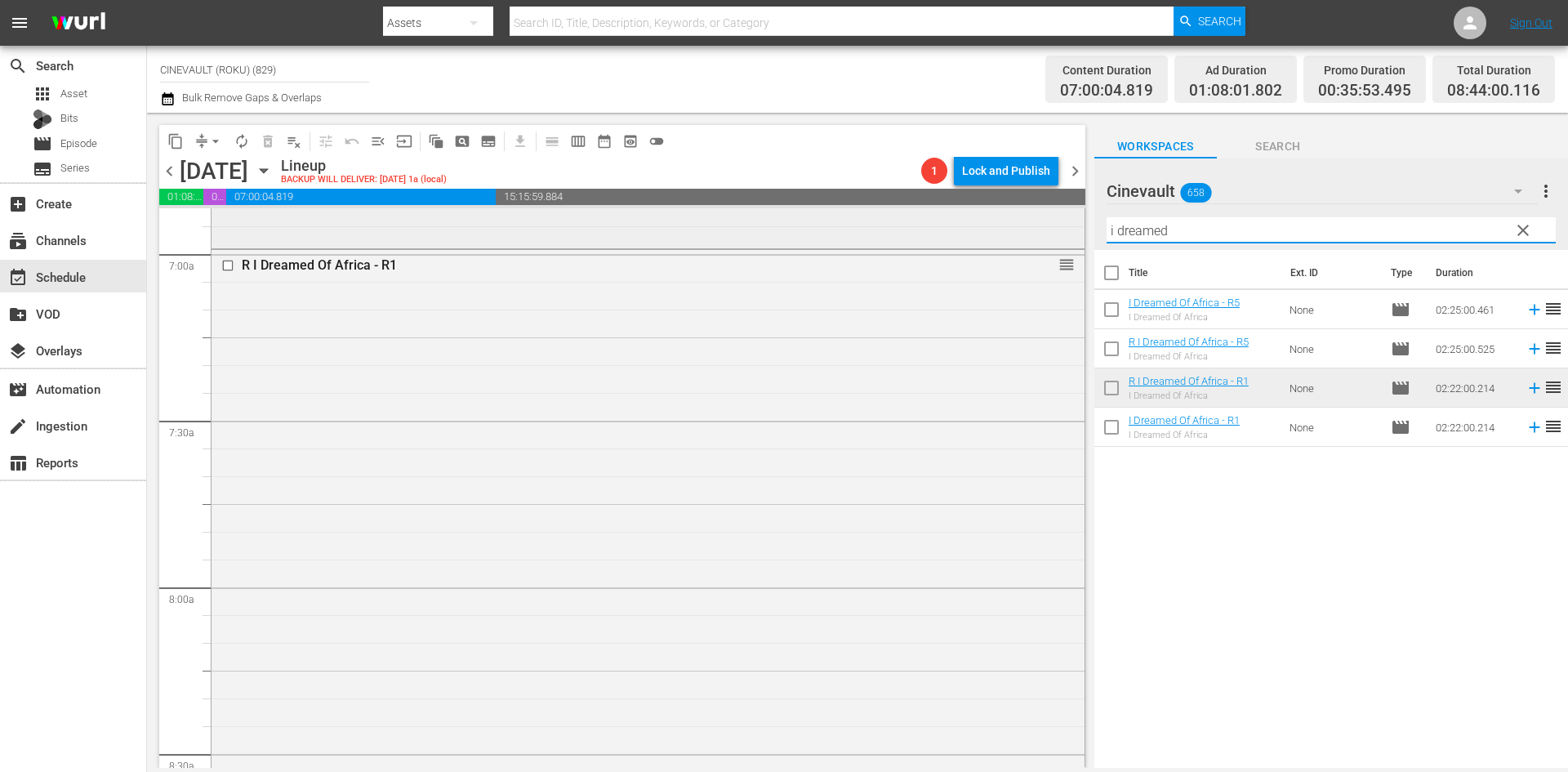
drag, startPoint x: 1236, startPoint y: 233, endPoint x: 936, endPoint y: 209, distance: 301.0
click at [936, 209] on div "content_copy compress arrow_drop_down autorenew_outlined delete_forever_outline…" at bounding box center [857, 440] width 1420 height 655
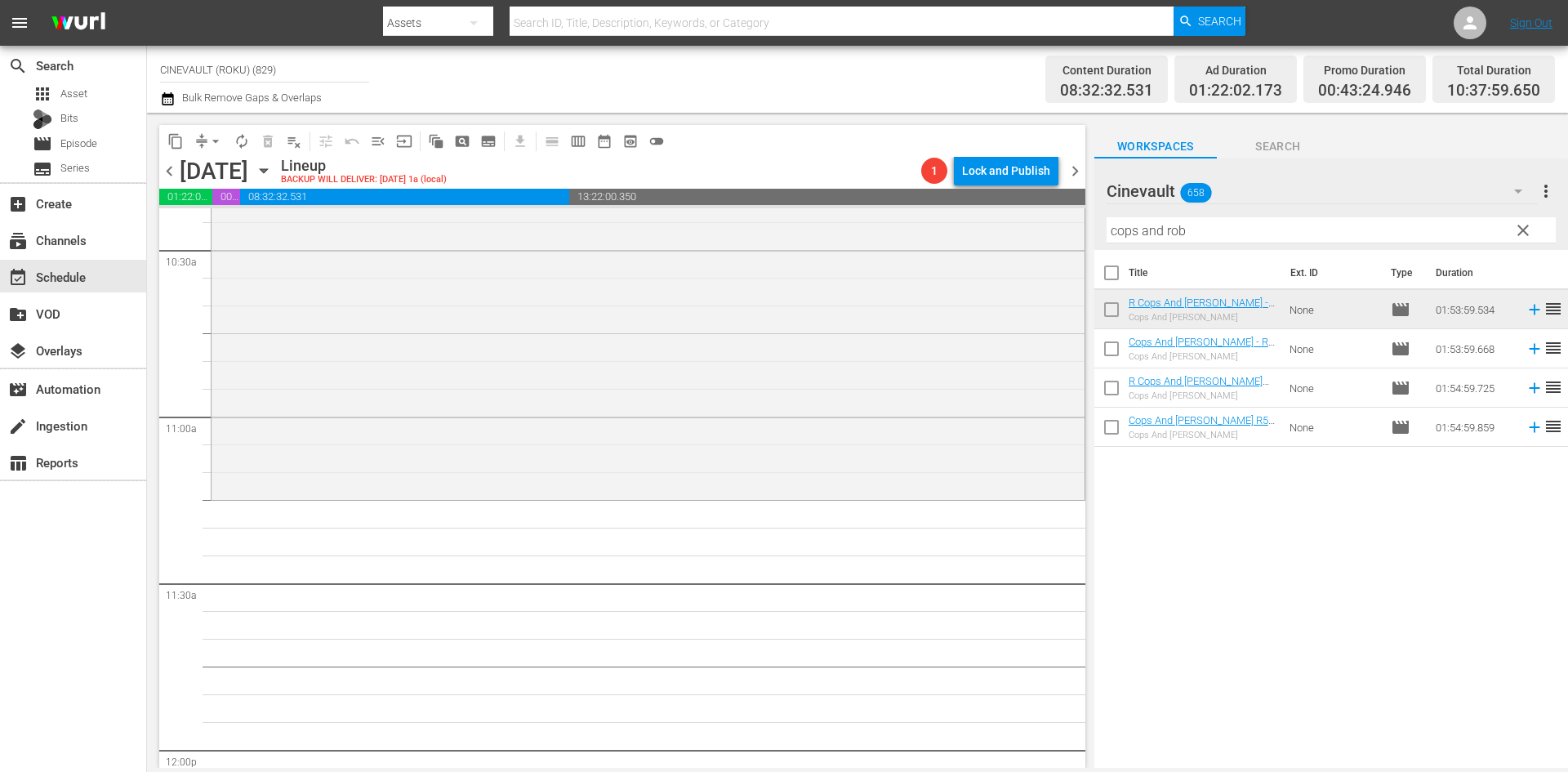
scroll to position [3511, 0]
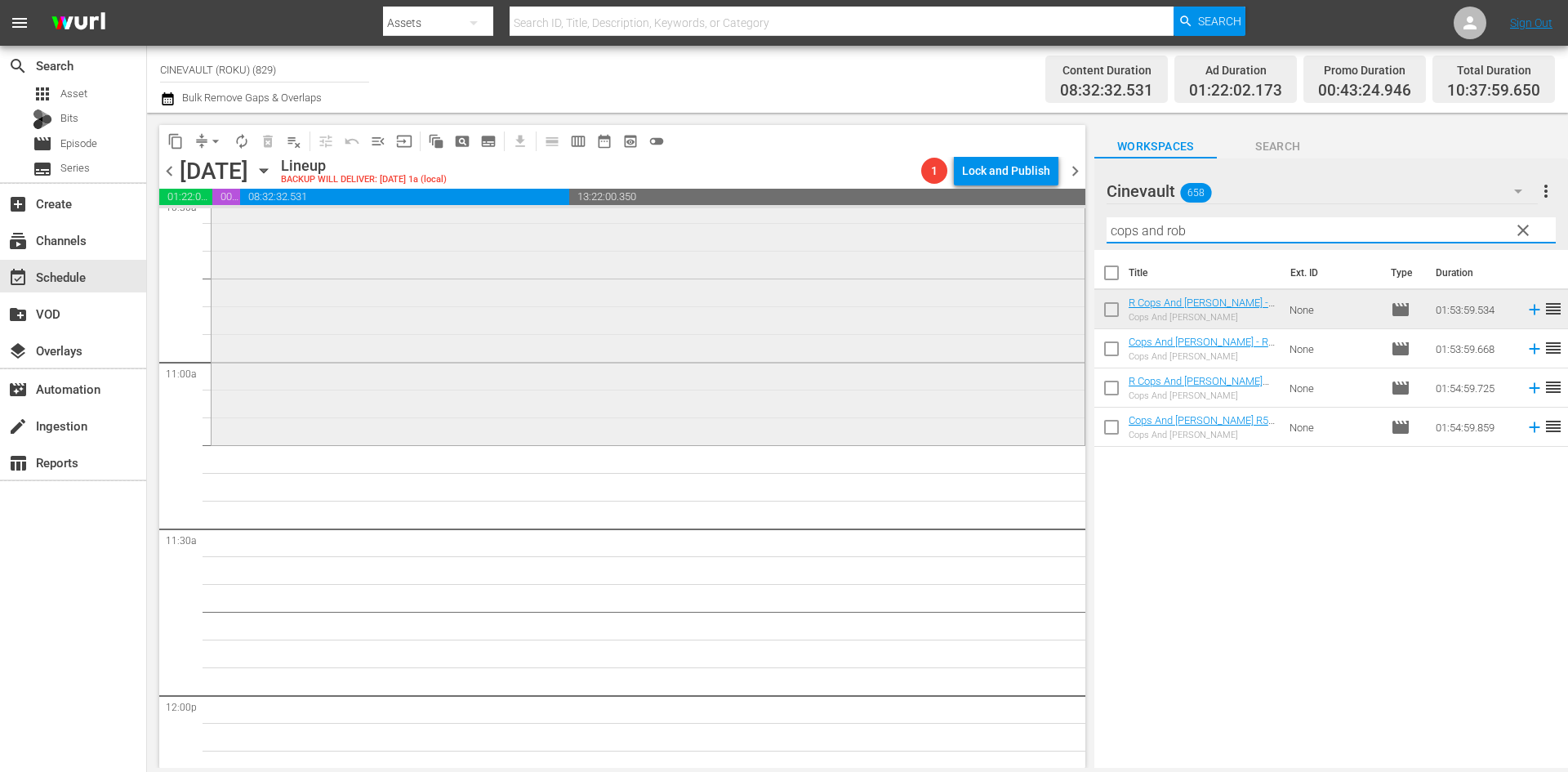
drag, startPoint x: 1247, startPoint y: 237, endPoint x: 769, endPoint y: 226, distance: 478.1
click at [769, 226] on div "content_copy compress arrow_drop_down autorenew_outlined delete_forever_outline…" at bounding box center [857, 440] width 1420 height 655
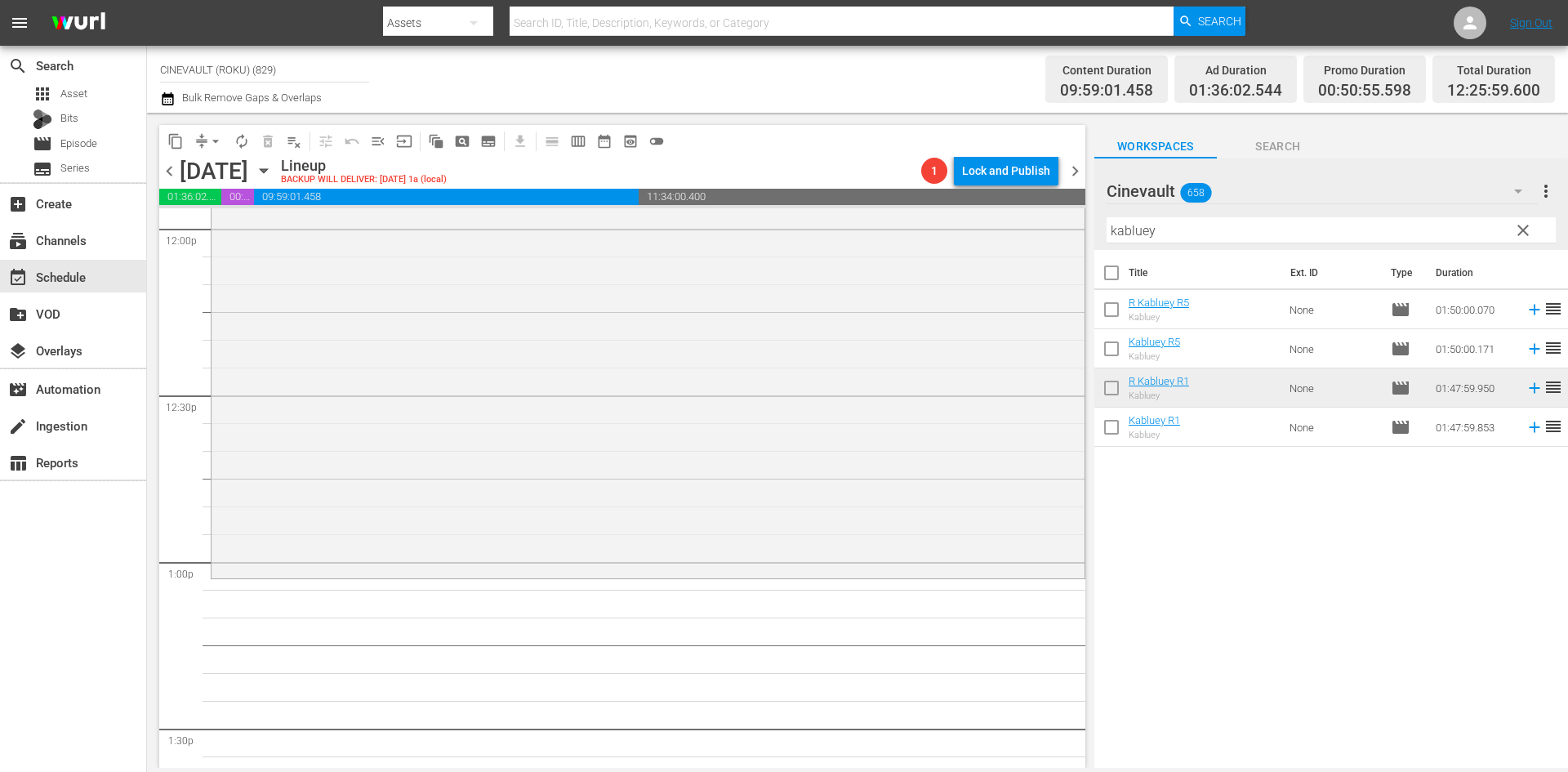
scroll to position [4002, 0]
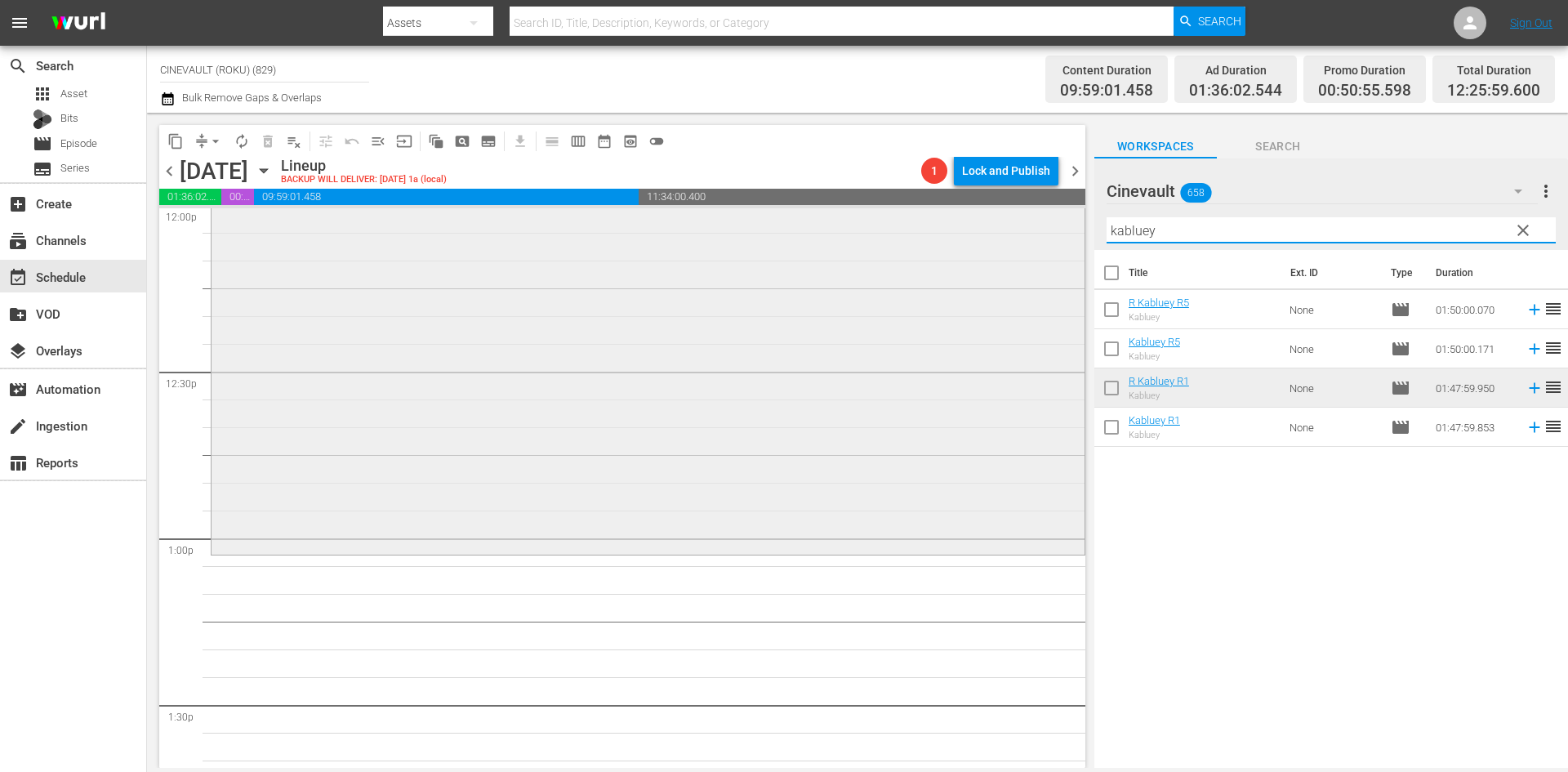
drag, startPoint x: 1188, startPoint y: 241, endPoint x: 1019, endPoint y: 241, distance: 169.0
click at [1019, 241] on div "content_copy compress arrow_drop_down autorenew_outlined delete_forever_outline…" at bounding box center [857, 440] width 1420 height 655
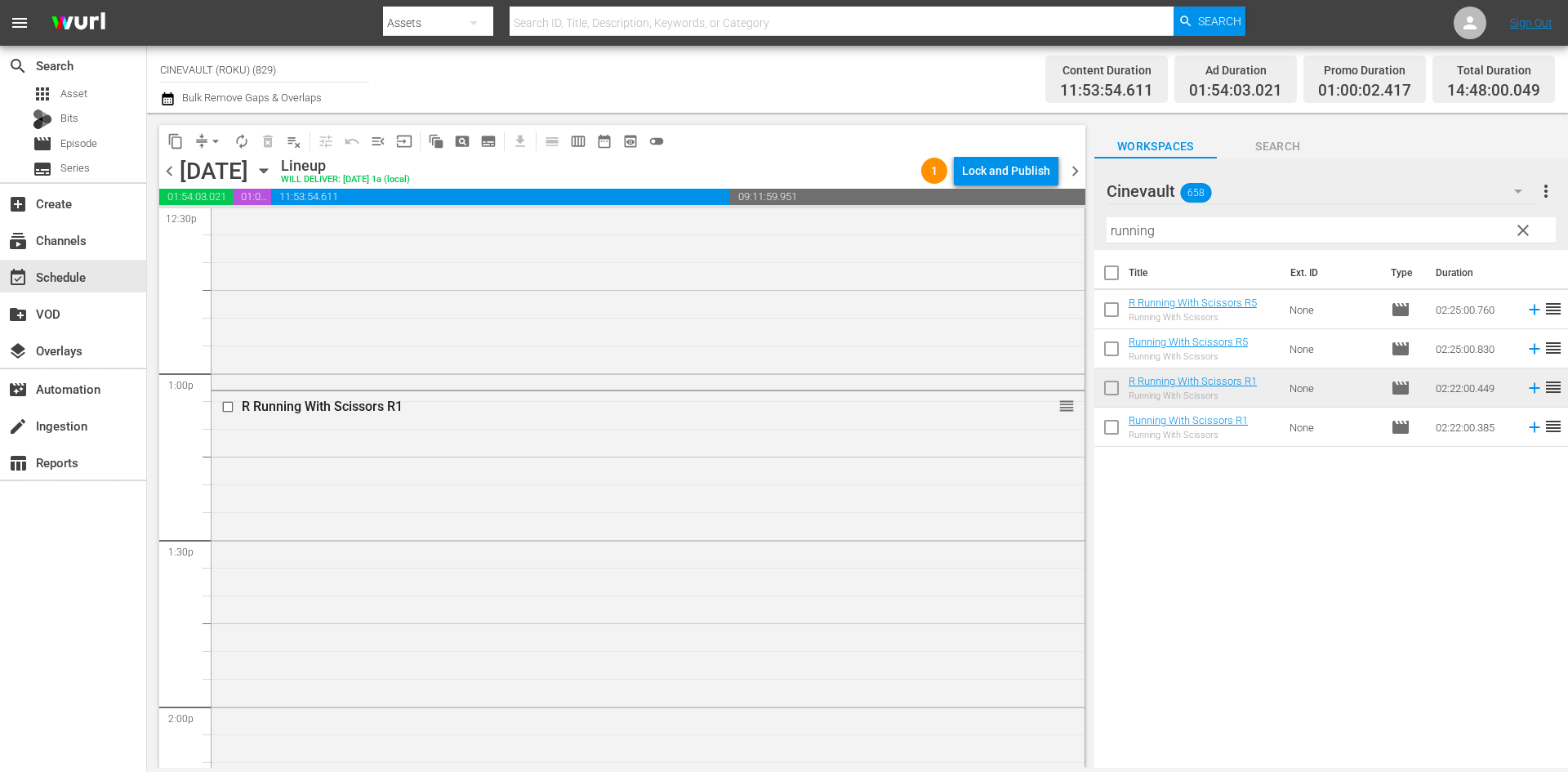
scroll to position [4165, 0]
drag, startPoint x: 1242, startPoint y: 233, endPoint x: 1067, endPoint y: 232, distance: 175.0
click at [1067, 232] on div "content_copy compress arrow_drop_down autorenew_outlined delete_forever_outline…" at bounding box center [857, 440] width 1420 height 655
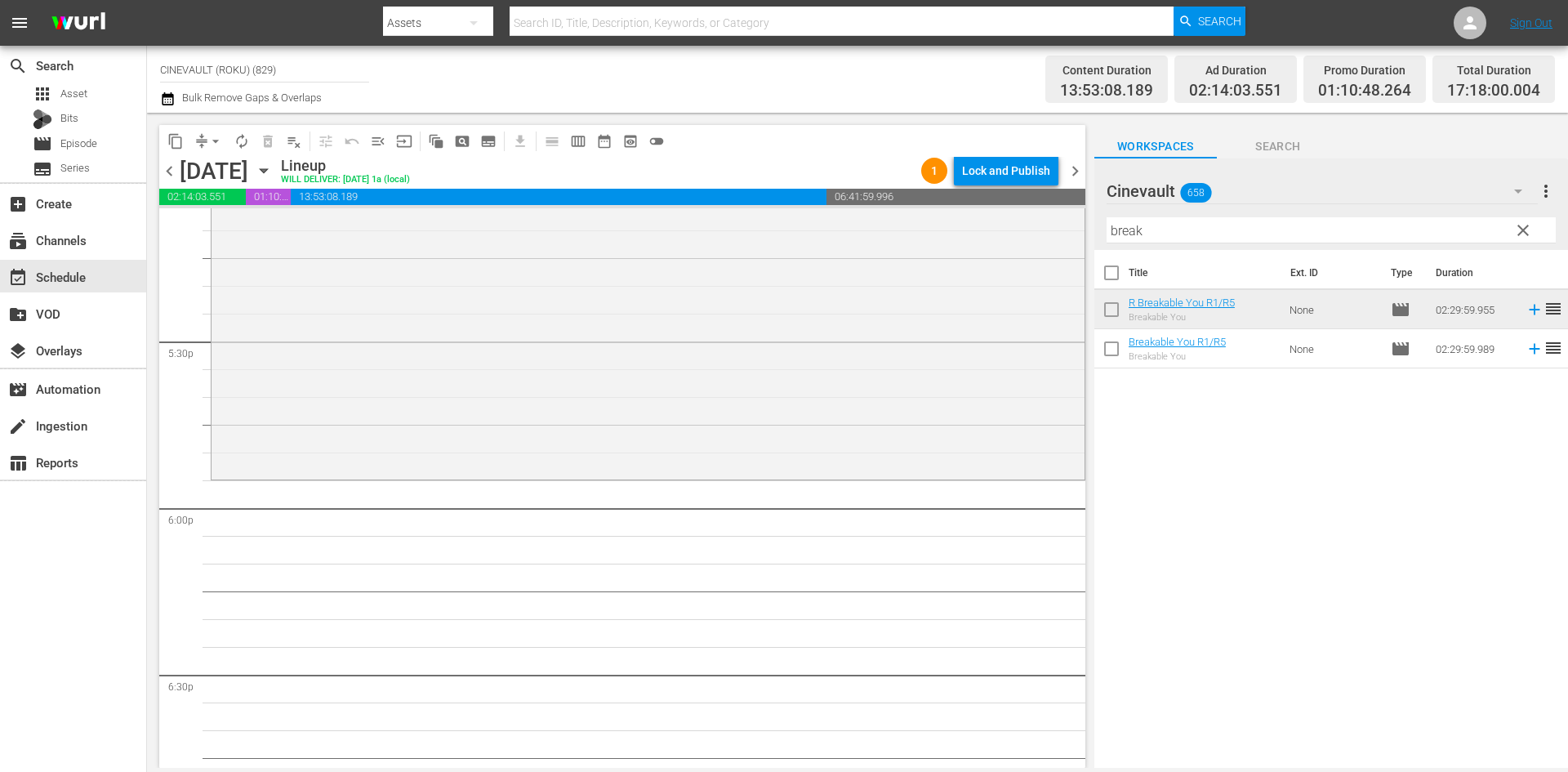
scroll to position [5717, 0]
drag, startPoint x: 1165, startPoint y: 235, endPoint x: 908, endPoint y: 224, distance: 257.2
click at [908, 224] on div "content_copy compress arrow_drop_down autorenew_outlined delete_forever_outline…" at bounding box center [857, 440] width 1420 height 655
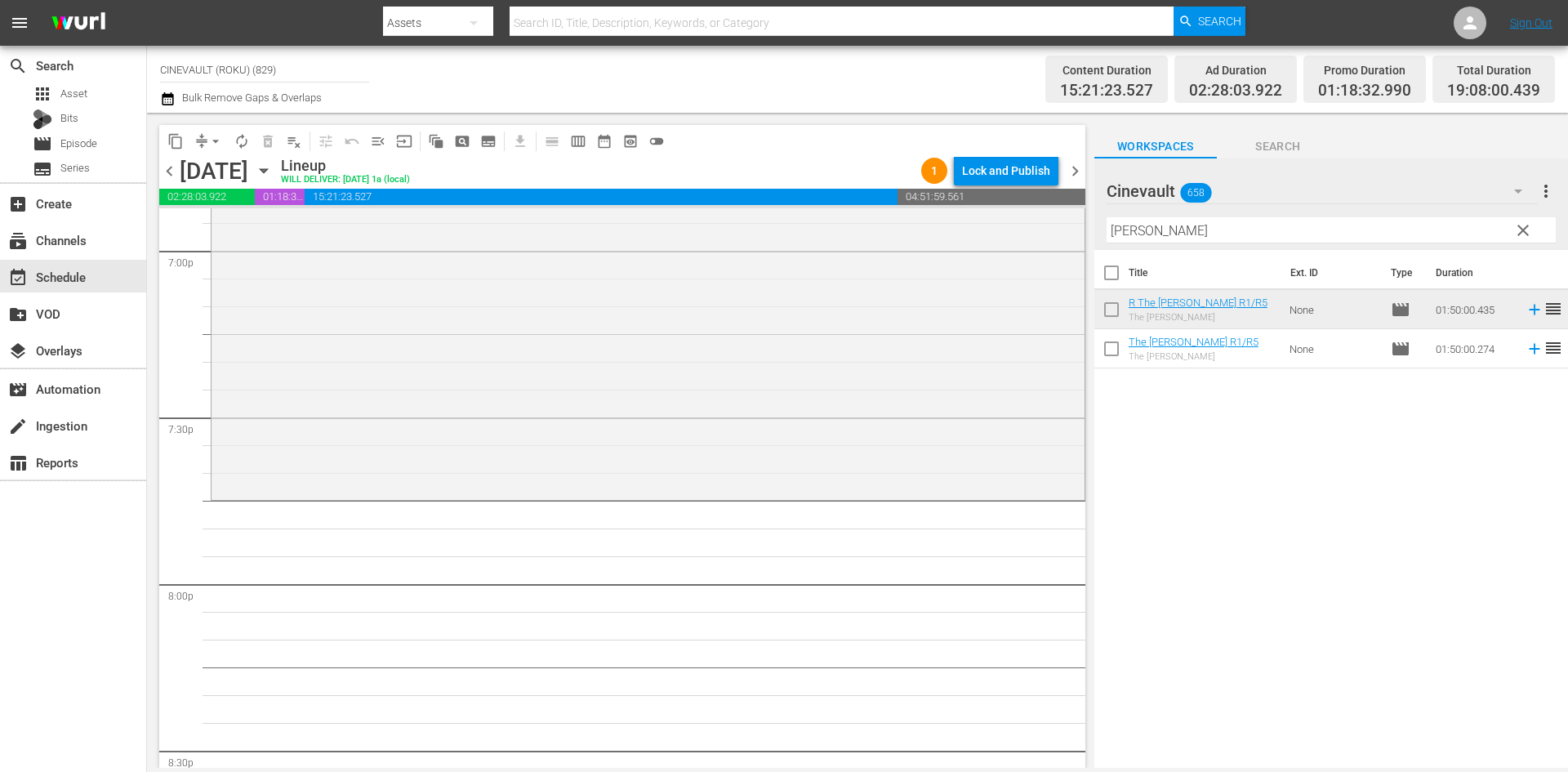
scroll to position [6451, 0]
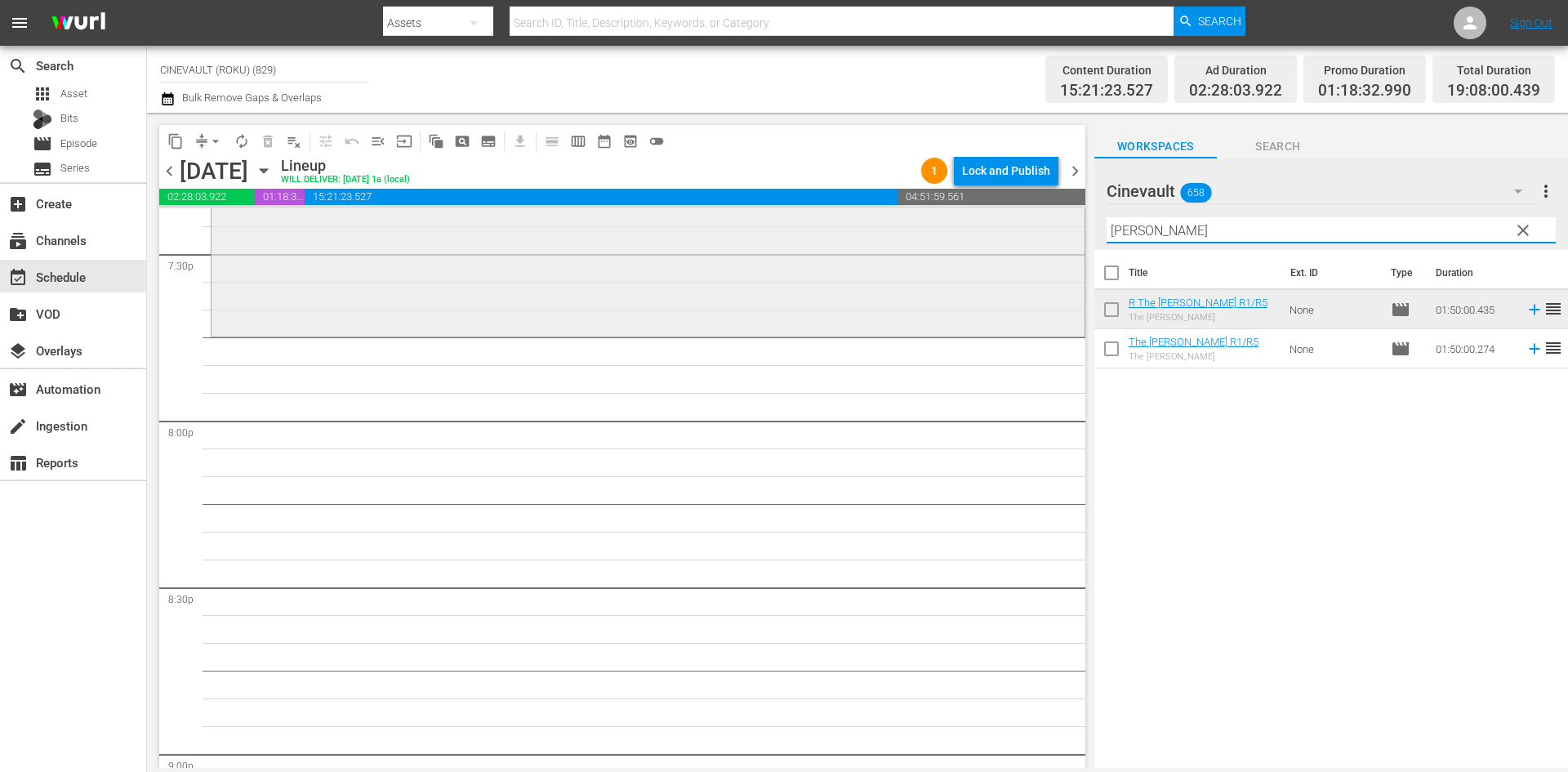
drag, startPoint x: 1148, startPoint y: 237, endPoint x: 1047, endPoint y: 231, distance: 101.2
click at [1047, 231] on div "content_copy compress arrow_drop_down autorenew_outlined delete_forever_outline…" at bounding box center [857, 440] width 1420 height 655
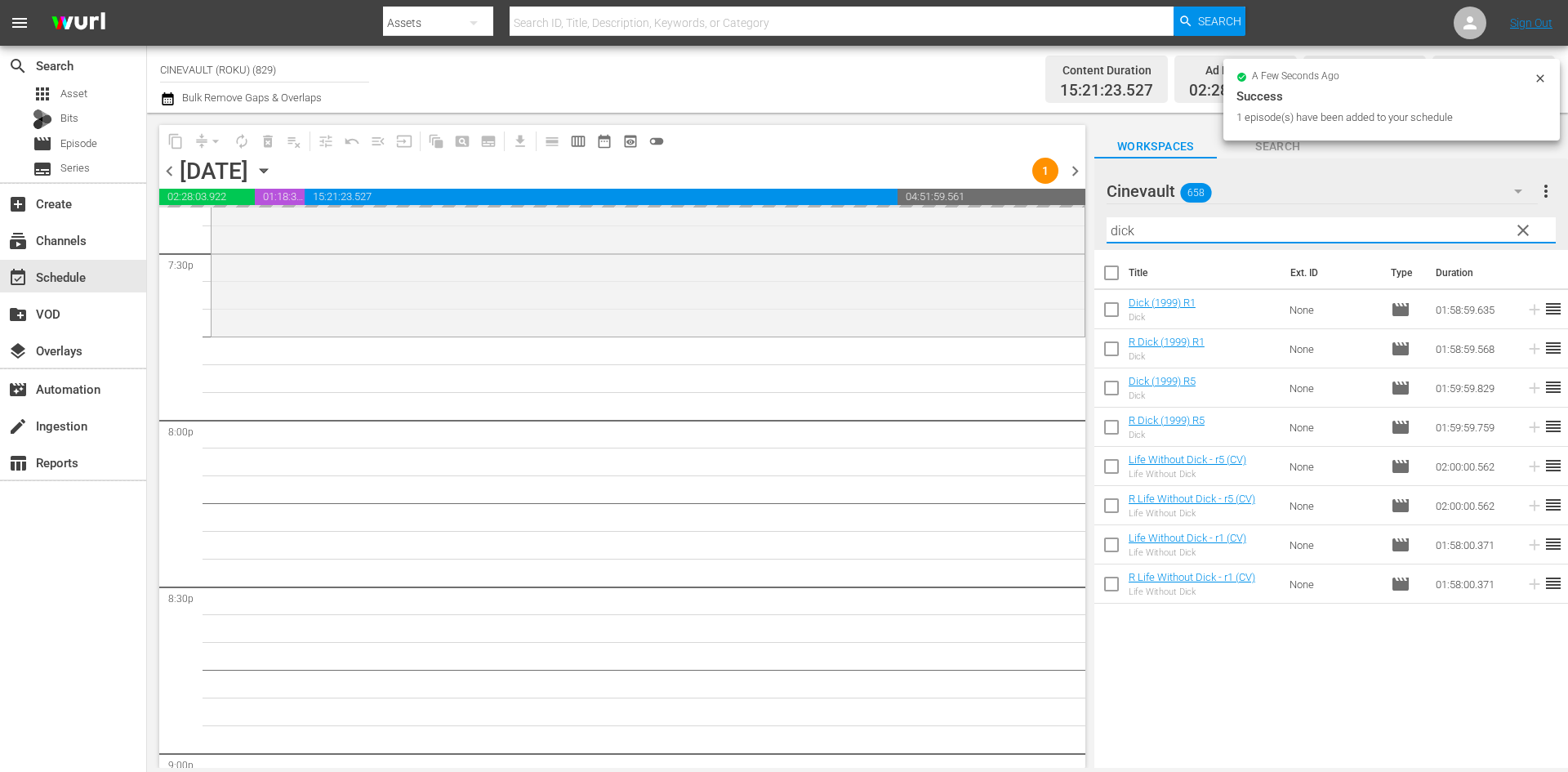
scroll to position [6198, 0]
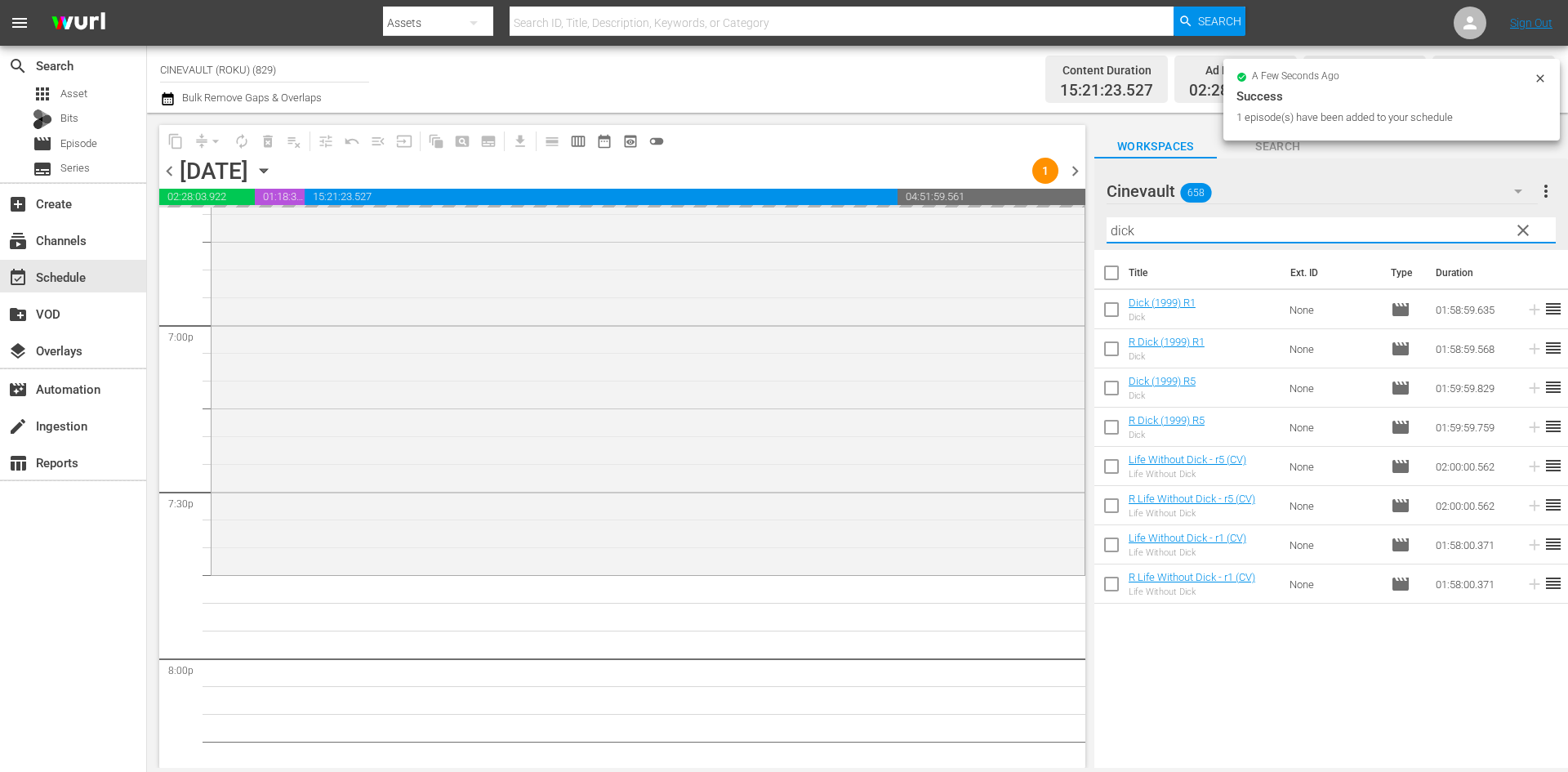
drag, startPoint x: 1299, startPoint y: 233, endPoint x: 302, endPoint y: 203, distance: 997.5
click at [302, 203] on div "content_copy compress arrow_drop_down autorenew_outlined delete_forever_outline…" at bounding box center [857, 440] width 1420 height 655
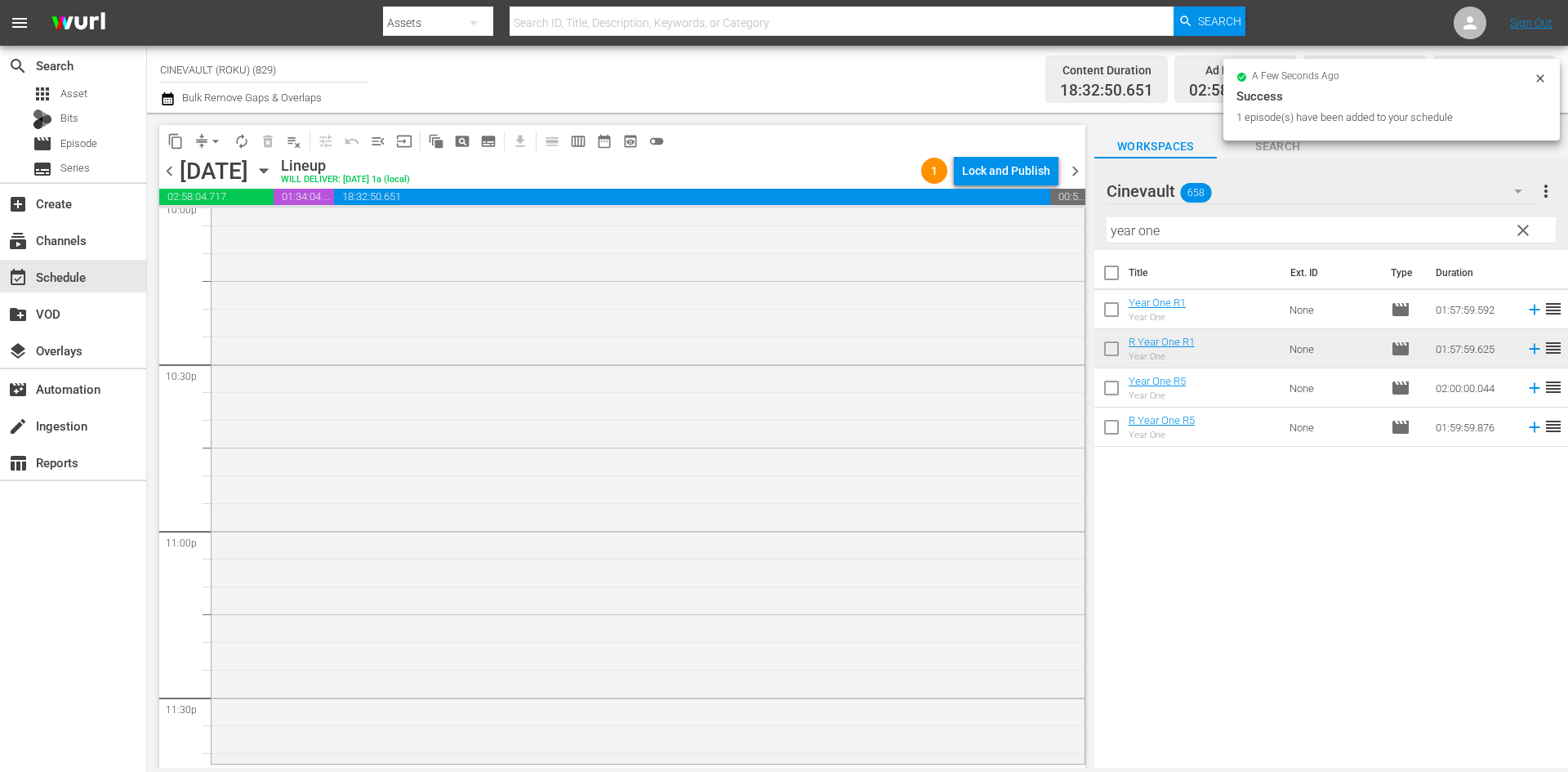
scroll to position [7437, 0]
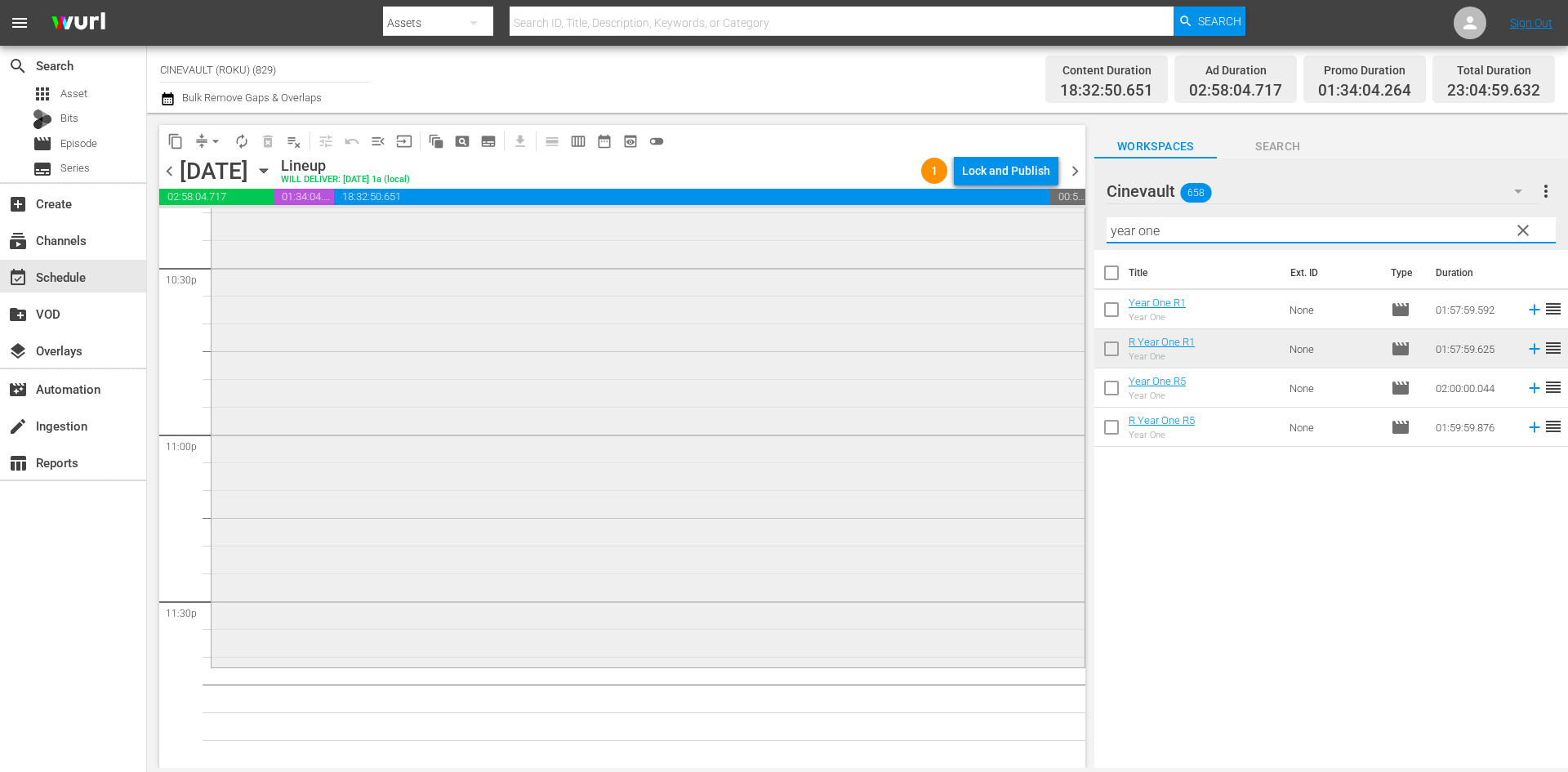
drag, startPoint x: 1196, startPoint y: 236, endPoint x: 861, endPoint y: 239, distance: 335.0
click at [861, 239] on div "content_copy compress arrow_drop_down autorenew_outlined delete_forever_outline…" at bounding box center [857, 440] width 1420 height 655
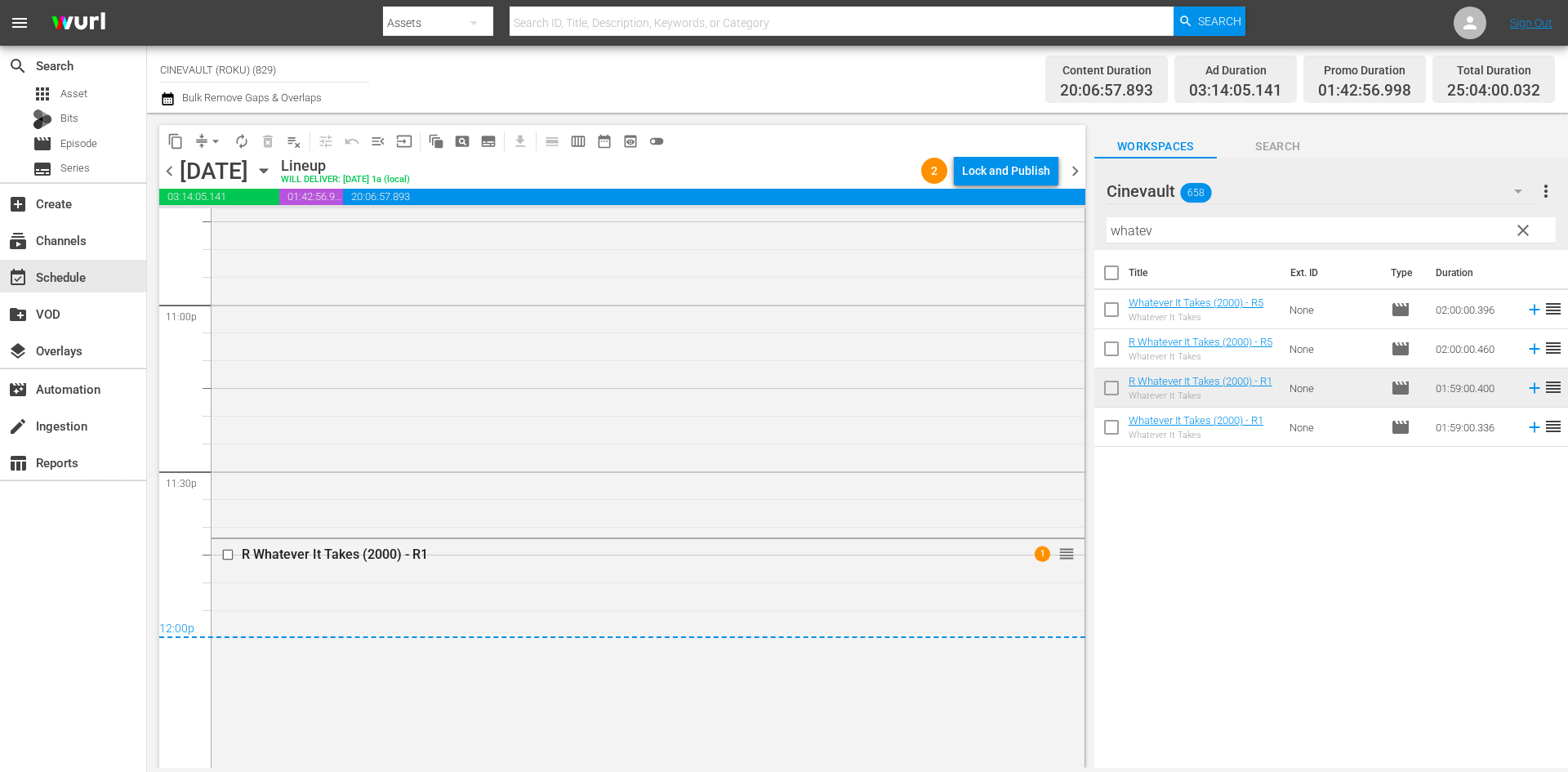
scroll to position [7595, 0]
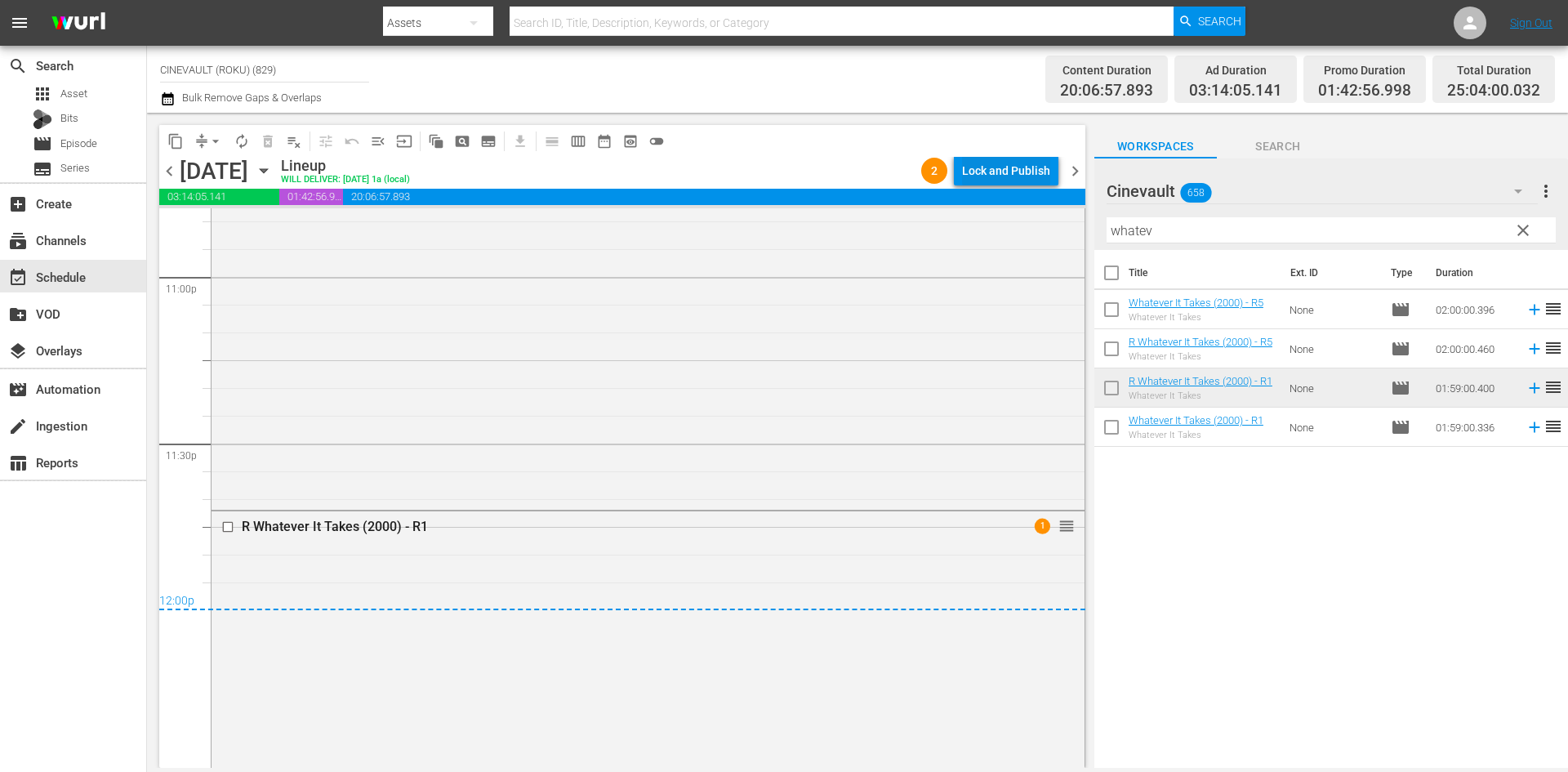
click at [1003, 168] on div "Lock and Publish" at bounding box center [1006, 171] width 88 height 29
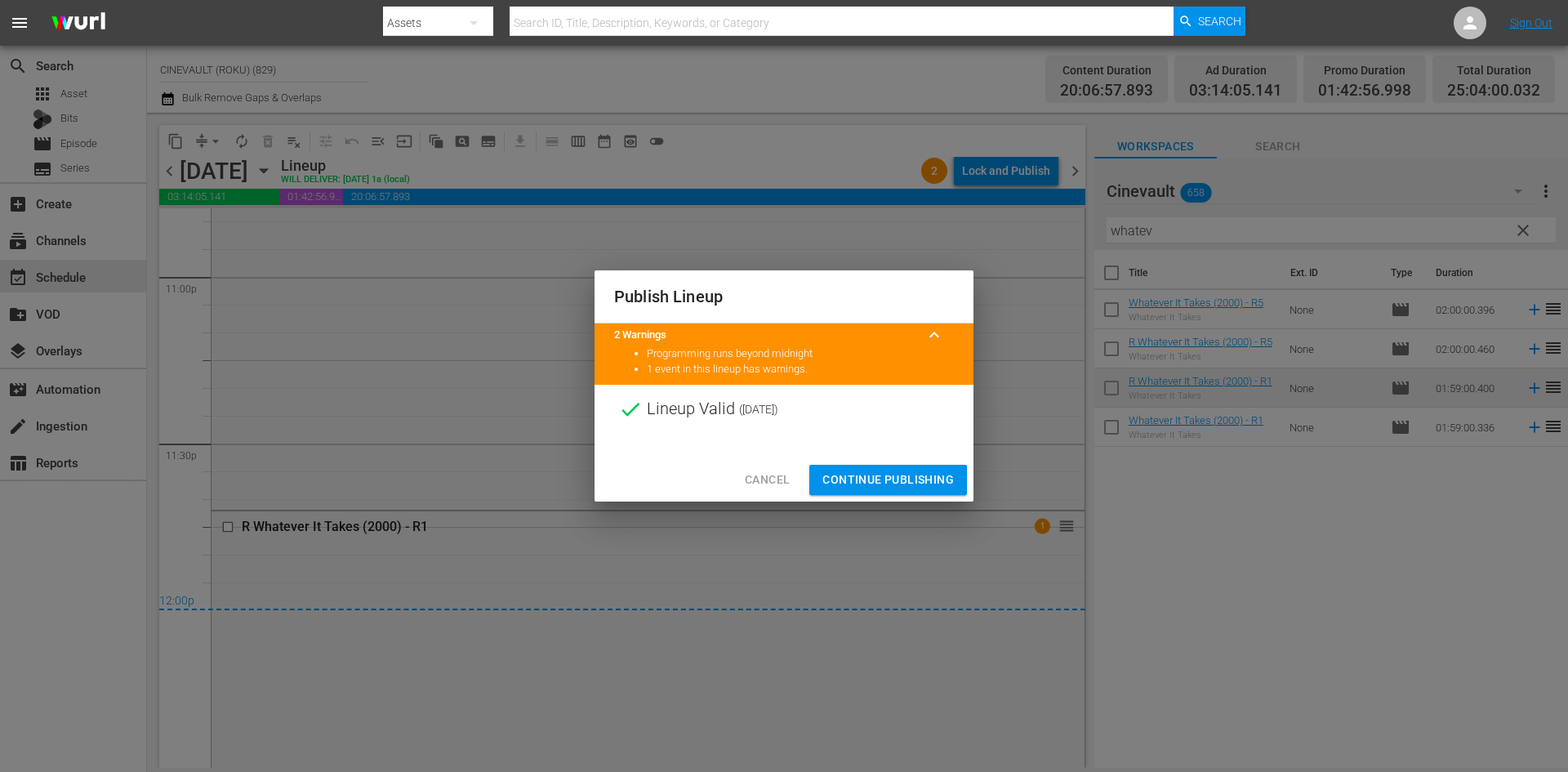
click at [929, 476] on span "Continue Publishing" at bounding box center [888, 480] width 131 height 21
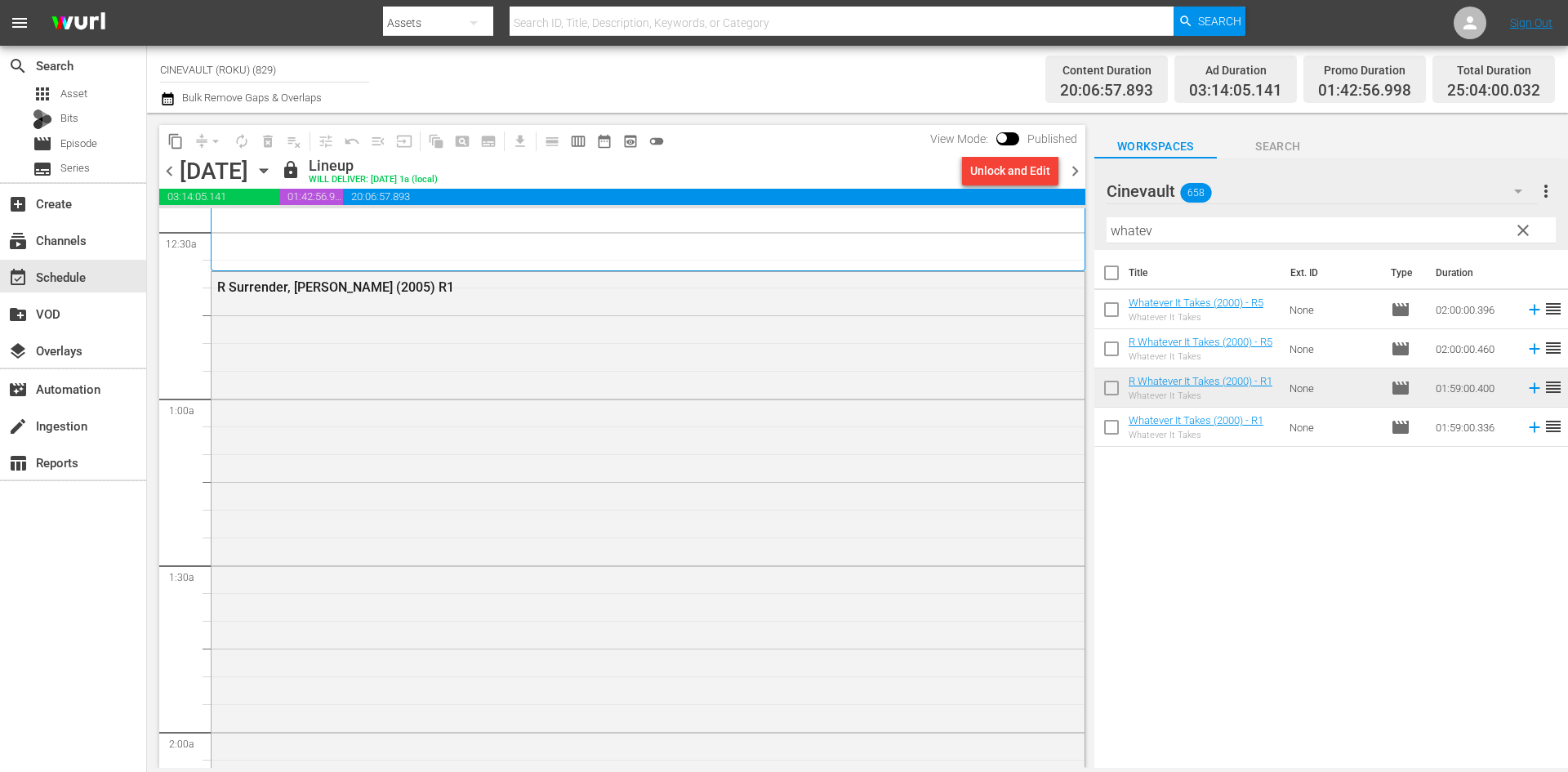
scroll to position [0, 0]
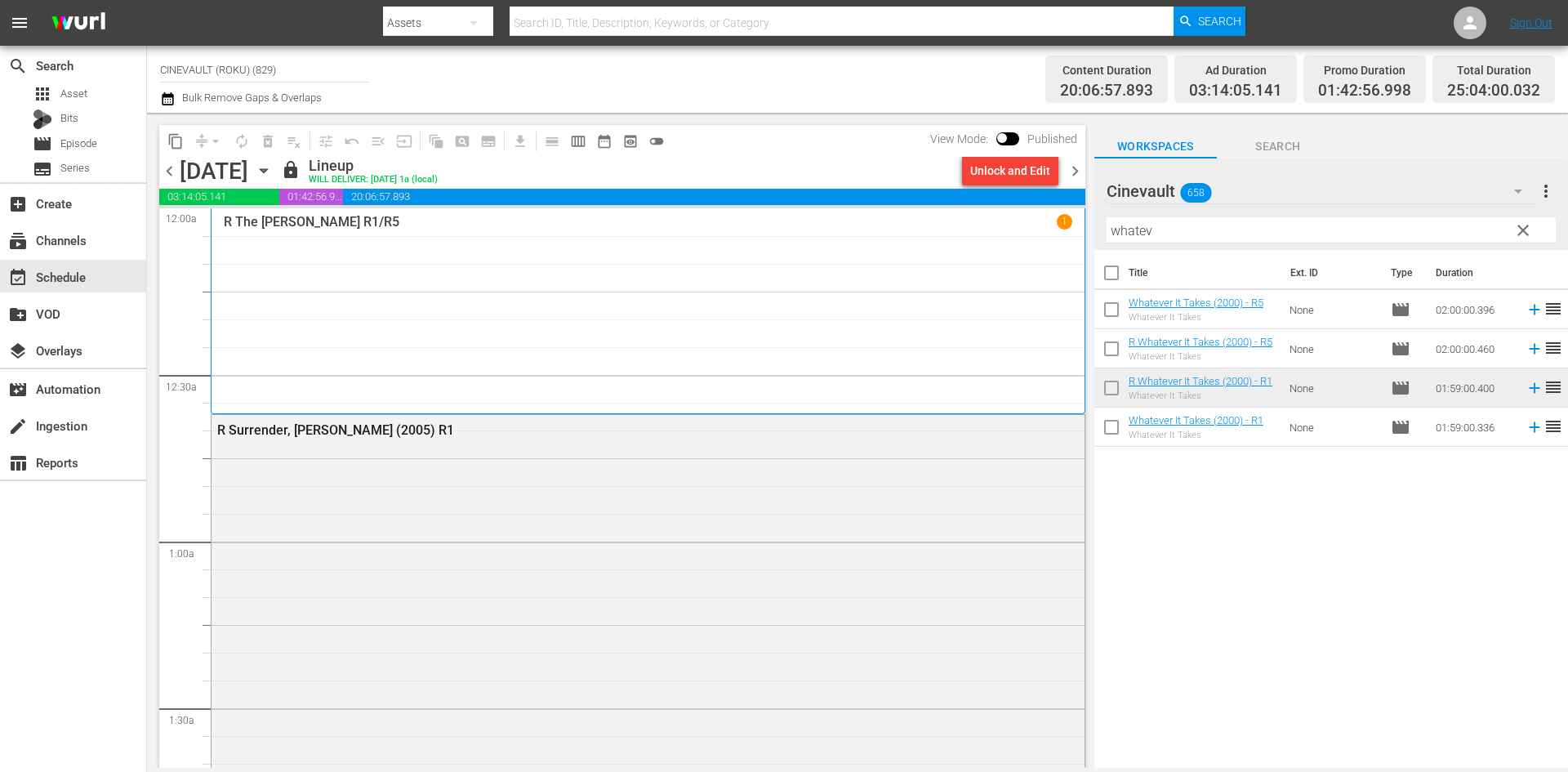
click at [1068, 179] on span "chevron_right" at bounding box center [1075, 171] width 21 height 21
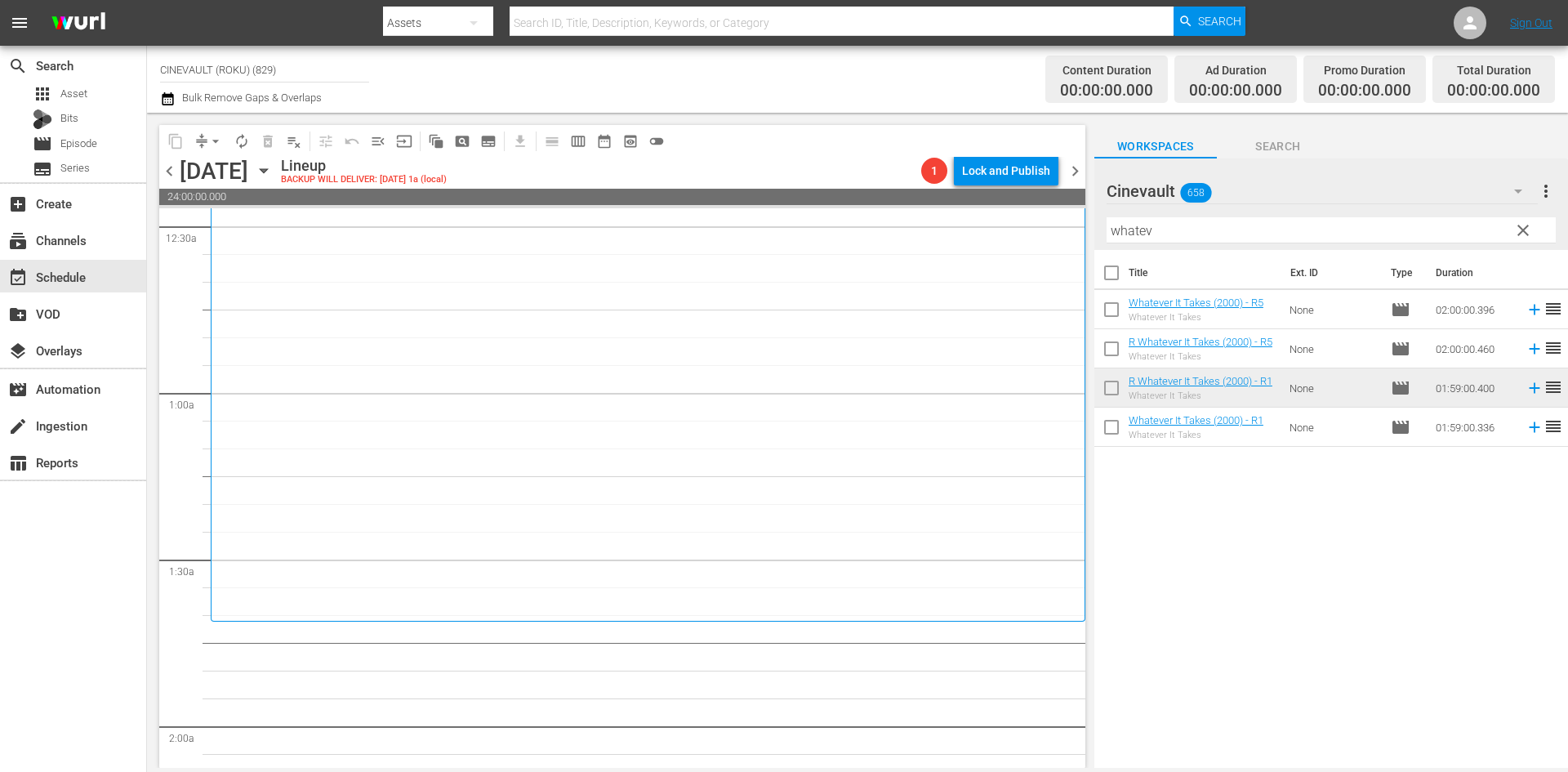
scroll to position [163, 0]
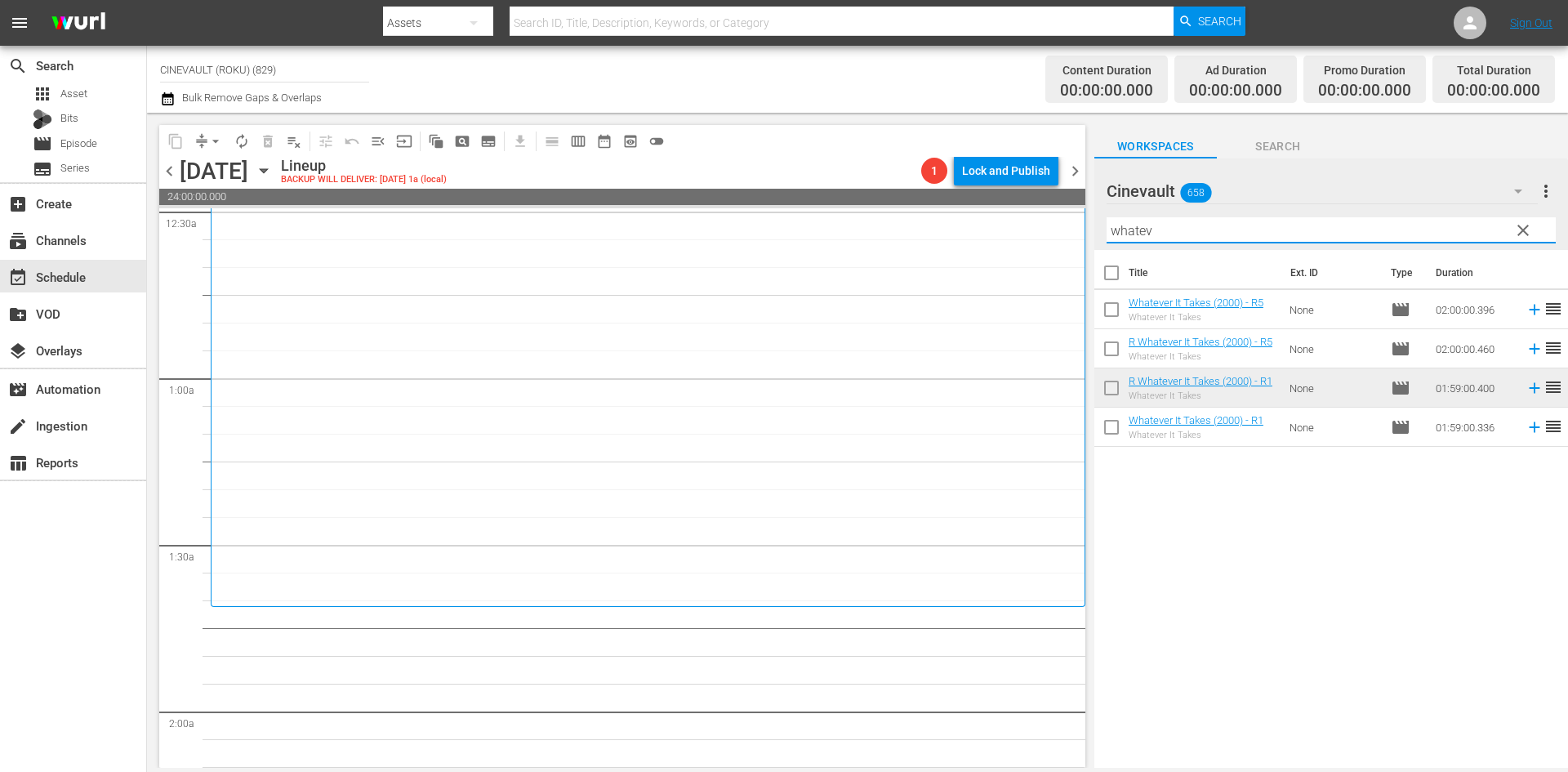
drag, startPoint x: 1340, startPoint y: 233, endPoint x: 762, endPoint y: 212, distance: 578.4
click at [762, 212] on div "content_copy compress arrow_drop_down autorenew_outlined delete_forever_outline…" at bounding box center [857, 440] width 1420 height 655
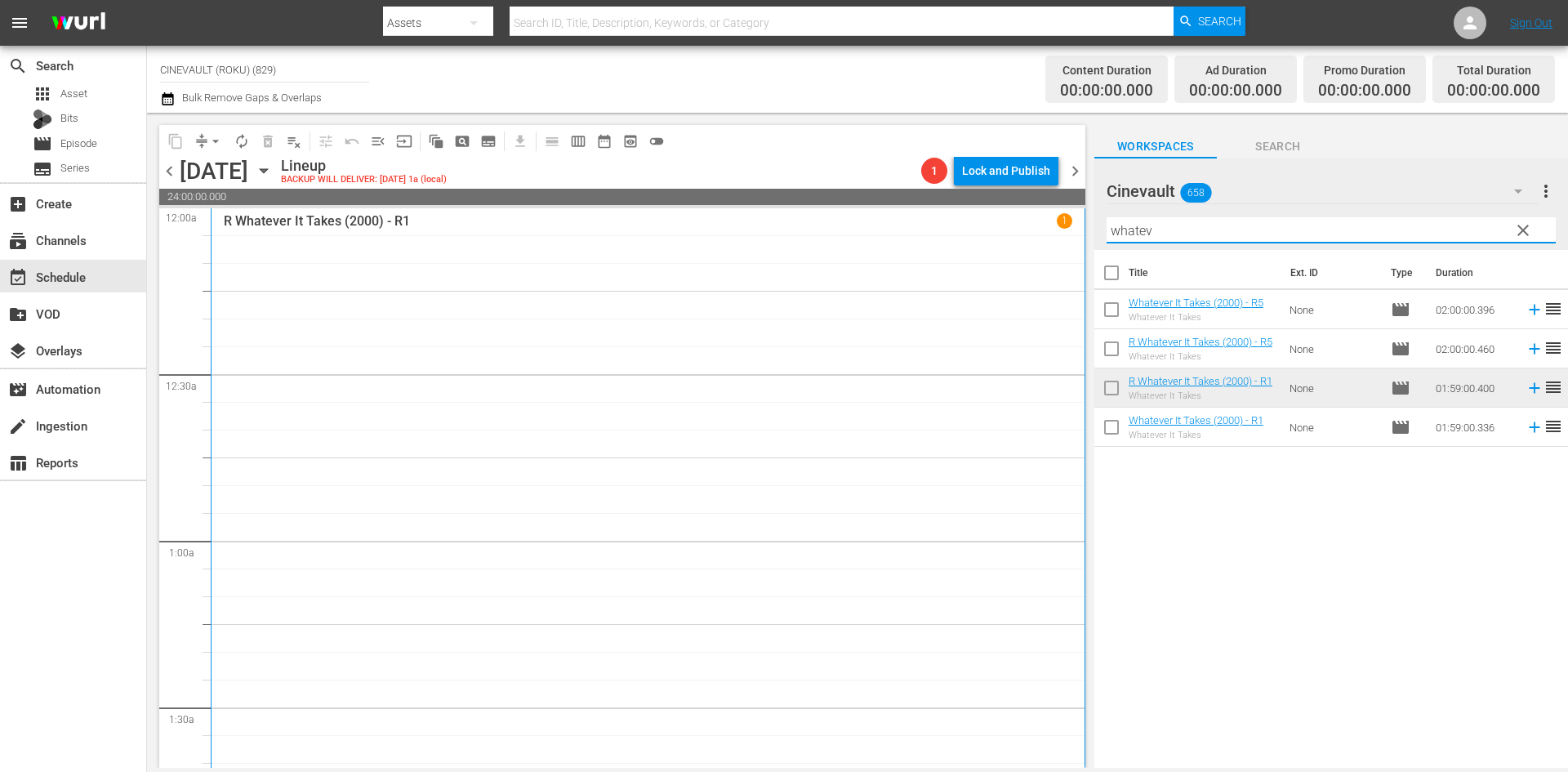
scroll to position [0, 0]
click at [1199, 222] on input "whatev" at bounding box center [1331, 231] width 449 height 26
drag, startPoint x: 1199, startPoint y: 222, endPoint x: 1000, endPoint y: 218, distance: 199.0
click at [1000, 218] on div "content_copy compress arrow_drop_down autorenew_outlined delete_forever_outline…" at bounding box center [857, 440] width 1420 height 655
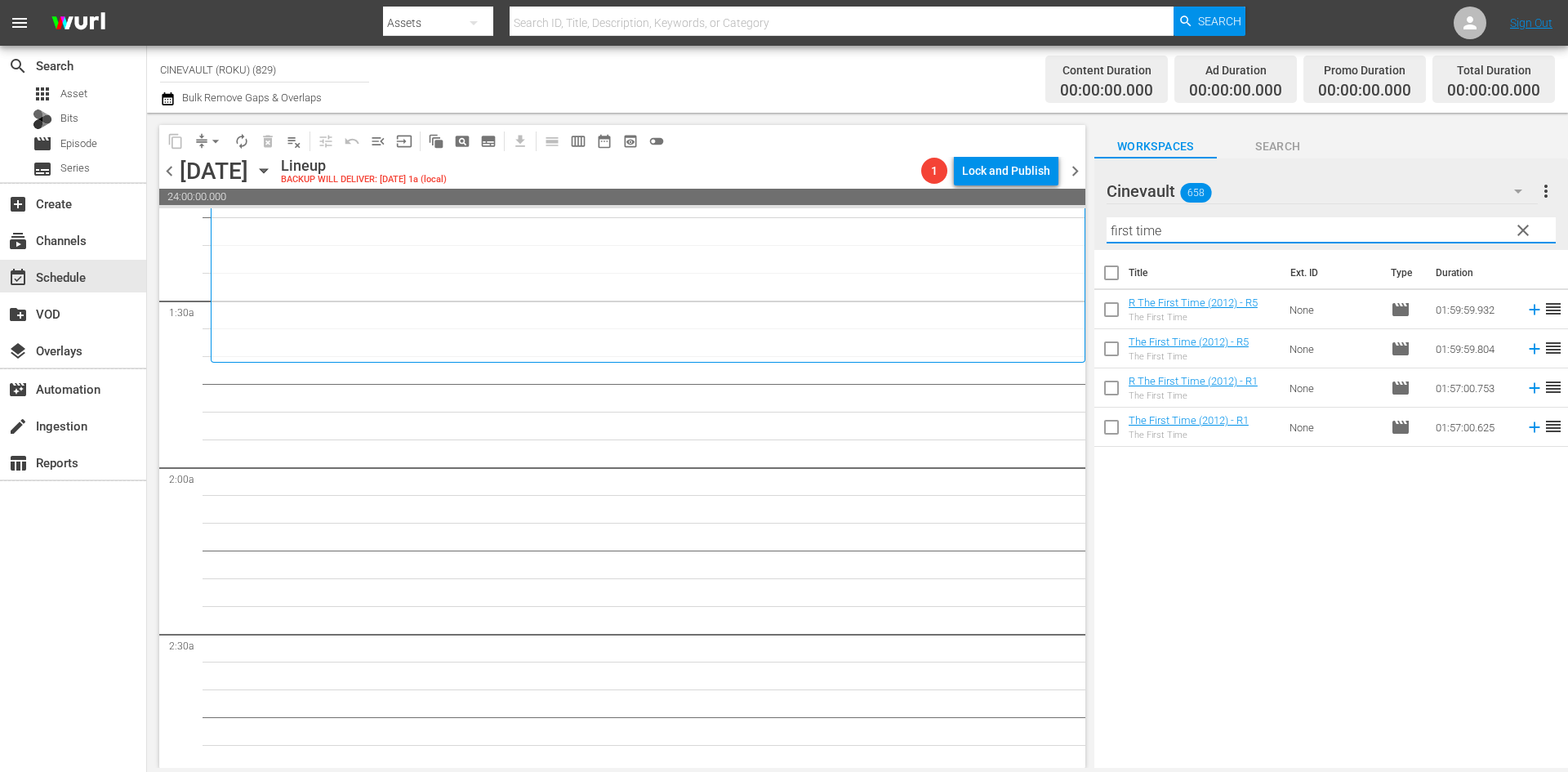
scroll to position [408, 0]
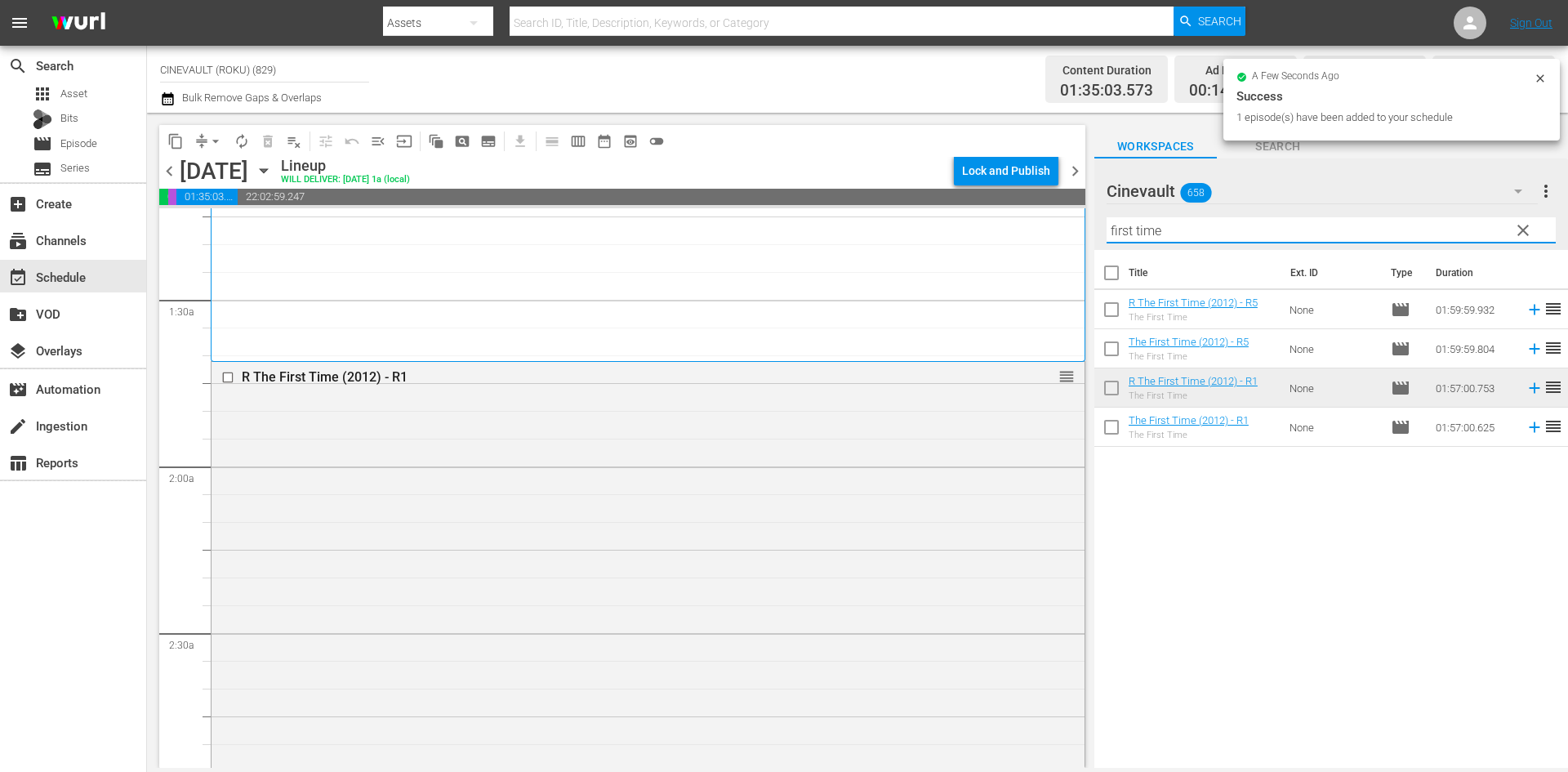
drag, startPoint x: 1272, startPoint y: 237, endPoint x: 1036, endPoint y: 221, distance: 236.5
click at [1036, 221] on div "content_copy compress arrow_drop_down autorenew_outlined delete_forever_outline…" at bounding box center [857, 440] width 1420 height 655
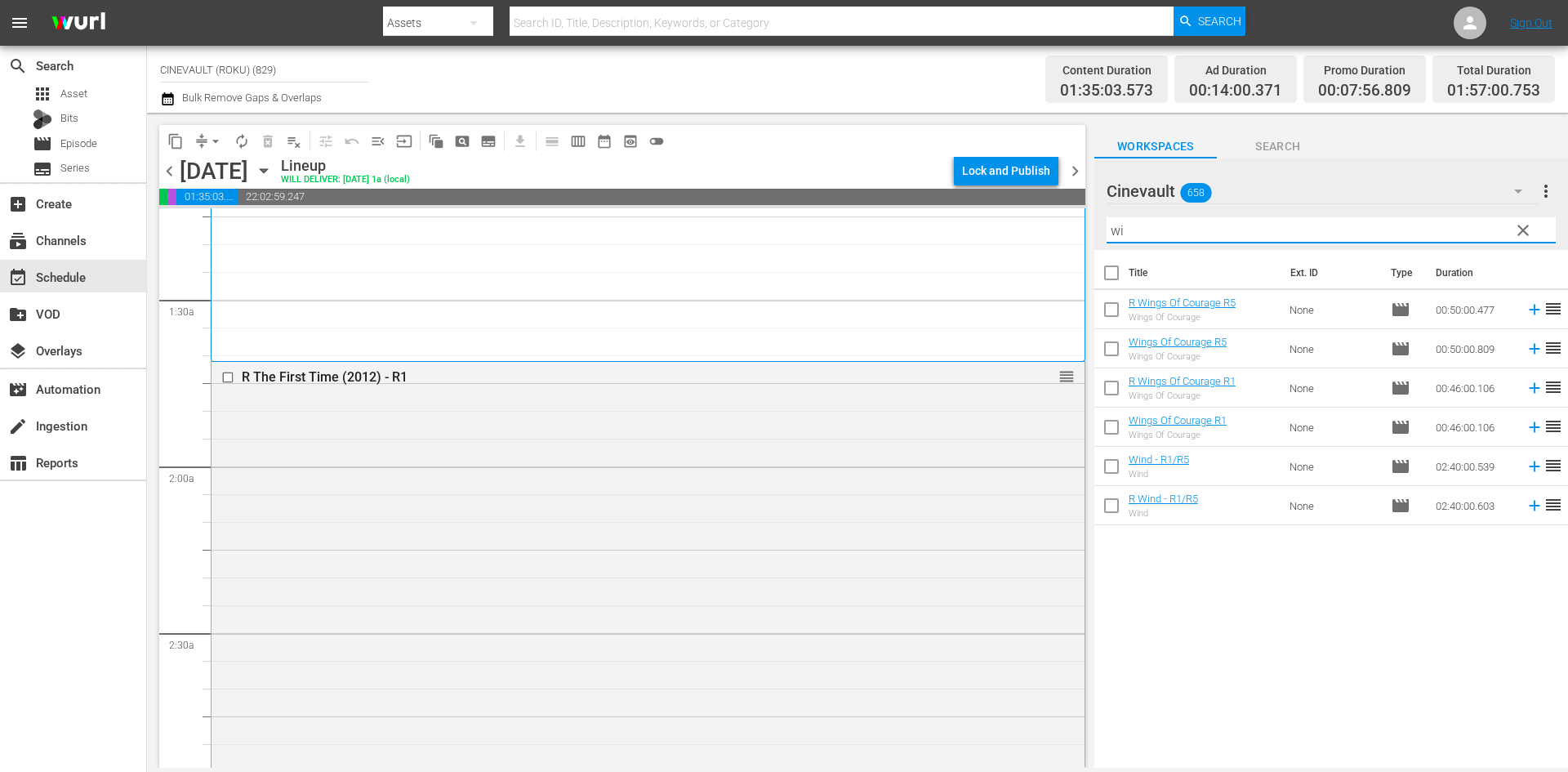
type input "w"
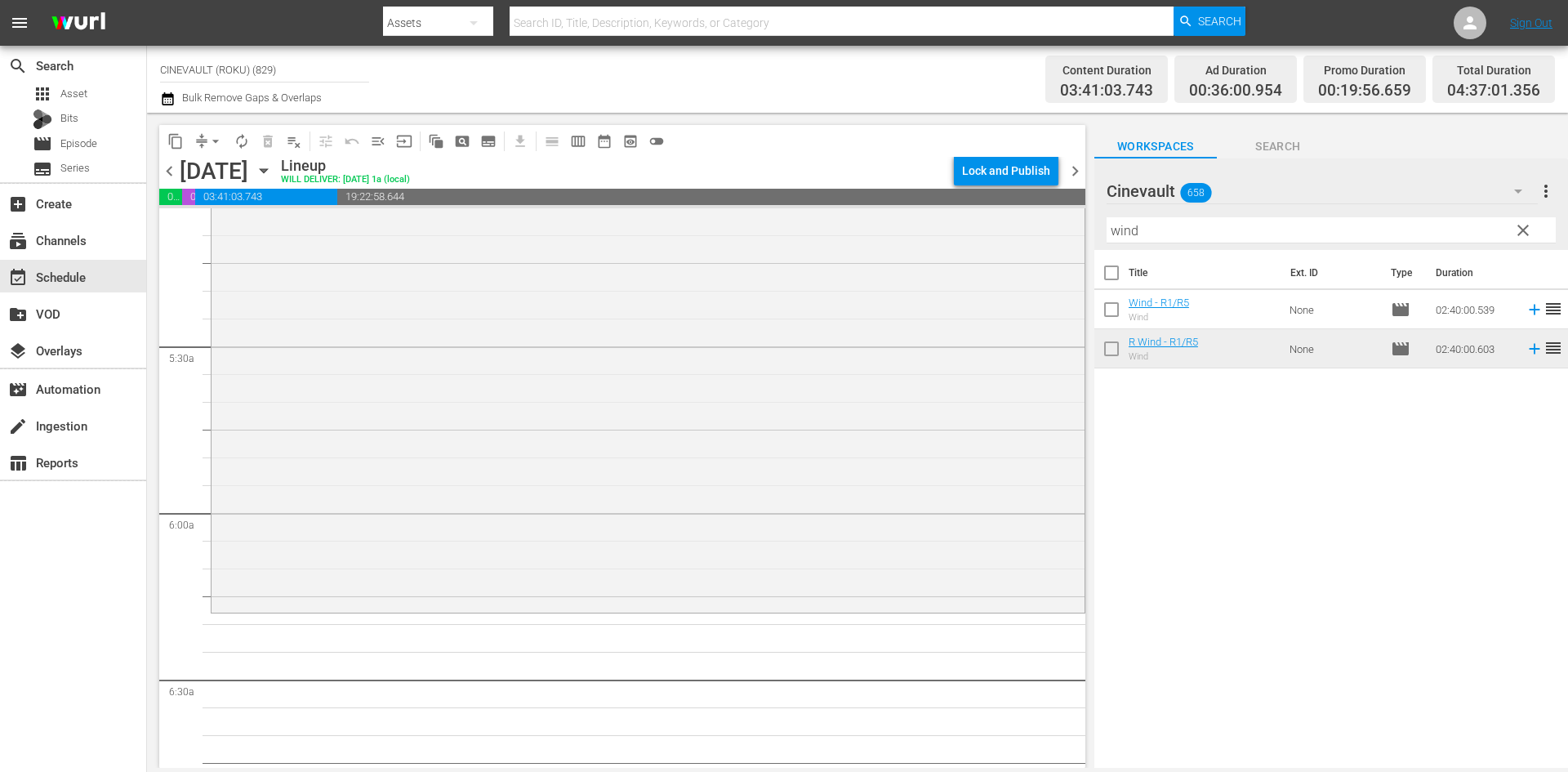
scroll to position [1797, 0]
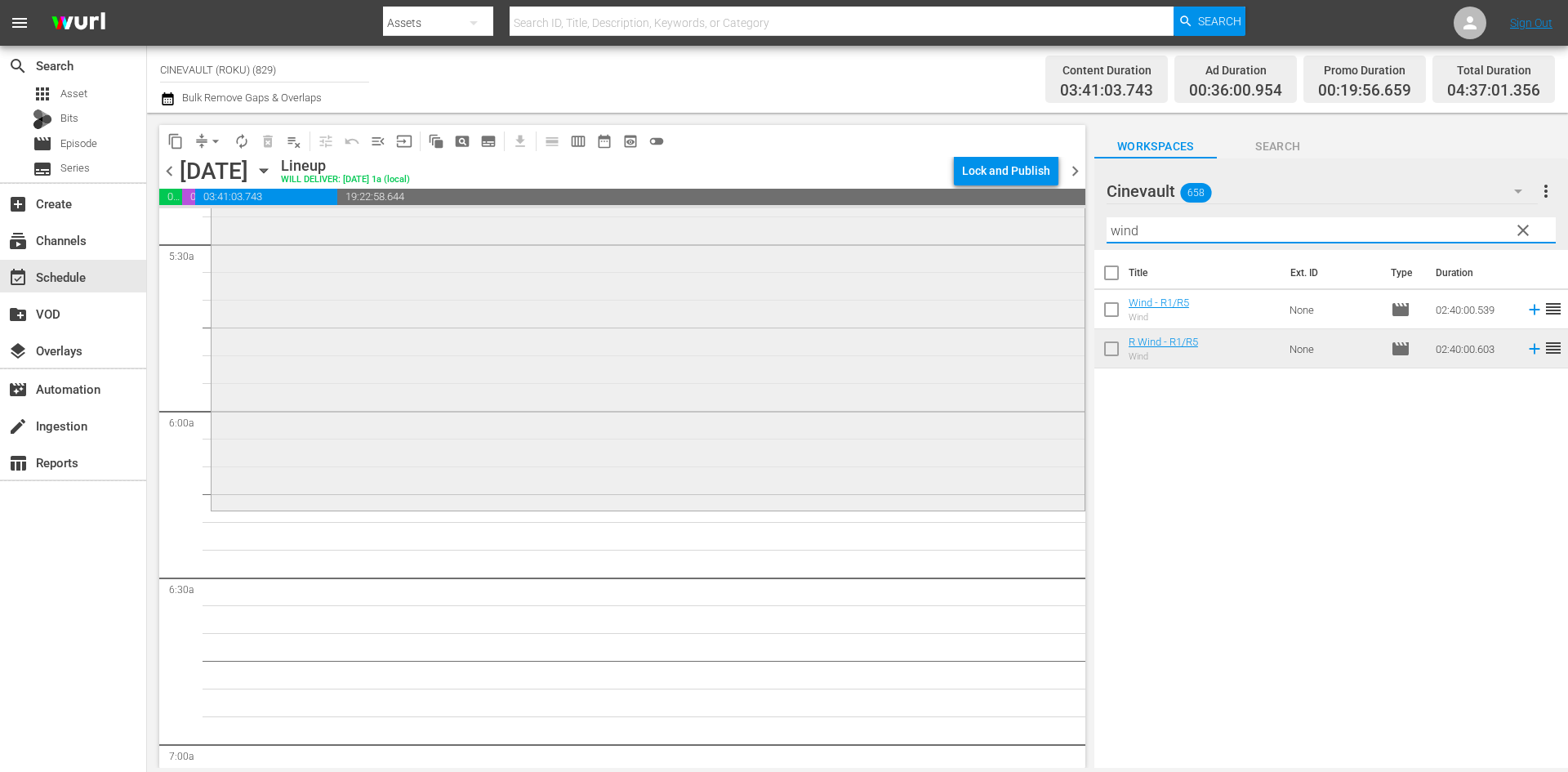
drag, startPoint x: 1214, startPoint y: 224, endPoint x: 1070, endPoint y: 244, distance: 145.4
click at [1070, 244] on div "content_copy compress arrow_drop_down autorenew_outlined delete_forever_outline…" at bounding box center [857, 440] width 1420 height 655
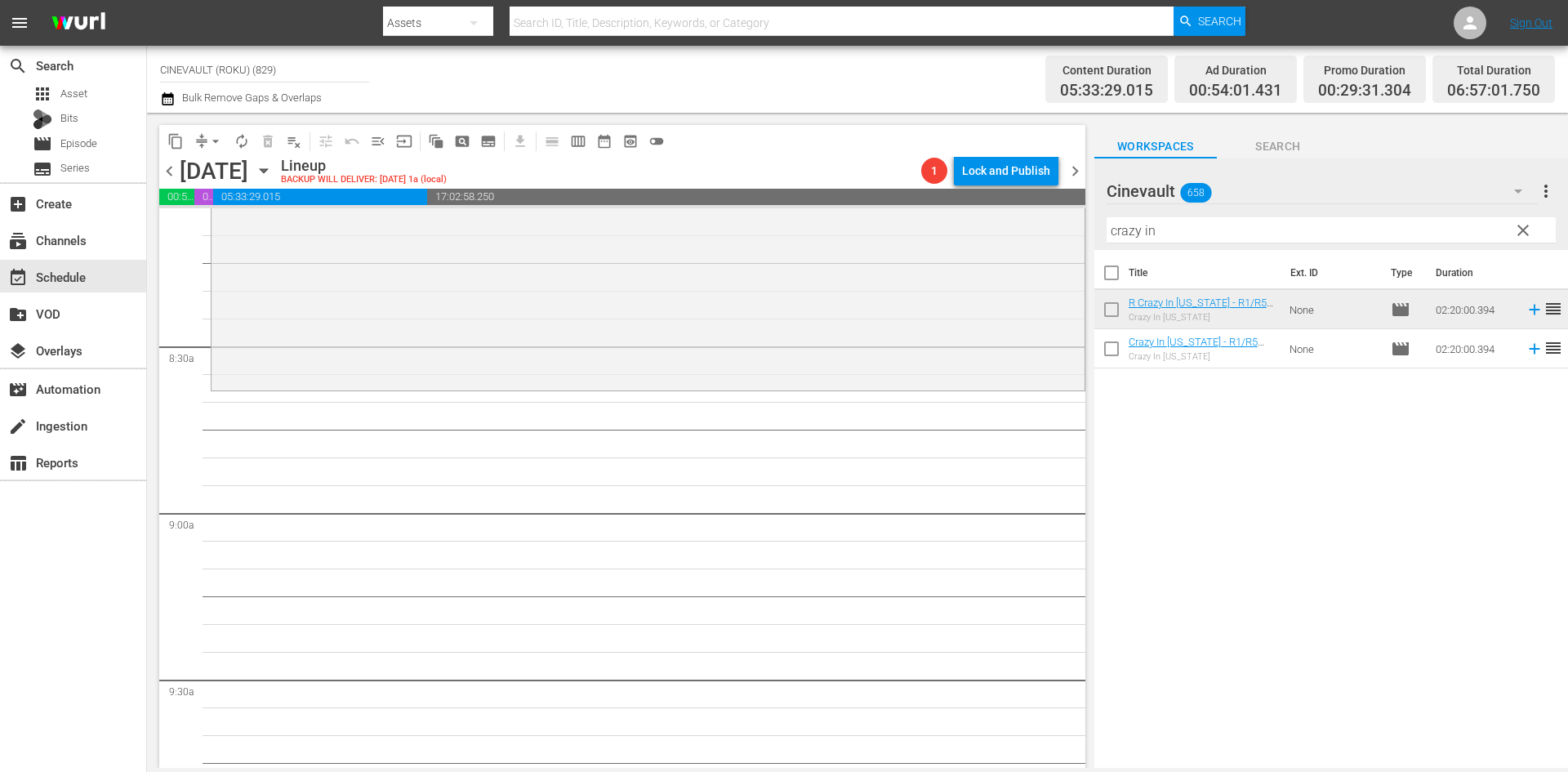
scroll to position [2695, 0]
drag, startPoint x: 1251, startPoint y: 223, endPoint x: 779, endPoint y: 215, distance: 472.1
click at [779, 215] on div "content_copy compress arrow_drop_down autorenew_outlined delete_forever_outline…" at bounding box center [857, 440] width 1420 height 655
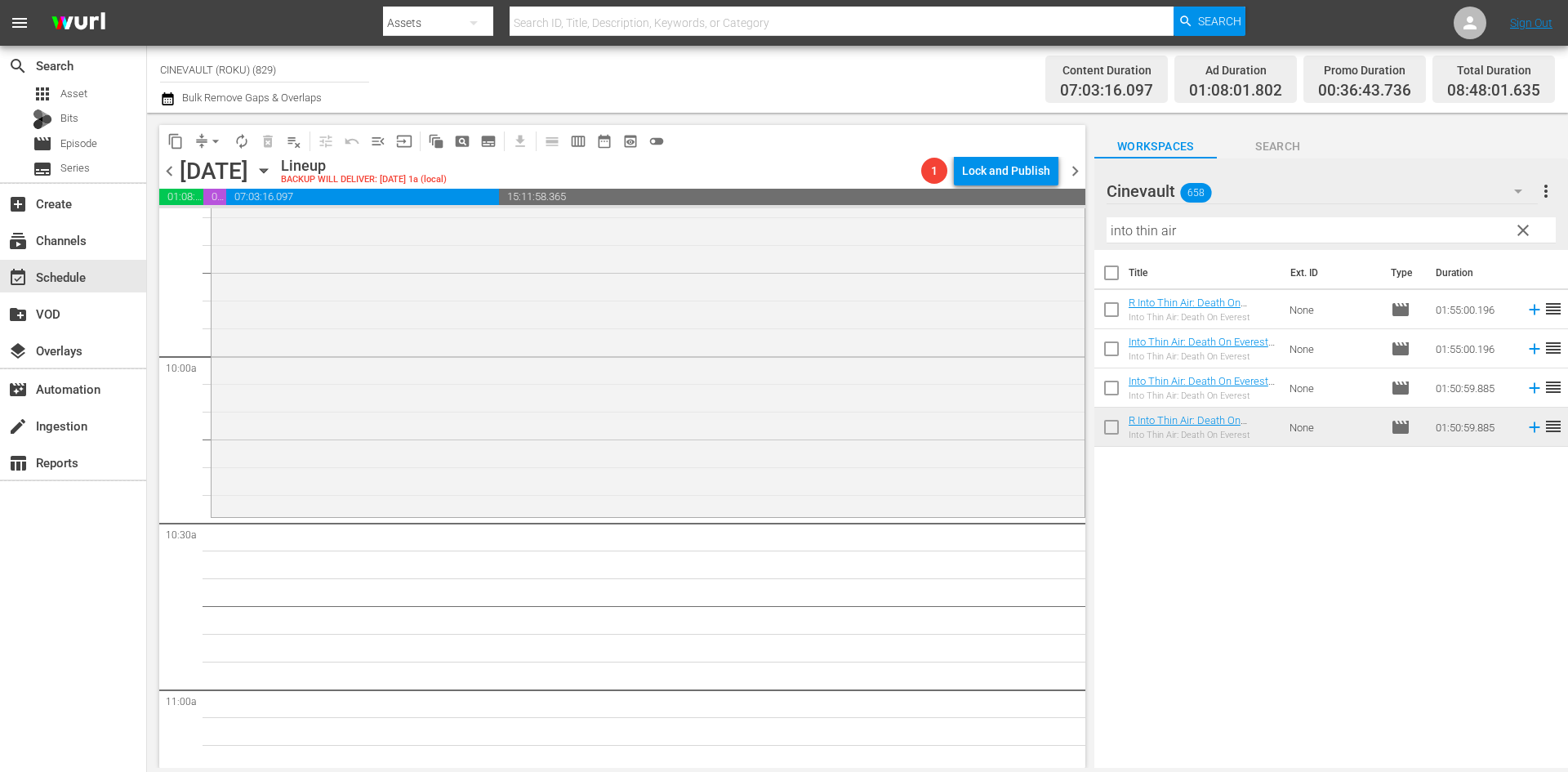
scroll to position [3185, 0]
drag, startPoint x: 1230, startPoint y: 240, endPoint x: 800, endPoint y: 212, distance: 430.9
click at [800, 212] on div "content_copy compress arrow_drop_down autorenew_outlined delete_forever_outline…" at bounding box center [857, 440] width 1420 height 655
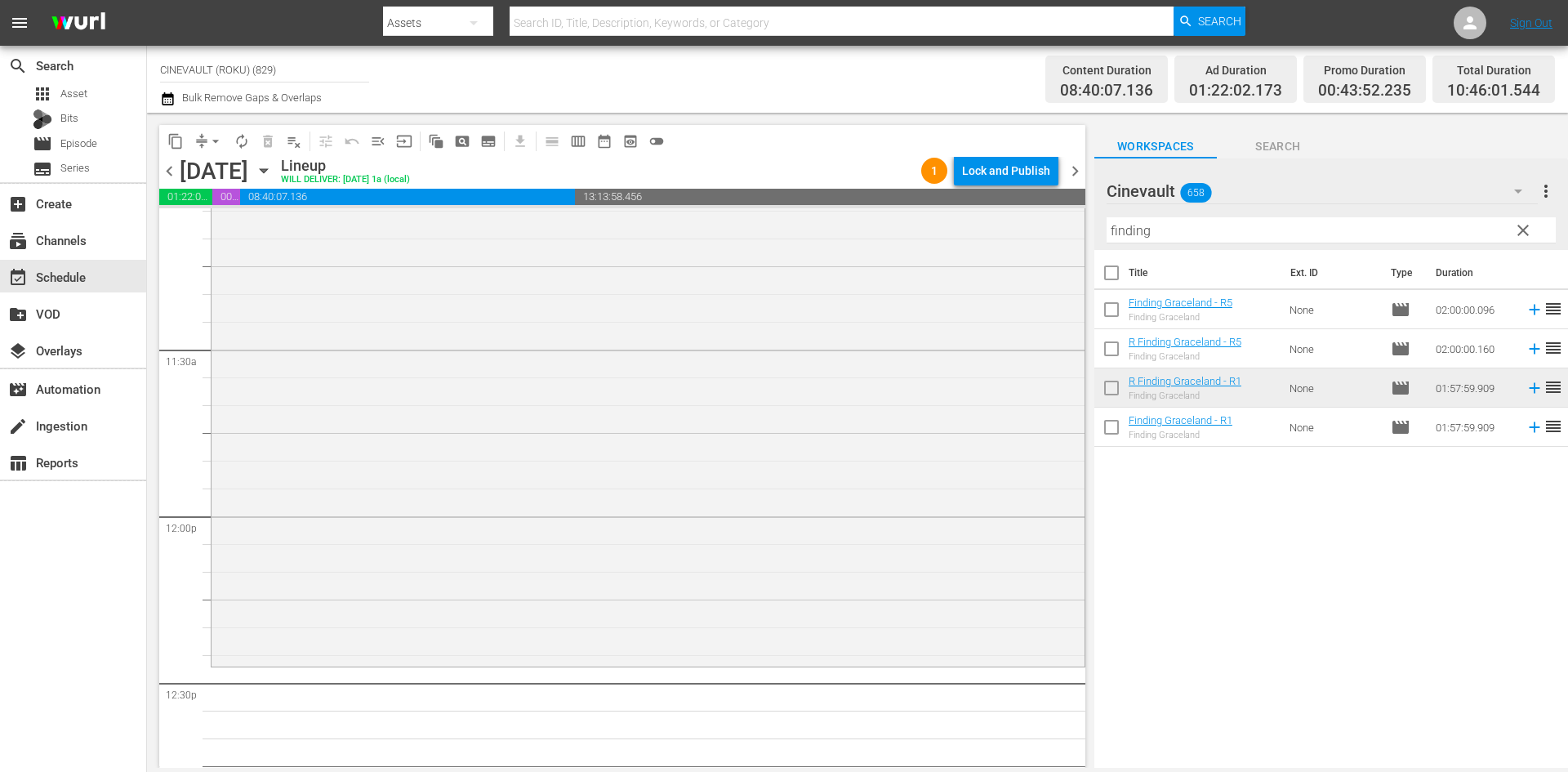
scroll to position [3756, 0]
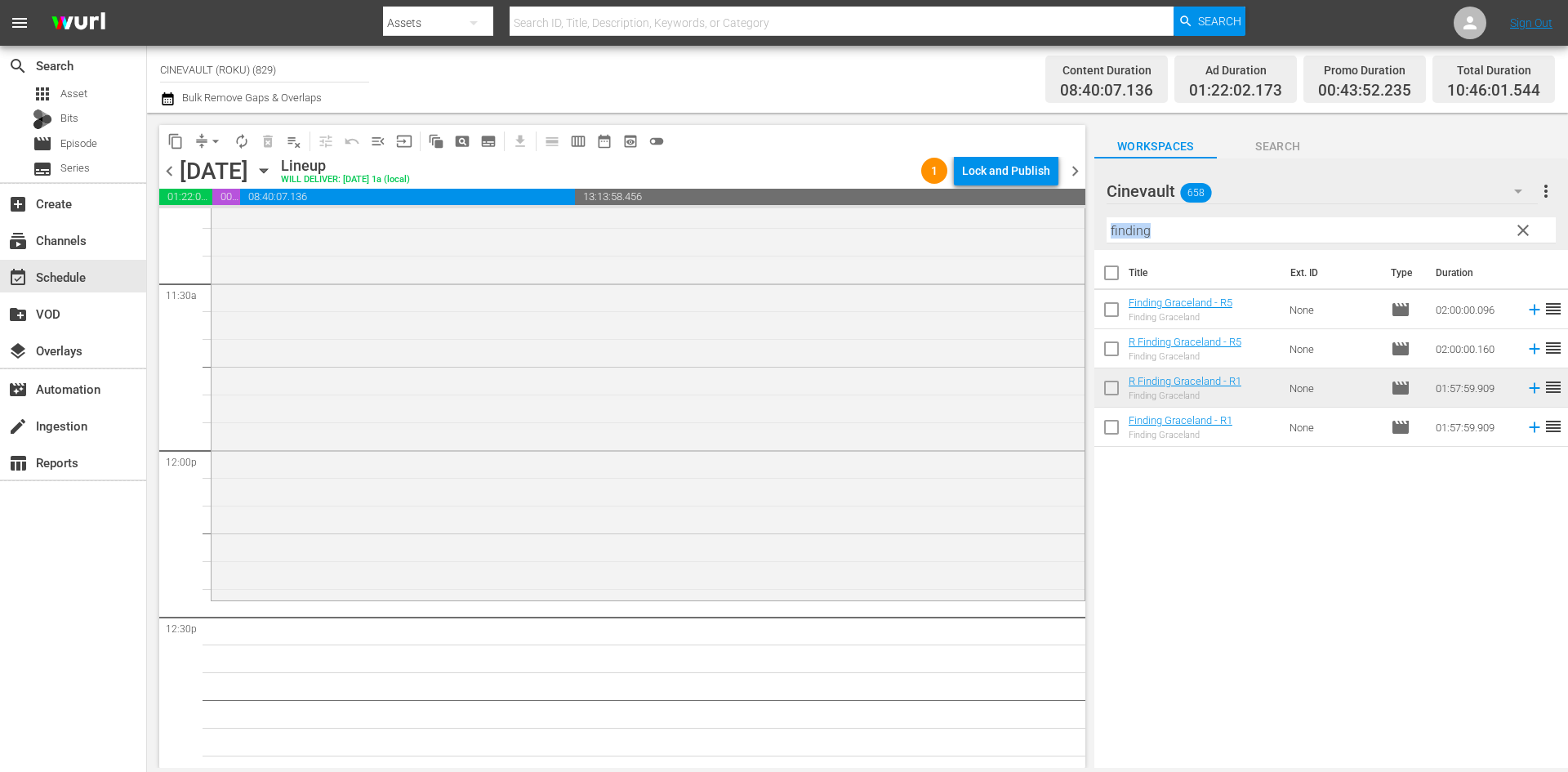
click at [1225, 240] on div "Filter by Title finding" at bounding box center [1331, 230] width 449 height 39
drag, startPoint x: 1223, startPoint y: 231, endPoint x: 1056, endPoint y: 229, distance: 167.0
click at [1056, 229] on div "content_copy compress arrow_drop_down autorenew_outlined delete_forever_outline…" at bounding box center [857, 440] width 1420 height 655
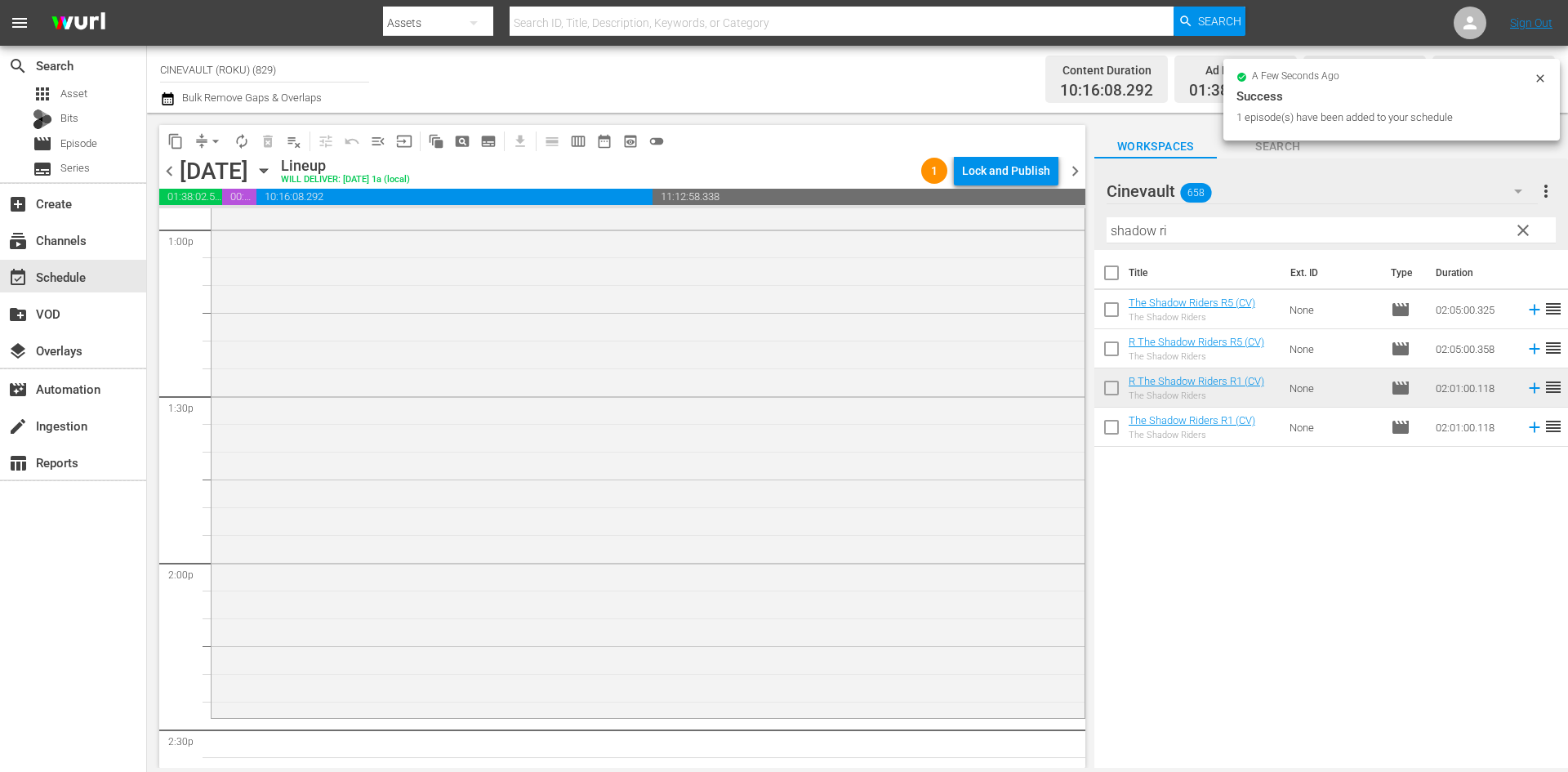
scroll to position [4328, 0]
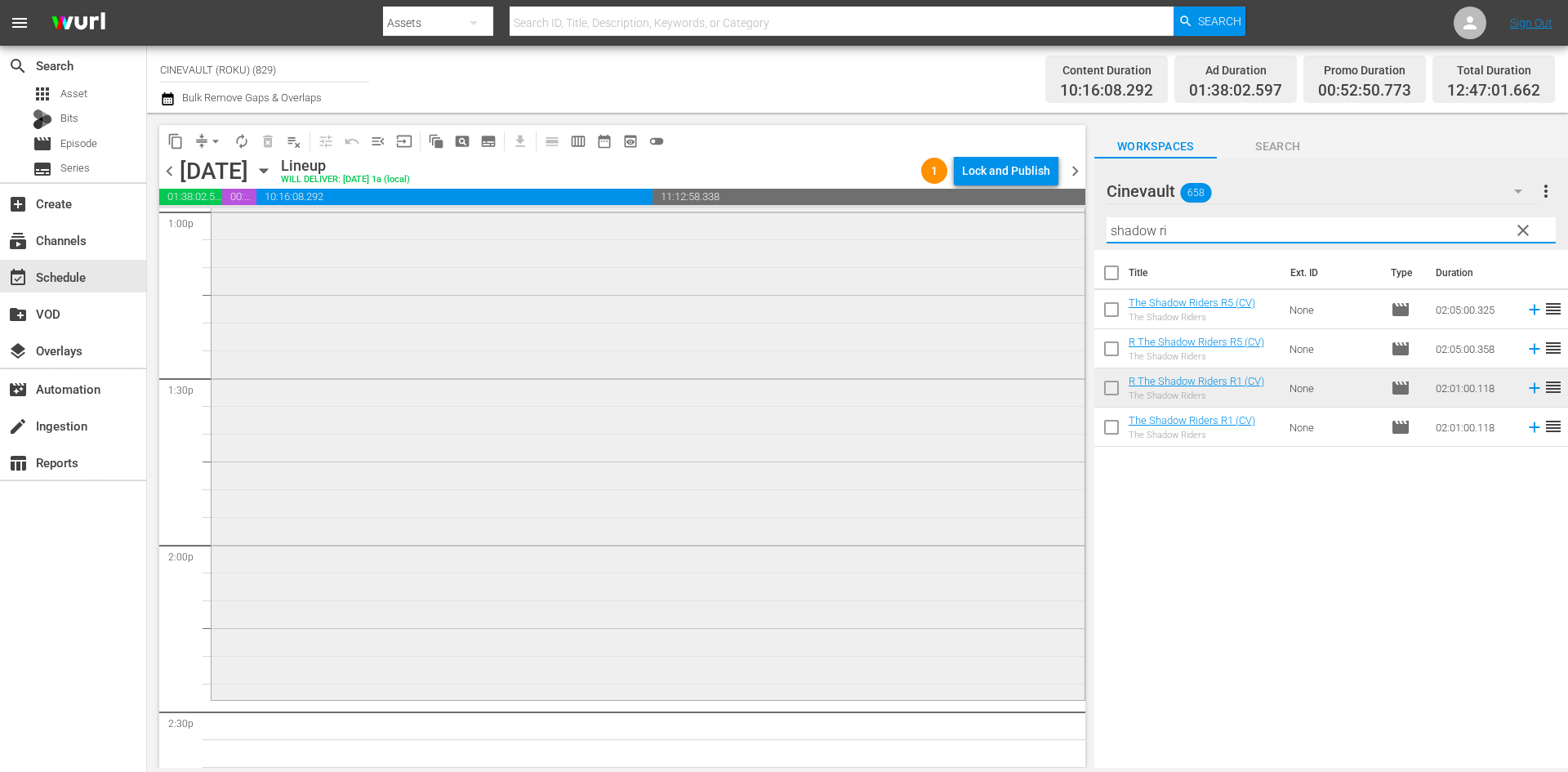
drag, startPoint x: 1221, startPoint y: 228, endPoint x: 905, endPoint y: 210, distance: 316.5
click at [905, 210] on div "content_copy compress arrow_drop_down autorenew_outlined delete_forever_outline…" at bounding box center [857, 440] width 1420 height 655
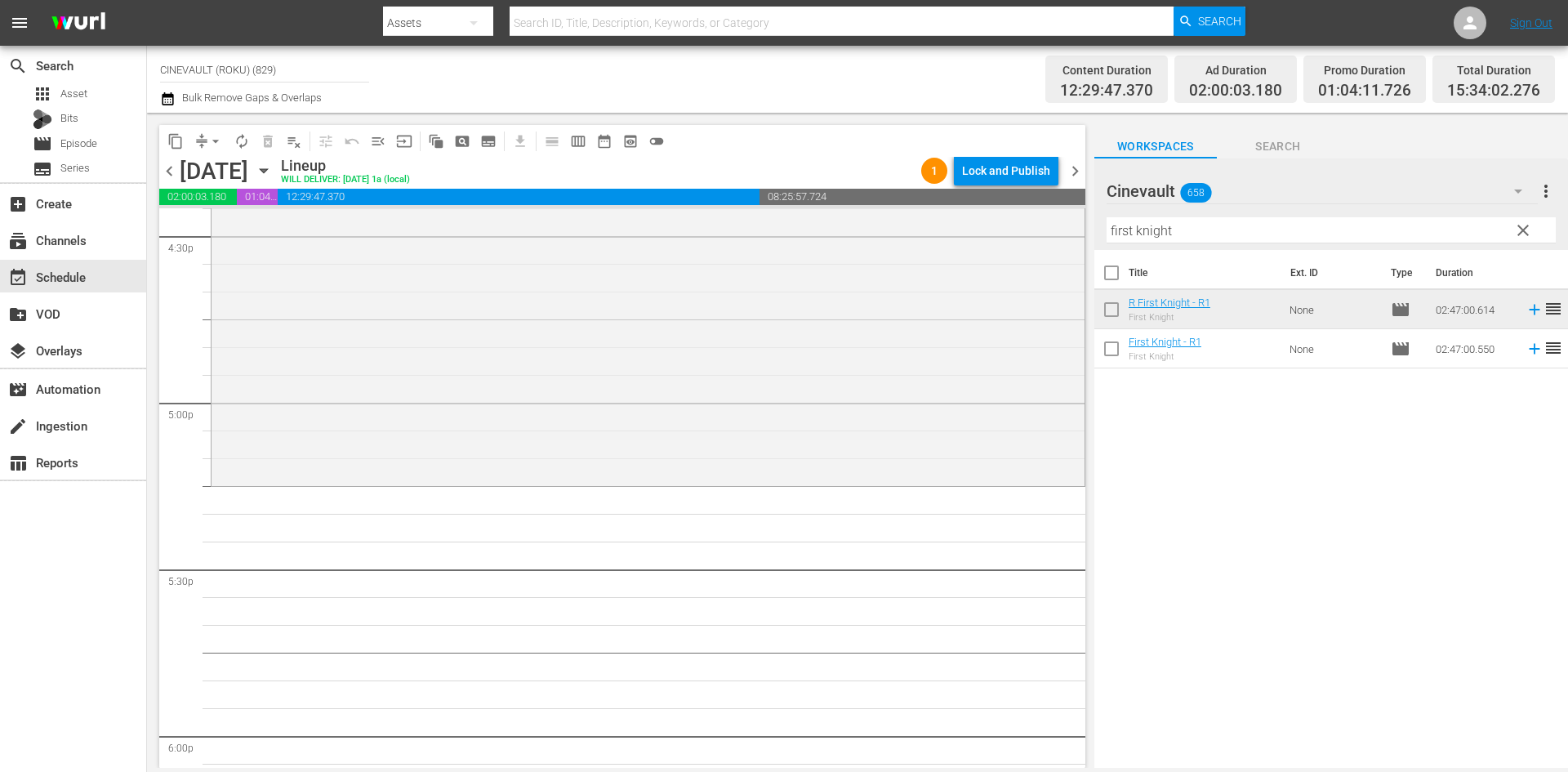
scroll to position [5471, 0]
drag, startPoint x: 1225, startPoint y: 235, endPoint x: 751, endPoint y: 227, distance: 474.1
click at [751, 227] on div "content_copy compress arrow_drop_down autorenew_outlined delete_forever_outline…" at bounding box center [857, 440] width 1420 height 655
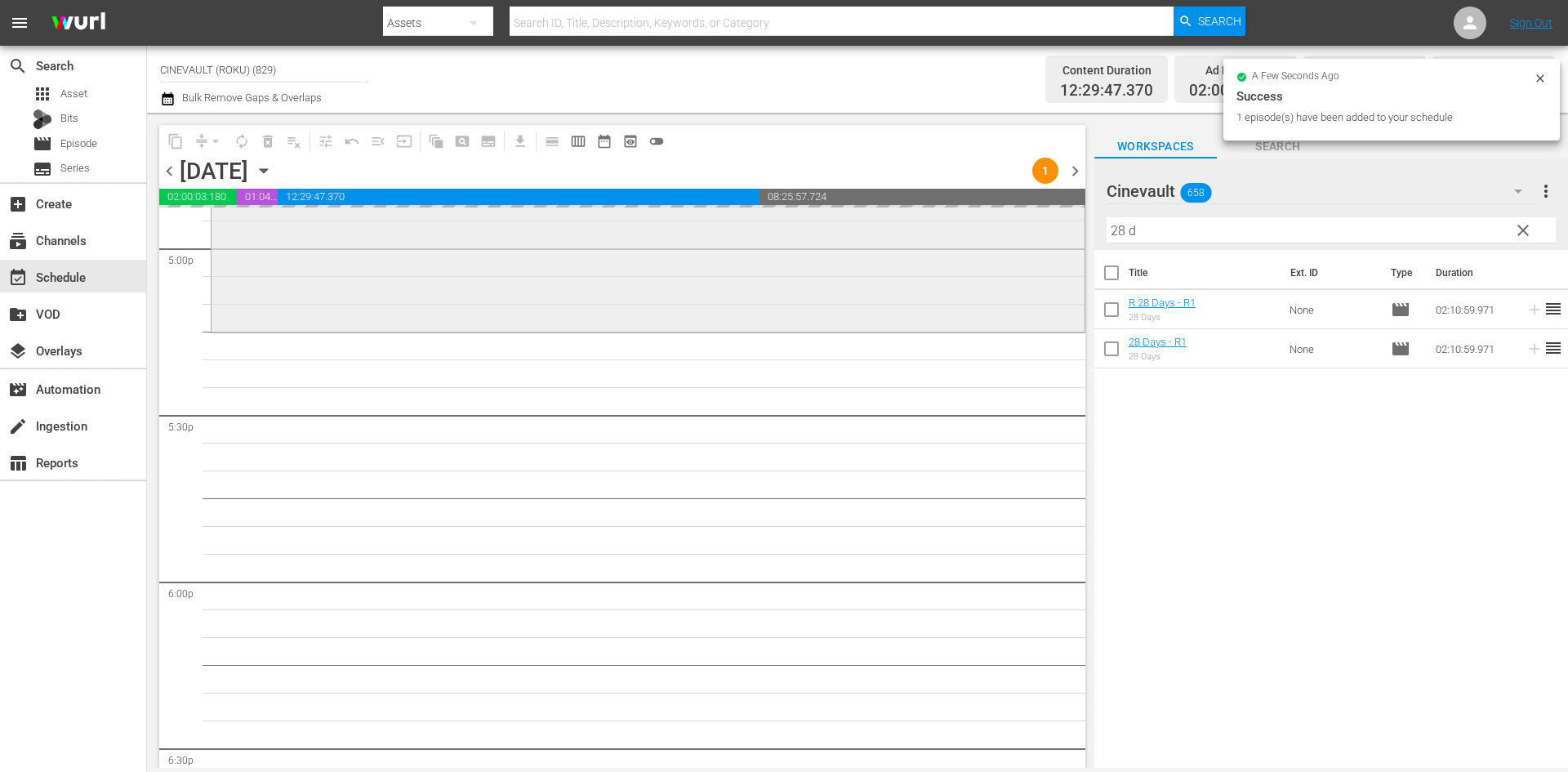
scroll to position [5635, 0]
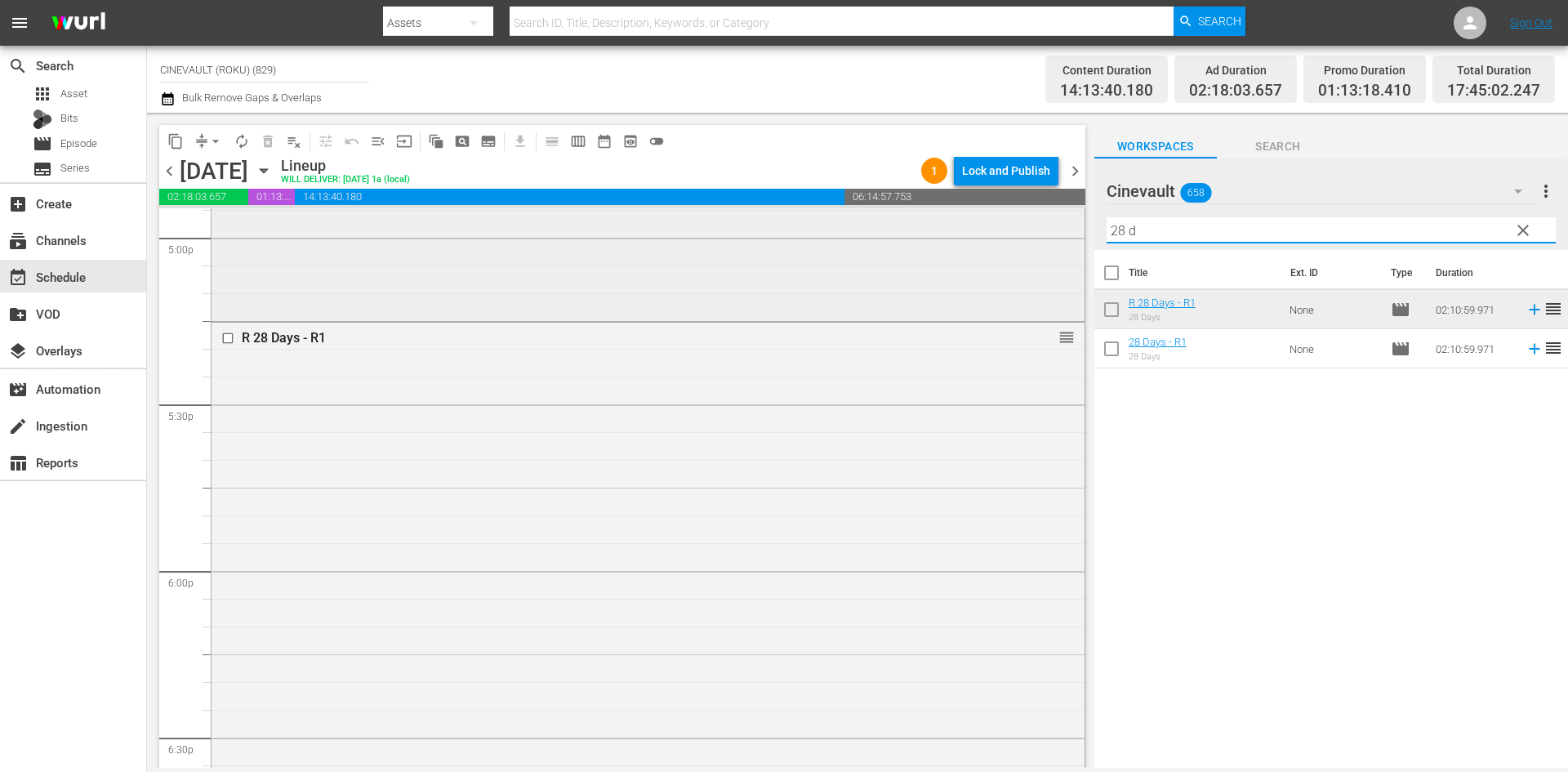
drag, startPoint x: 1223, startPoint y: 233, endPoint x: 1035, endPoint y: 222, distance: 188.3
click at [1039, 223] on div "content_copy compress arrow_drop_down autorenew_outlined delete_forever_outline…" at bounding box center [857, 440] width 1420 height 655
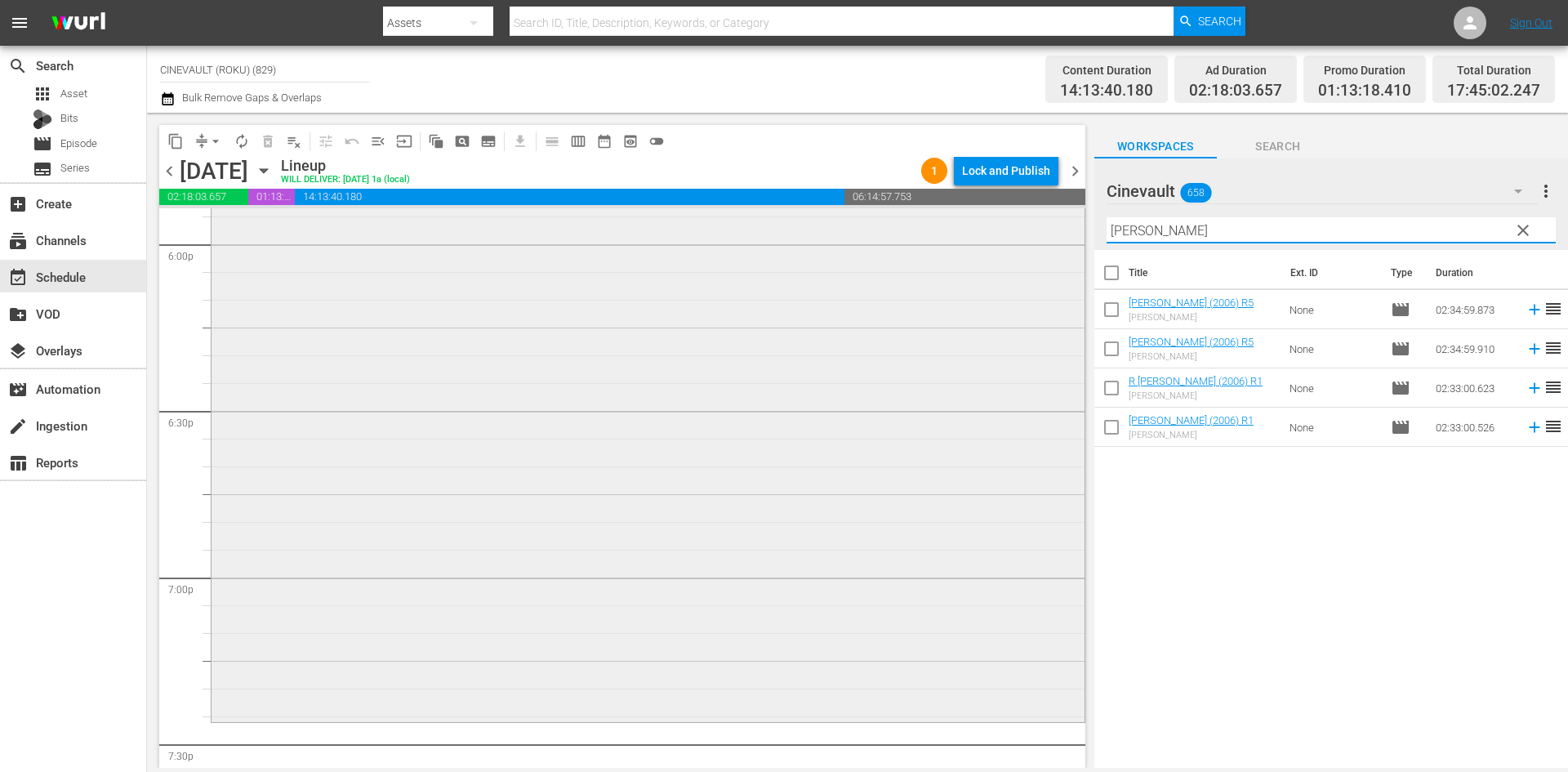
scroll to position [6125, 0]
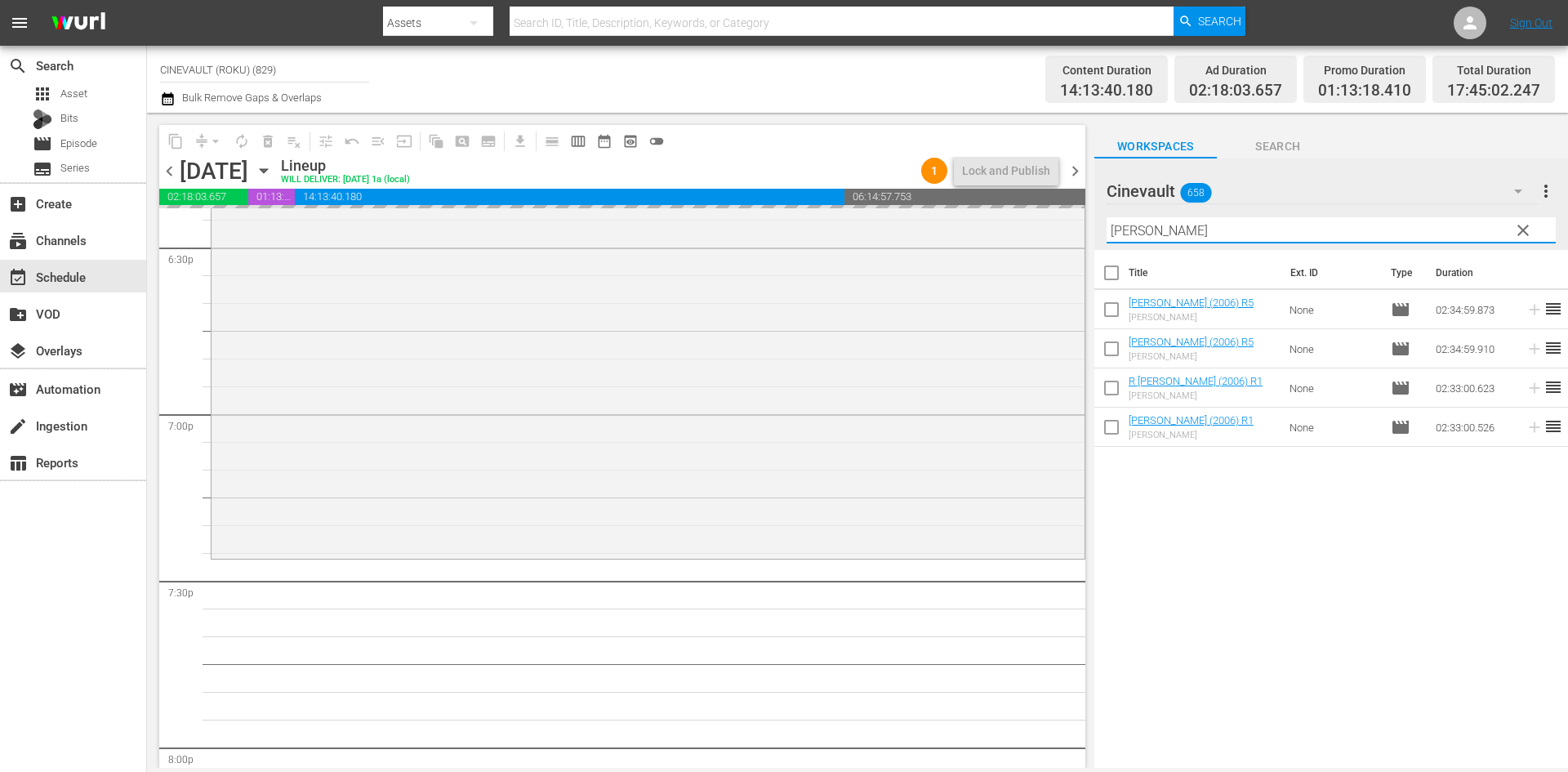
drag, startPoint x: 1249, startPoint y: 231, endPoint x: 939, endPoint y: 198, distance: 311.8
click at [939, 198] on div "content_copy compress arrow_drop_down autorenew_outlined delete_forever_outline…" at bounding box center [857, 440] width 1420 height 655
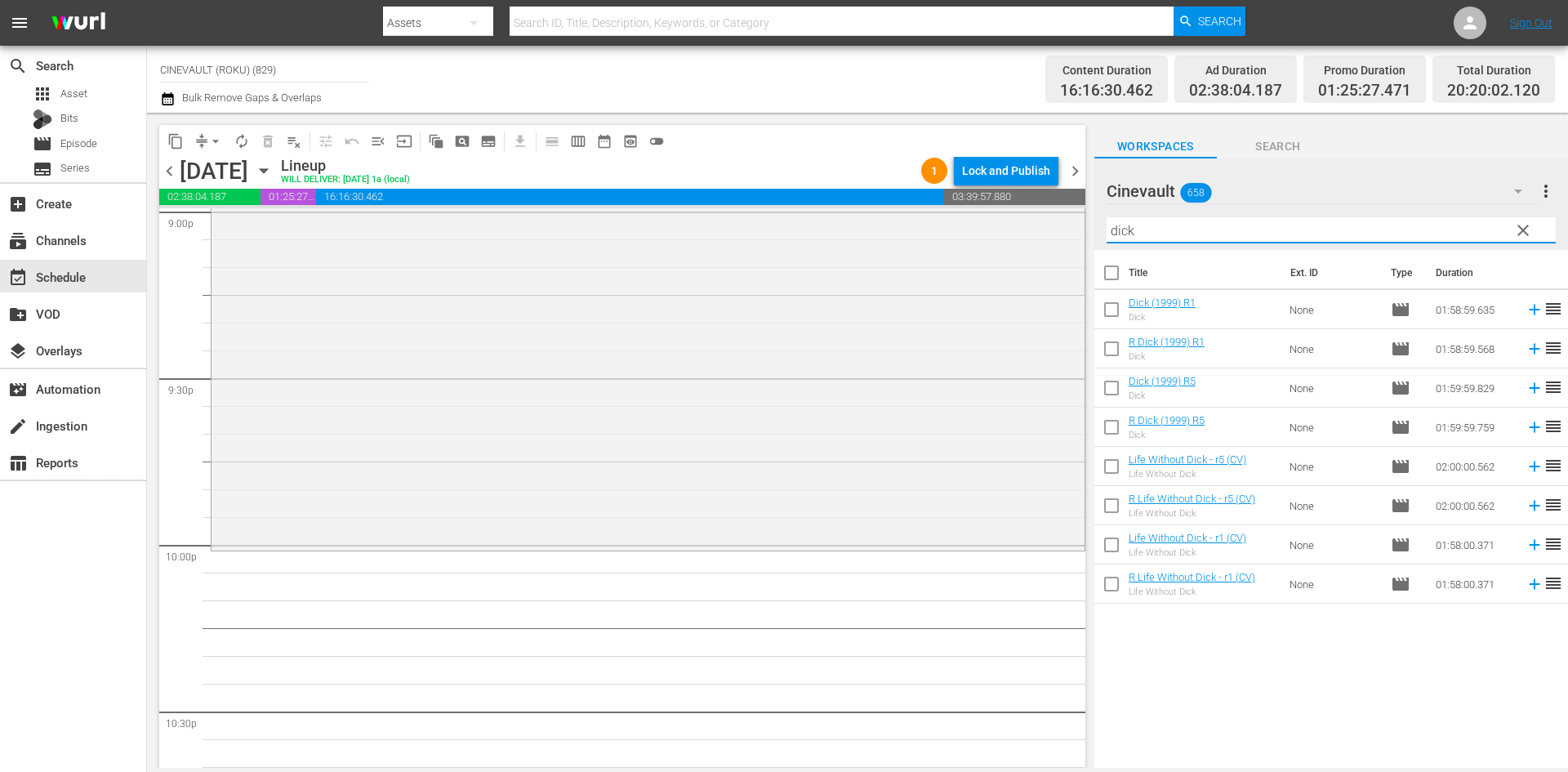
scroll to position [7104, 0]
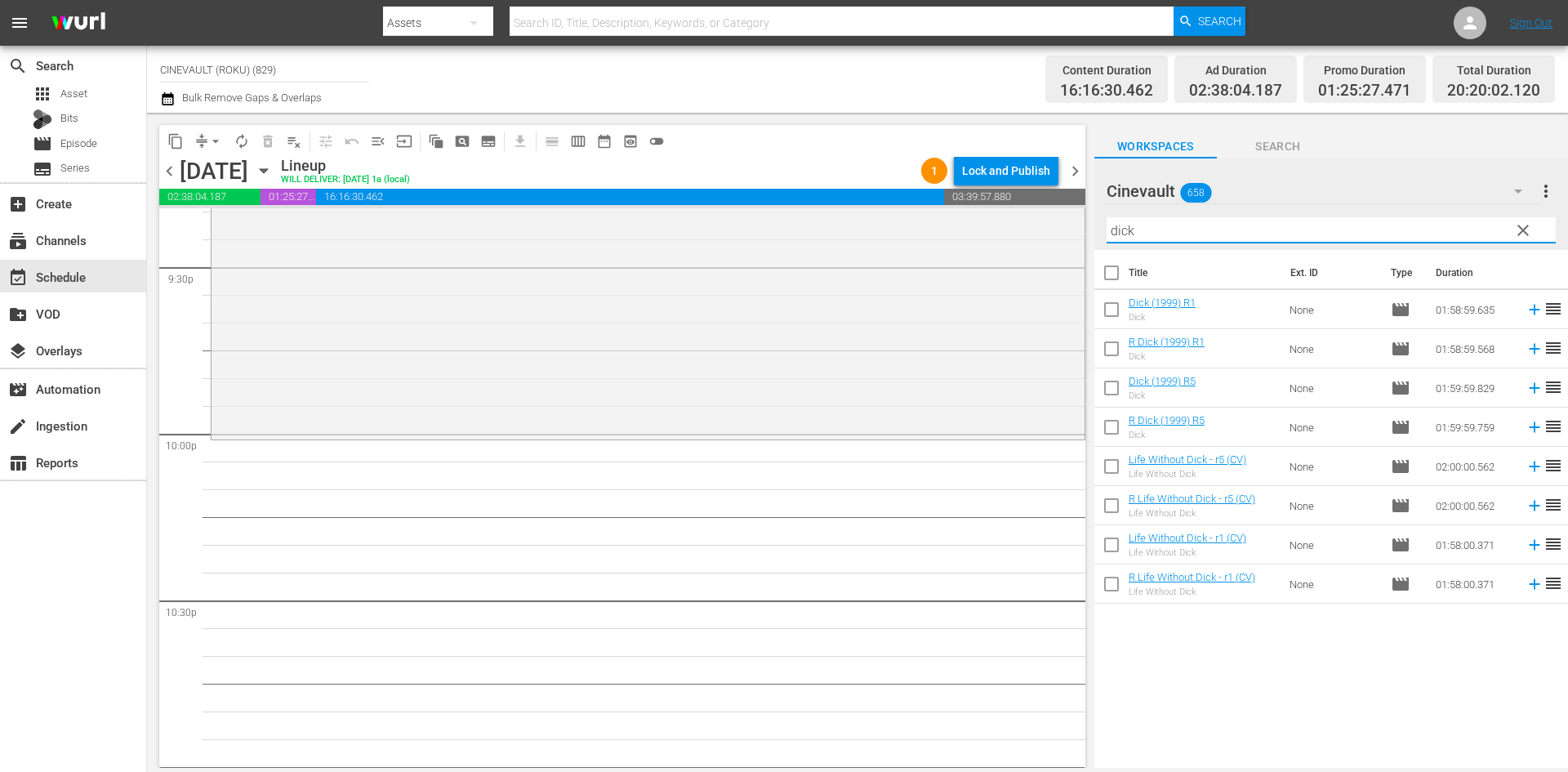
type input "dick"
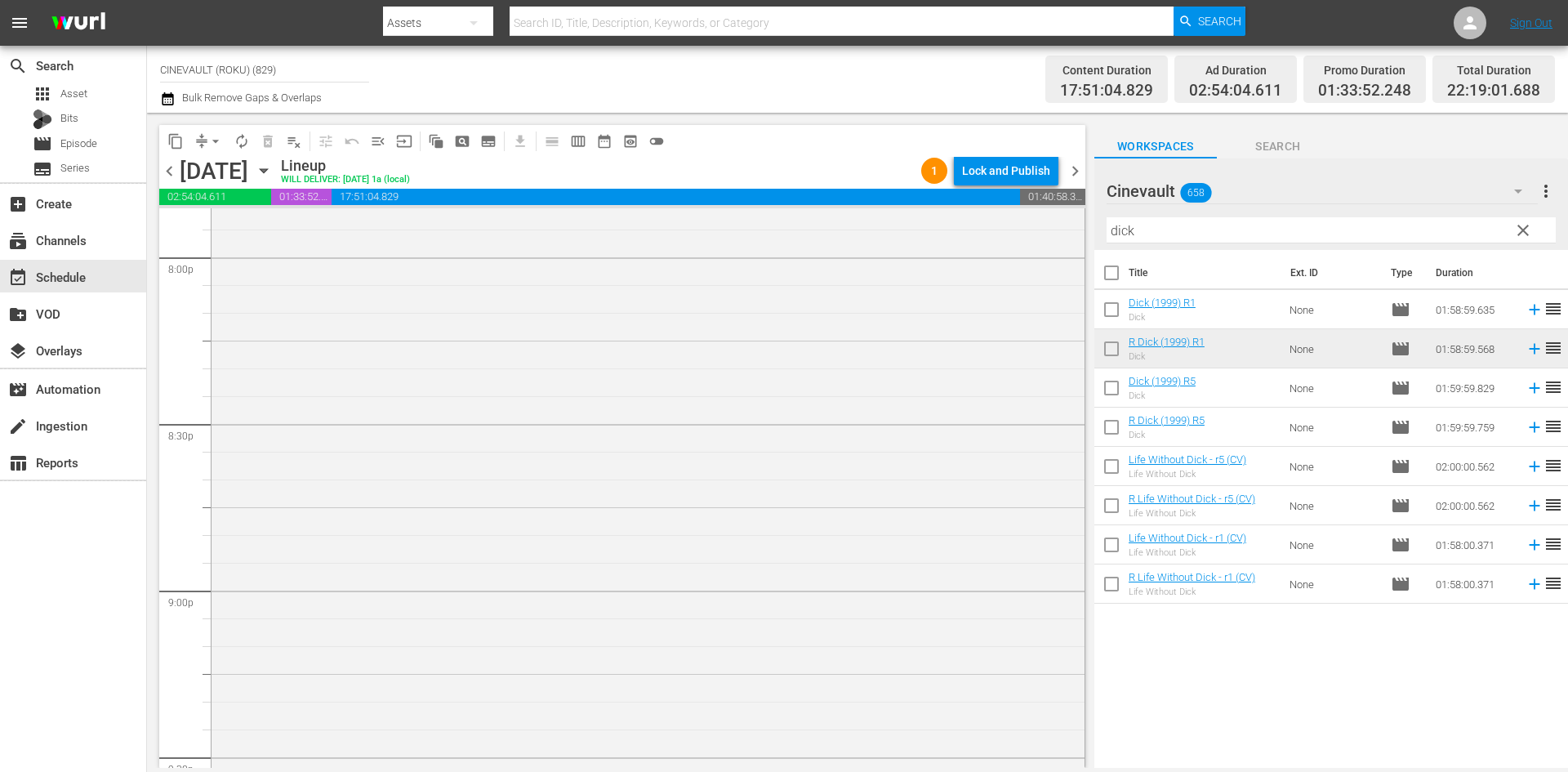
scroll to position [7023, 0]
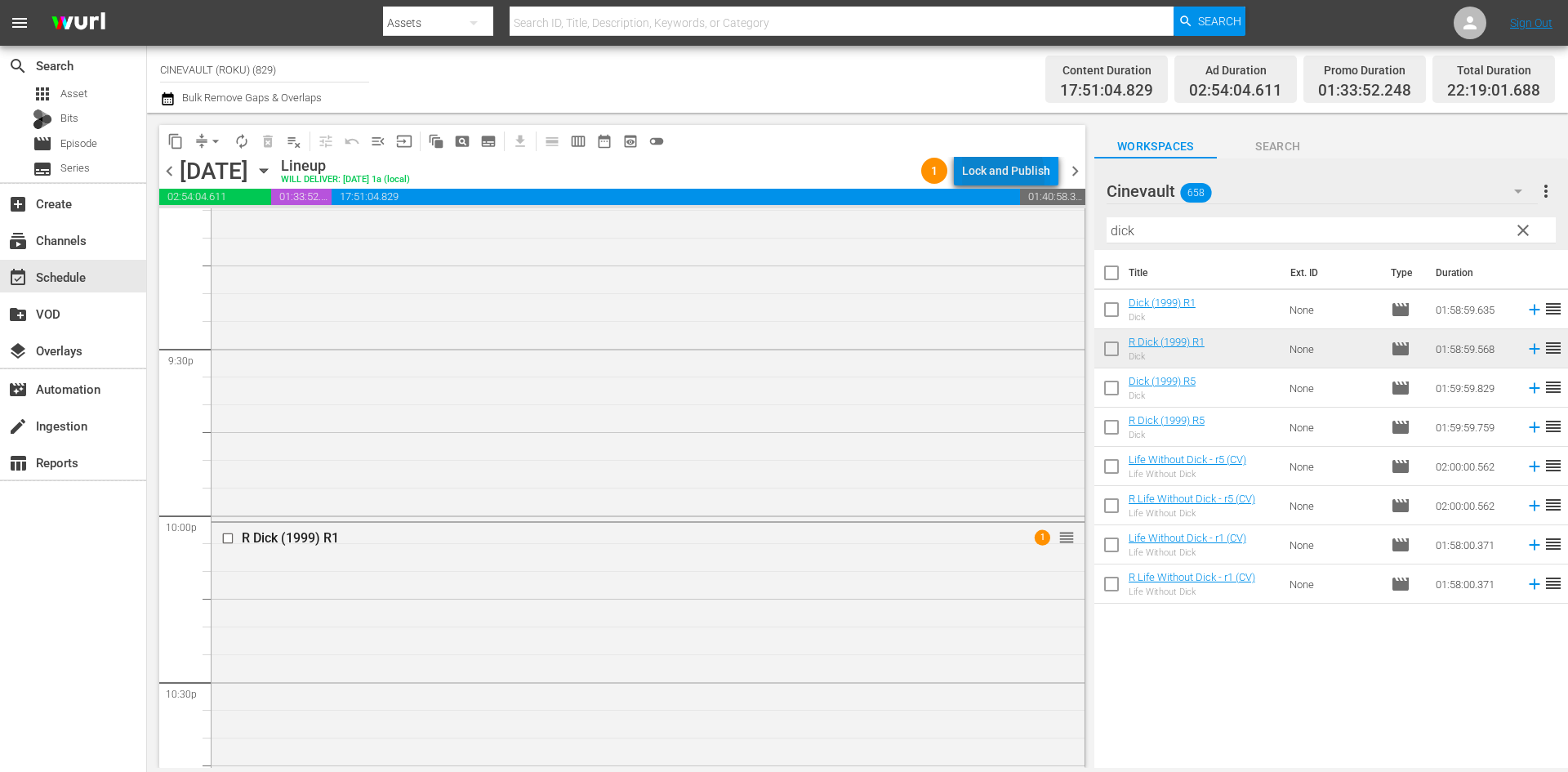
click at [977, 177] on div "Lock and Publish" at bounding box center [1006, 171] width 88 height 29
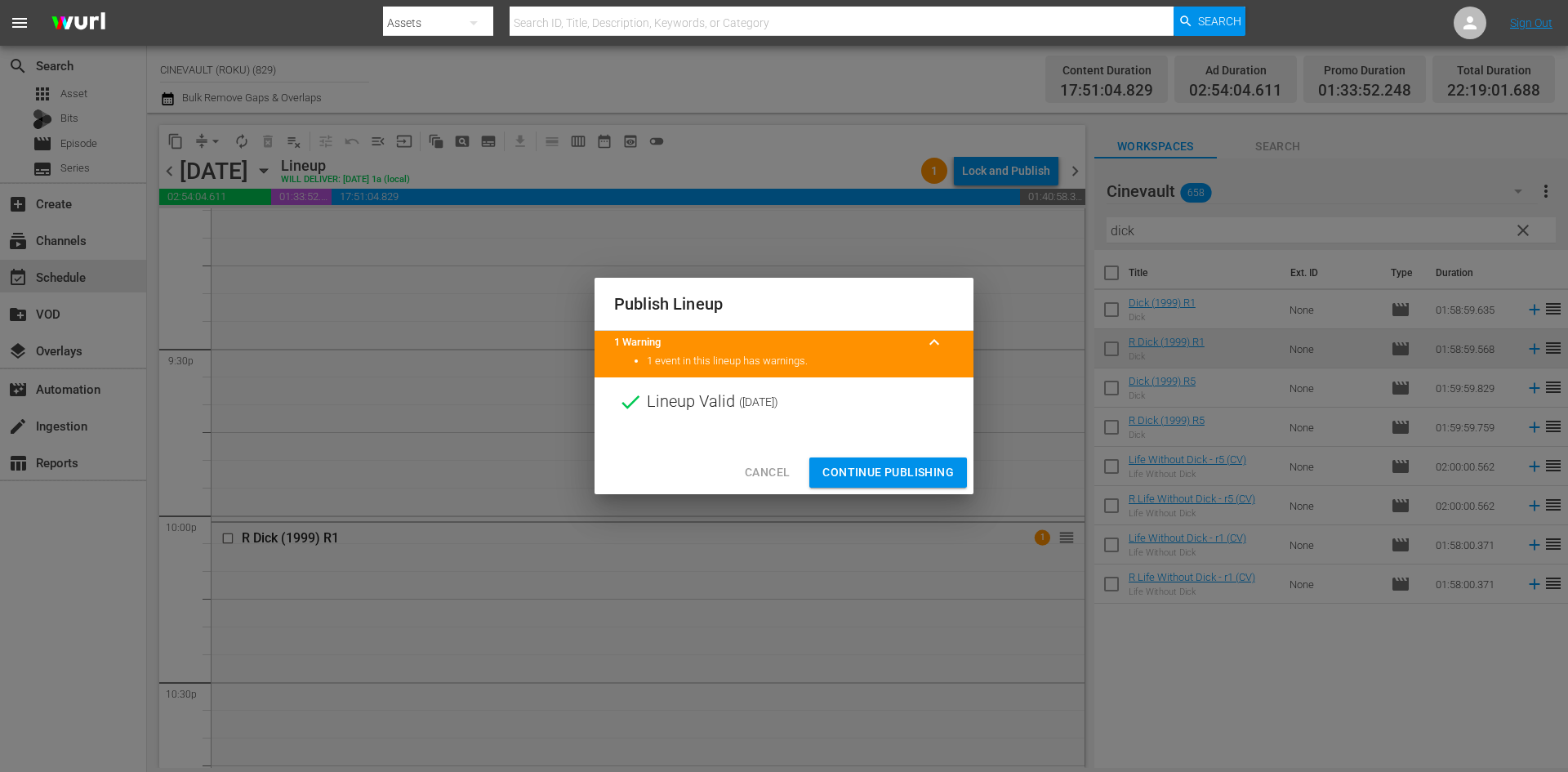
click at [944, 470] on span "Continue Publishing" at bounding box center [888, 472] width 131 height 21
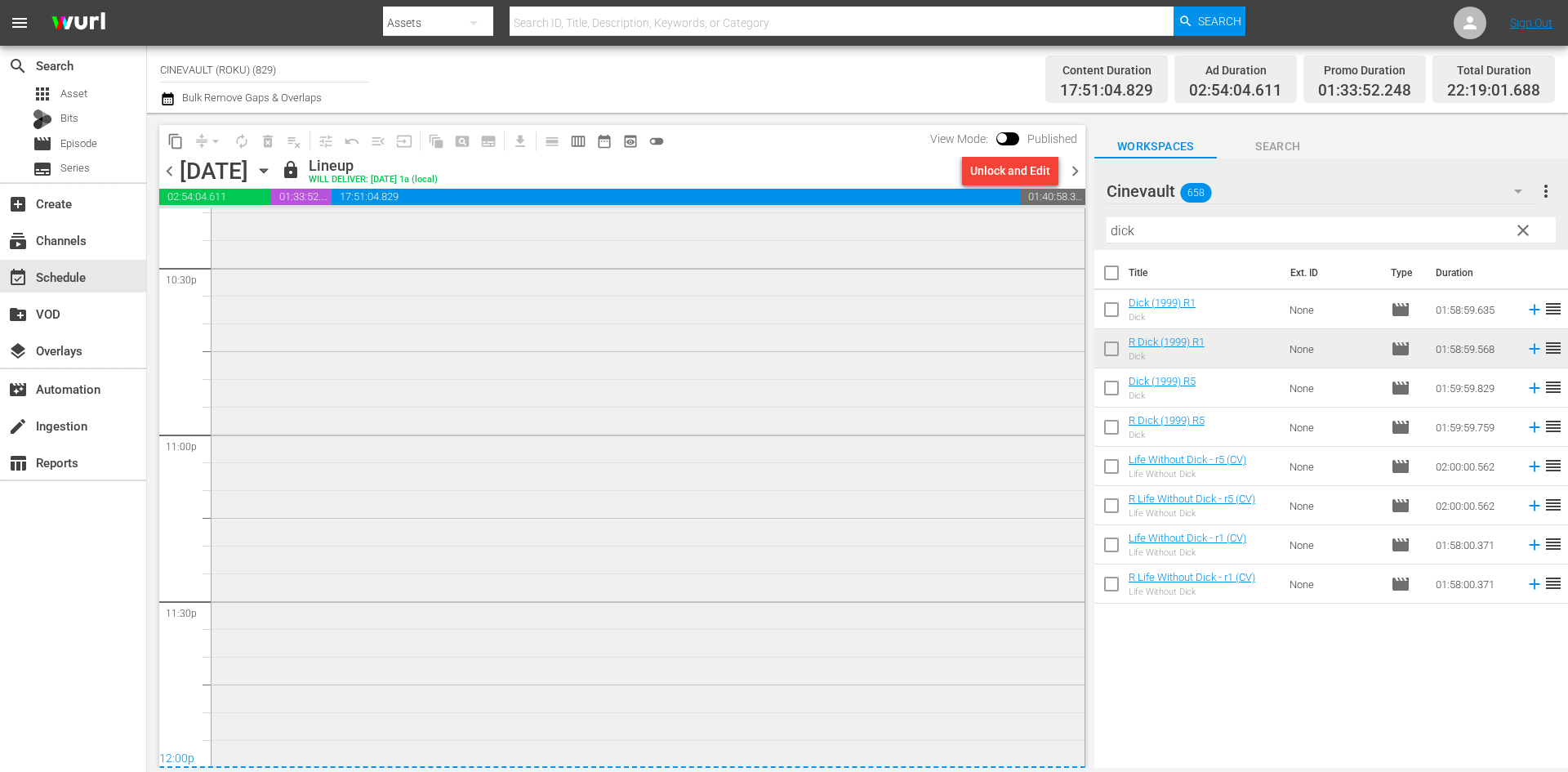
scroll to position [7438, 0]
click at [169, 171] on span "chevron_left" at bounding box center [169, 171] width 21 height 21
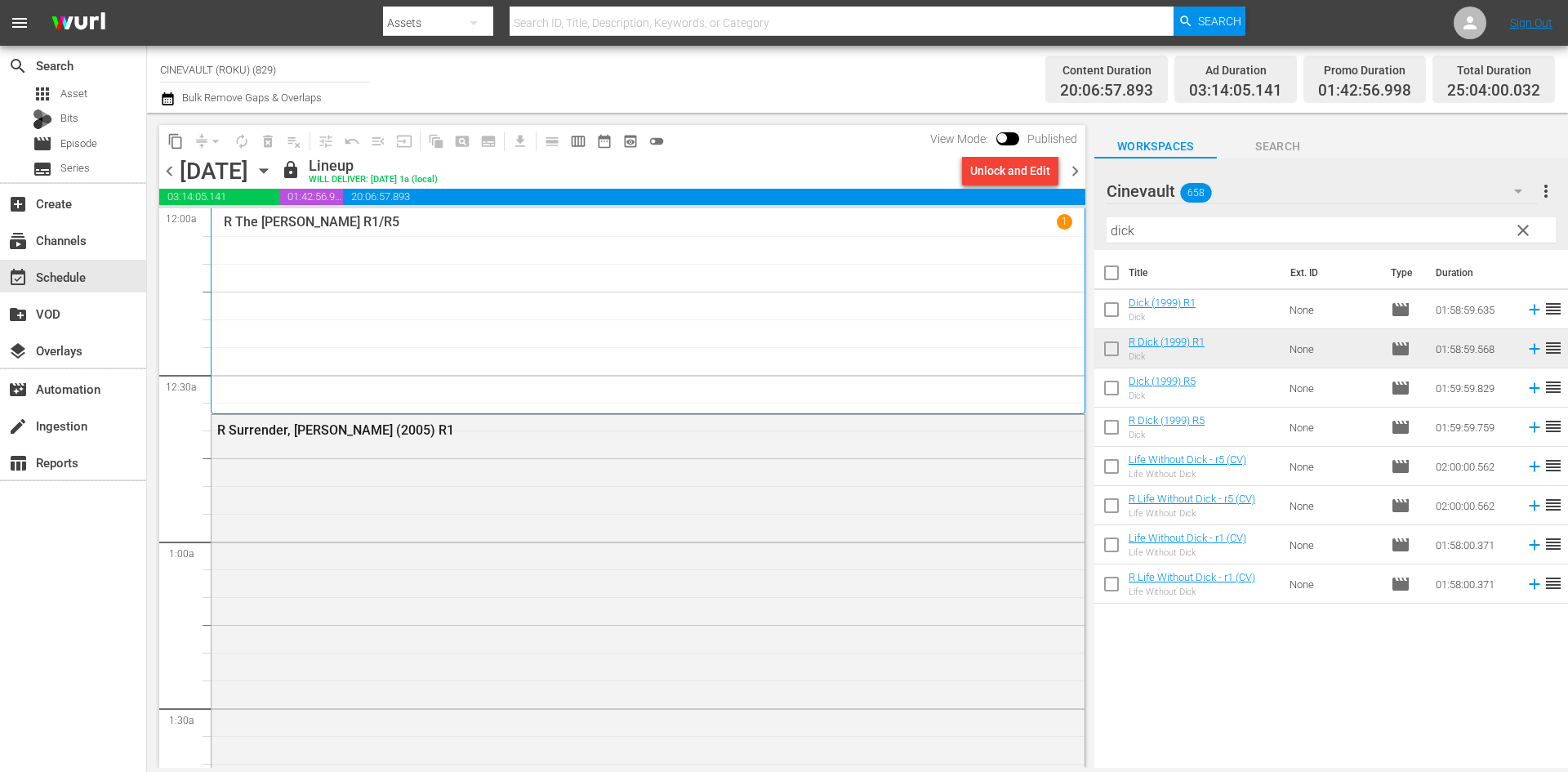
click at [161, 171] on span "chevron_left" at bounding box center [169, 171] width 21 height 21
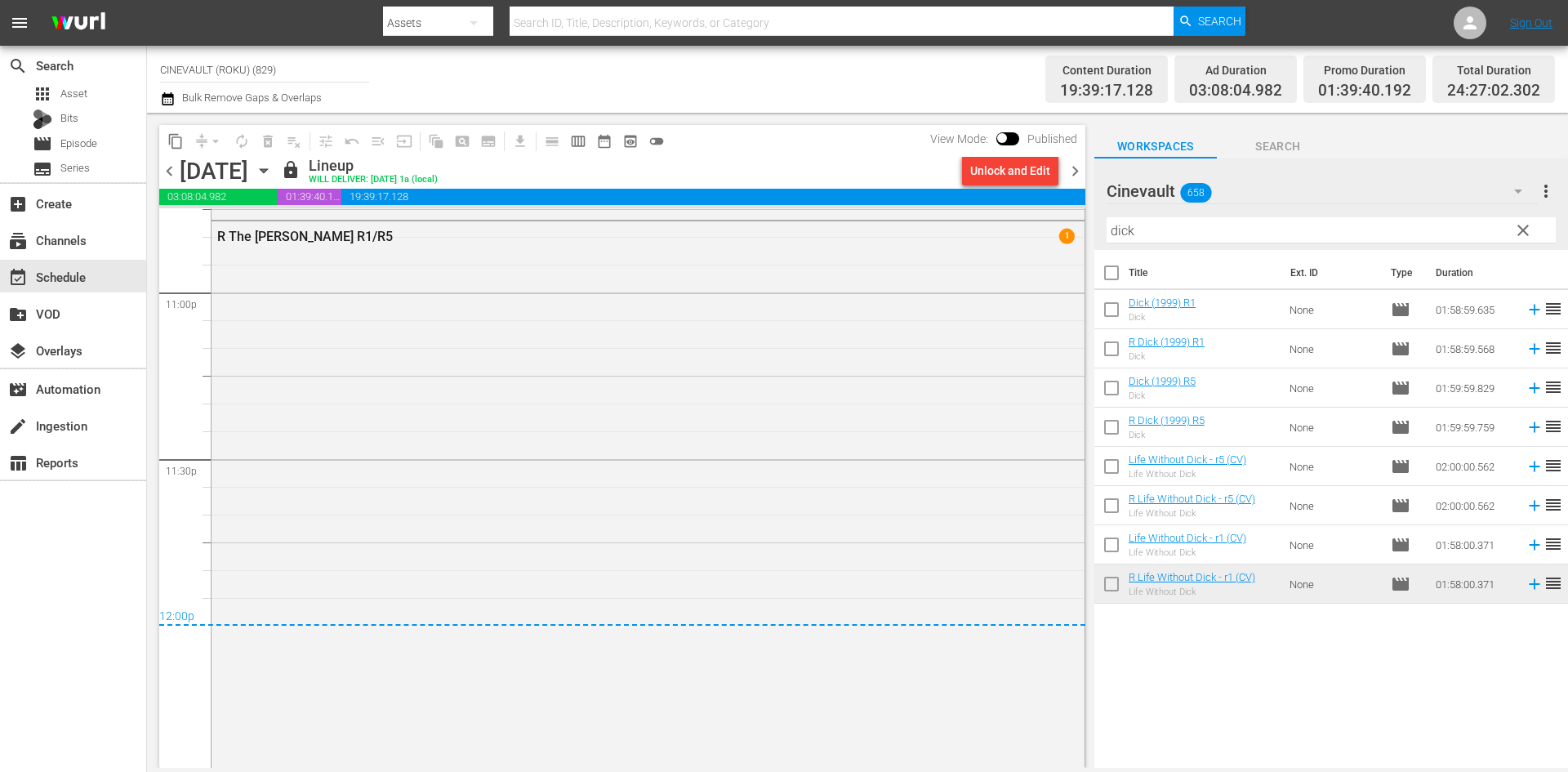
scroll to position [7643, 0]
click at [176, 172] on span "chevron_left" at bounding box center [169, 171] width 21 height 21
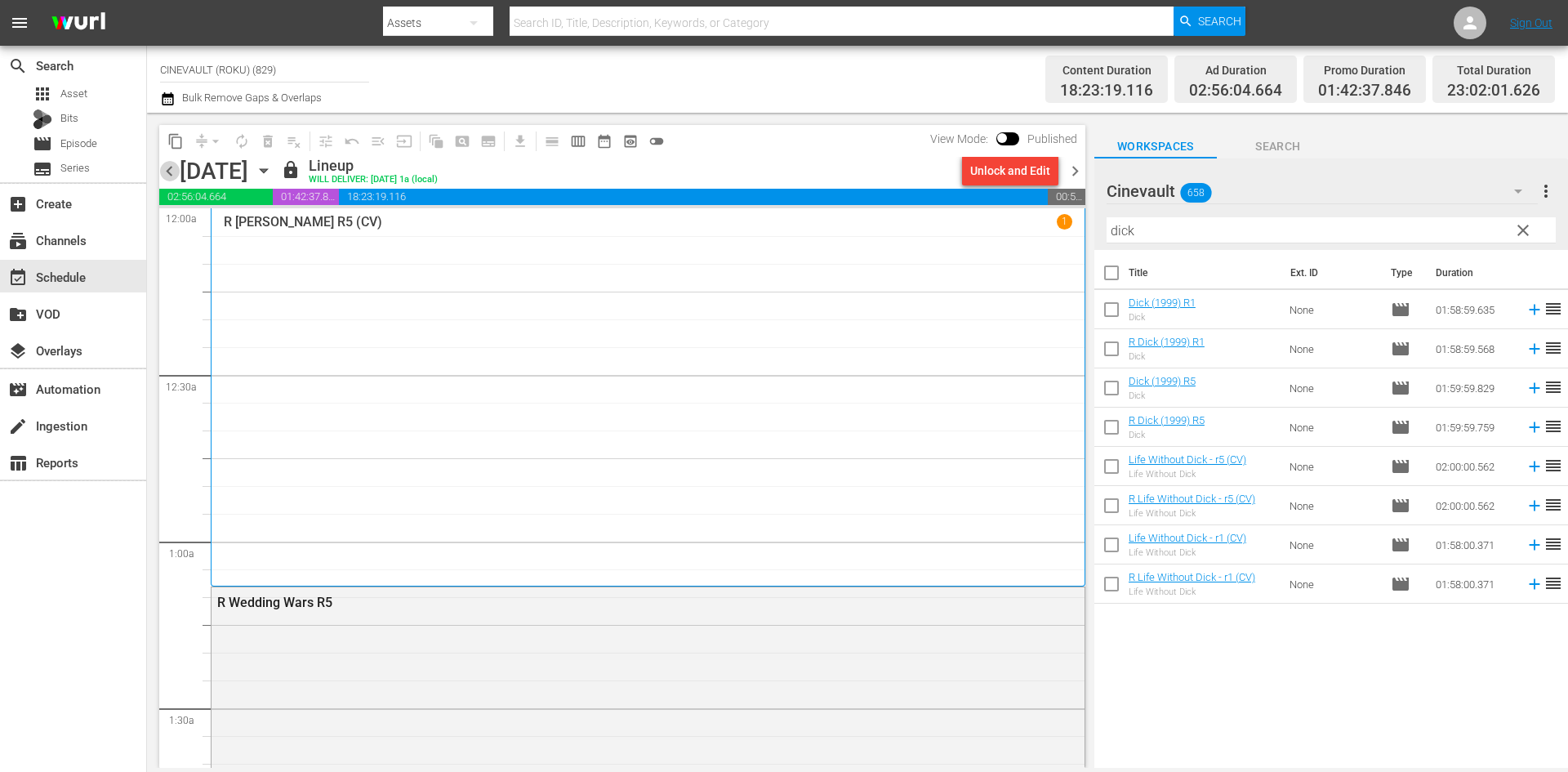
click at [173, 168] on span "chevron_left" at bounding box center [169, 171] width 21 height 21
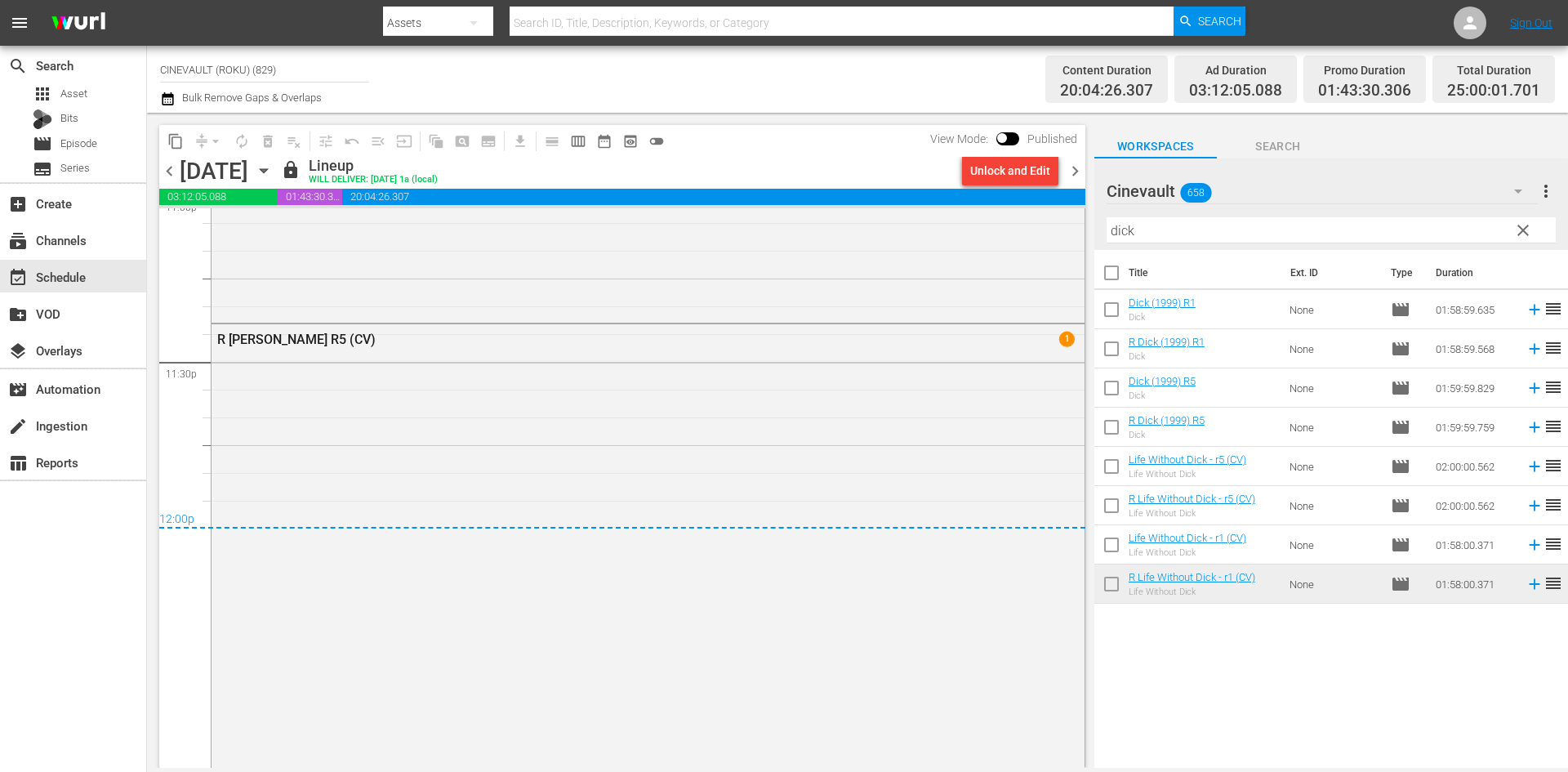
scroll to position [7815, 0]
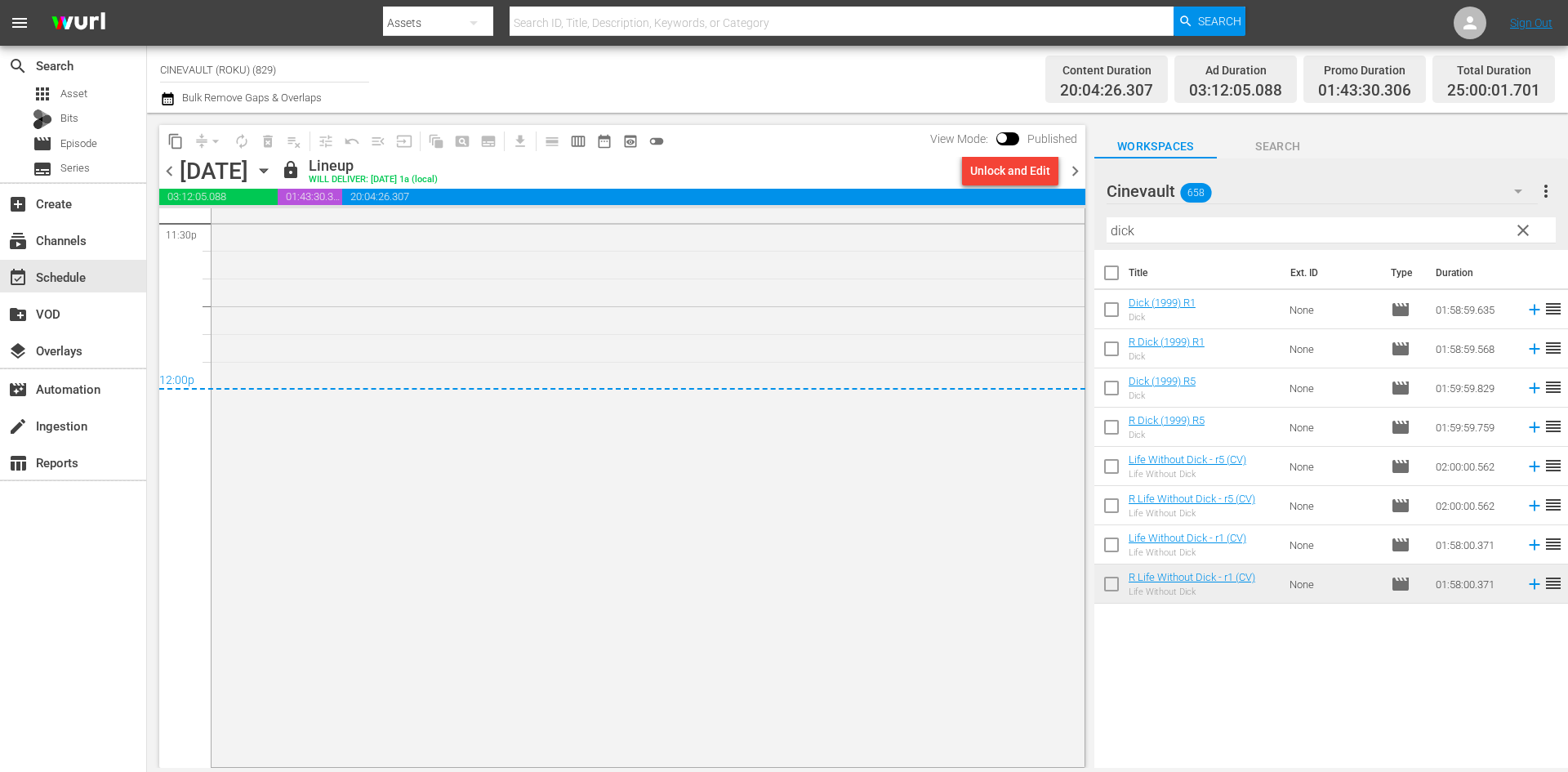
click at [168, 170] on span "chevron_left" at bounding box center [169, 171] width 21 height 21
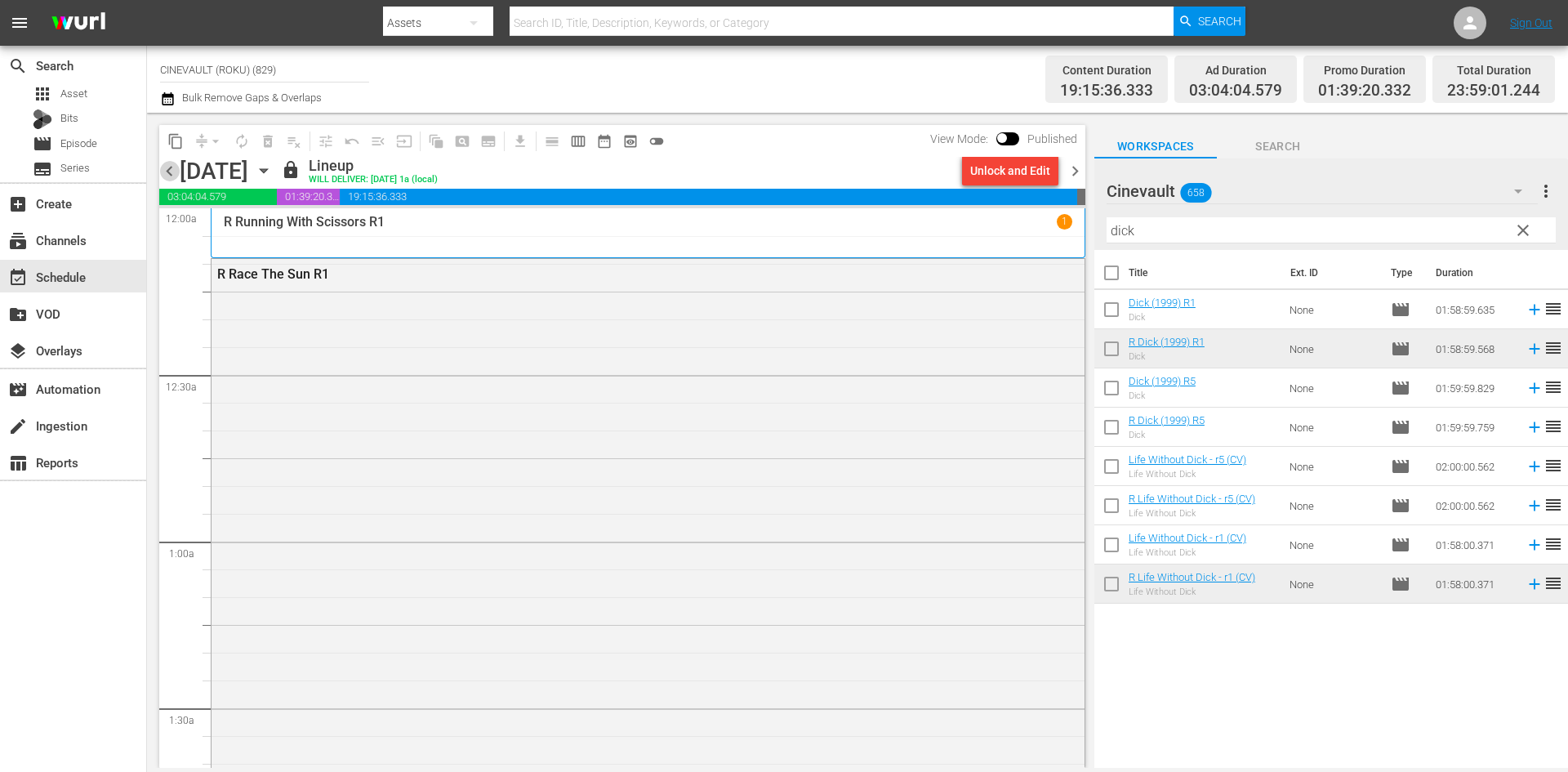
click at [167, 167] on span "chevron_left" at bounding box center [169, 171] width 21 height 21
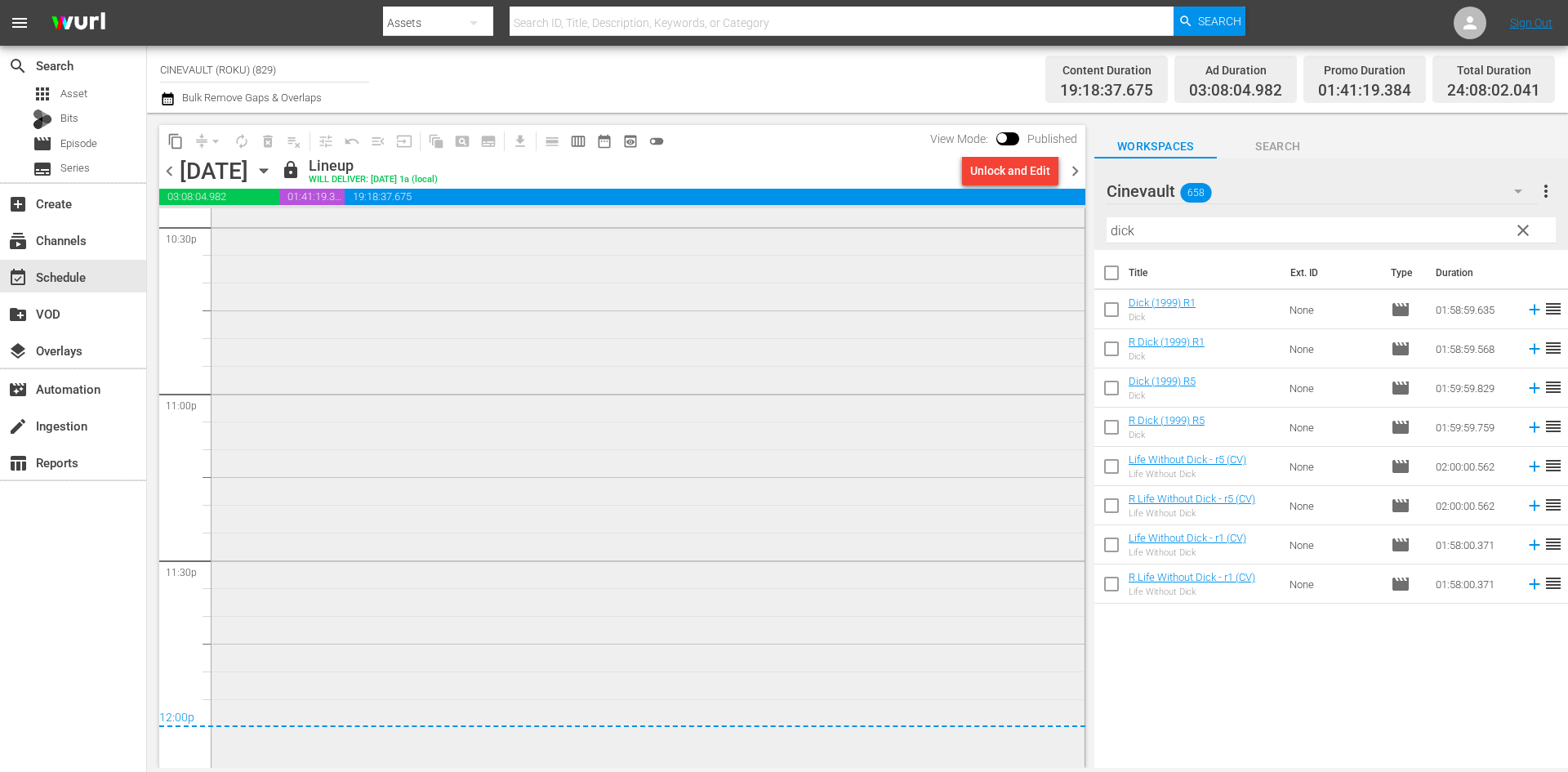
scroll to position [7487, 0]
drag, startPoint x: 1072, startPoint y: 730, endPoint x: 1038, endPoint y: 548, distance: 185.1
click at [1038, 548] on div "R Running With Scissors R1 1" at bounding box center [648, 374] width 875 height 789
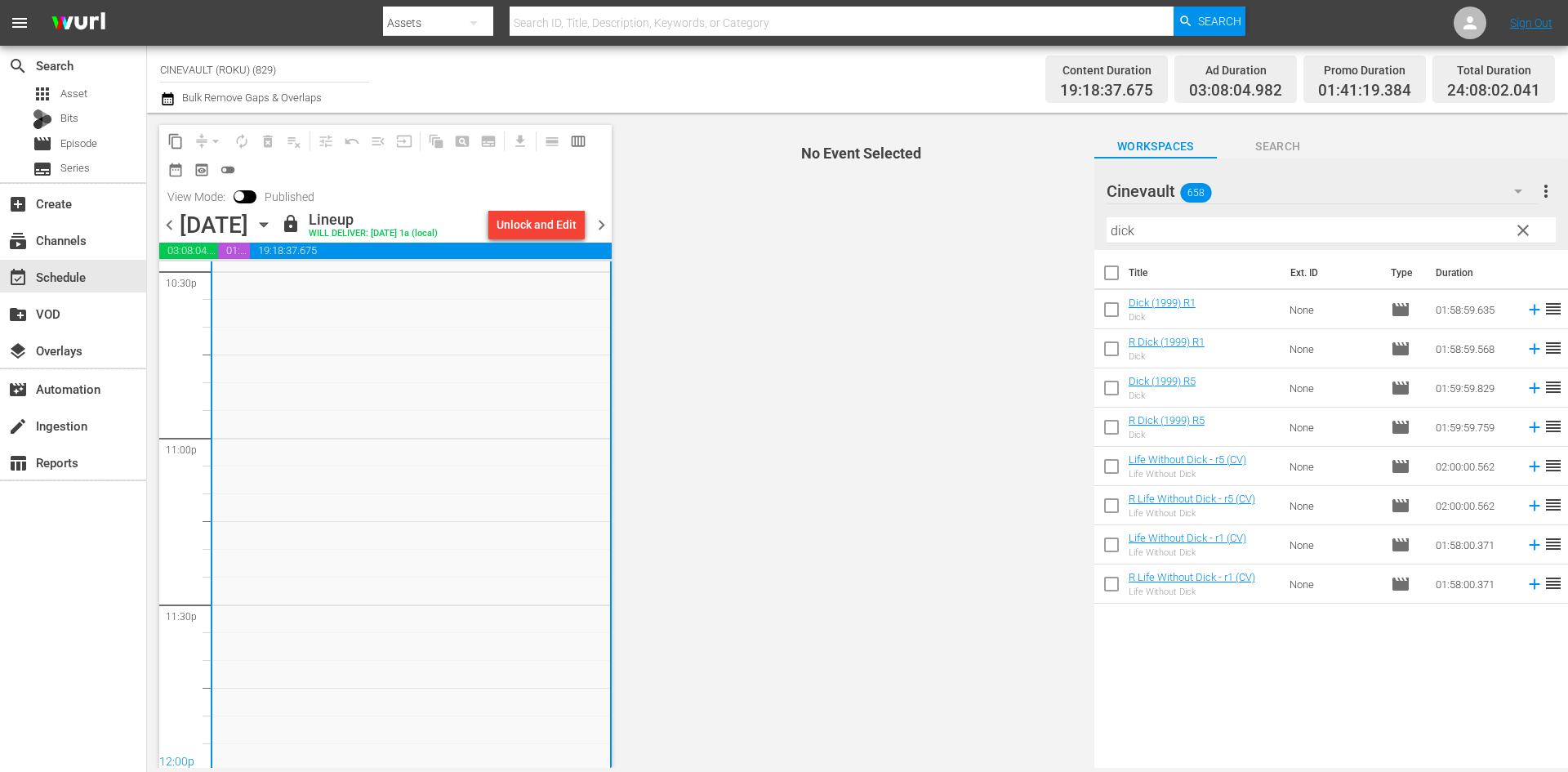
click at [594, 223] on span "chevron_right" at bounding box center [602, 225] width 21 height 21
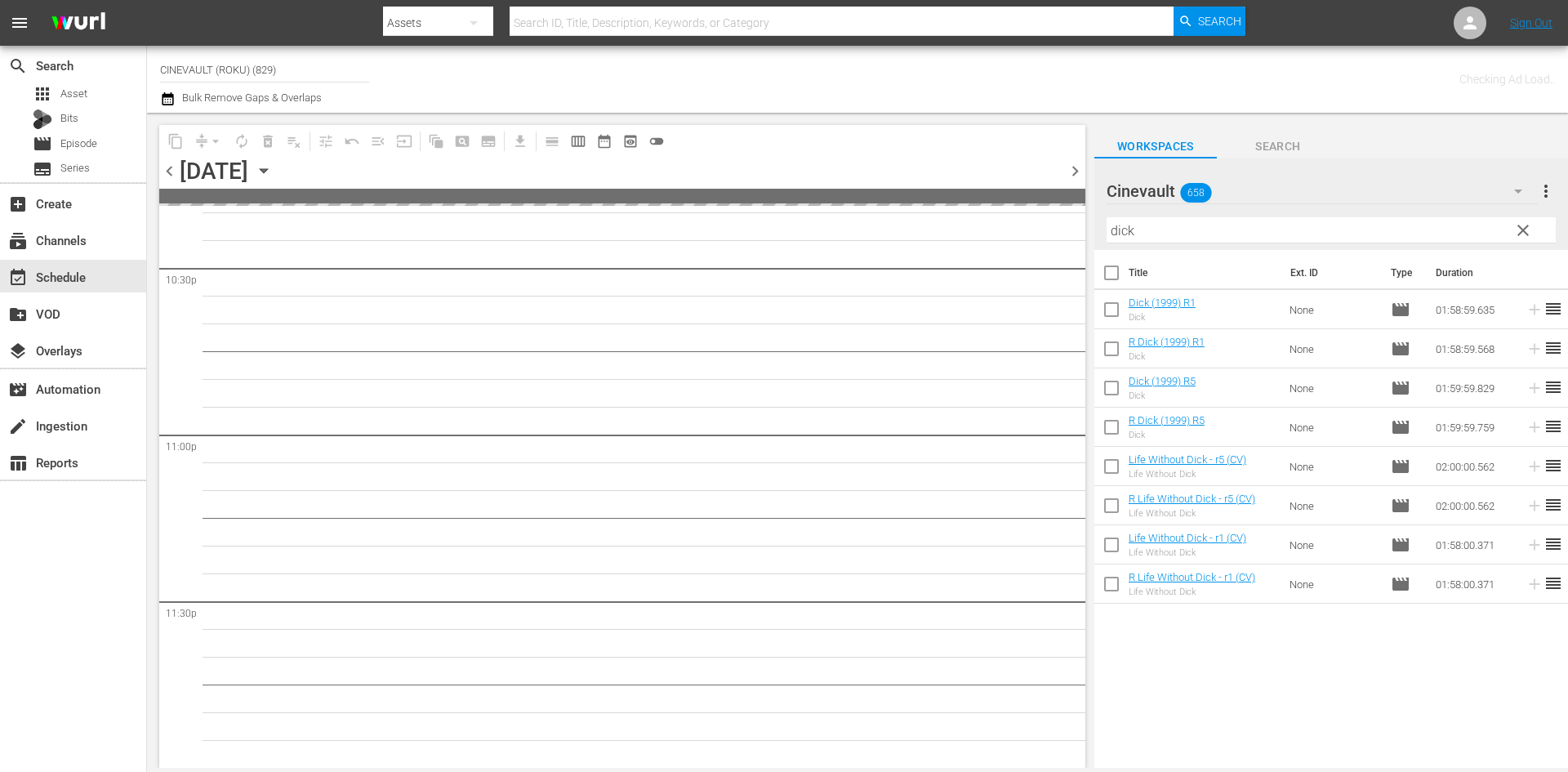
scroll to position [7434, 0]
click at [172, 171] on span "chevron_left" at bounding box center [169, 171] width 21 height 21
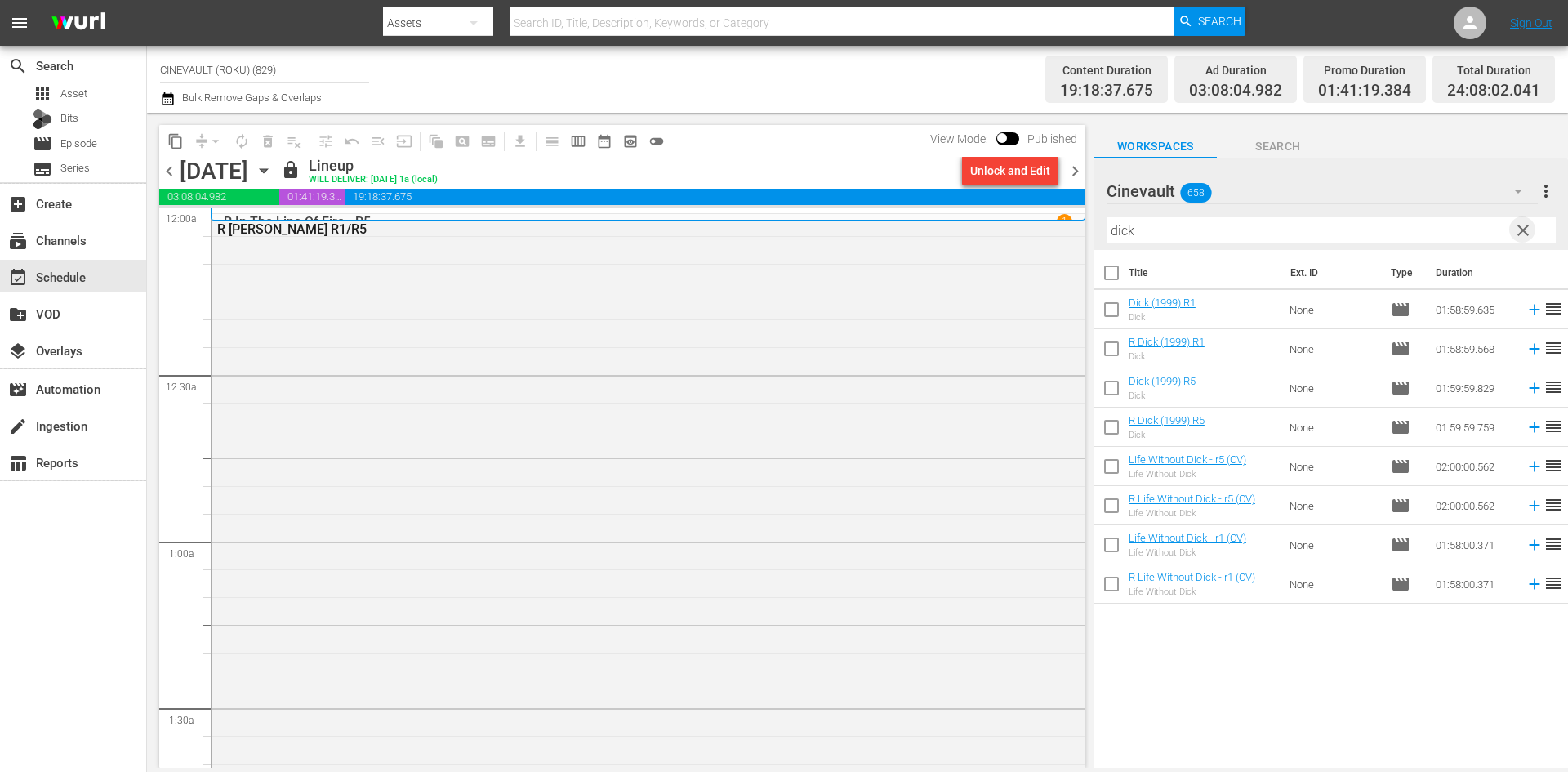
click at [1514, 237] on span "clear" at bounding box center [1522, 230] width 20 height 20
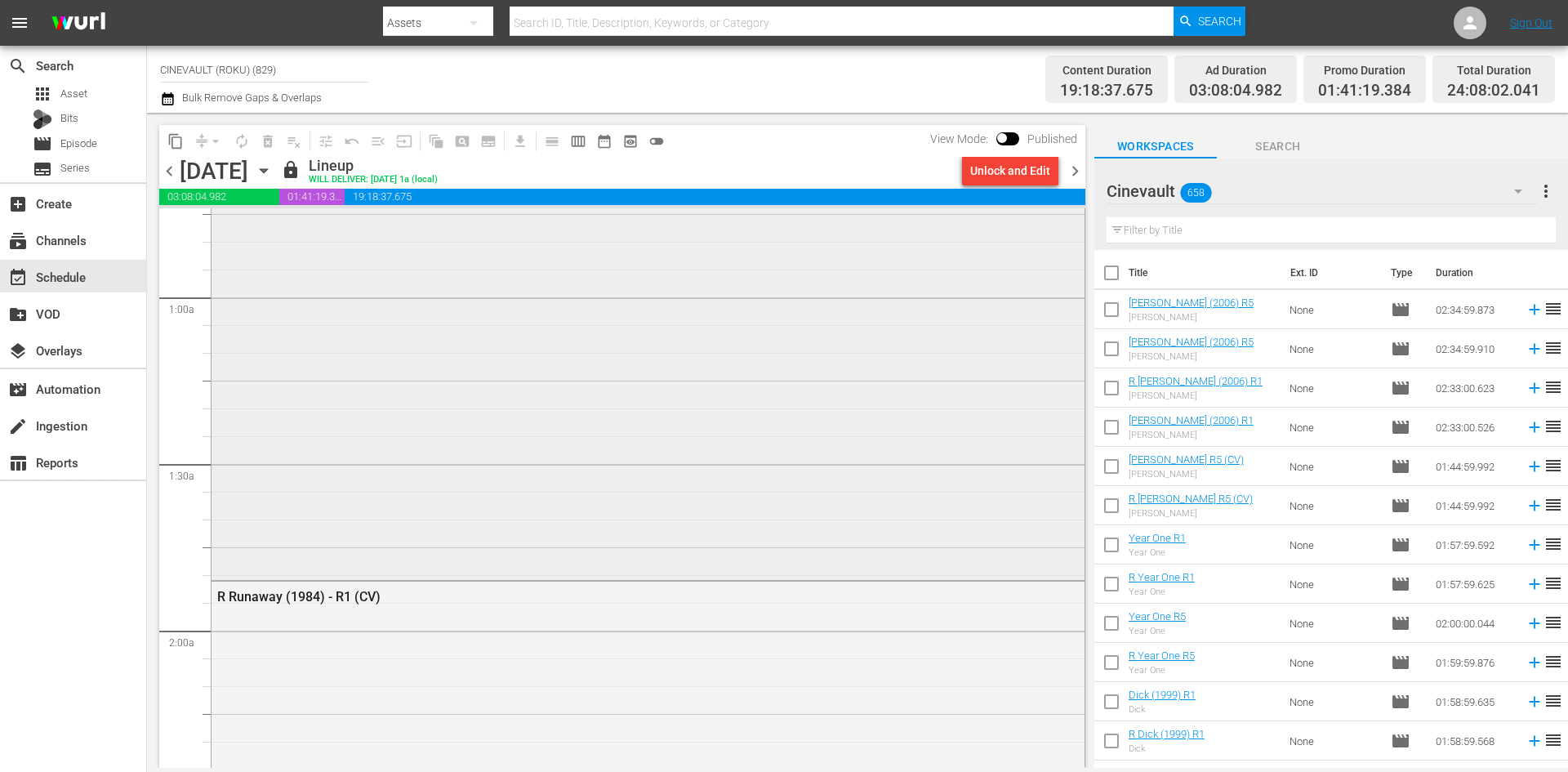
scroll to position [245, 0]
